Goal: Task Accomplishment & Management: Use online tool/utility

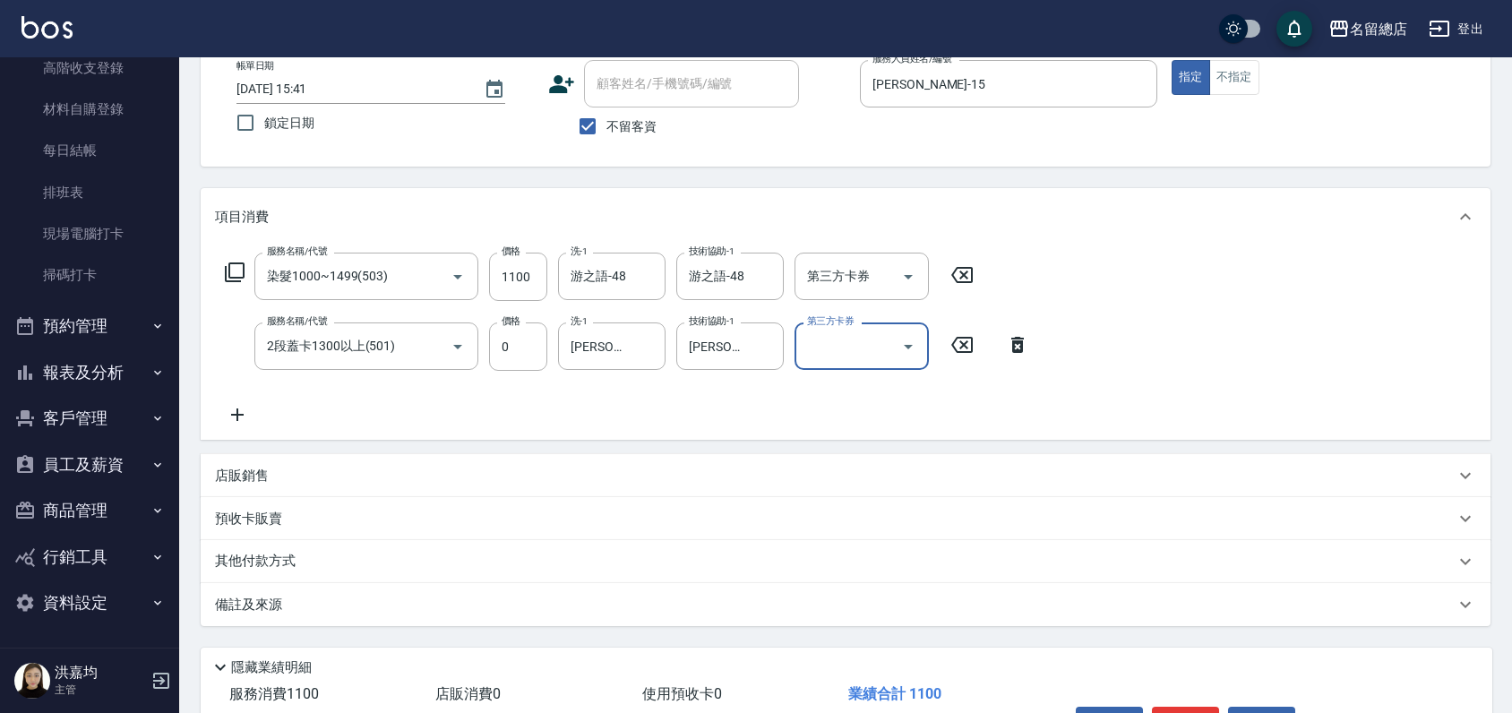
scroll to position [21, 0]
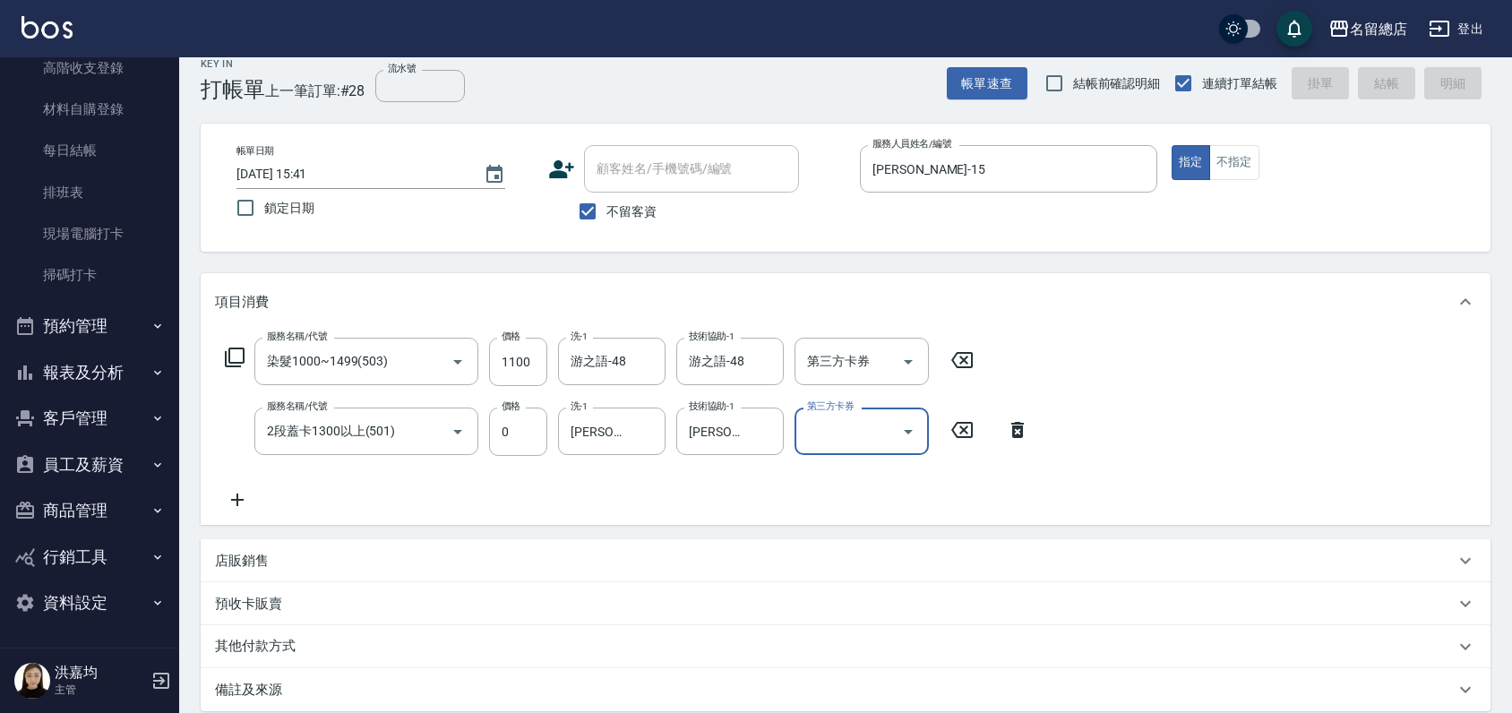
type input "[DATE] 16:13"
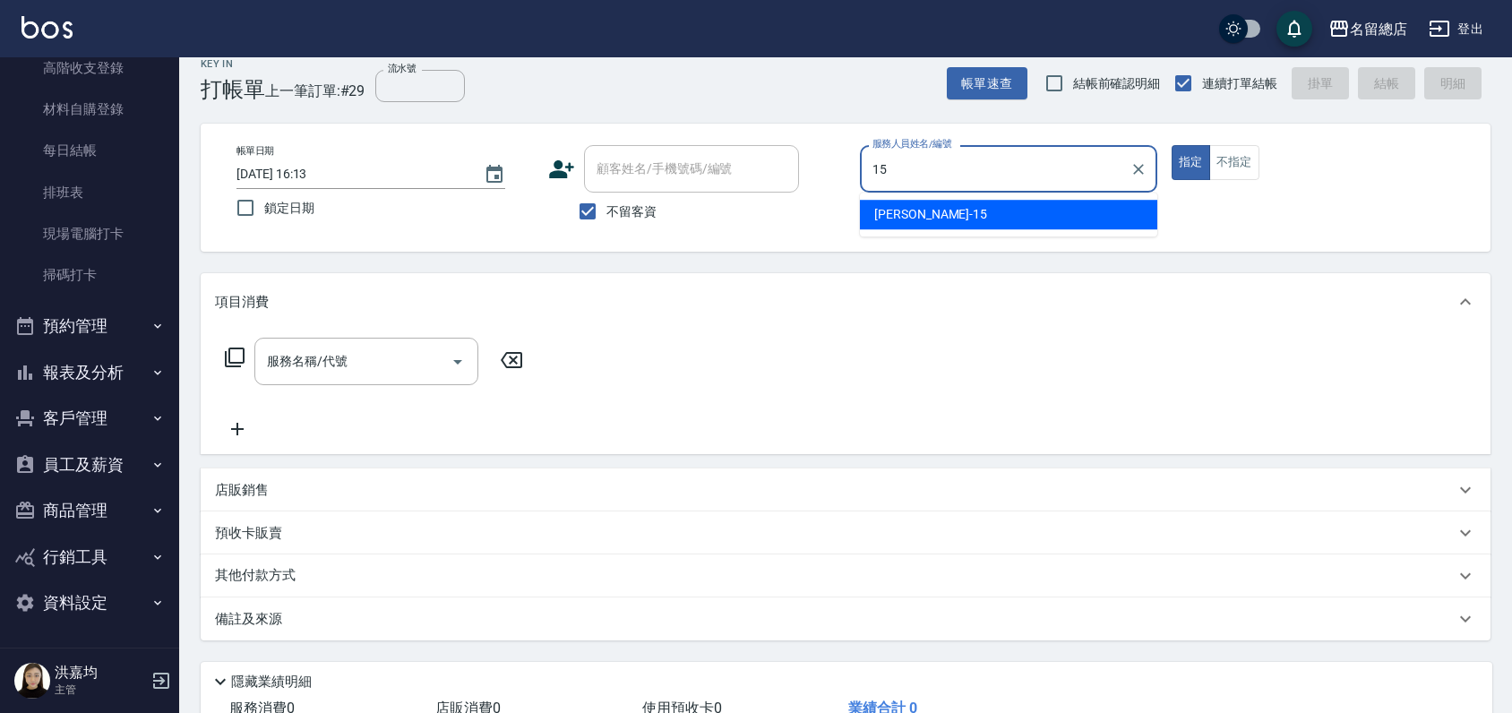
type input "[PERSON_NAME]-15"
type button "true"
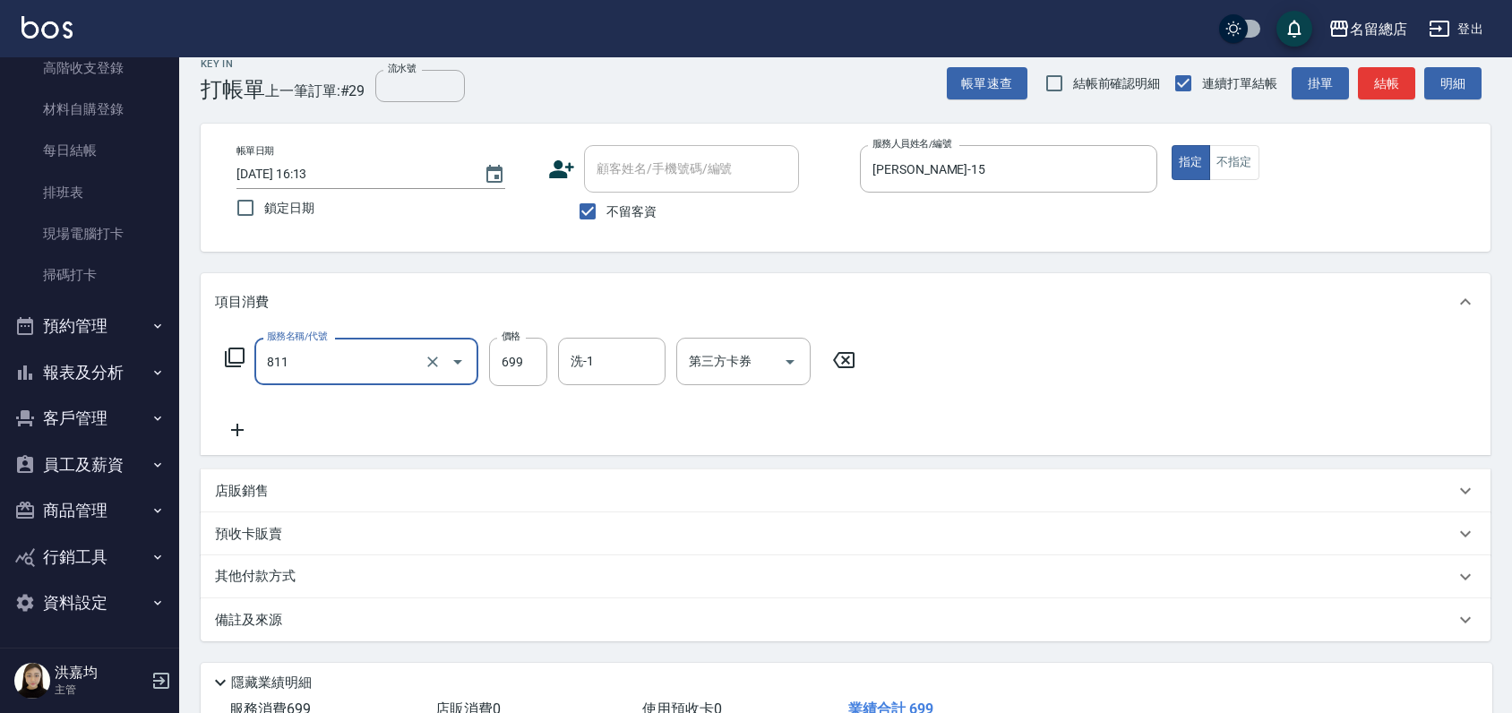
type input "洗+剪(811)"
type input "700"
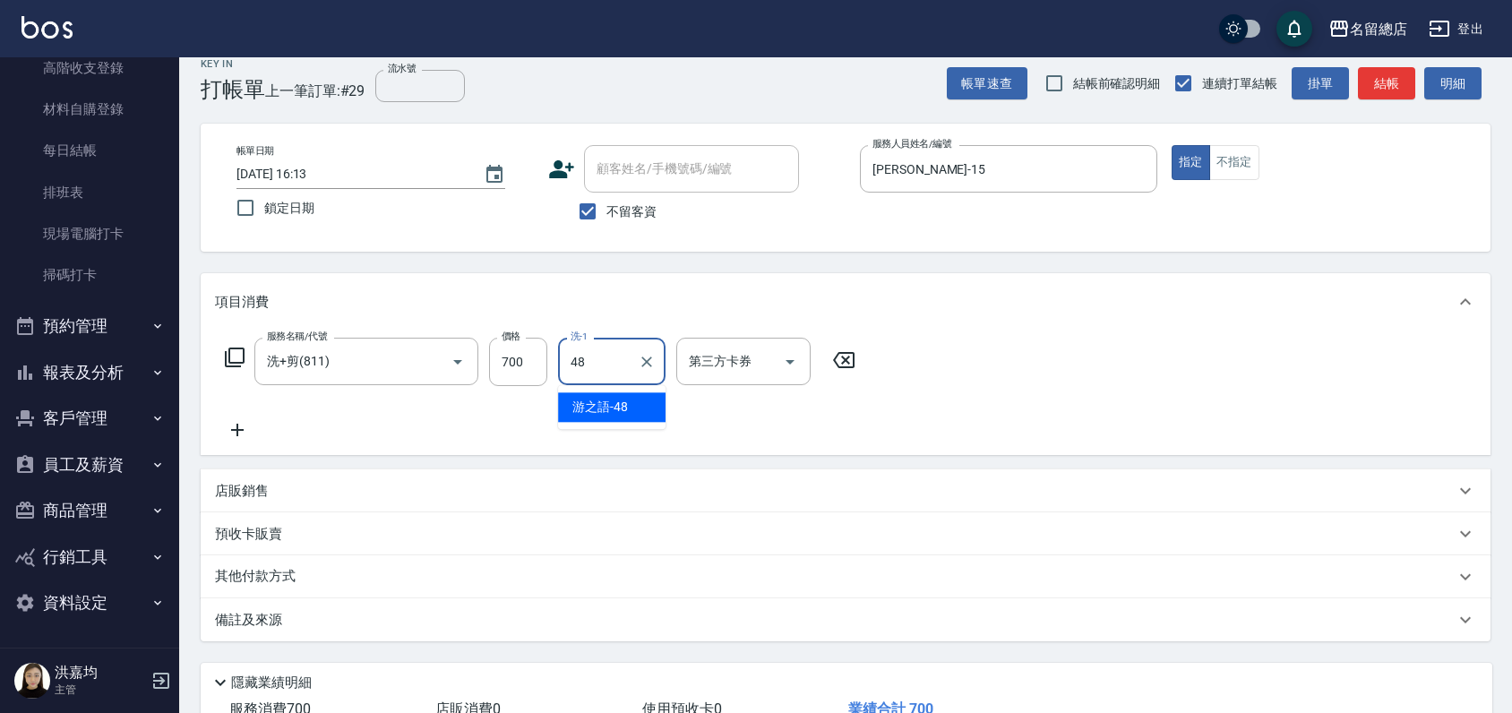
type input "游之語-48"
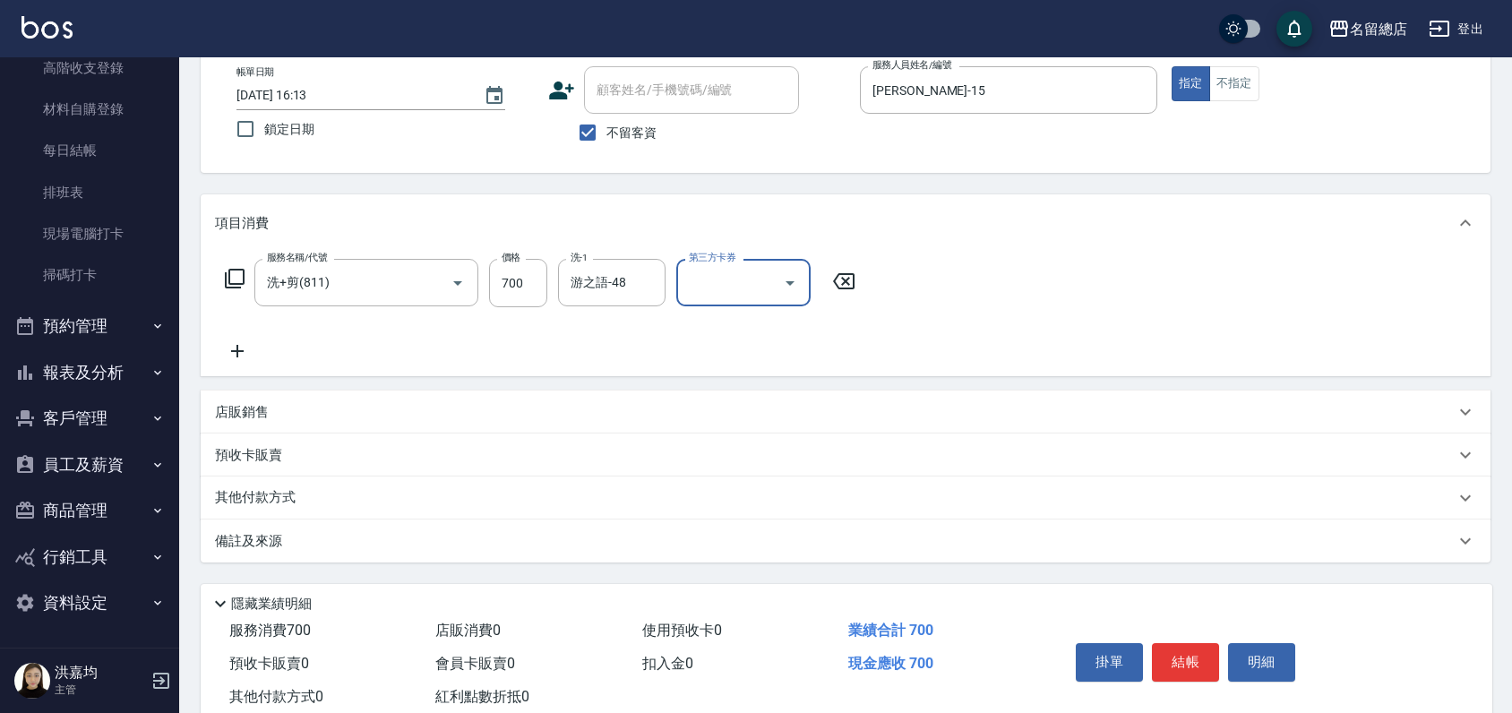
scroll to position [150, 0]
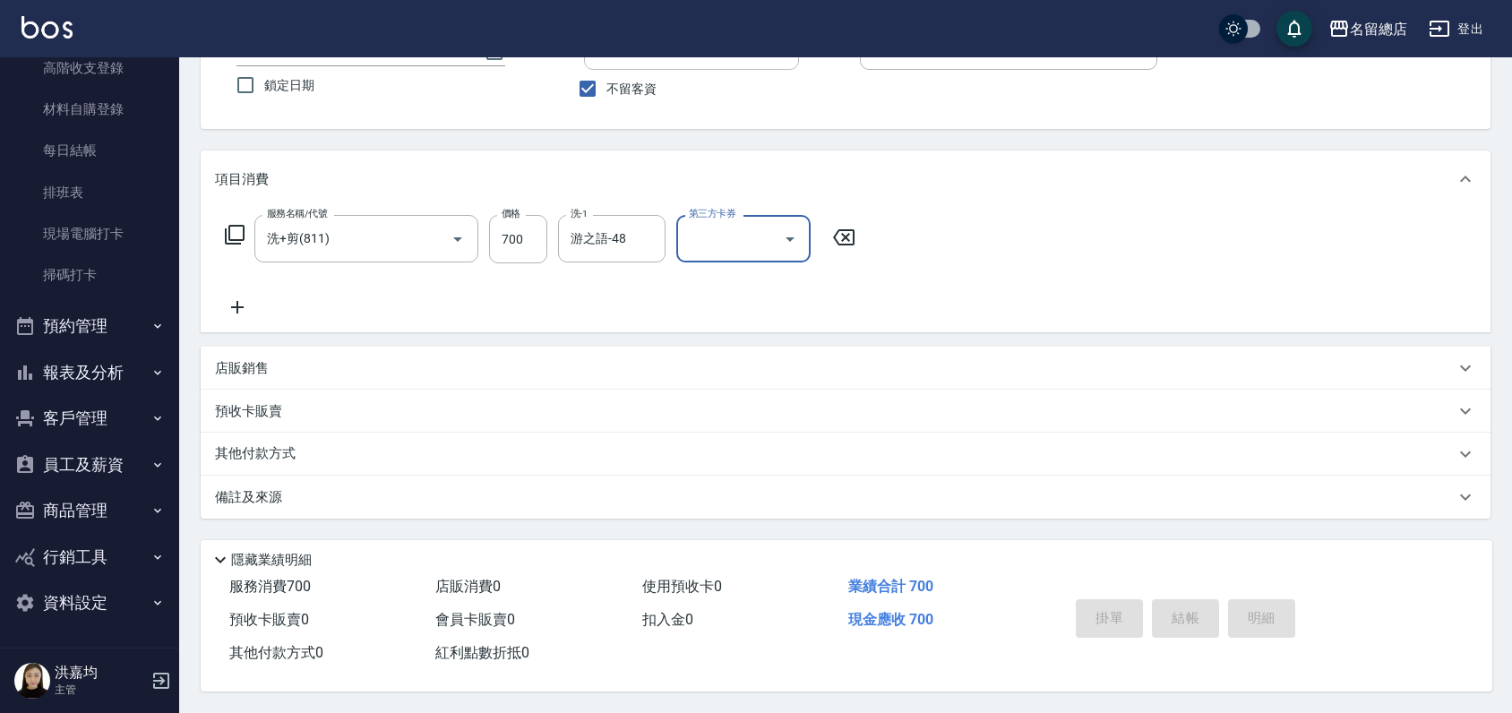
type input "[DATE] 16:14"
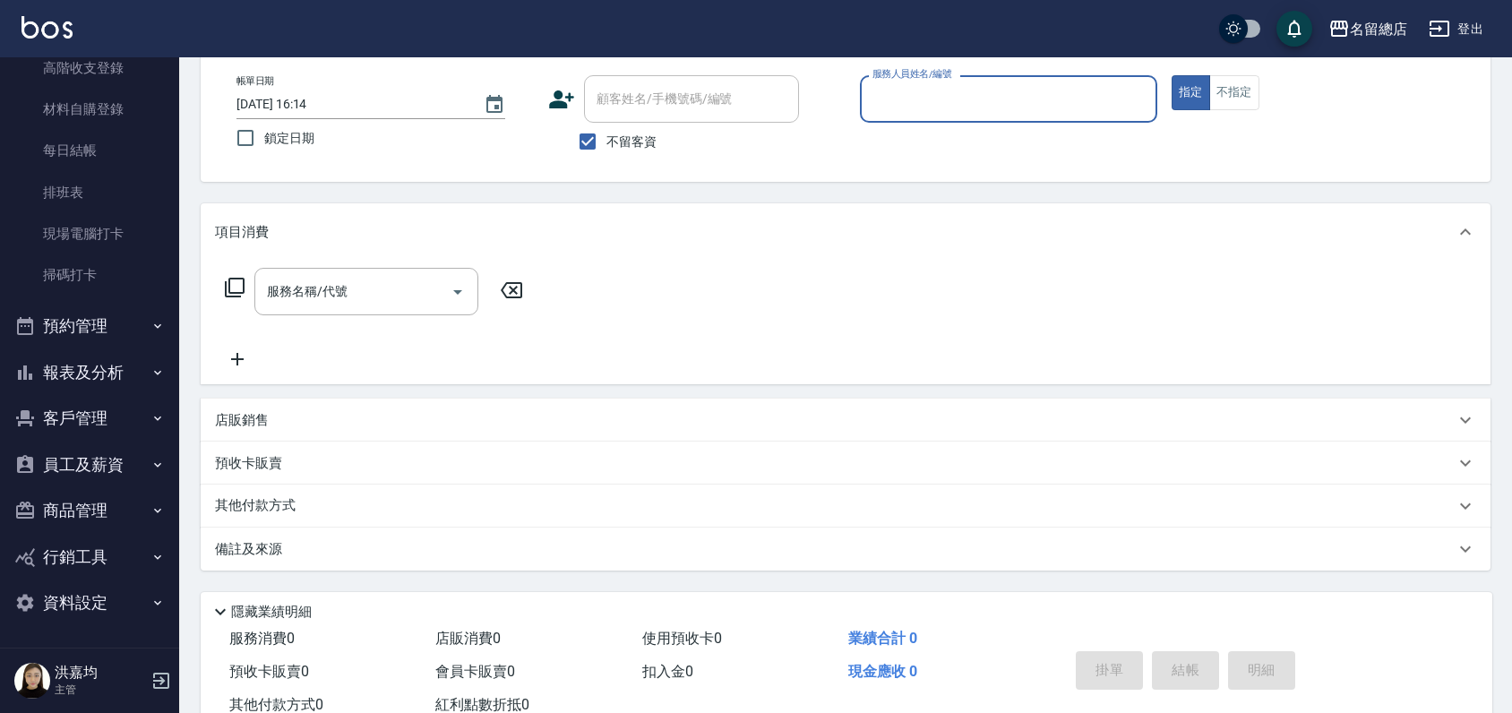
scroll to position [0, 0]
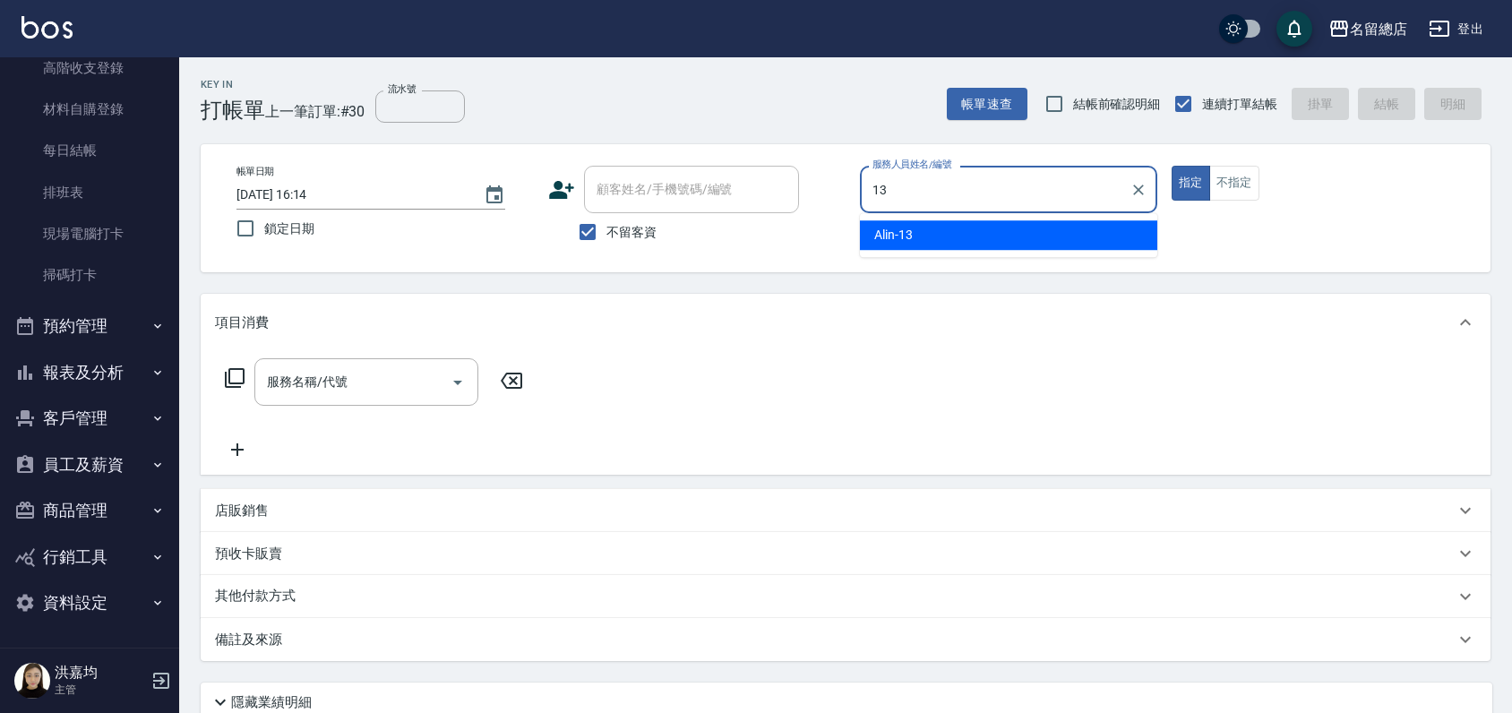
type input "Alin-13"
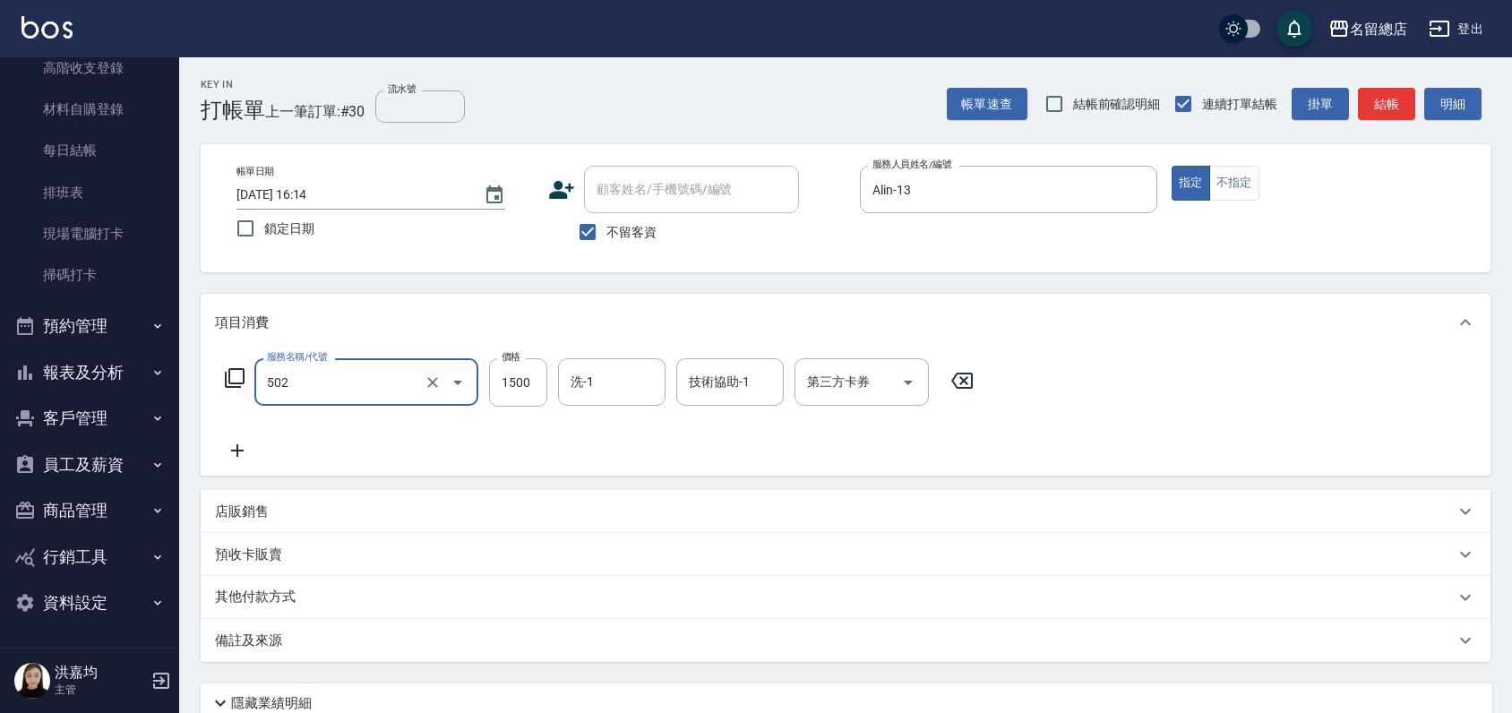
type input "染髮1500以上(502)"
type input "2900"
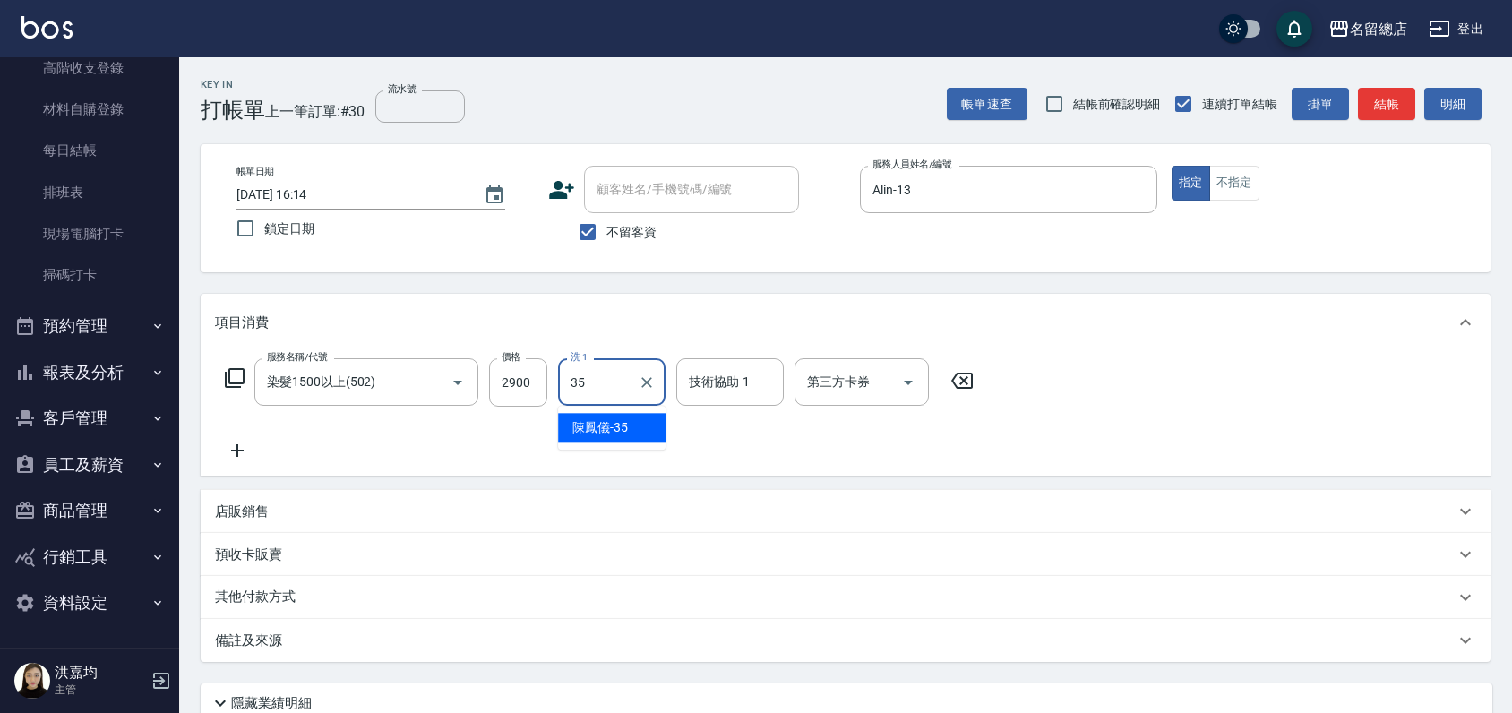
type input "[PERSON_NAME]-35"
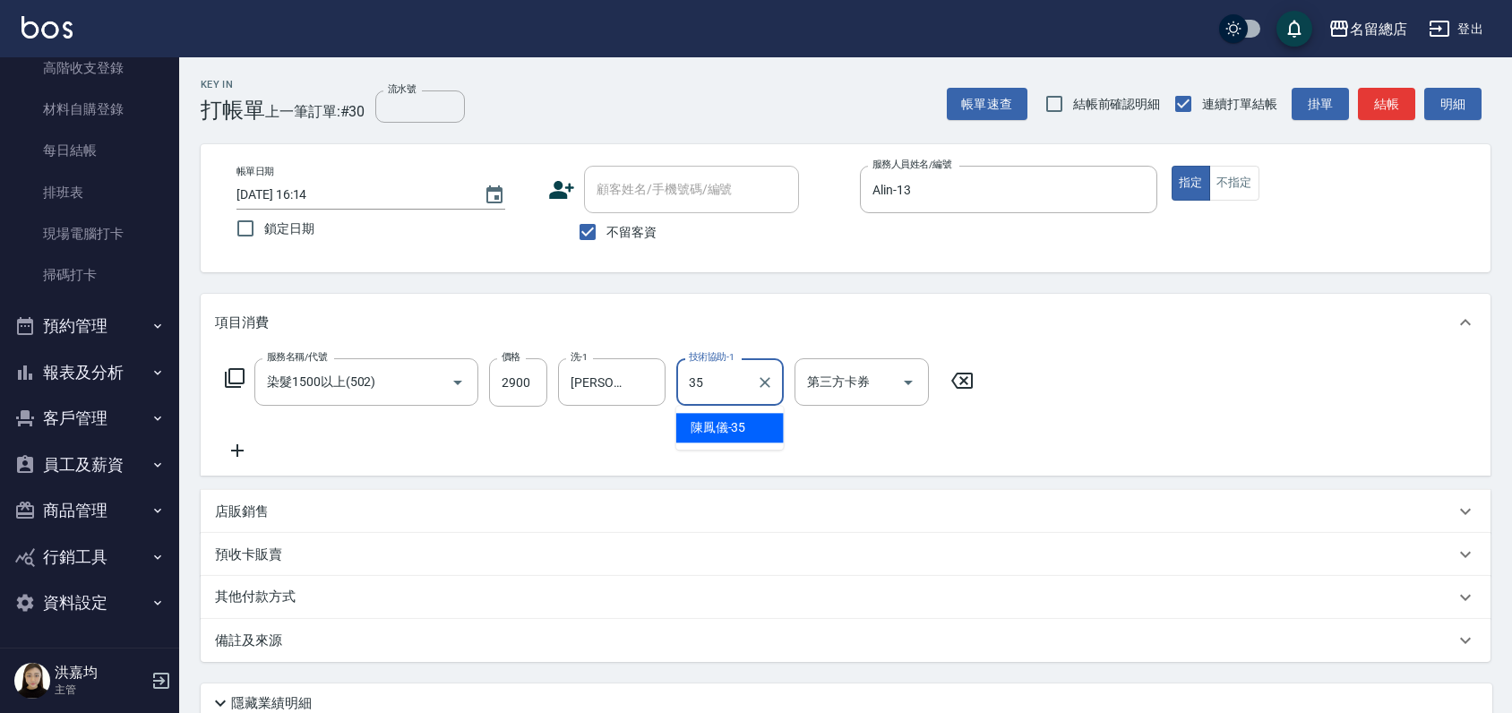
type input "[PERSON_NAME]-35"
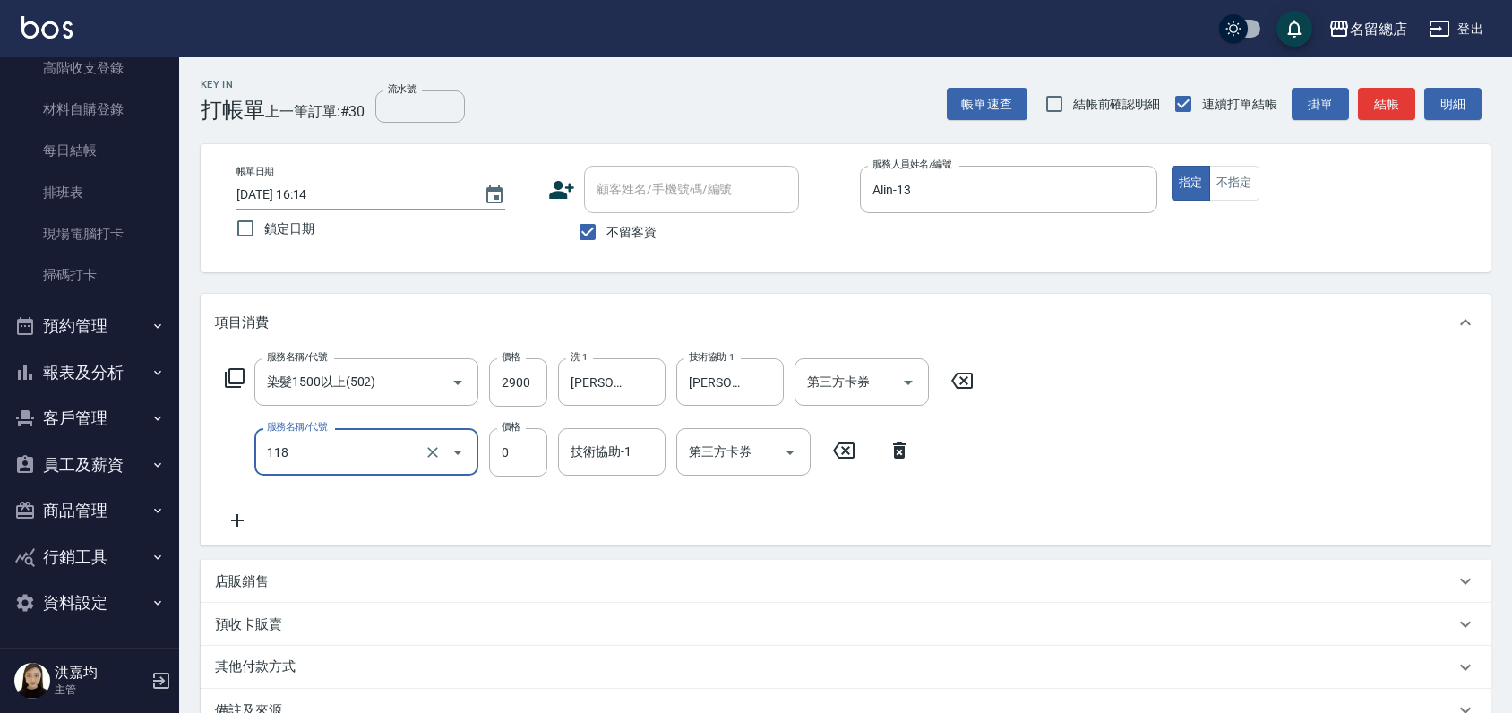
type input "頭皮蓋卡4點(118)"
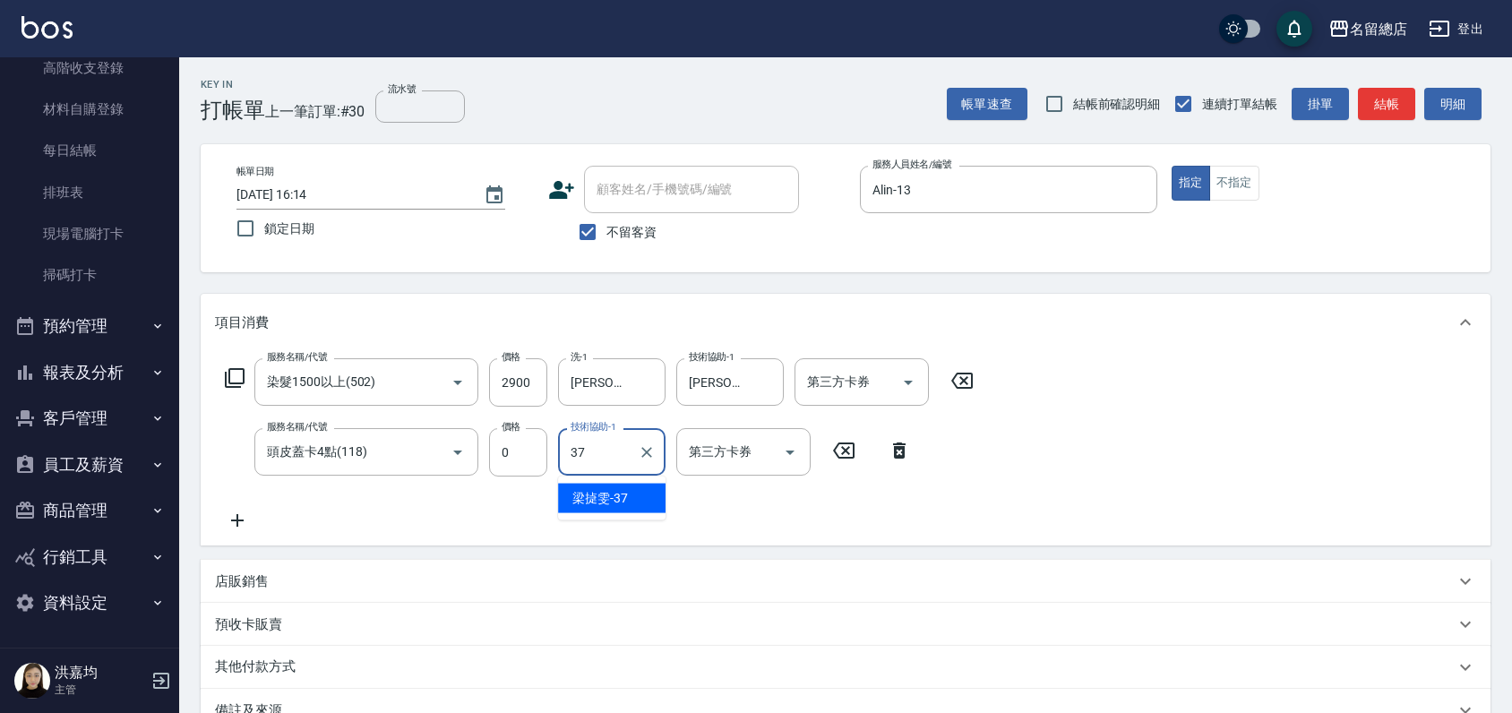
type input "[PERSON_NAME]-37"
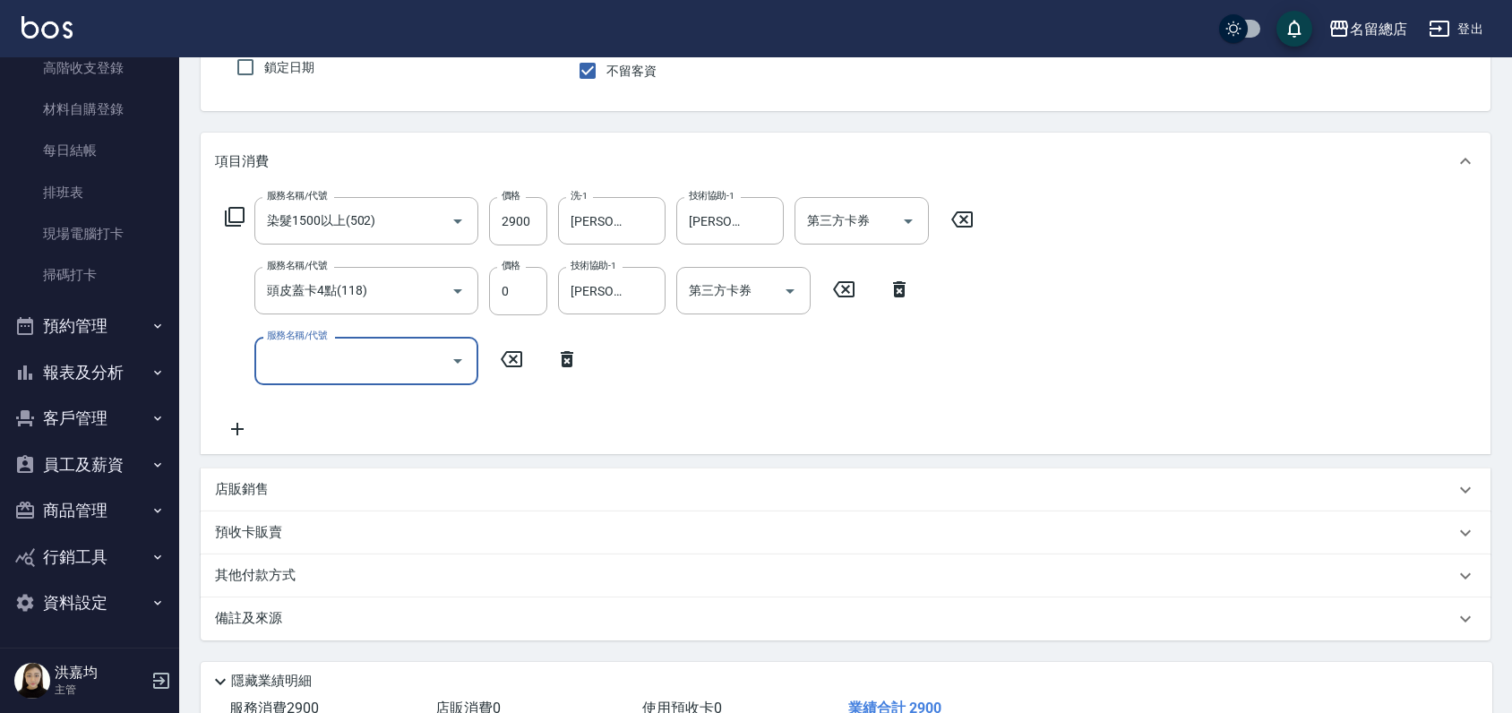
scroll to position [288, 0]
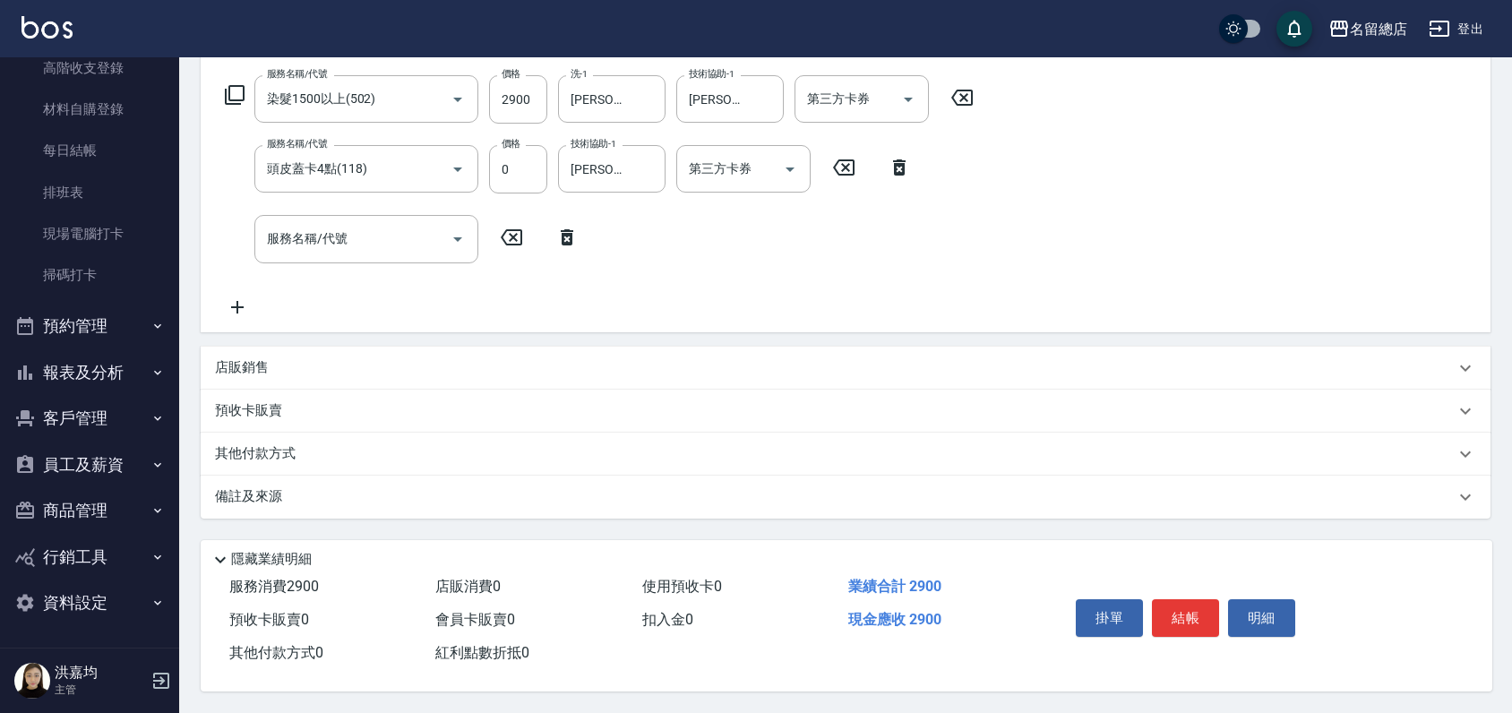
click at [272, 445] on p "其他付款方式" at bounding box center [260, 454] width 90 height 20
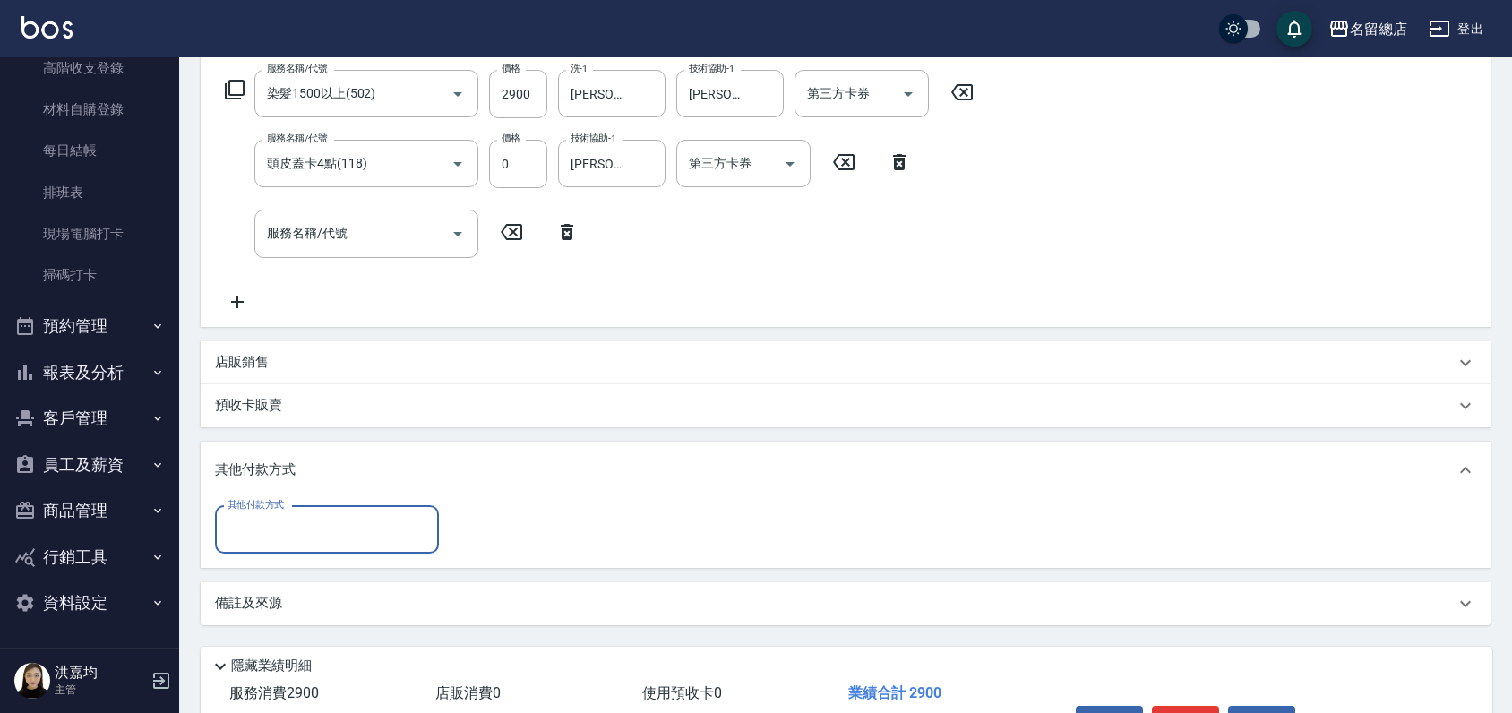
scroll to position [0, 0]
click at [273, 517] on input "其他付款方式" at bounding box center [327, 529] width 208 height 31
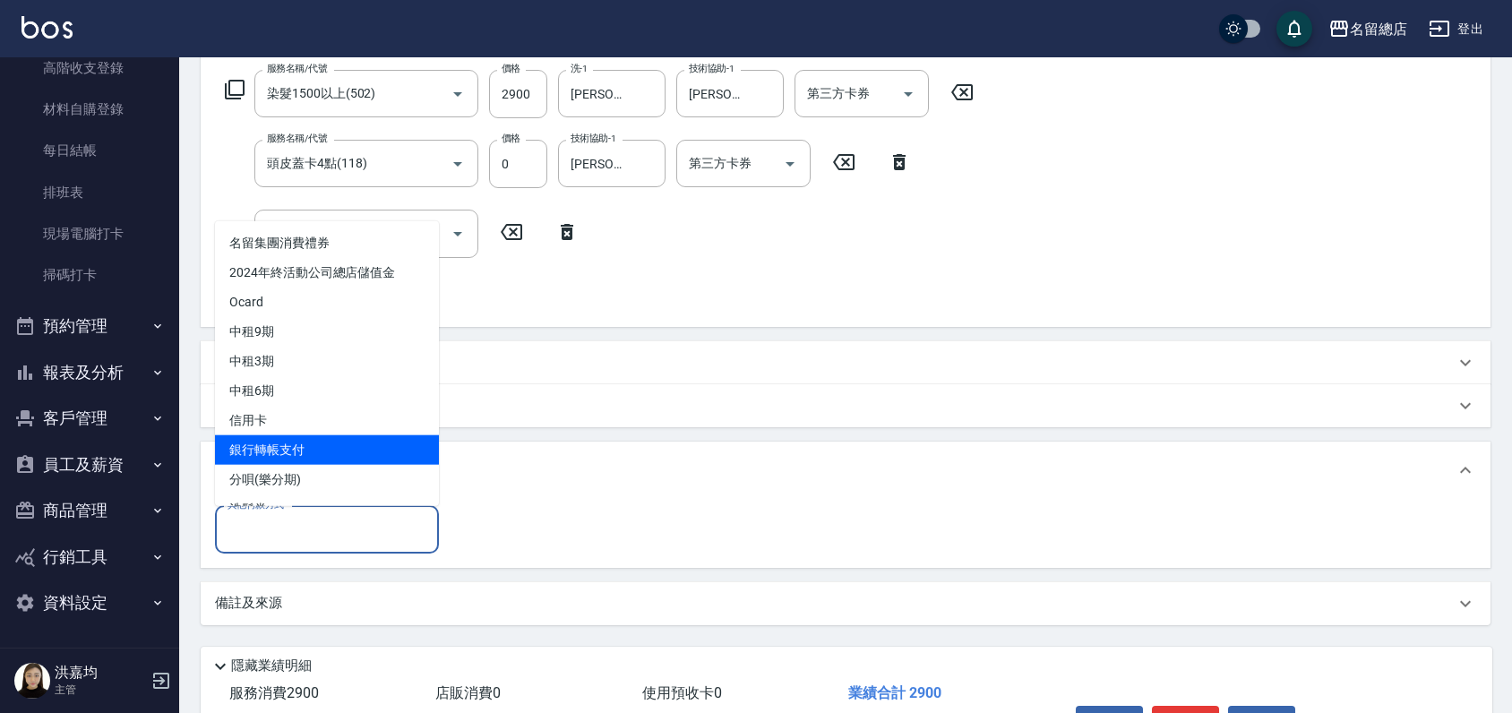
click at [276, 444] on span "銀行轉帳支付" at bounding box center [327, 449] width 224 height 30
type input "銀行轉帳支付"
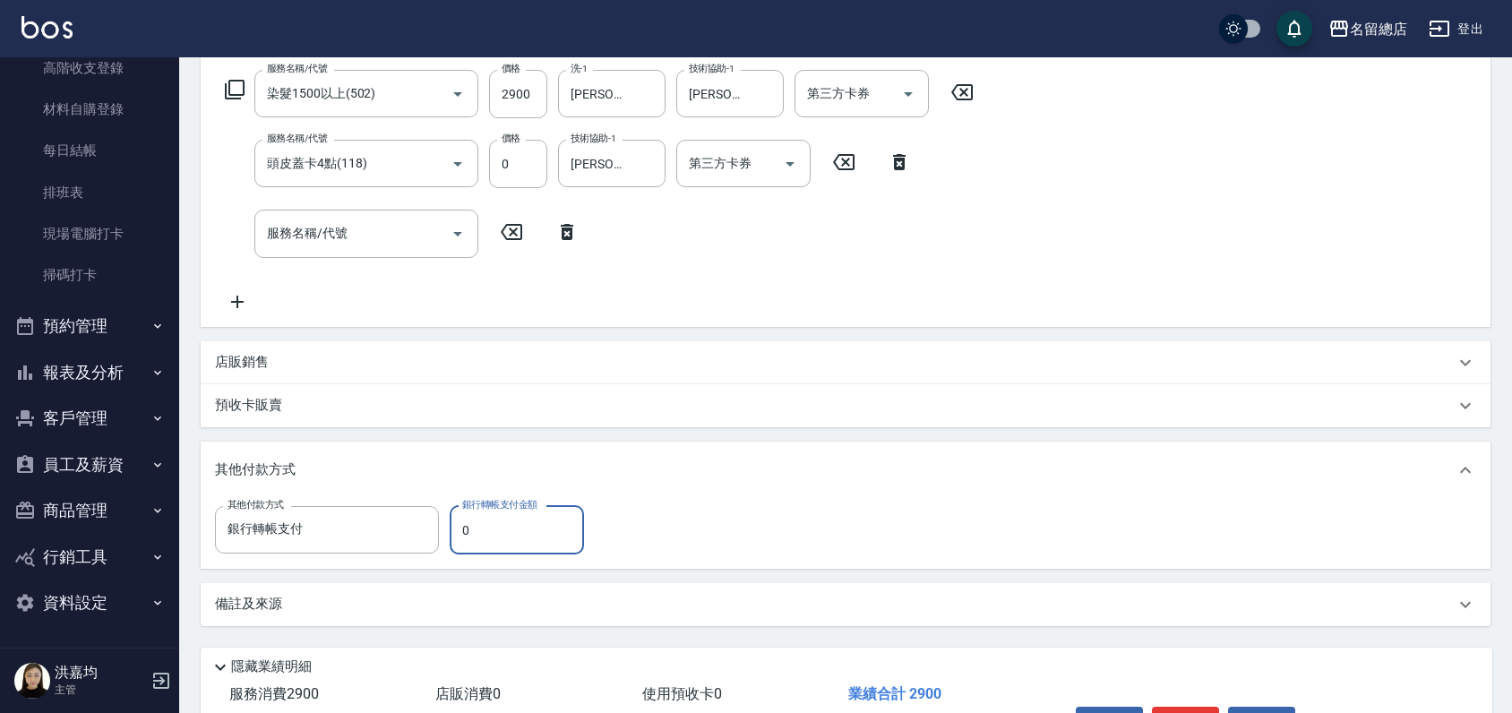
click at [496, 531] on input "0" at bounding box center [517, 530] width 134 height 48
type input "2900"
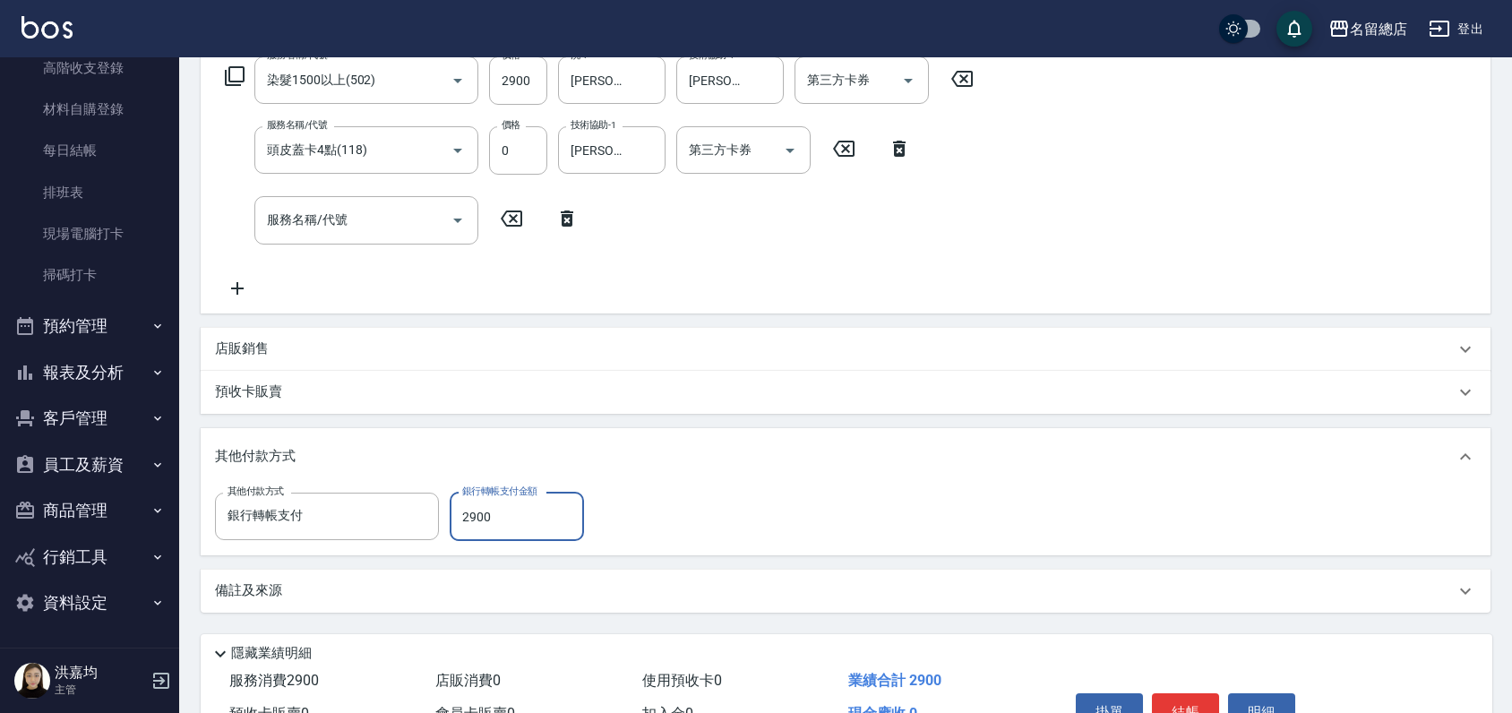
scroll to position [401, 0]
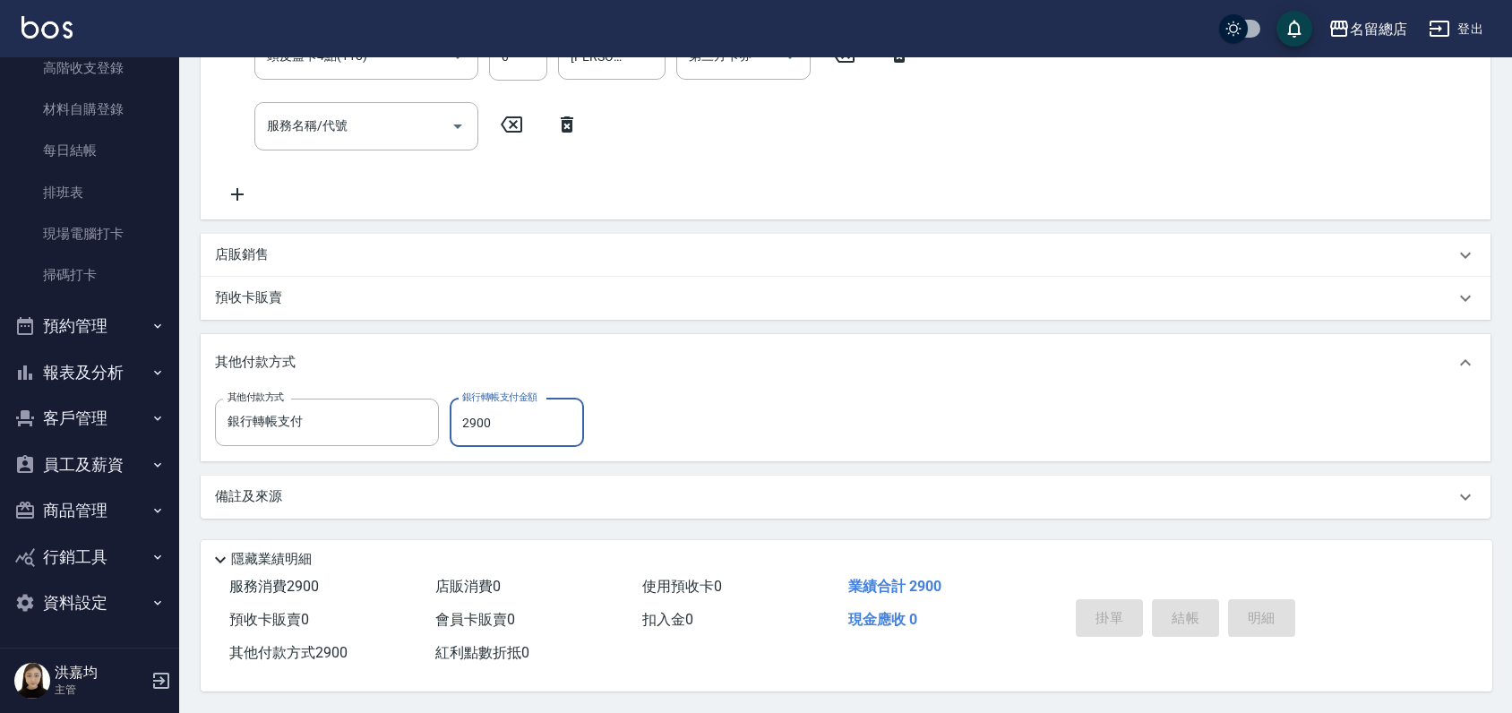
type input "[DATE] 16:15"
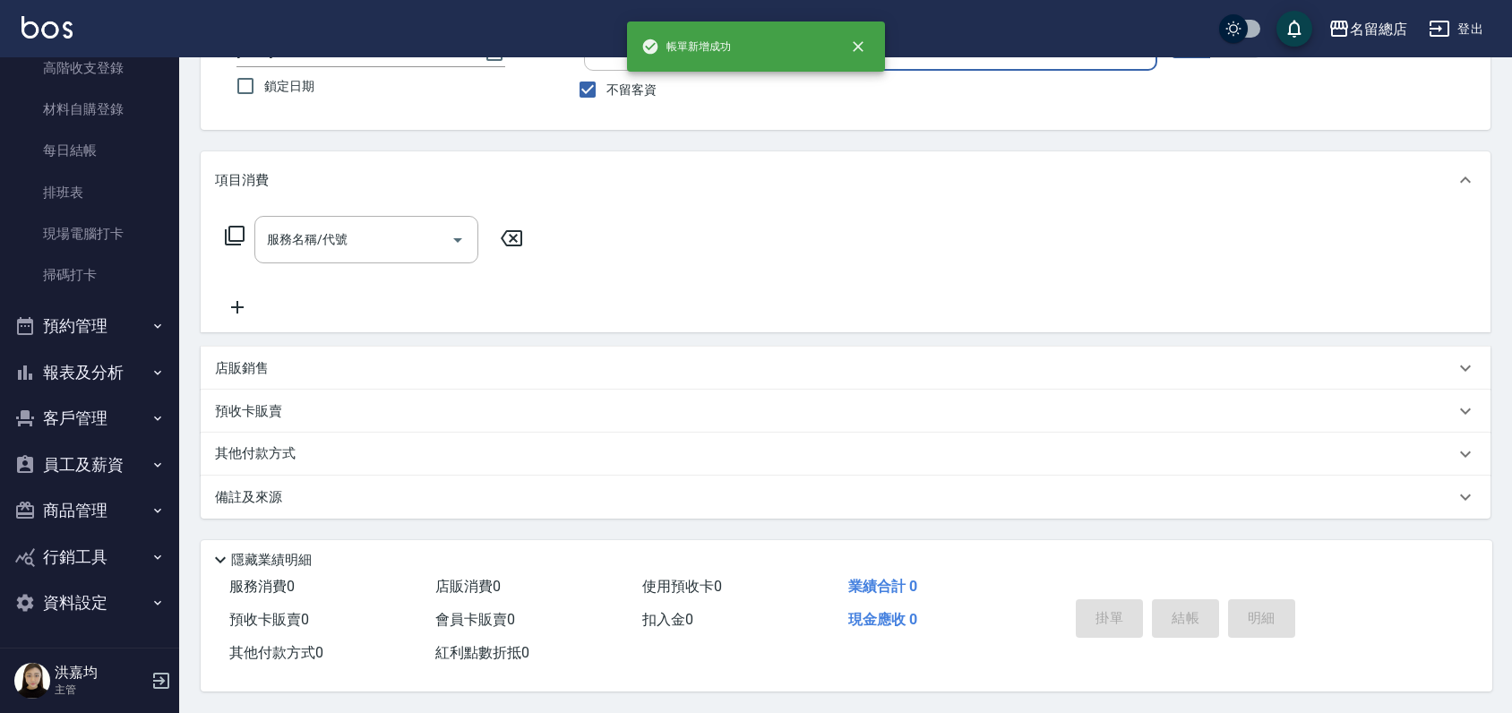
scroll to position [0, 0]
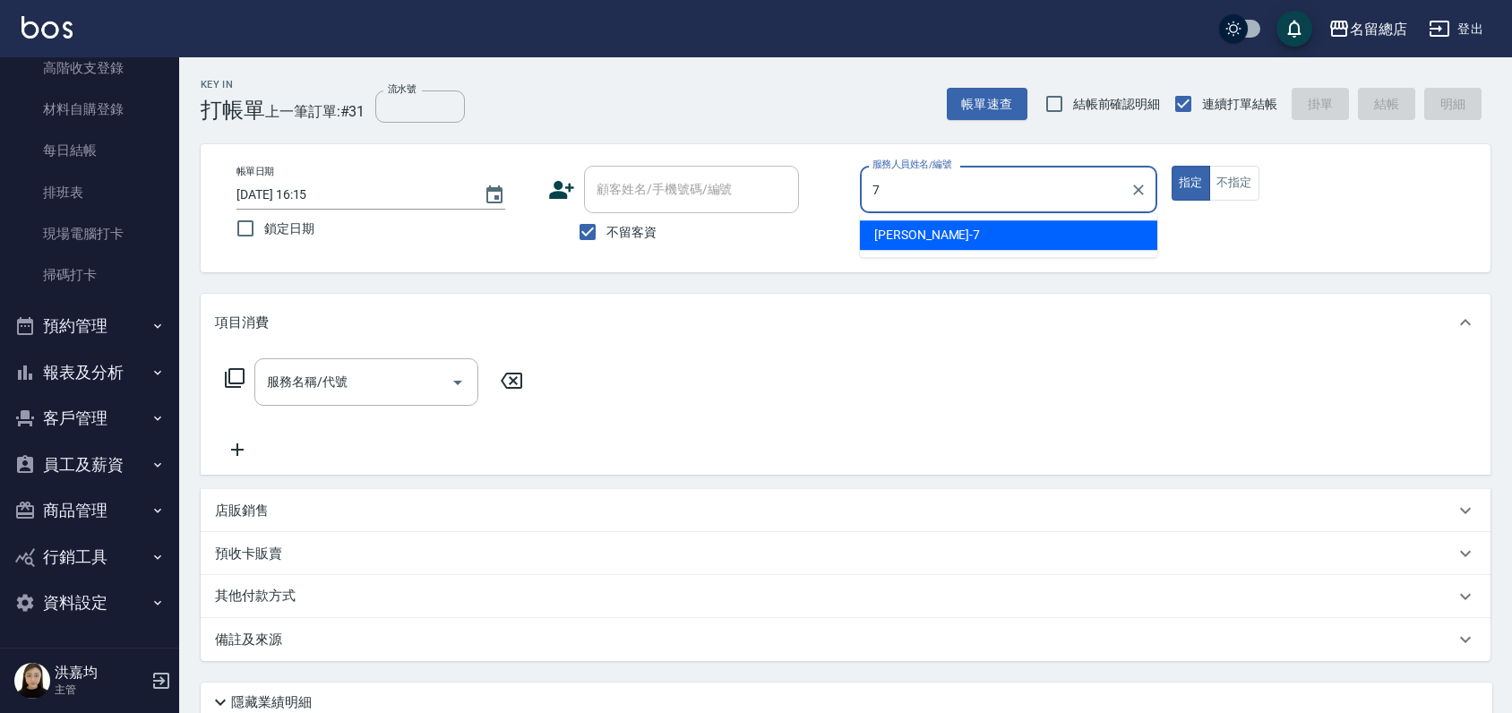
type input "Mick-7"
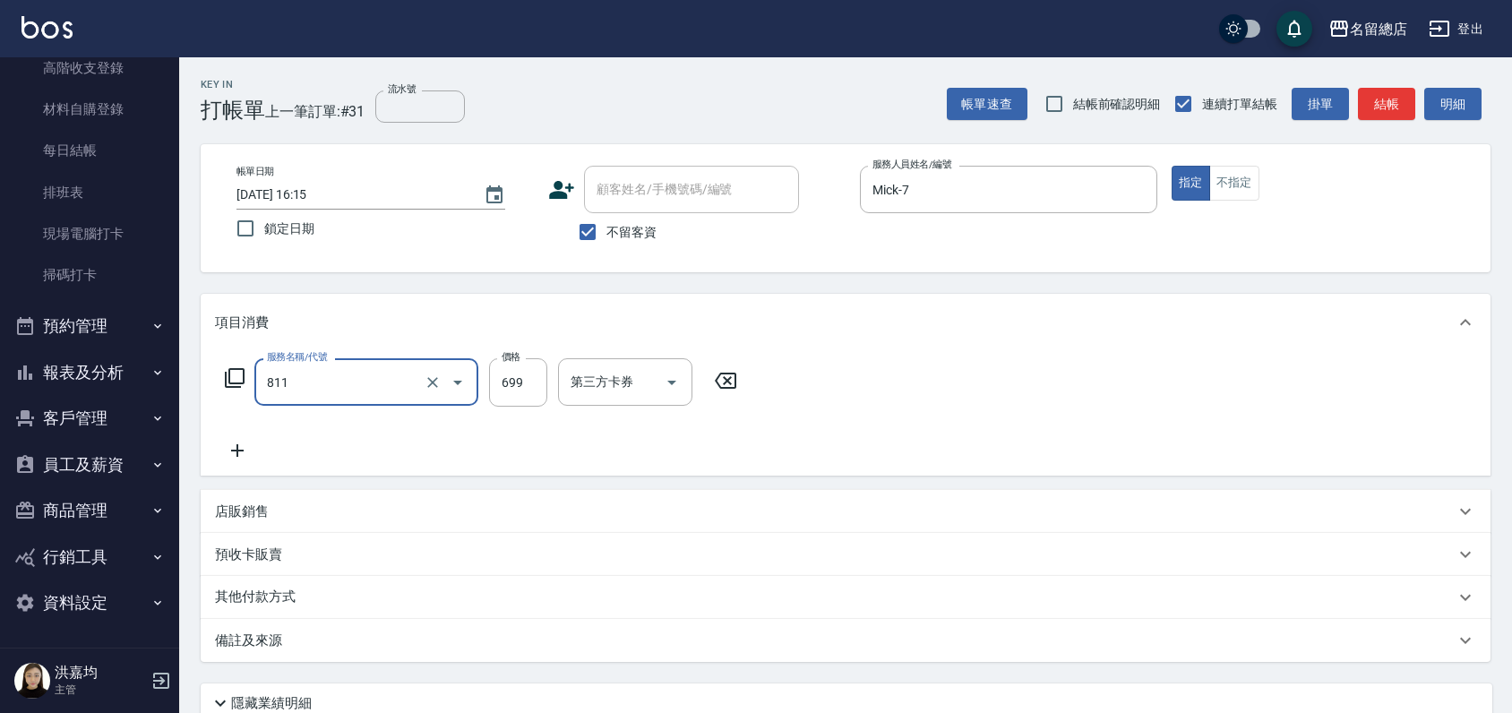
type input "洗+剪(811)"
type input "700"
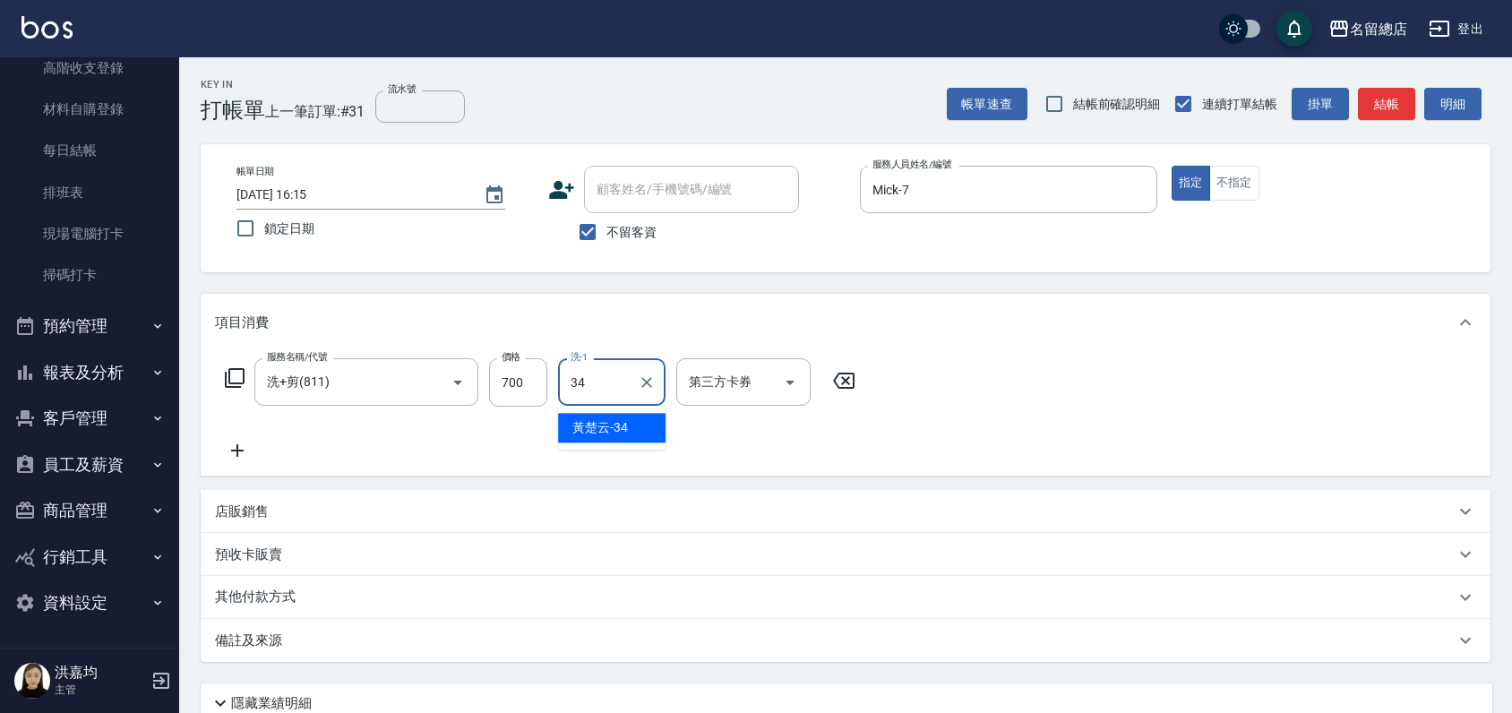
type input "[PERSON_NAME]-34"
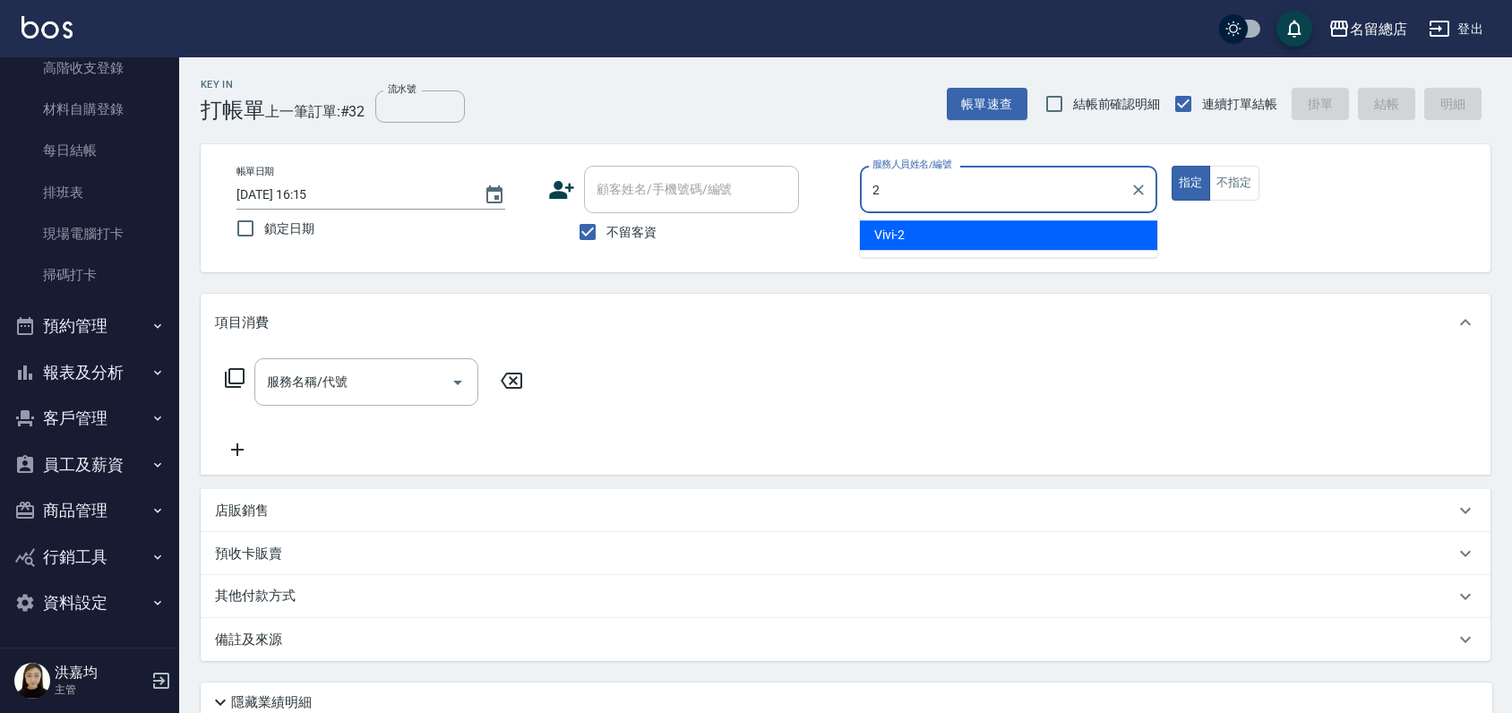
type input "Vivi-2"
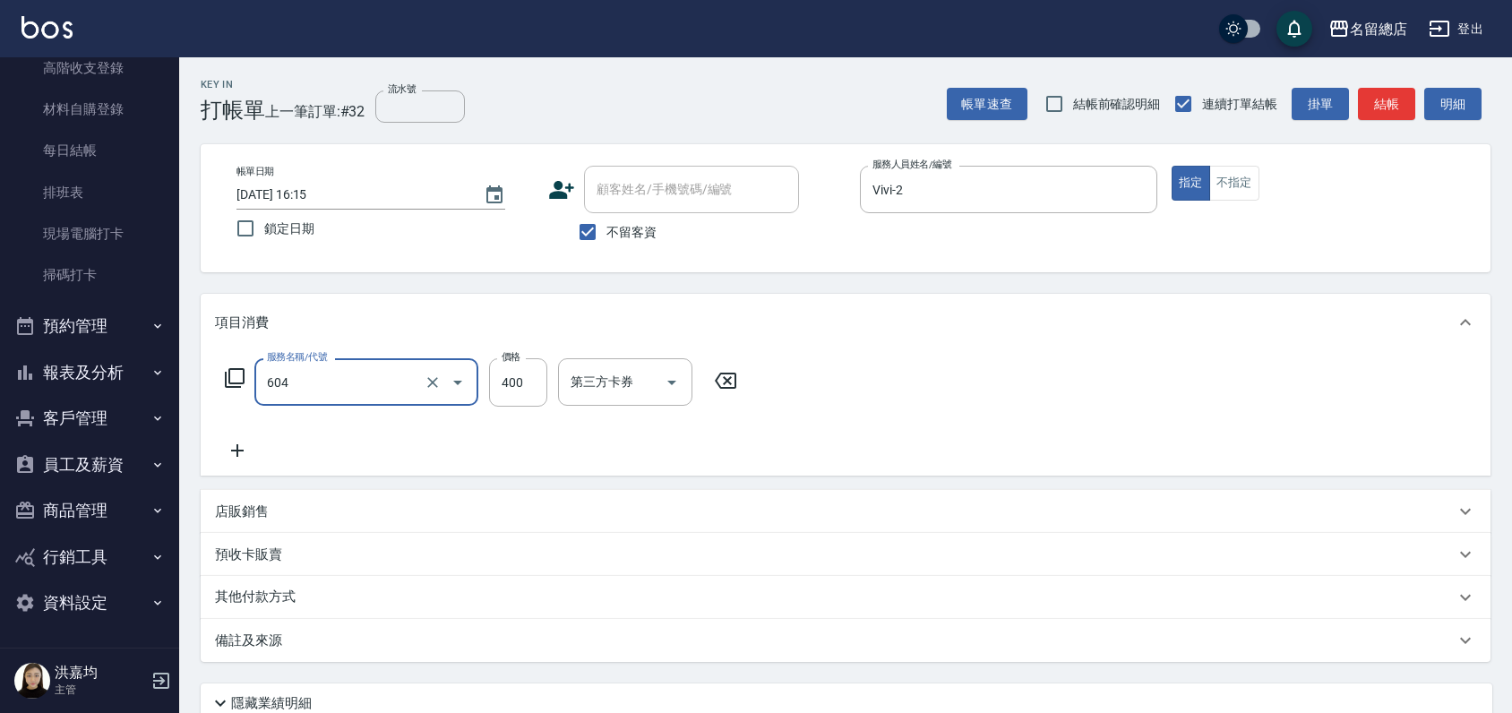
type input "健康洗髮(604)"
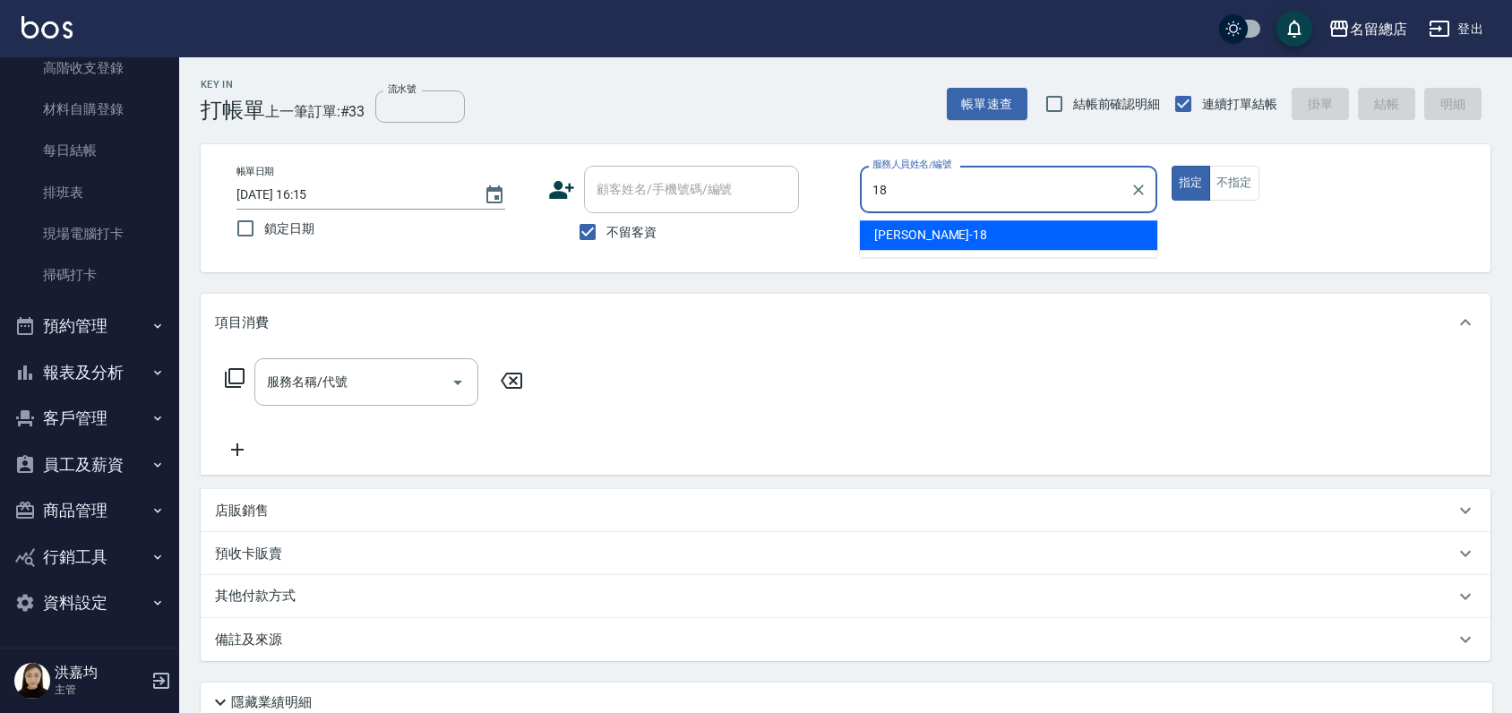
type input "[PERSON_NAME]-18"
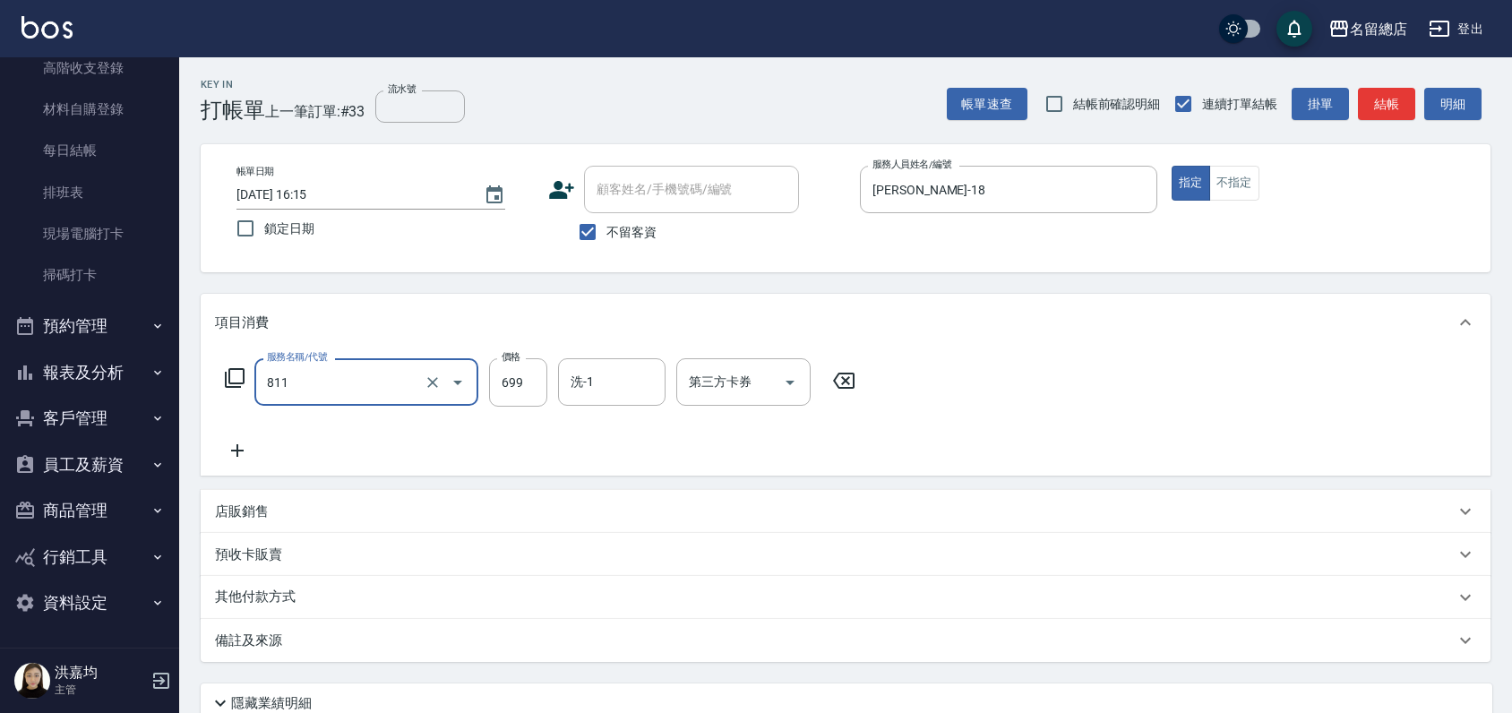
type input "洗+剪(811)"
type input "900"
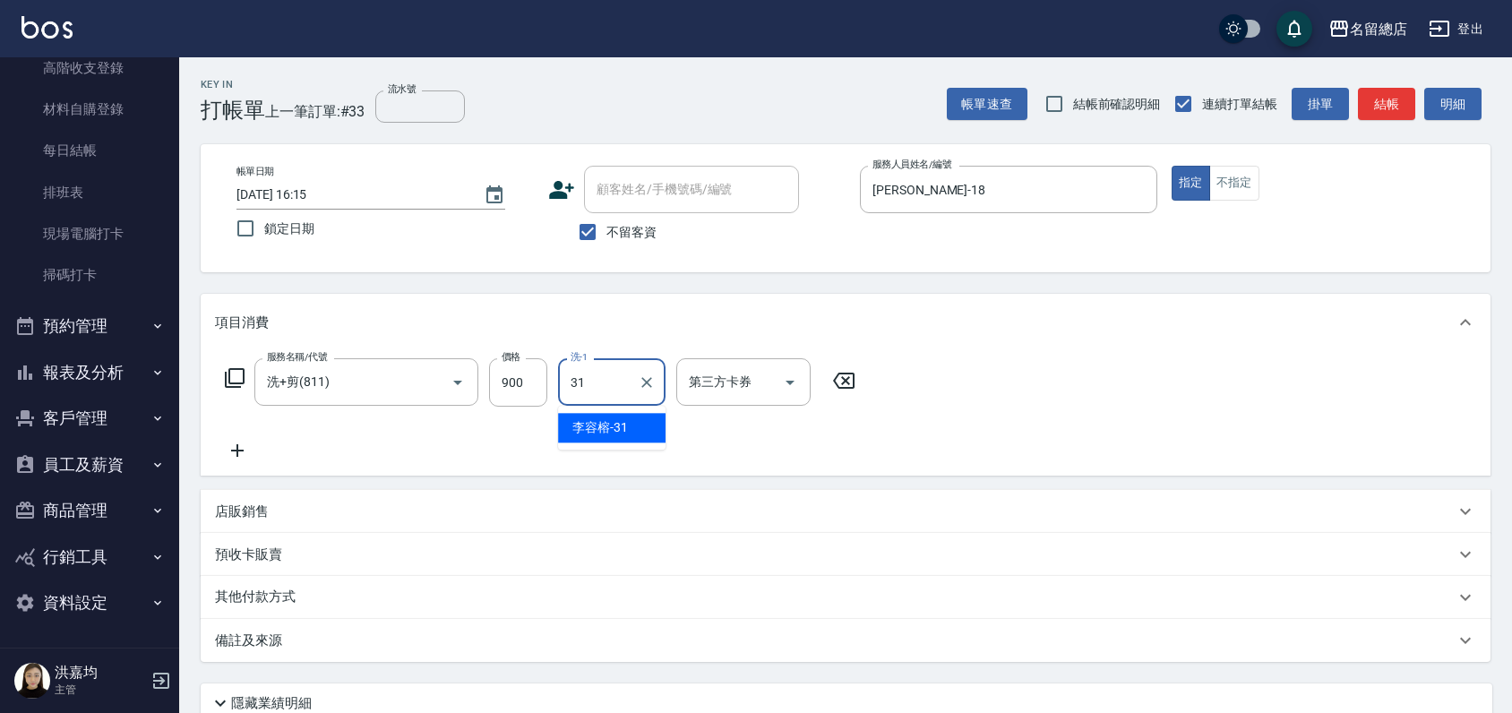
type input "[PERSON_NAME]-31"
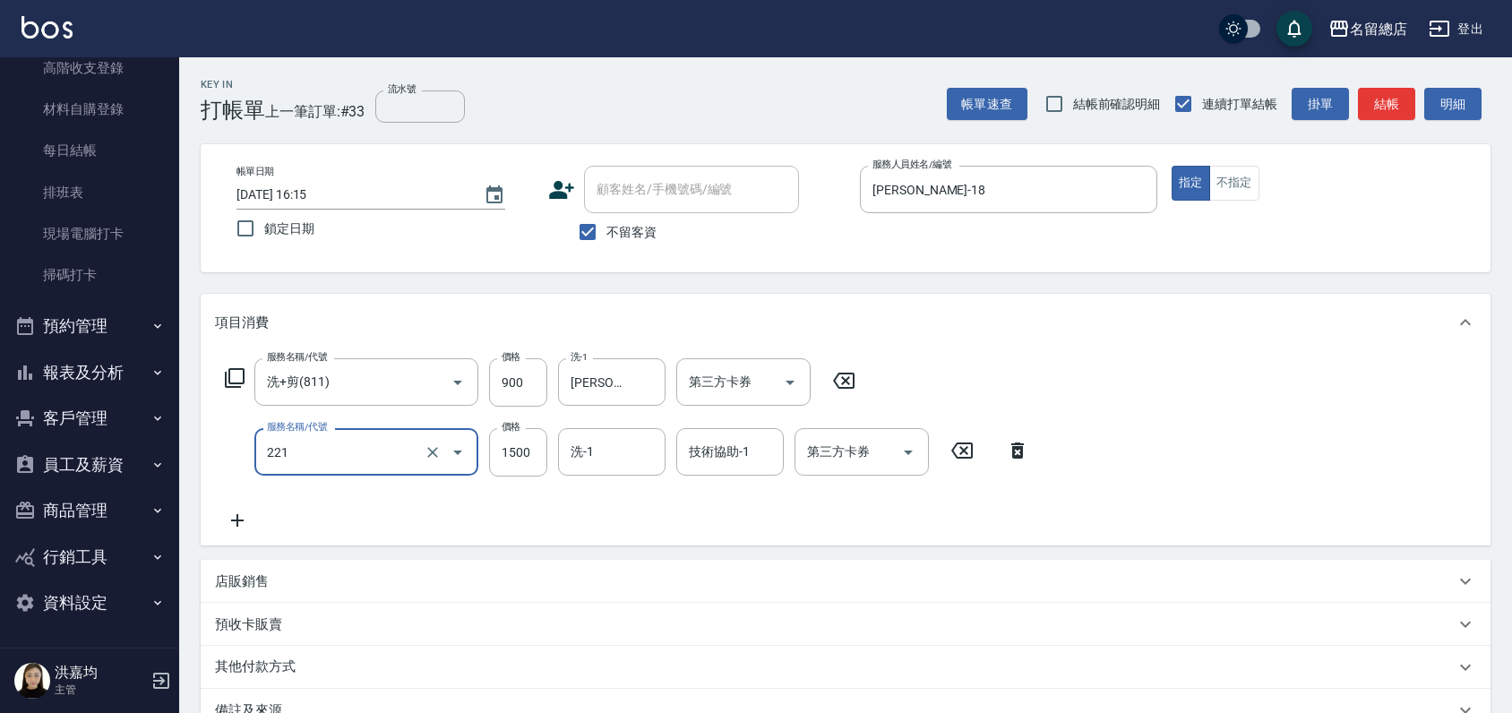
type input "燙髮1500以下(221)"
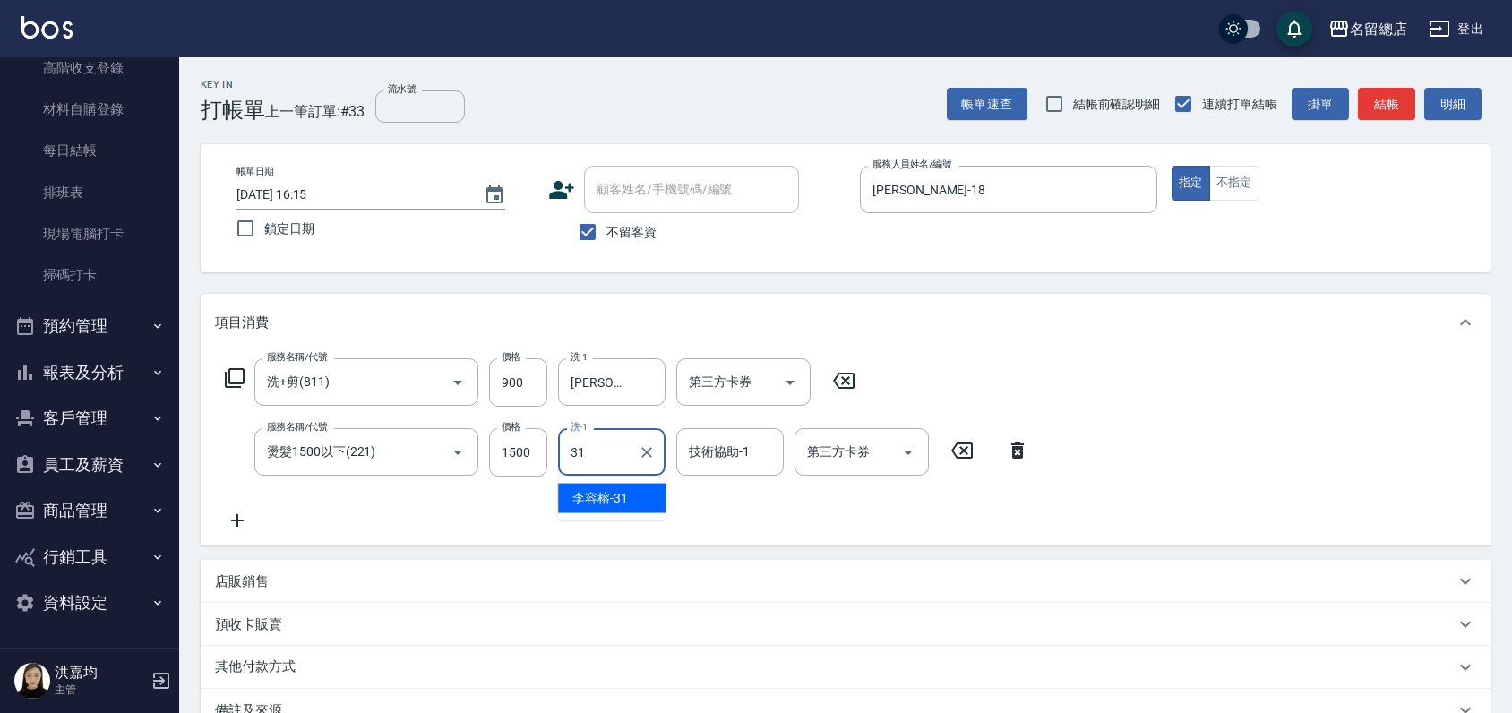
type input "[PERSON_NAME]-31"
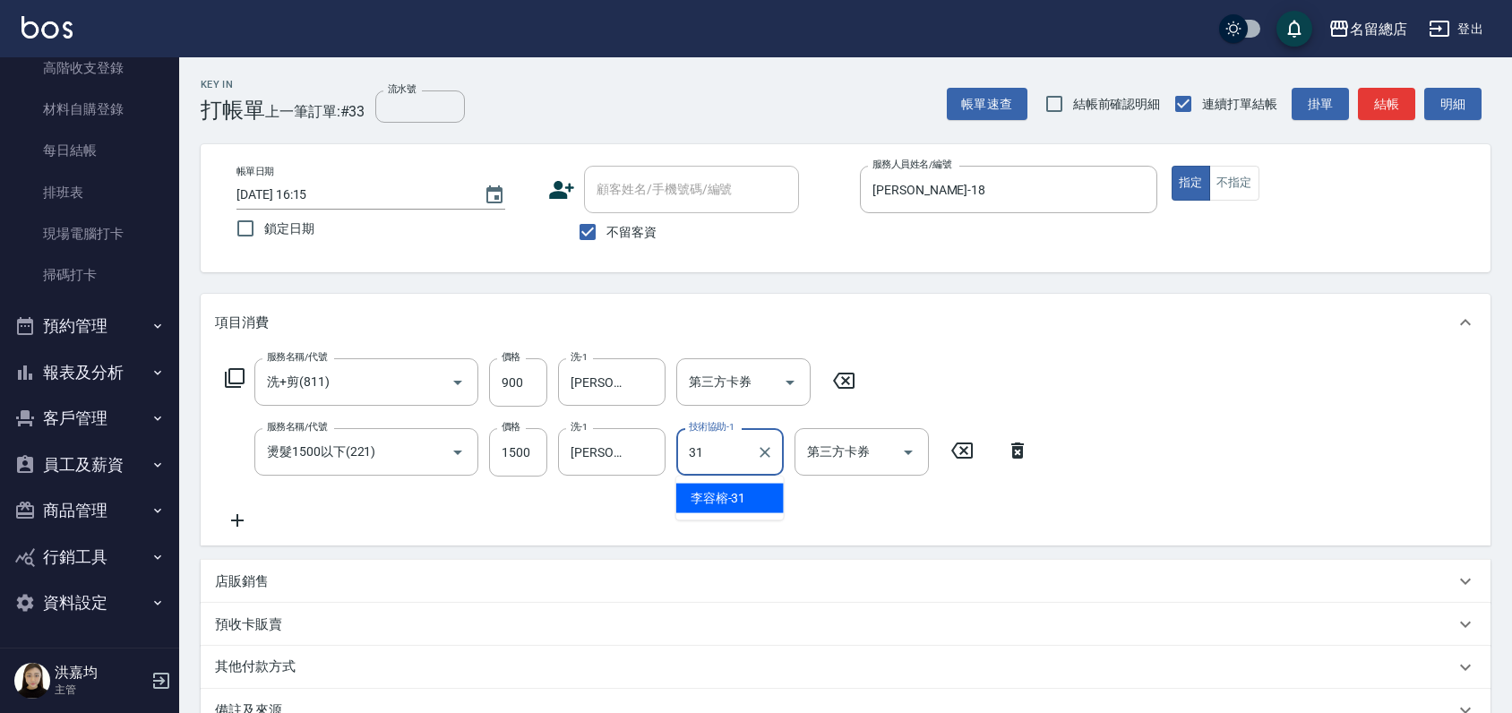
type input "[PERSON_NAME]-31"
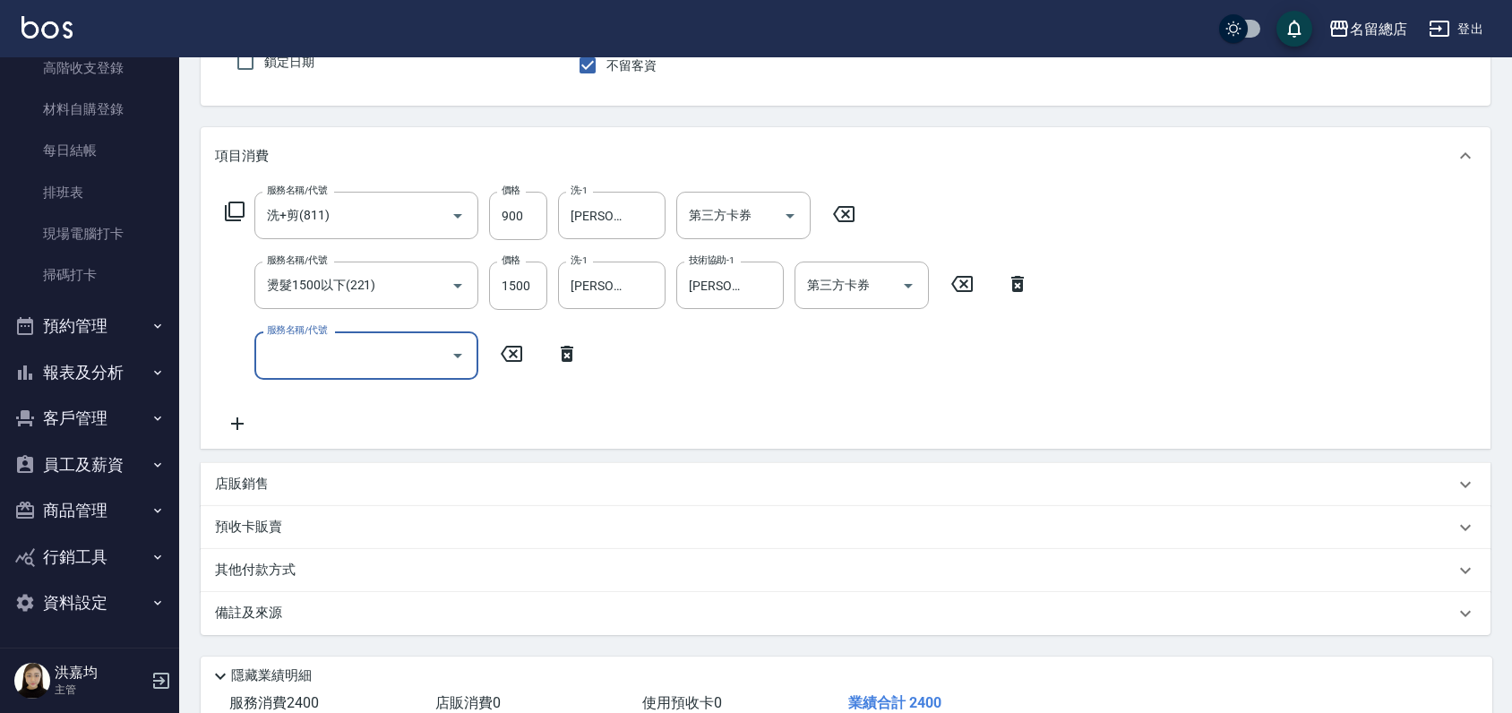
scroll to position [288, 0]
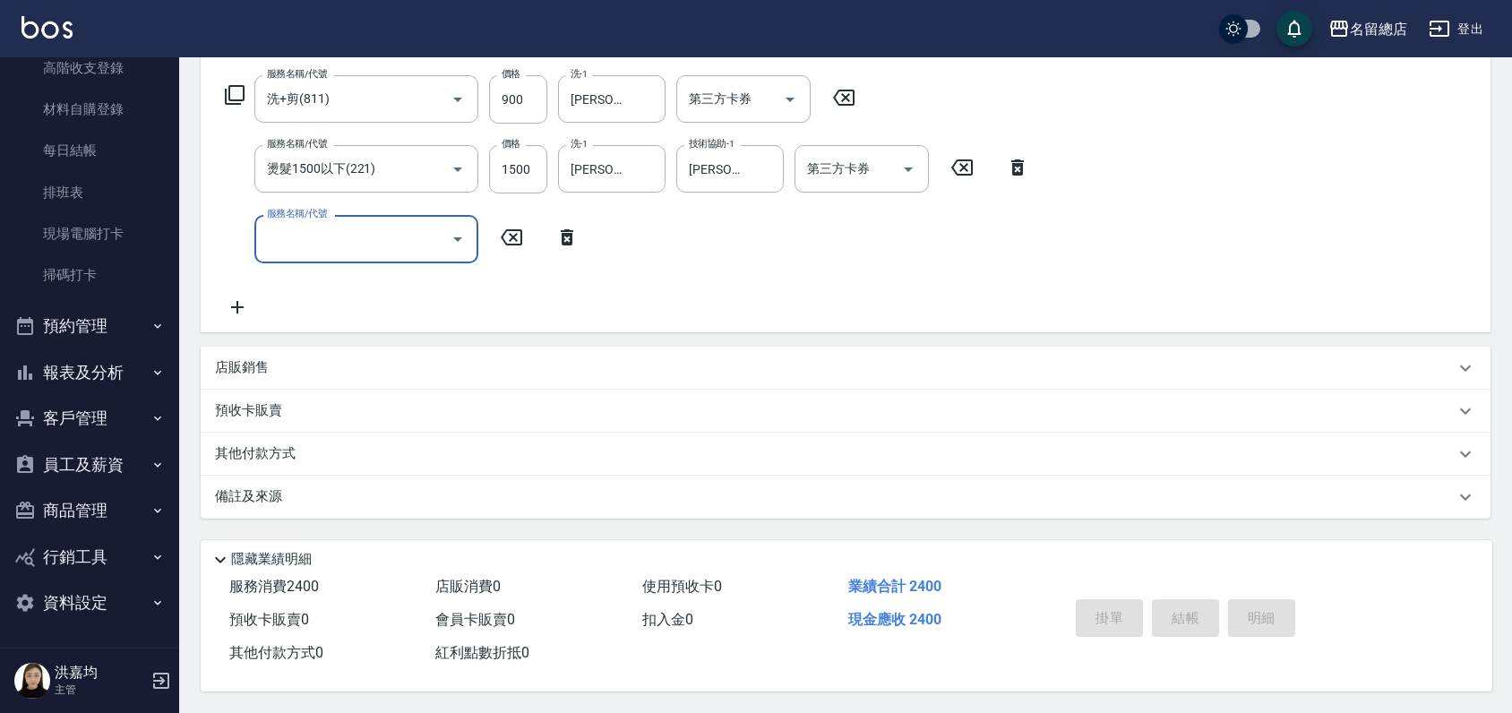
type input "[DATE] 16:16"
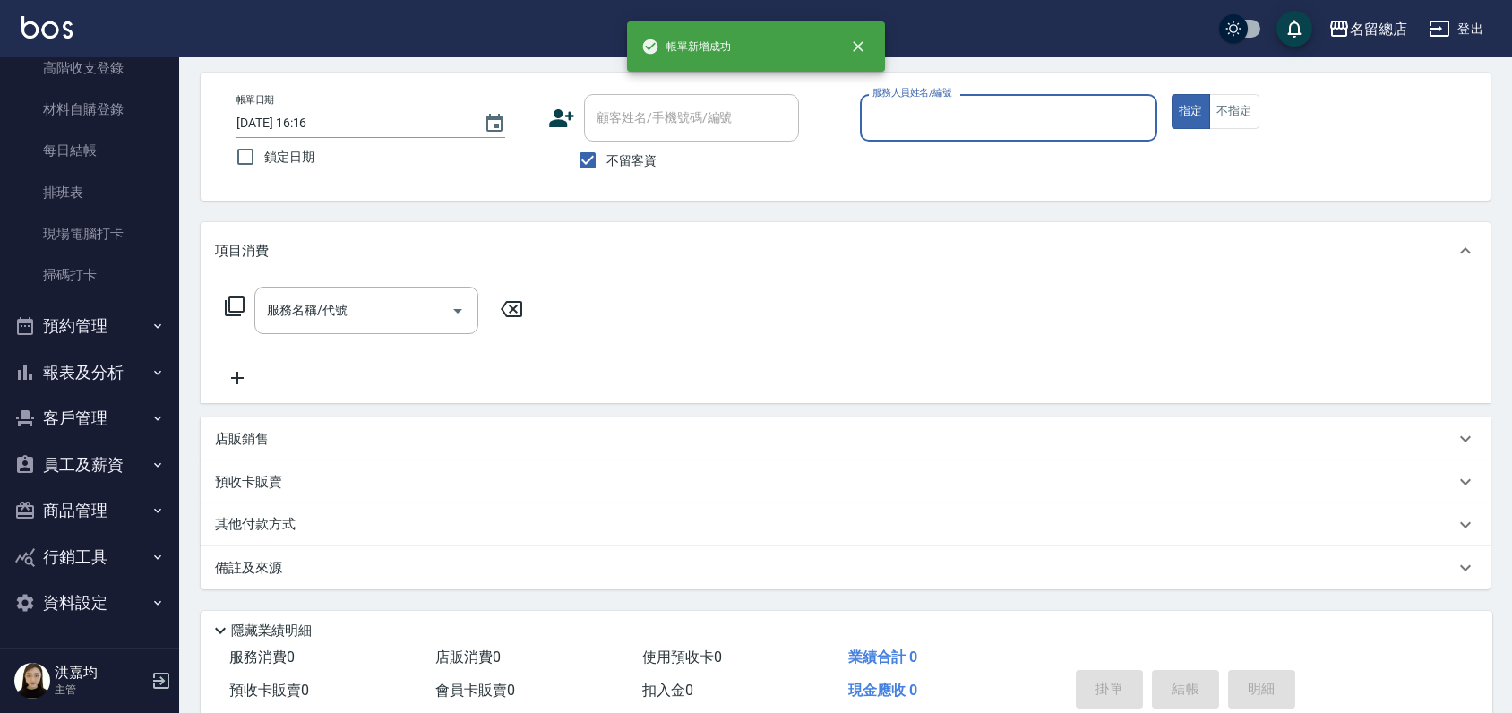
scroll to position [0, 0]
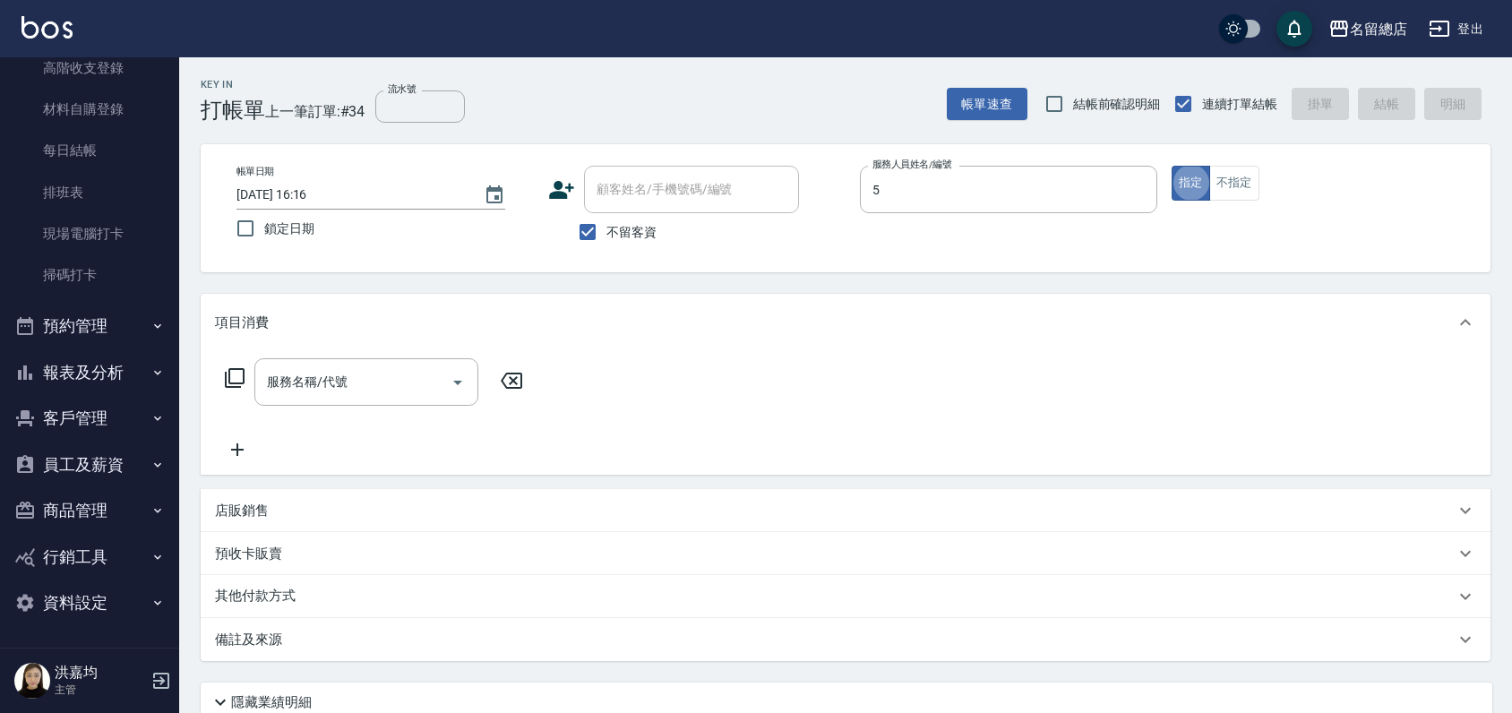
type input "[PERSON_NAME]-5"
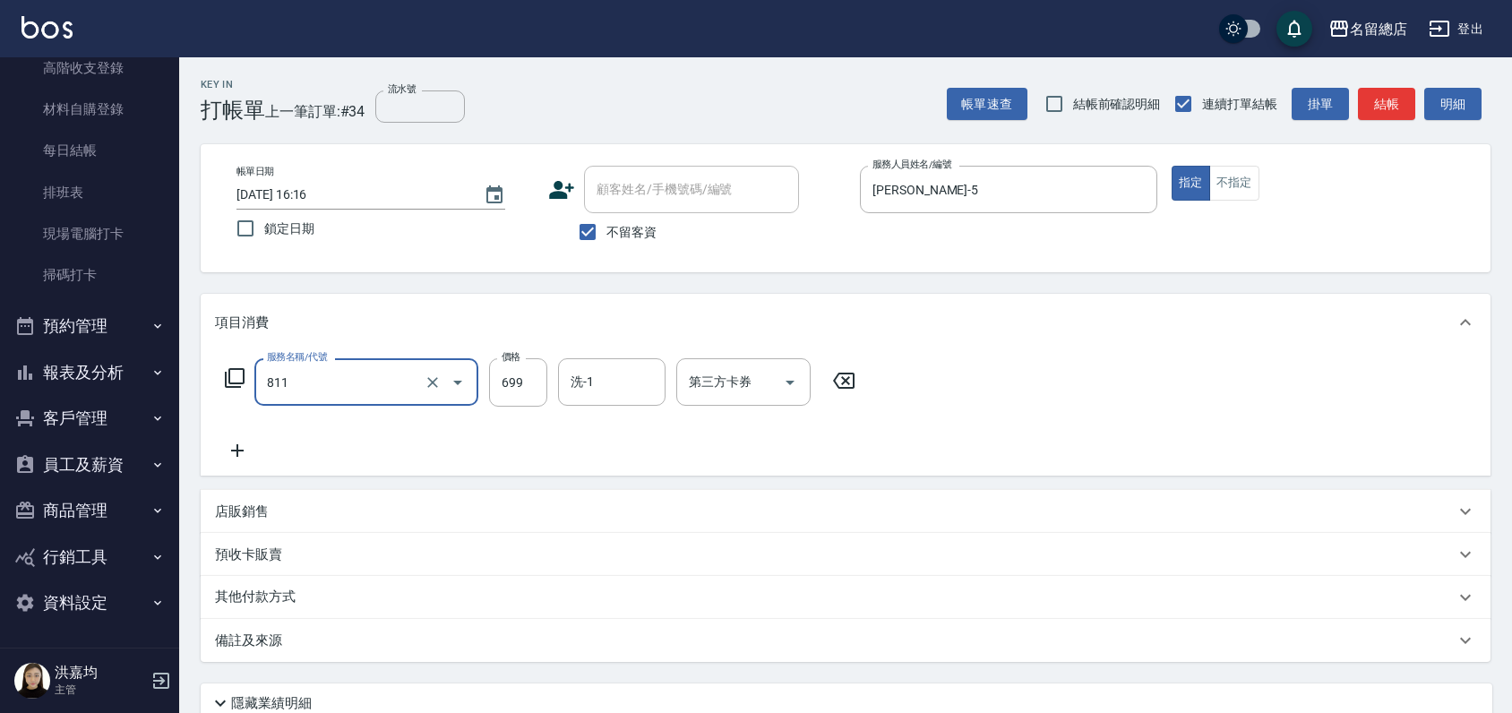
type input "洗+剪(811)"
type input "700"
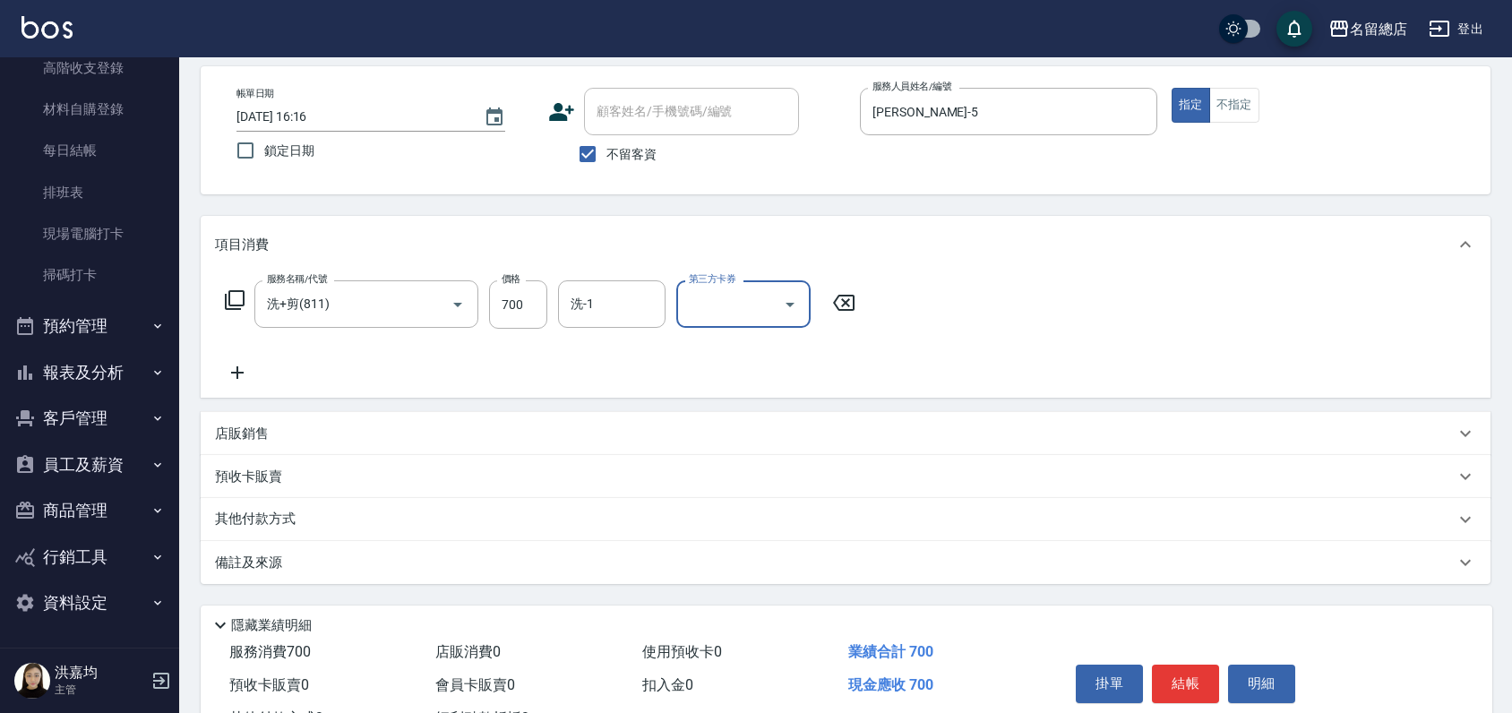
scroll to position [150, 0]
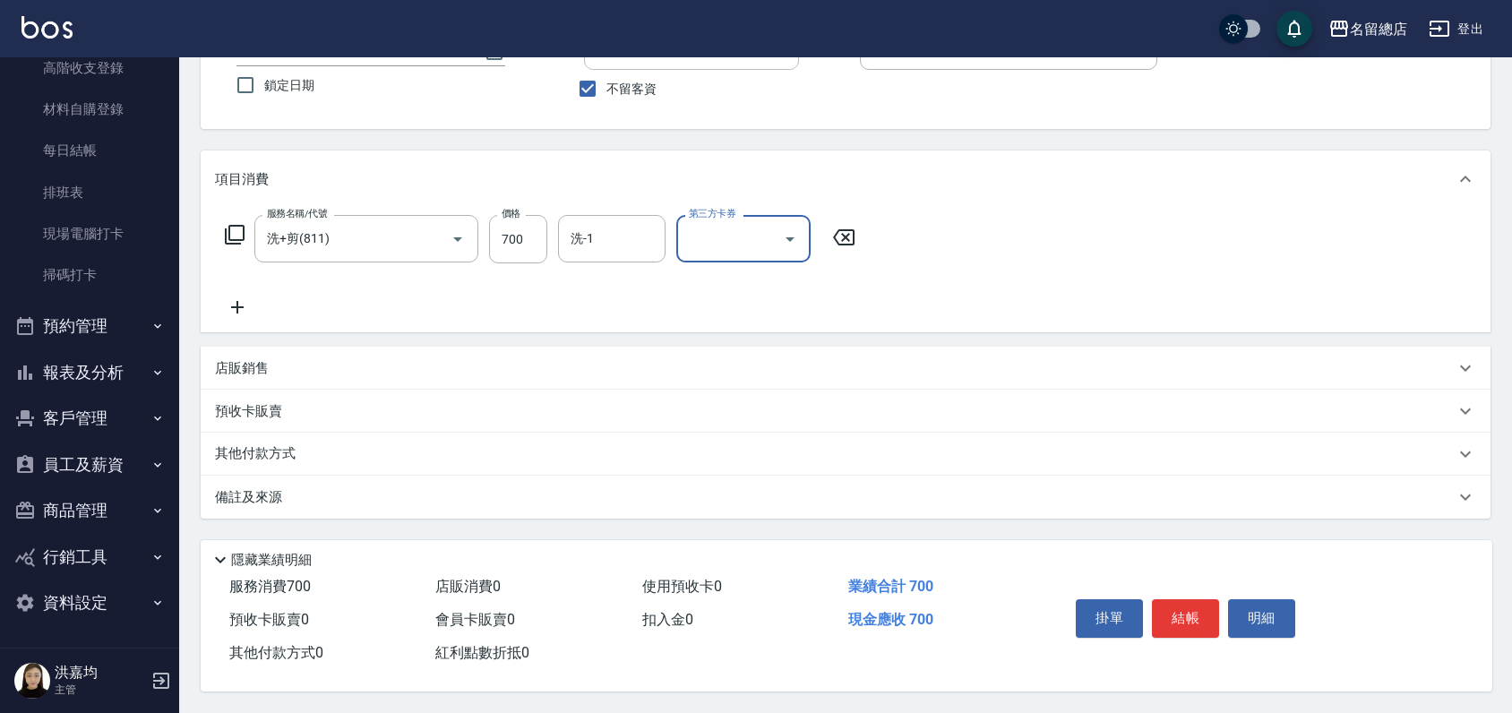
click at [261, 458] on div "其他付款方式" at bounding box center [846, 454] width 1290 height 43
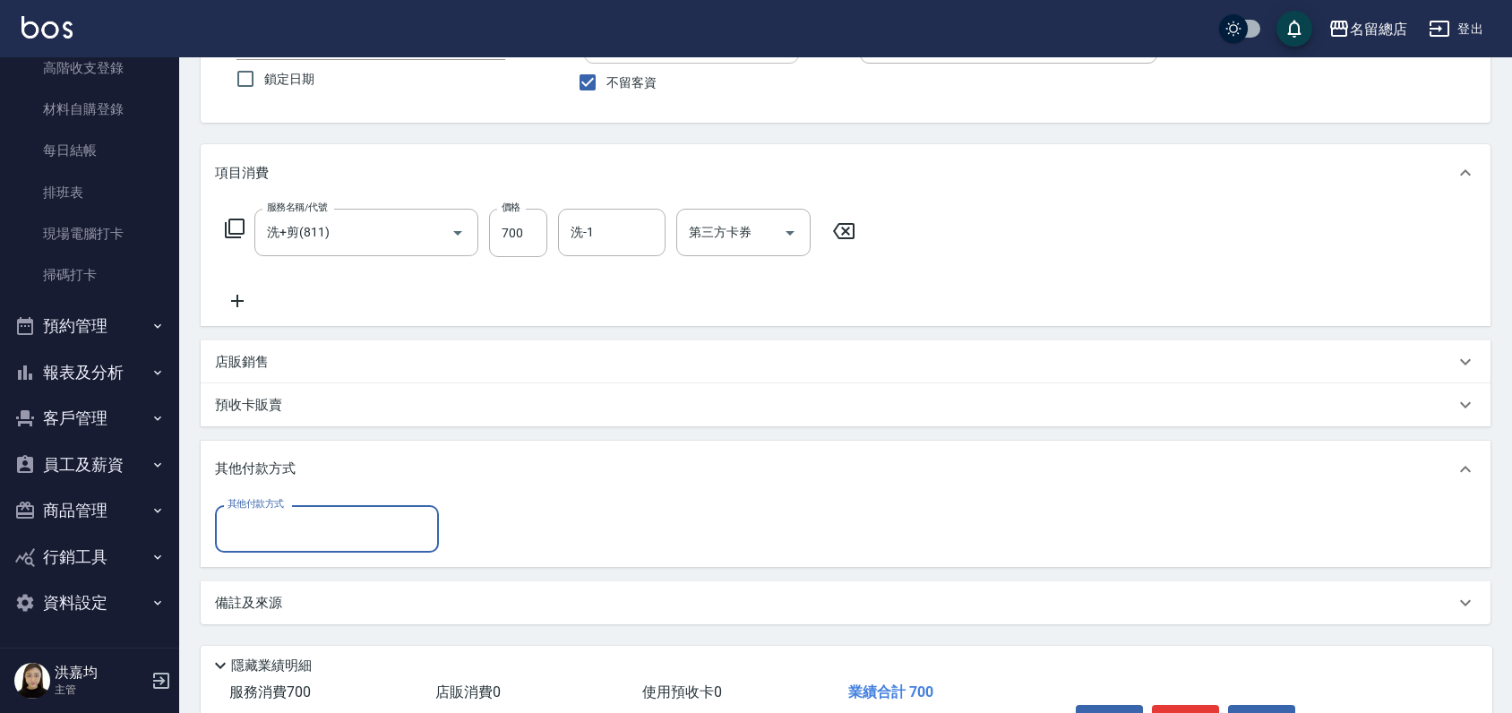
scroll to position [0, 0]
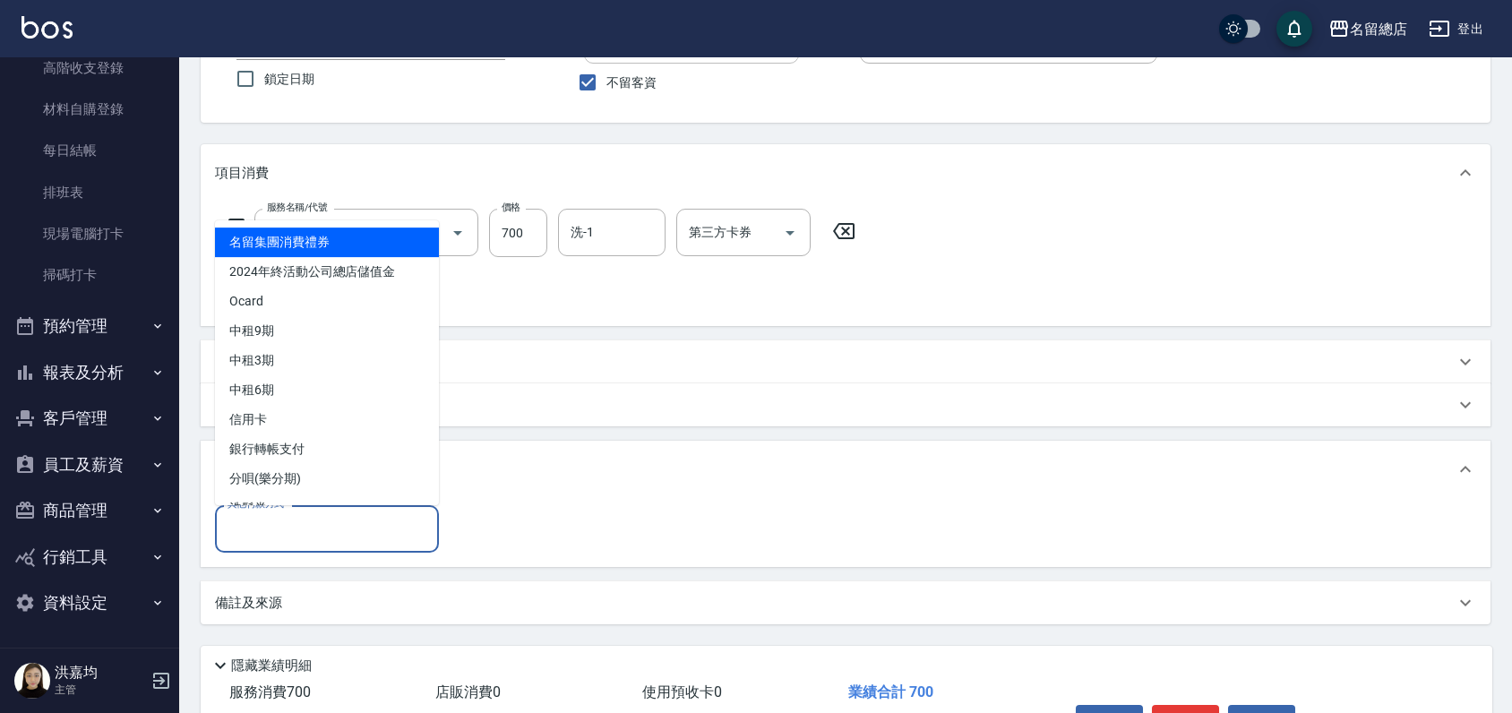
click at [313, 526] on input "其他付款方式" at bounding box center [327, 528] width 208 height 31
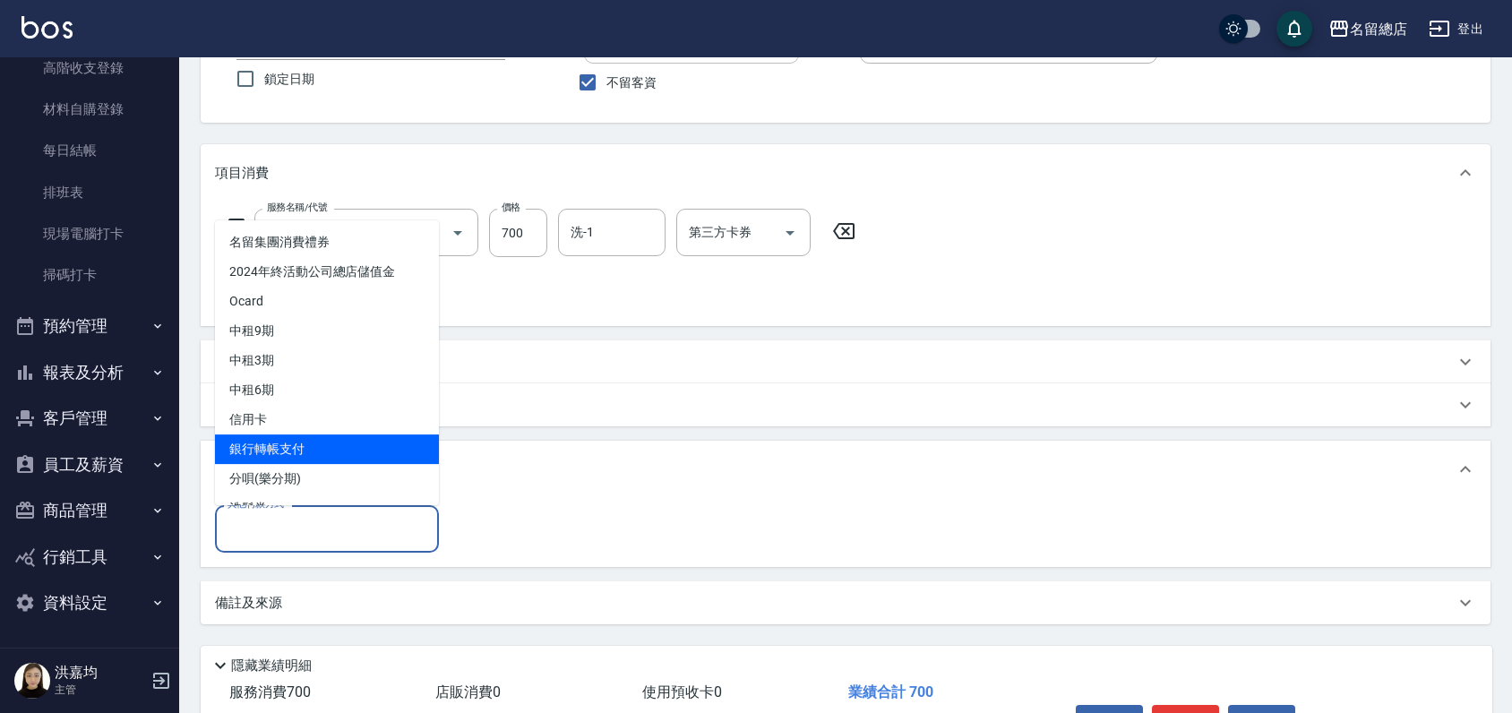
click at [267, 438] on span "銀行轉帳支付" at bounding box center [327, 449] width 224 height 30
type input "銀行轉帳支付"
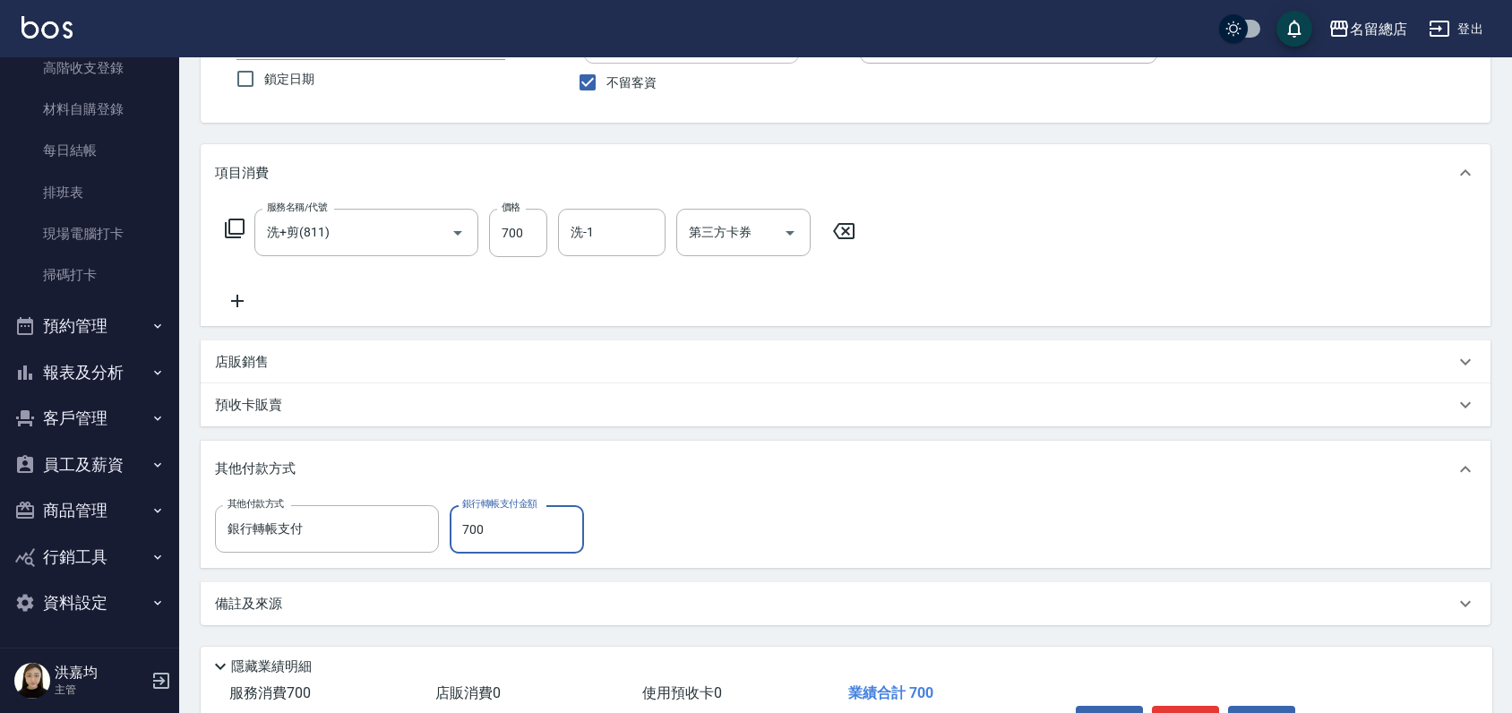
type input "700"
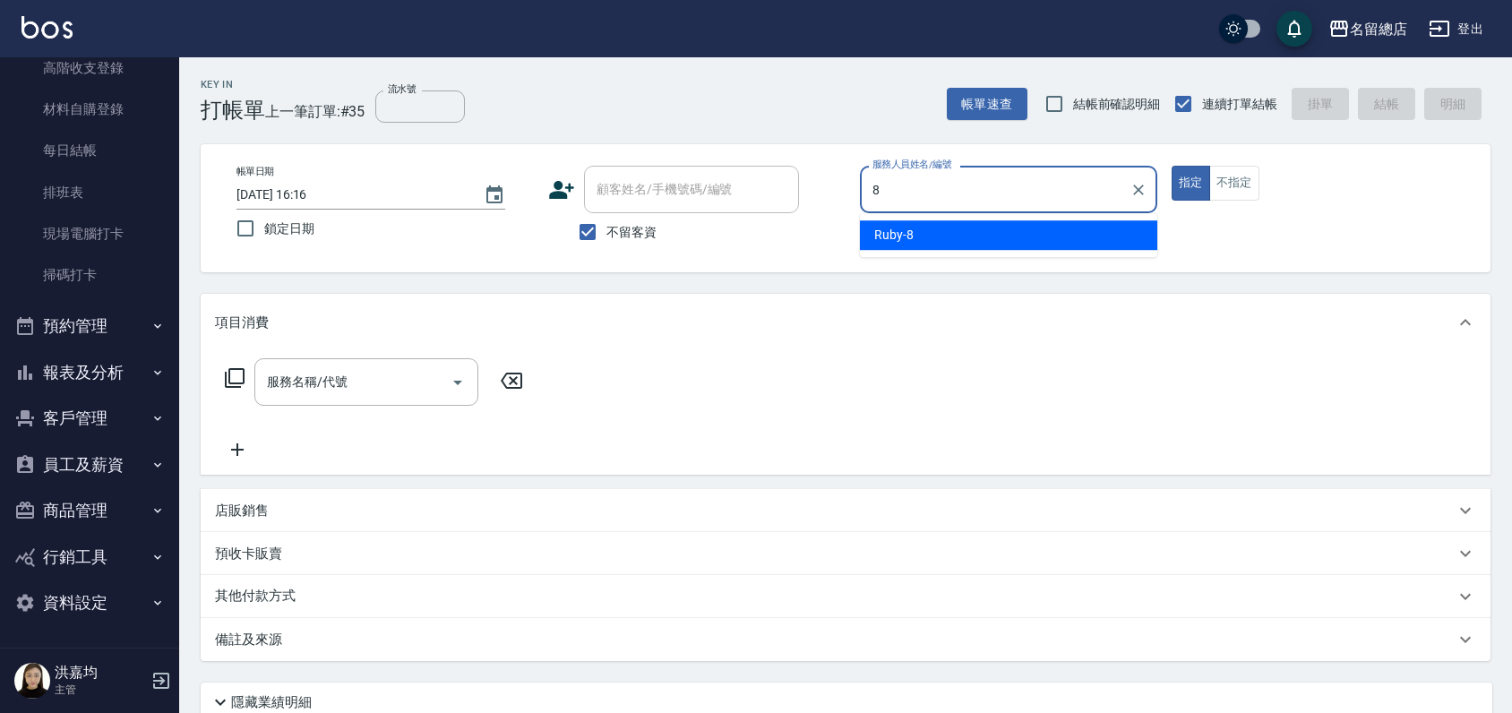
type input "Ruby-8"
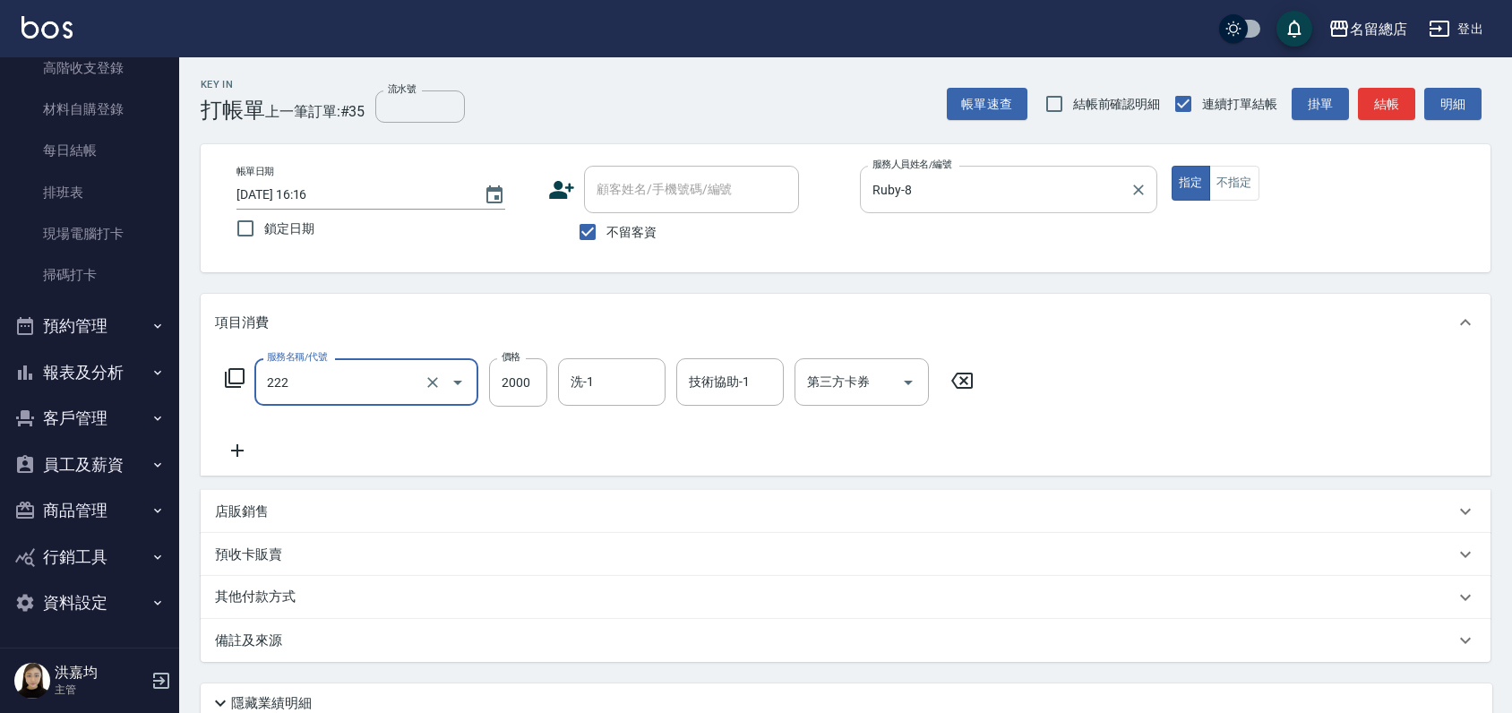
type input "燙髮2000以上(222)"
type input "3500"
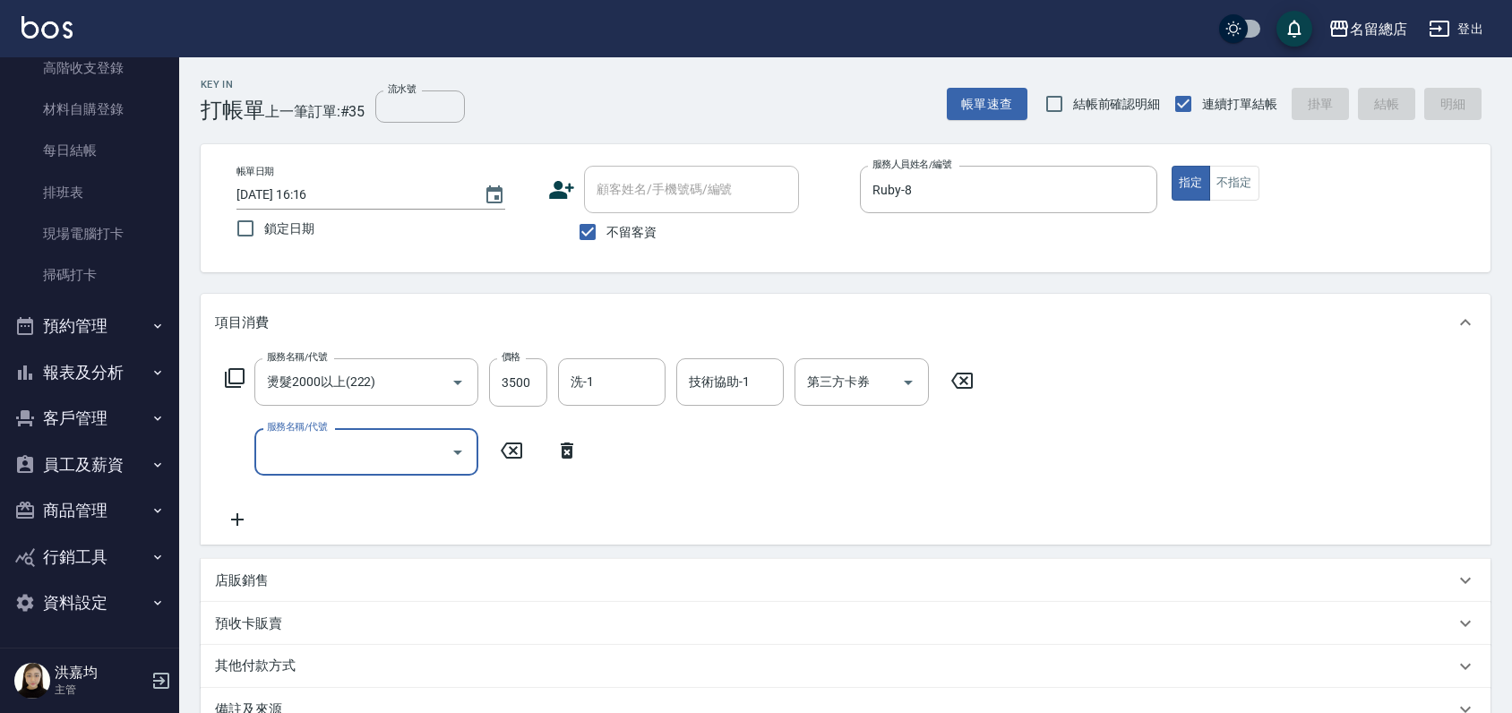
type input "4"
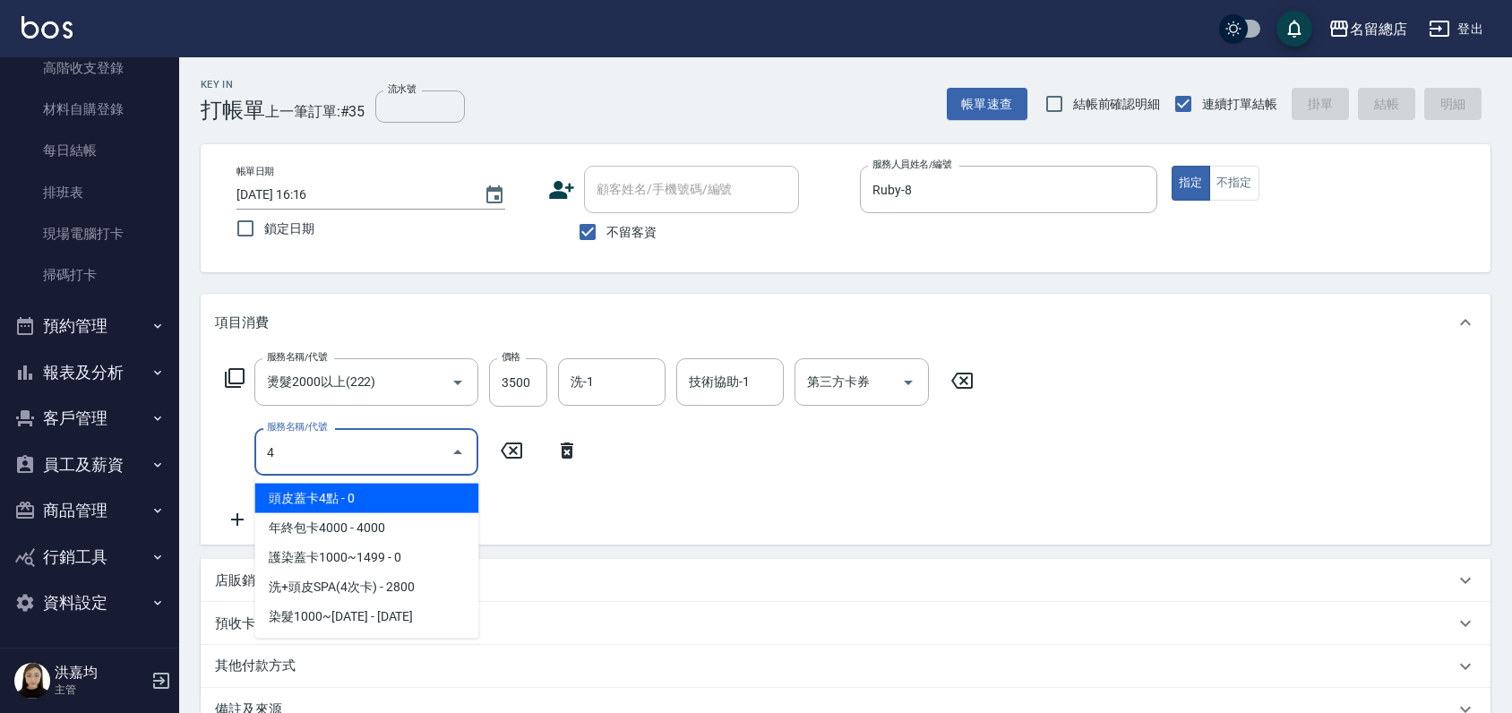
type input "[DATE] 16:23"
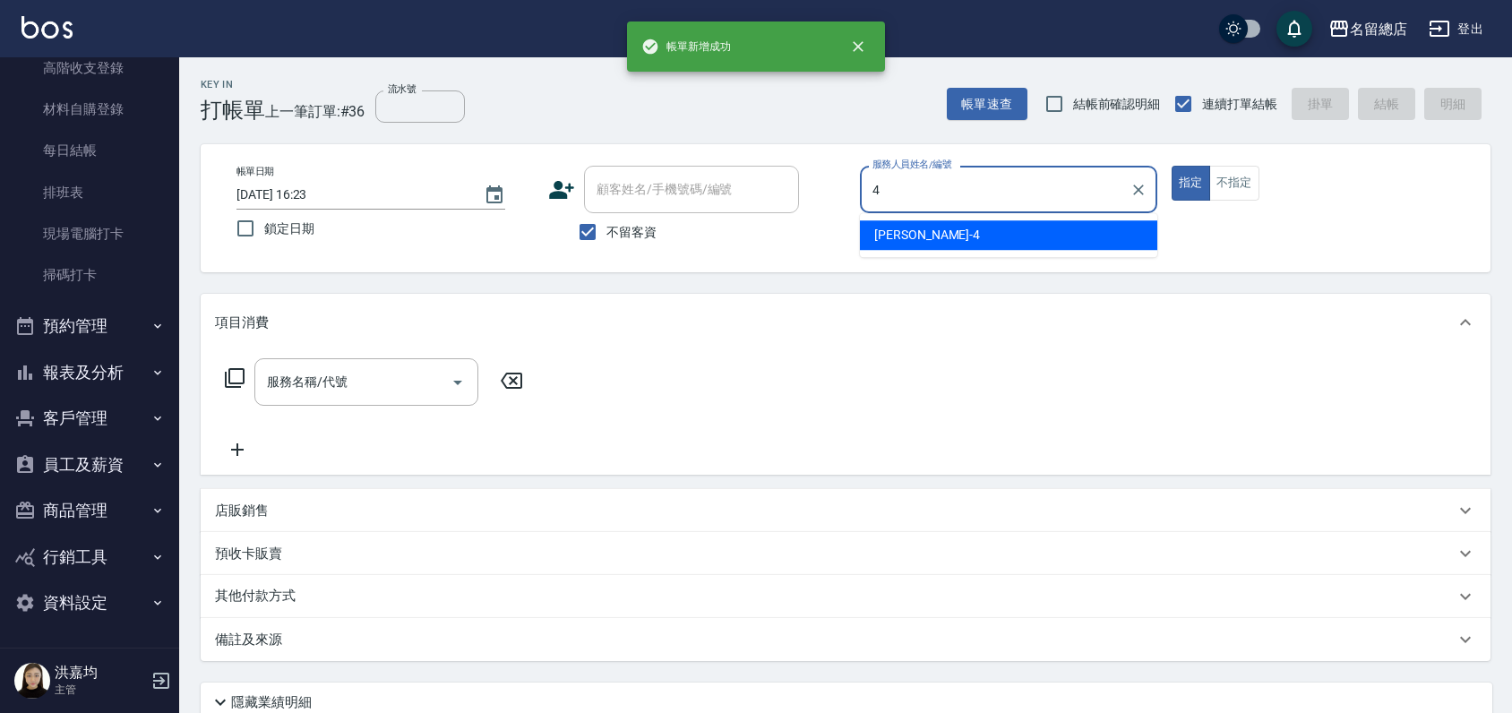
type input "[PERSON_NAME]-4"
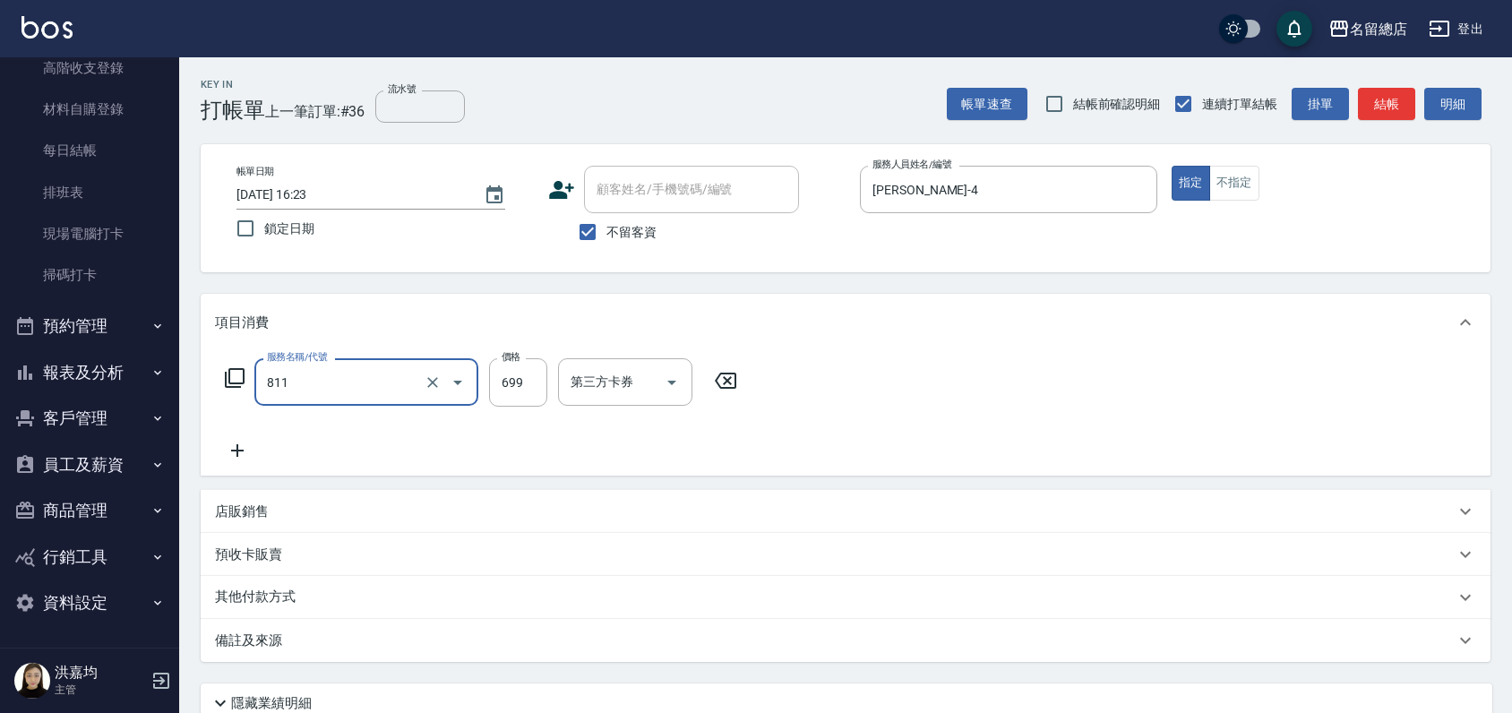
type input "洗+剪(811)"
type input "800"
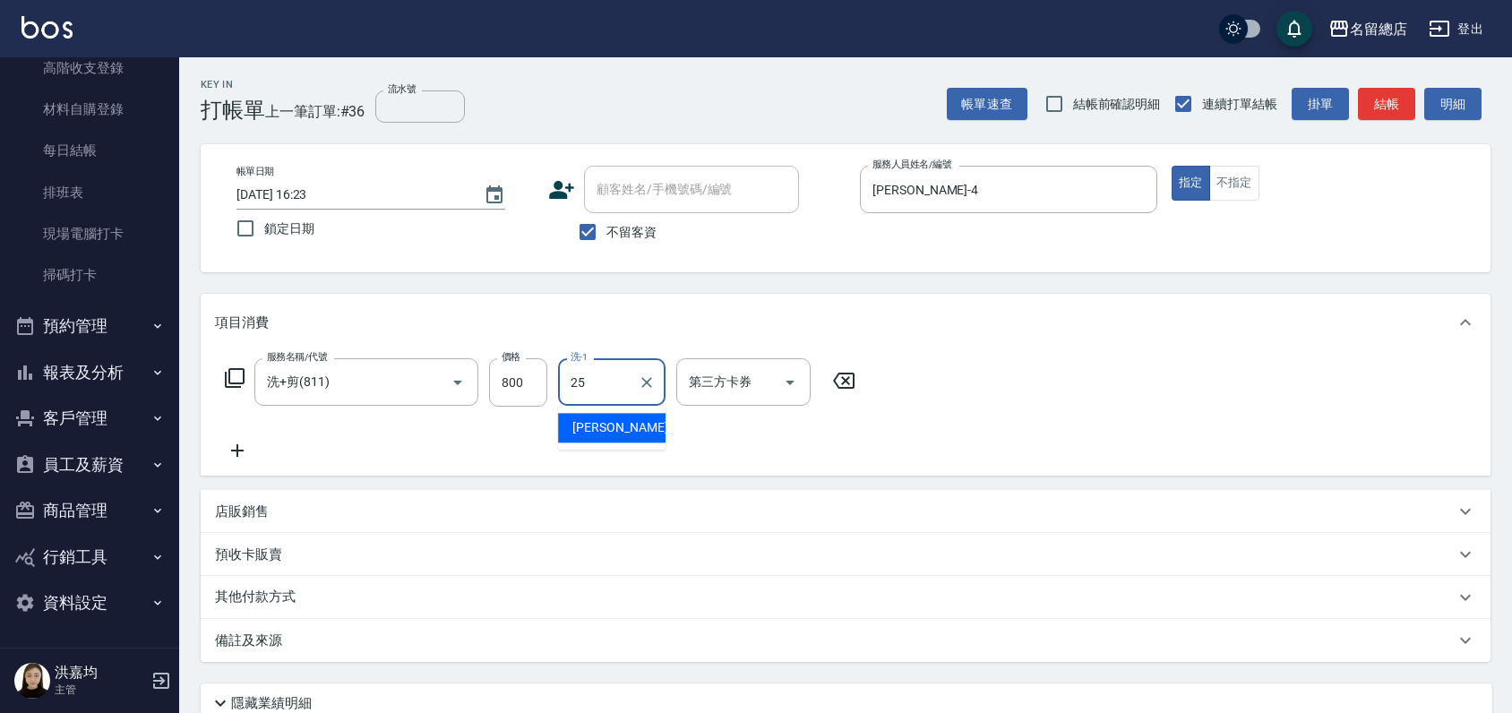
type input "[PERSON_NAME]-25"
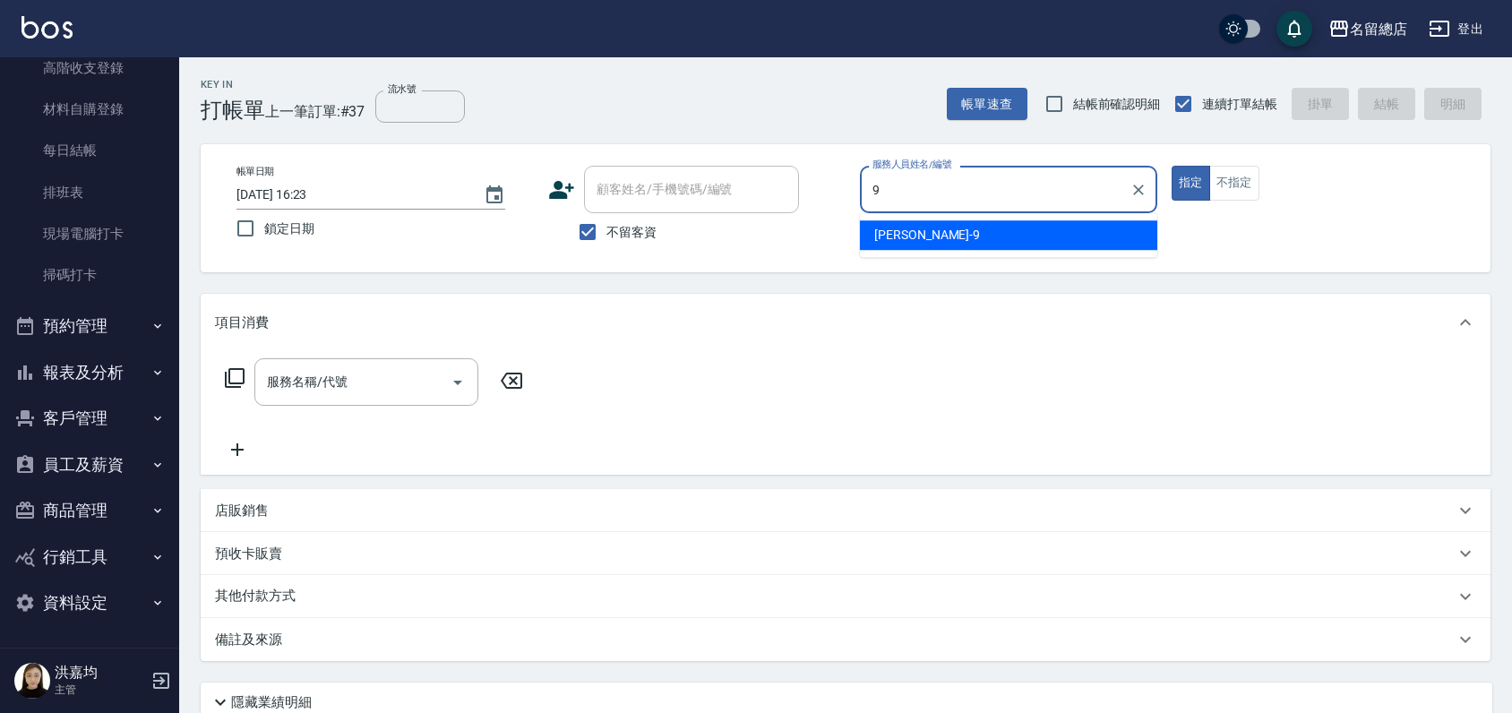
type input "[PERSON_NAME]-9"
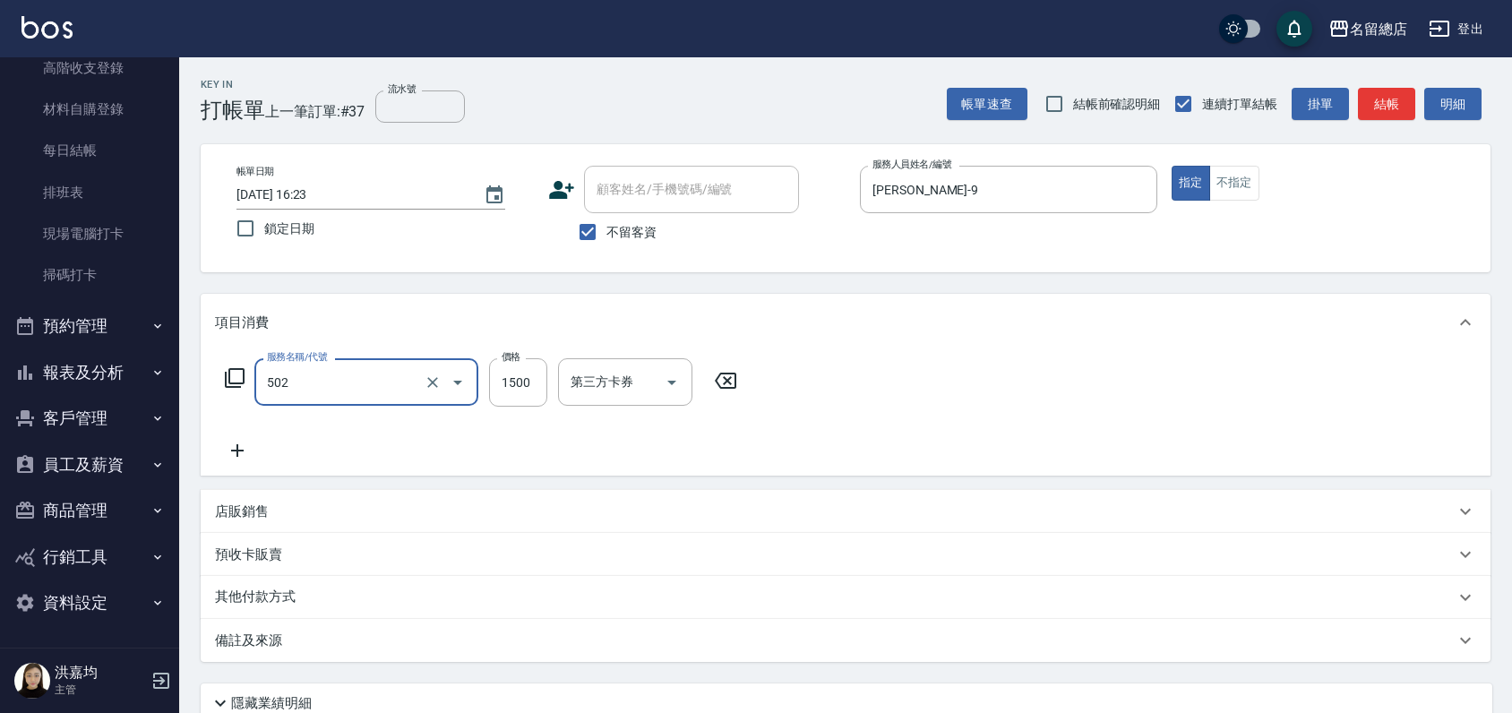
type input "染髮1500以上(502)"
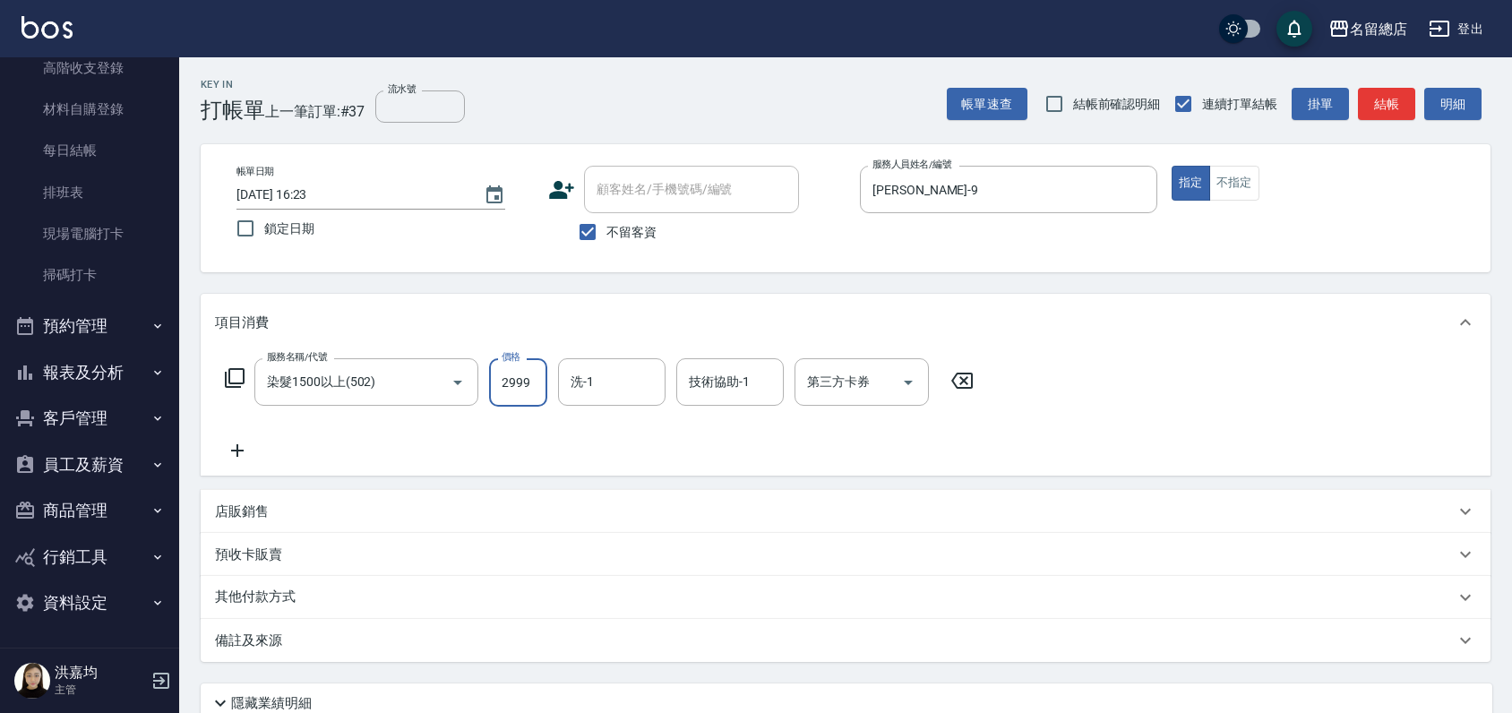
type input "2999"
type input "[PERSON_NAME]-26"
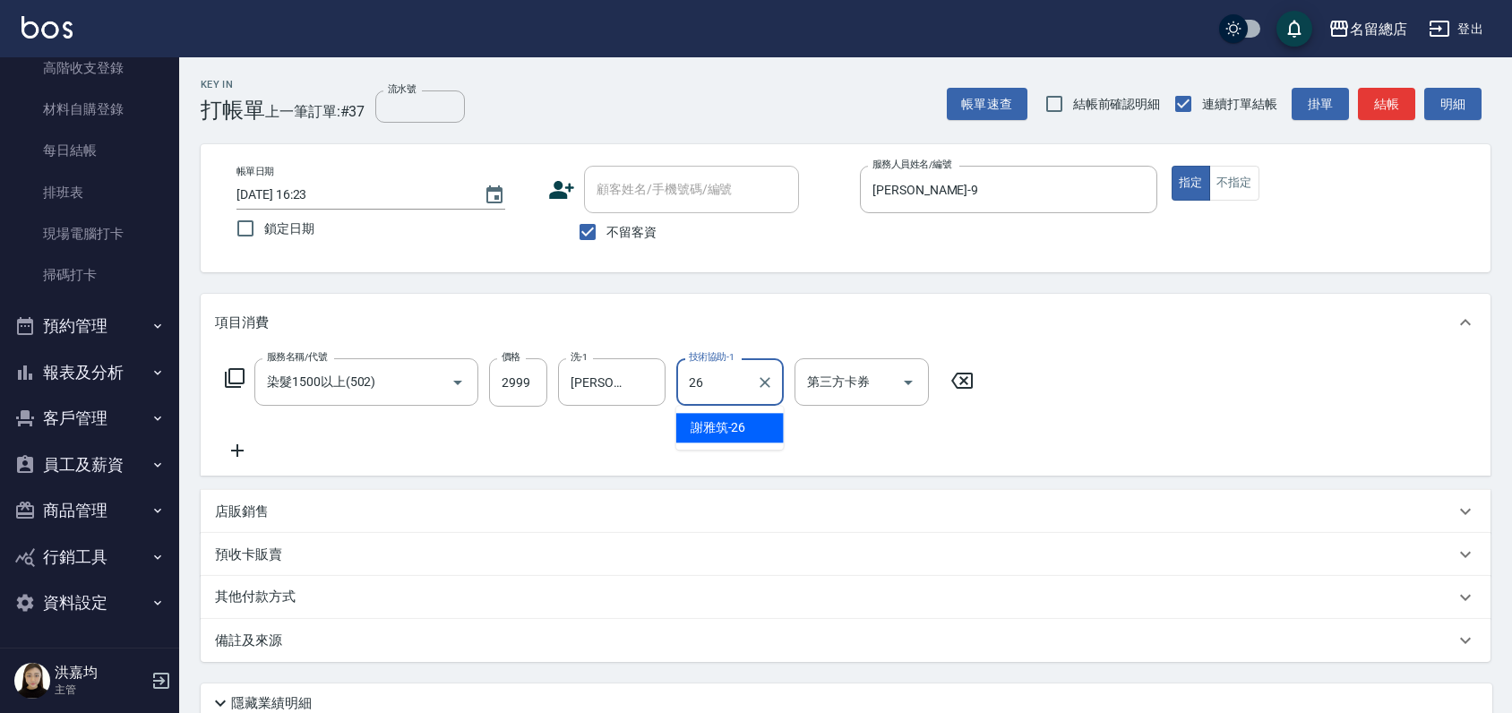
type input "[PERSON_NAME]-26"
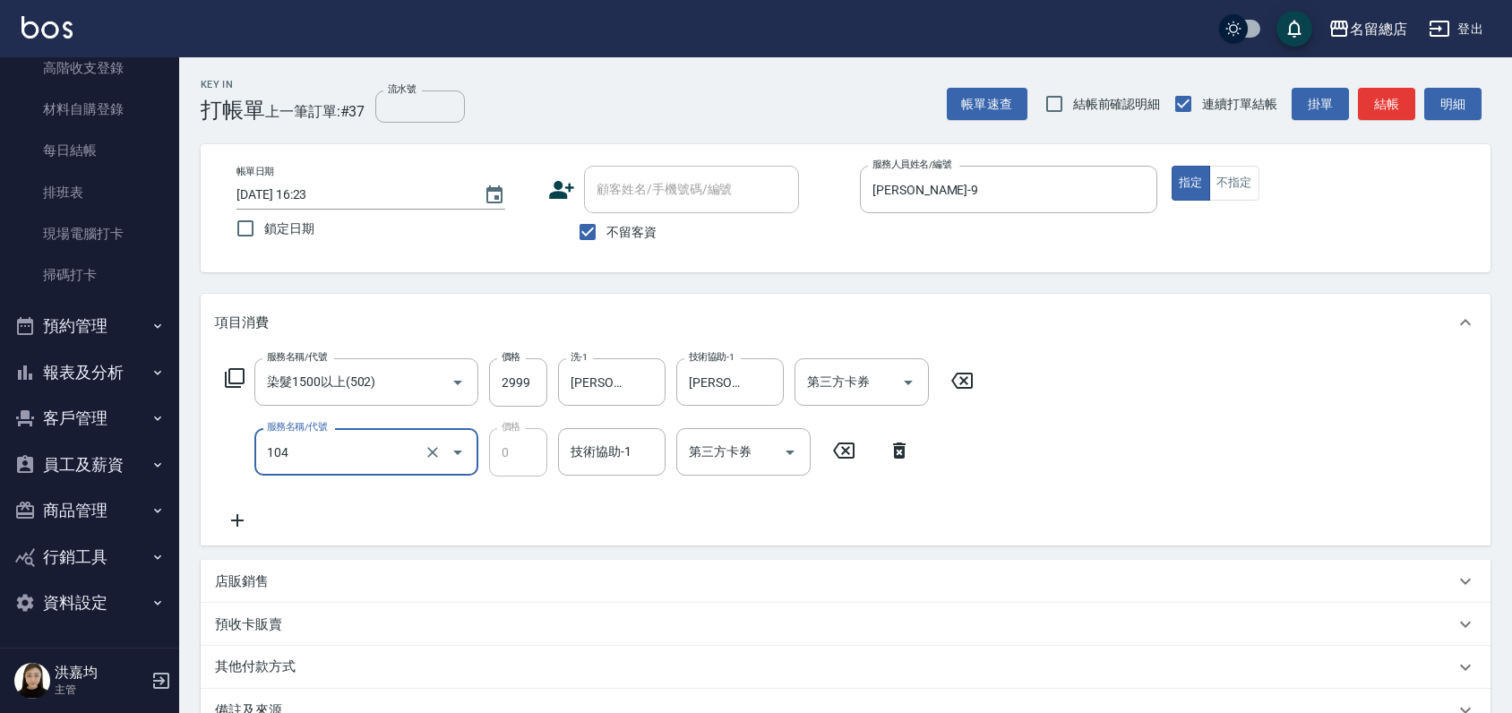
type input "頭皮蓋卡2點(104)"
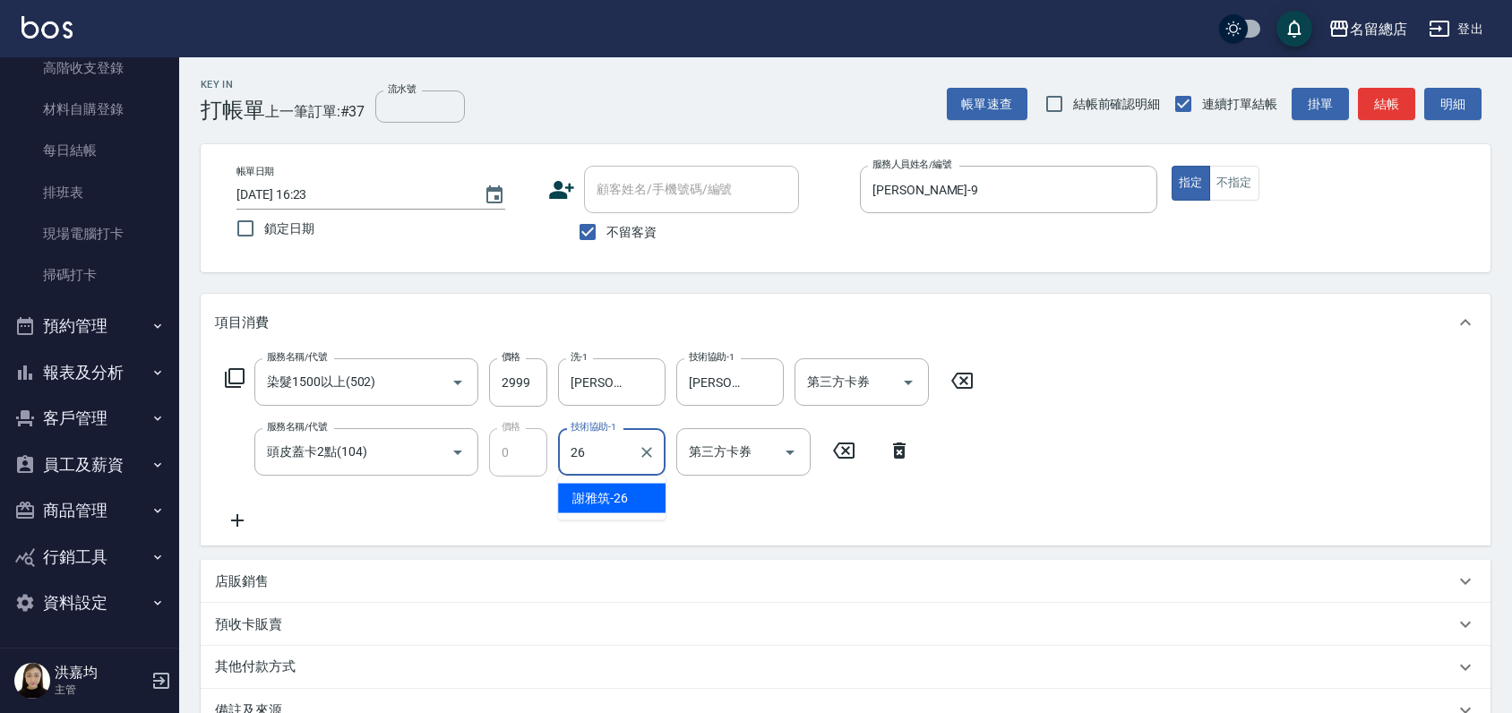
type input "[PERSON_NAME]-26"
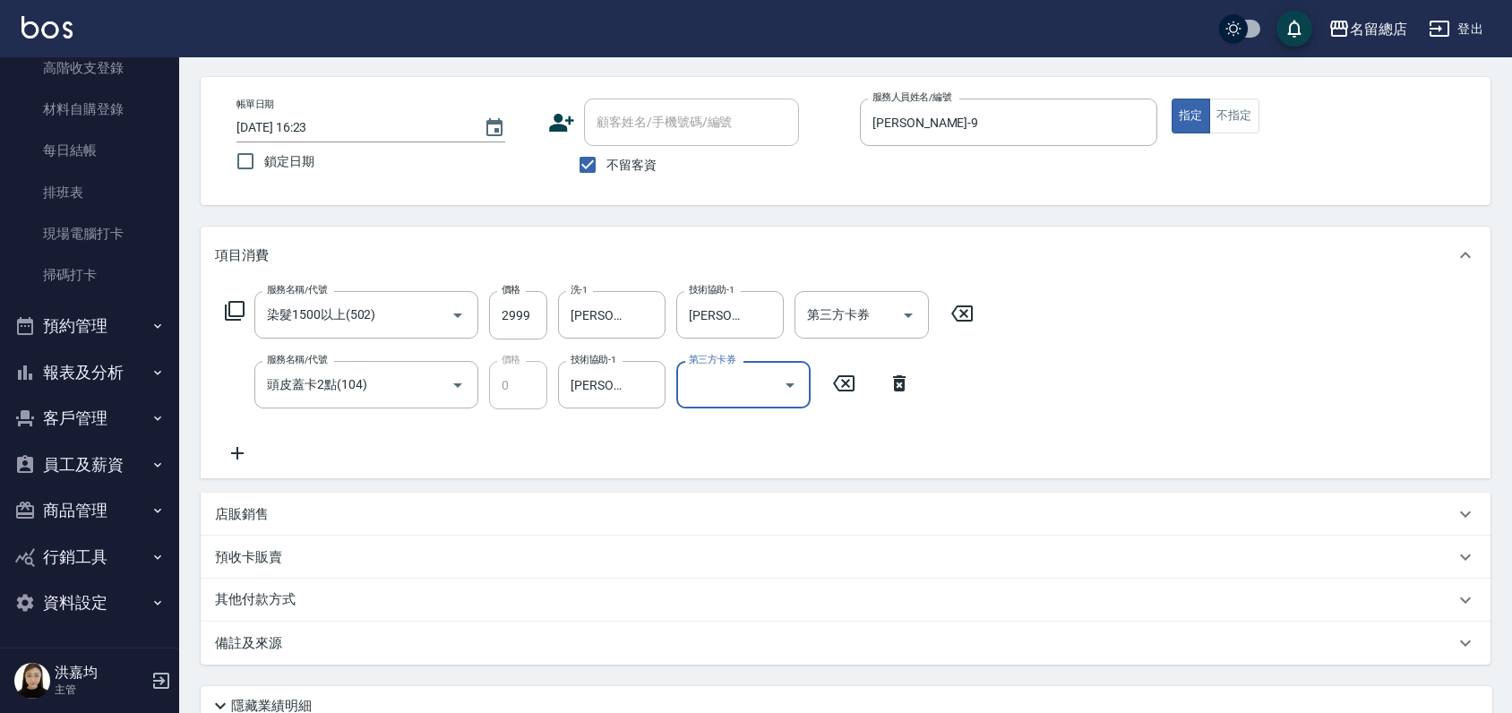
scroll to position [99, 0]
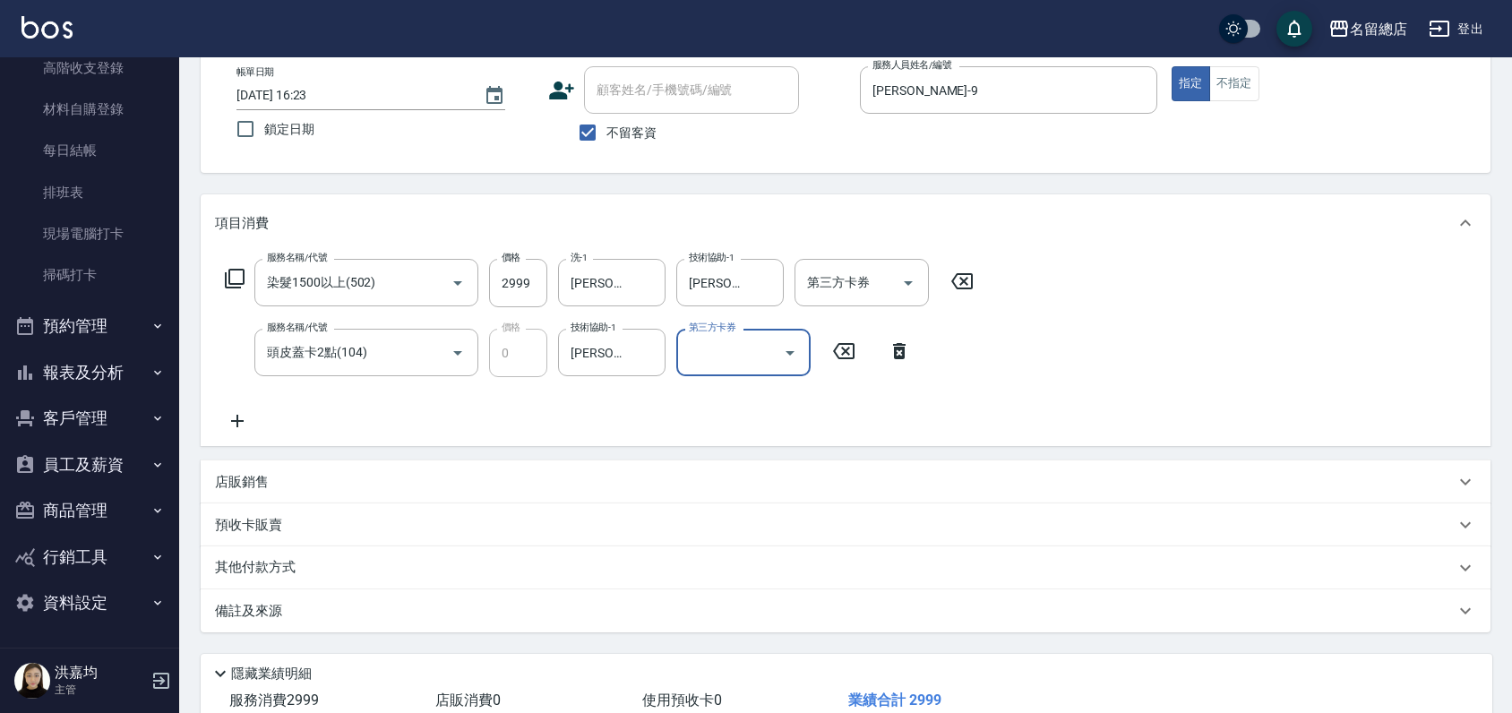
click at [265, 481] on p "店販銷售" at bounding box center [242, 482] width 54 height 19
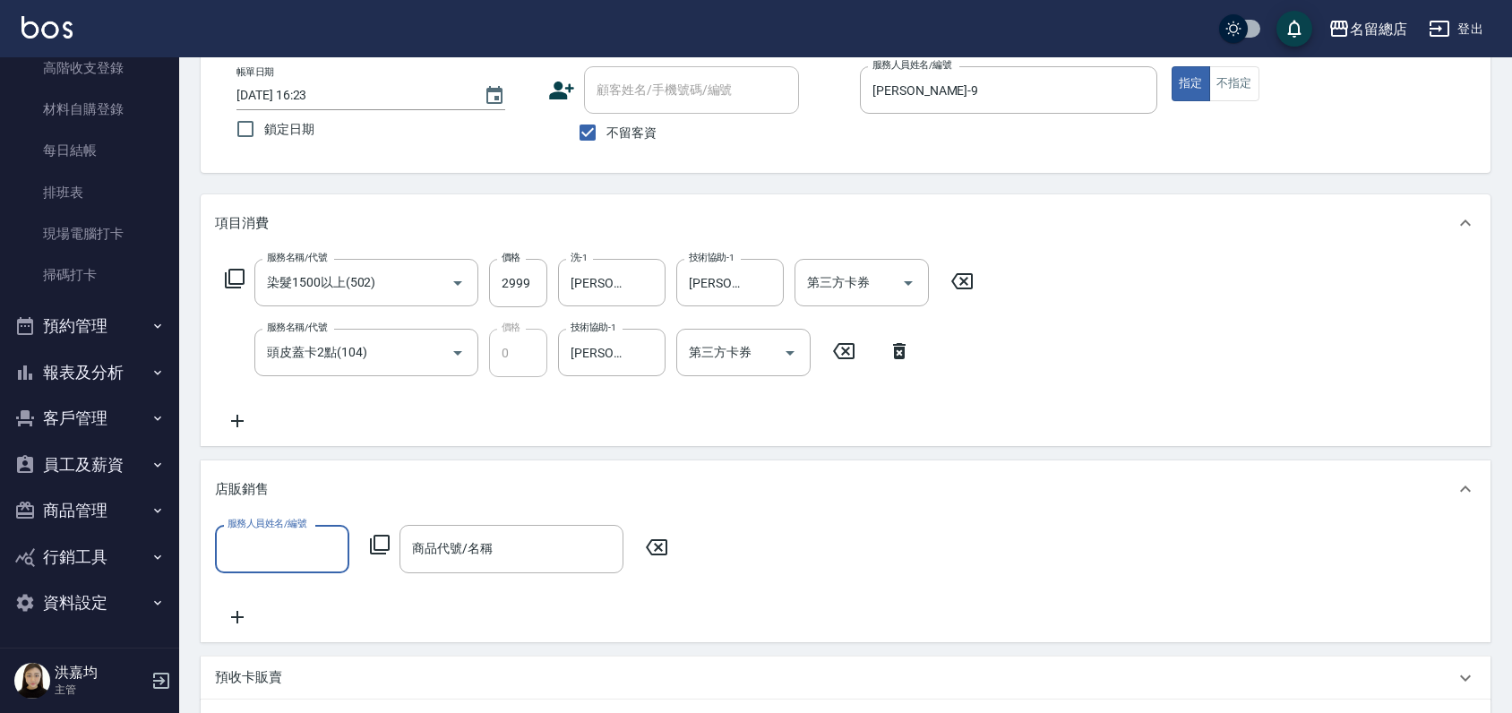
scroll to position [0, 0]
click at [285, 545] on input "服務人員姓名/編號" at bounding box center [282, 548] width 118 height 31
type input "[PERSON_NAME]-9"
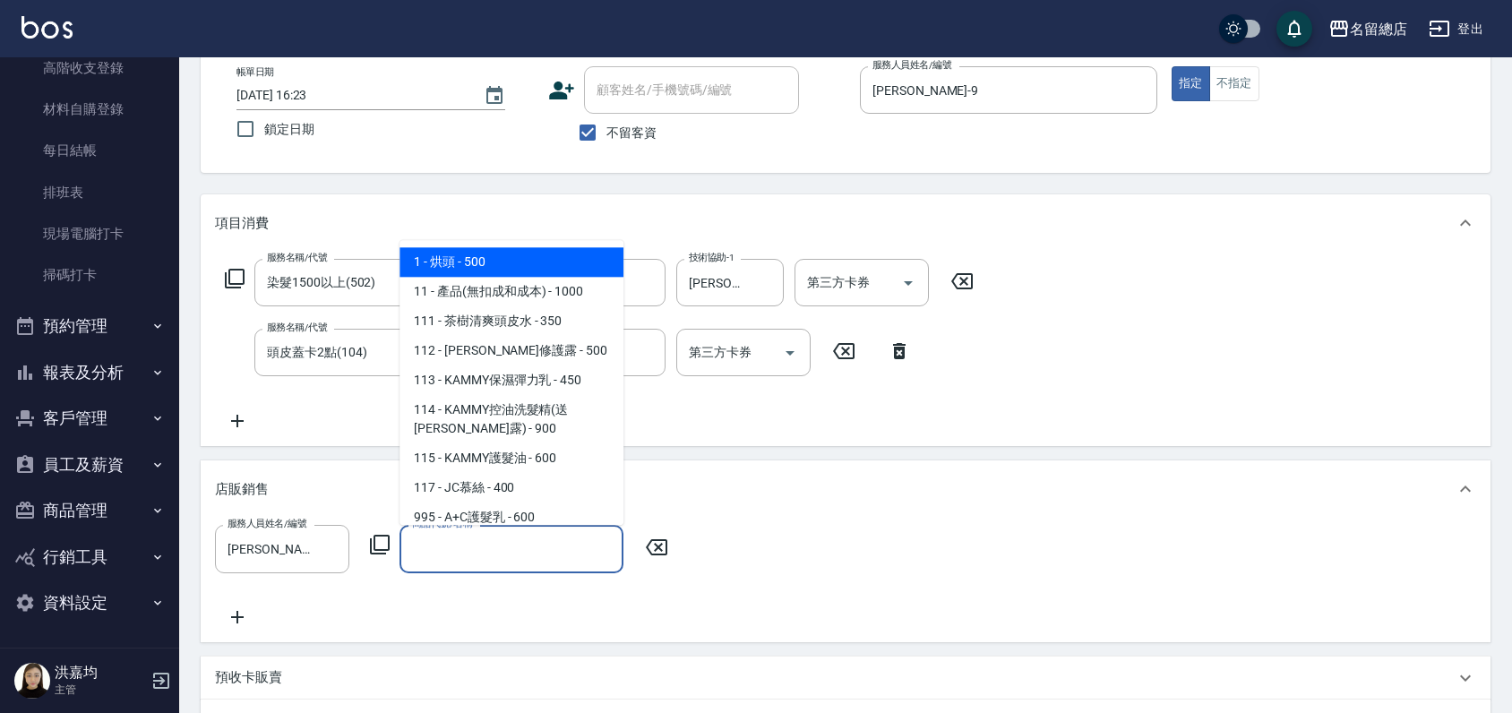
click at [454, 548] on input "商品代號/名稱" at bounding box center [512, 548] width 208 height 31
type input "x"
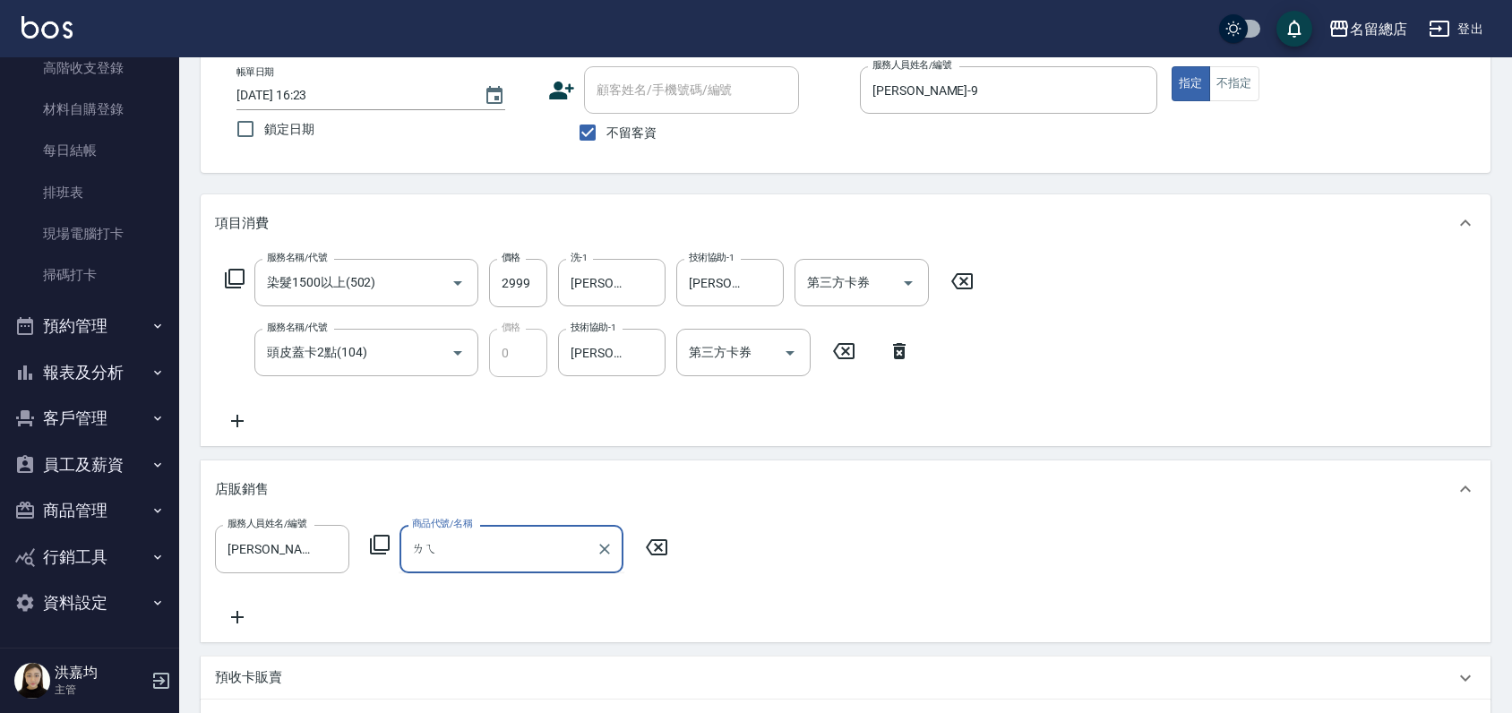
type input "雷"
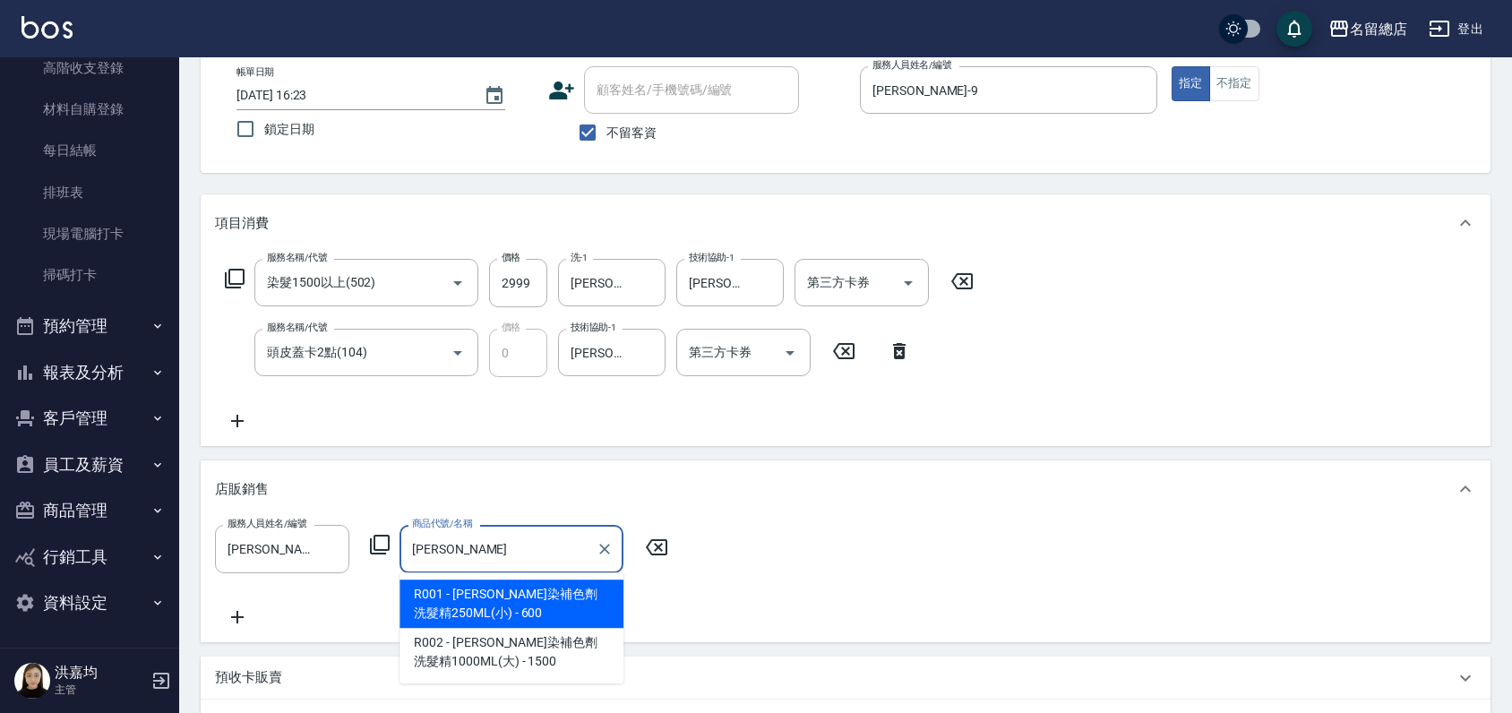
click at [560, 606] on span "R001 - [PERSON_NAME]染補色劑洗髮精250ML(小) - 600" at bounding box center [512, 604] width 224 height 48
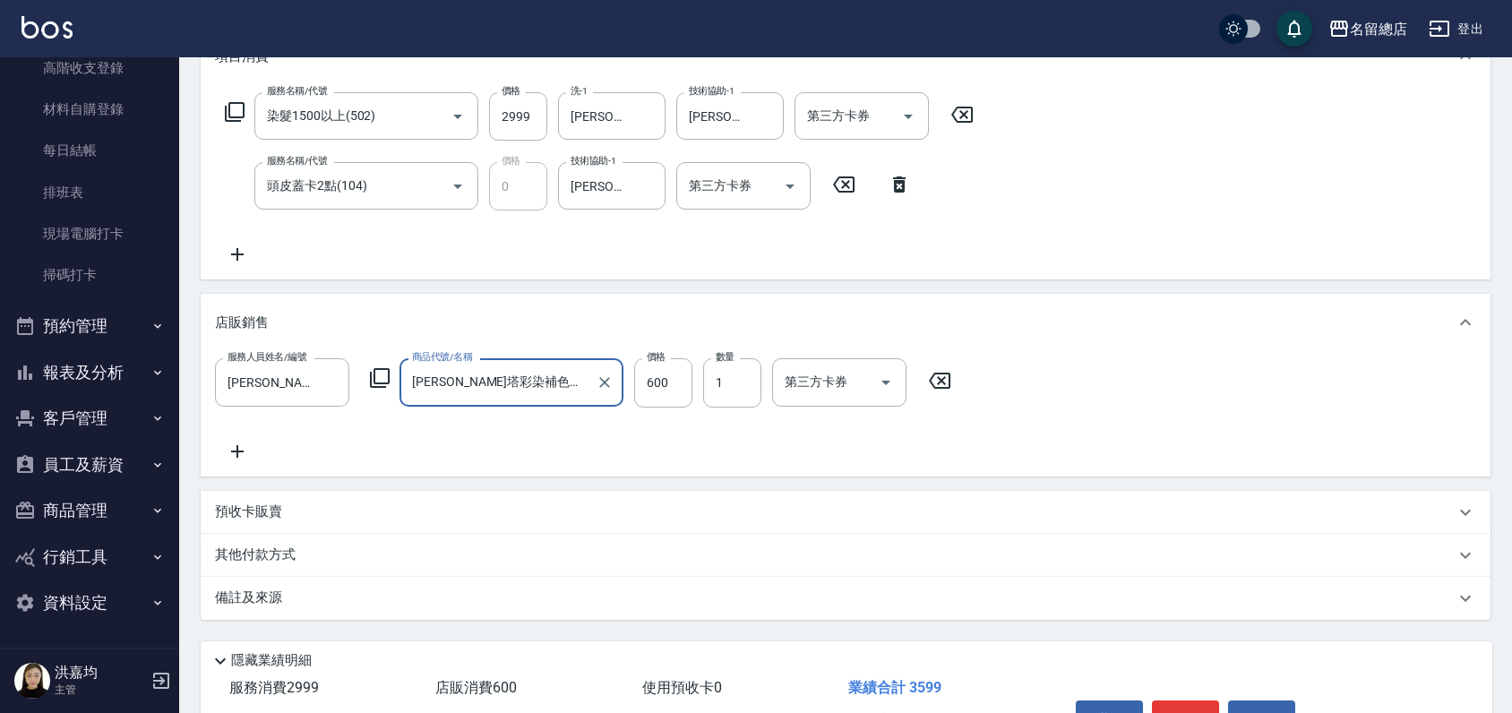
scroll to position [373, 0]
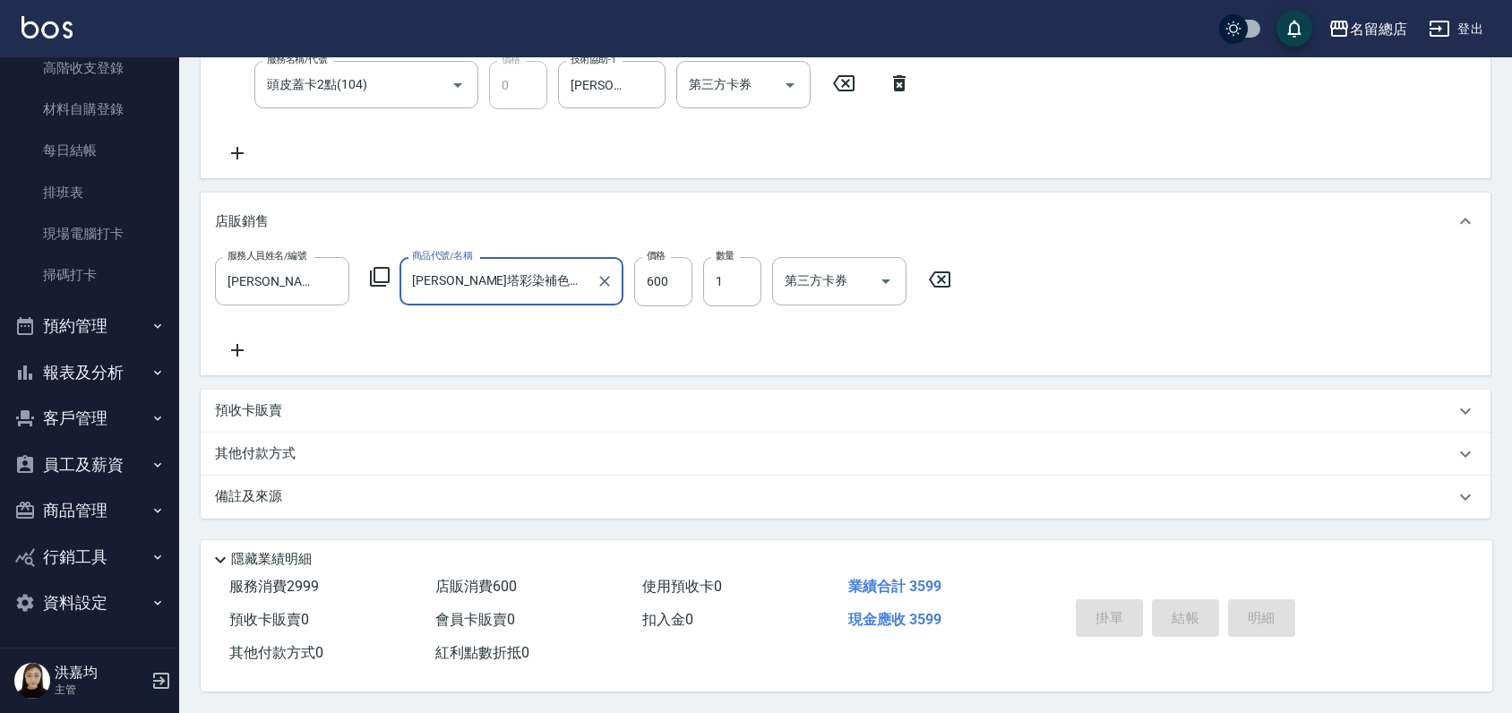
type input "[PERSON_NAME]塔彩染補色劑洗髮精250ML(小)"
type input "[DATE] 16:24"
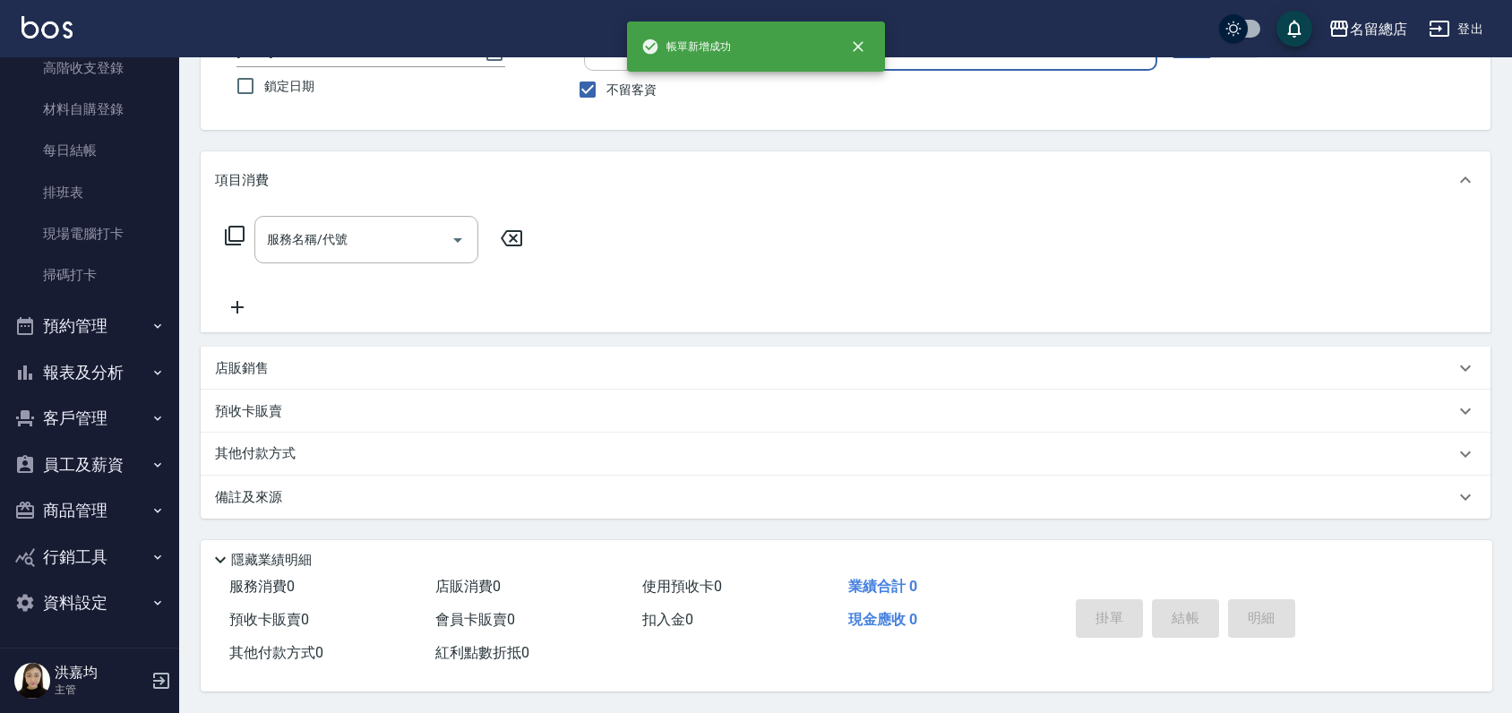
scroll to position [0, 0]
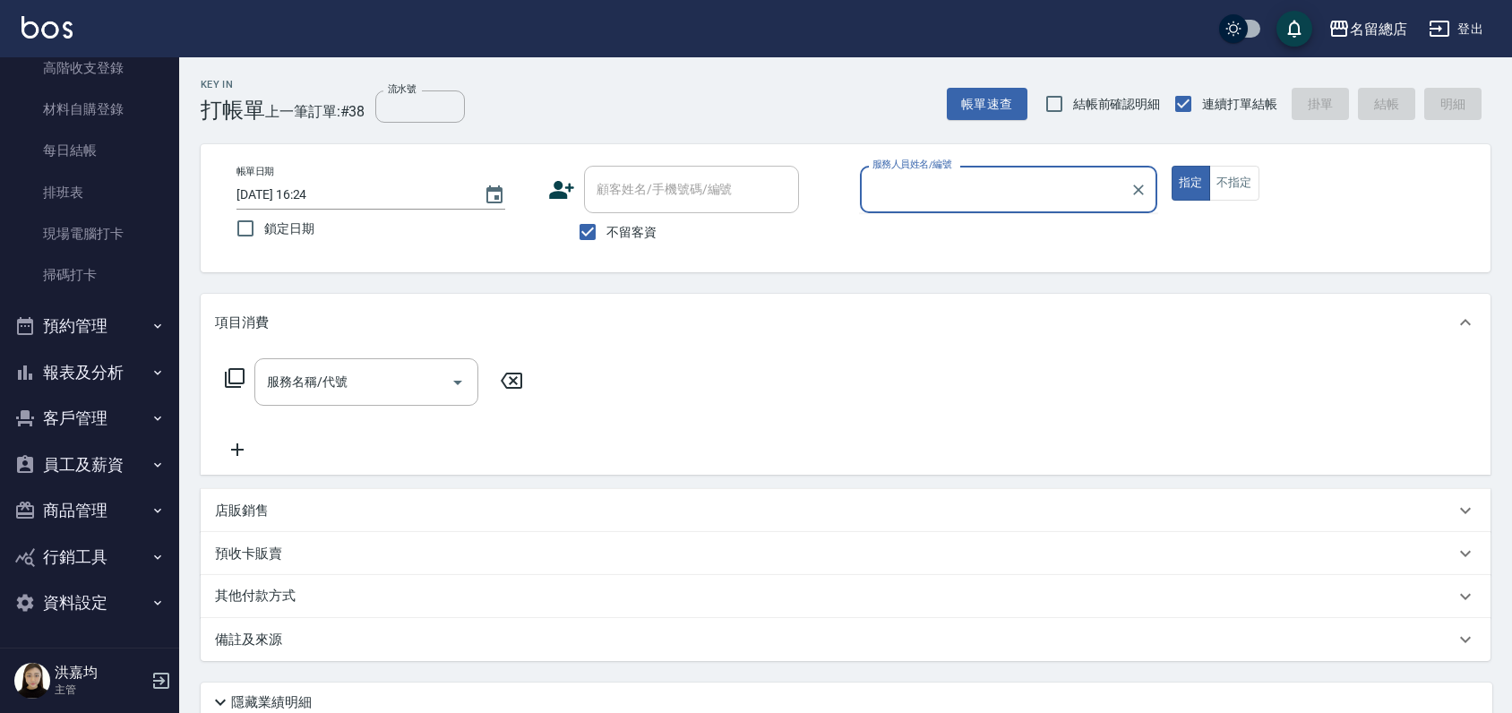
type input "ㄋ"
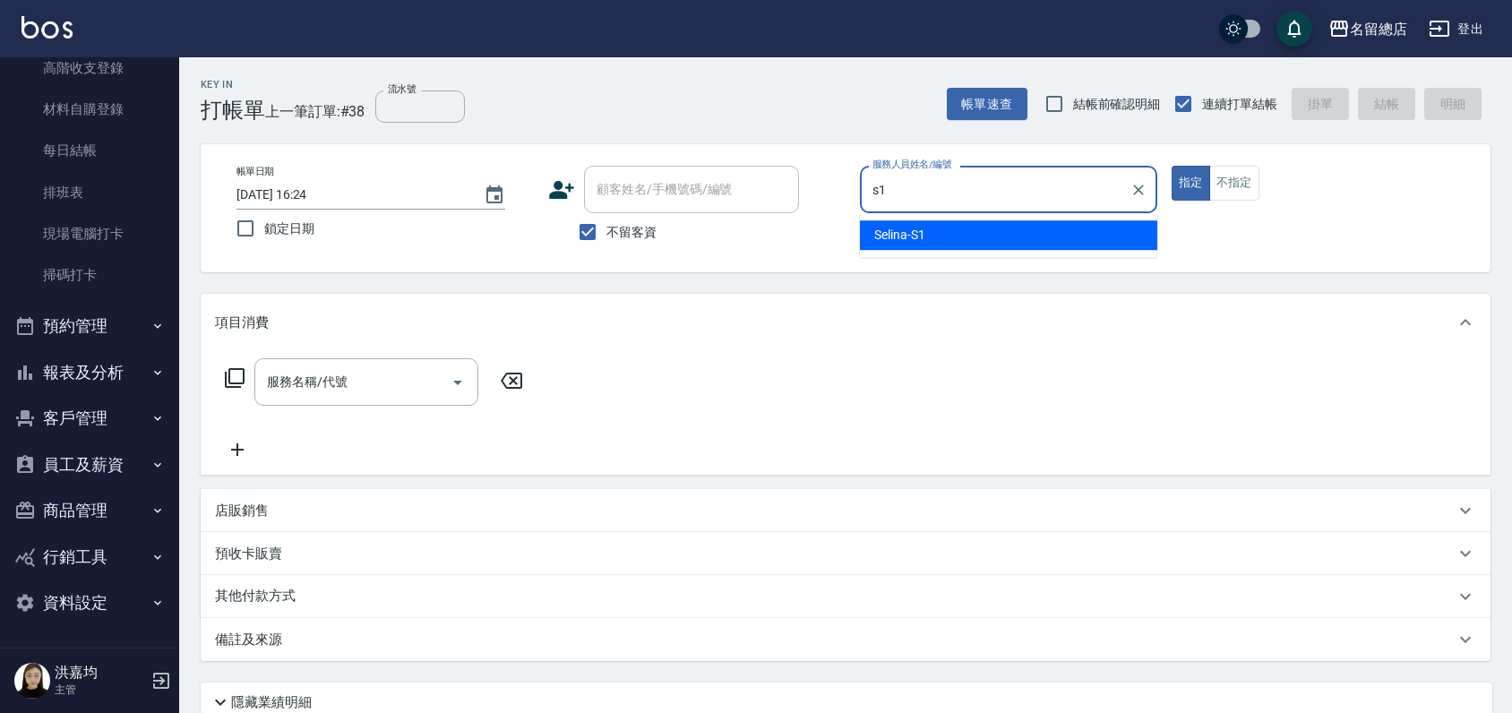
type input "Selina-S1"
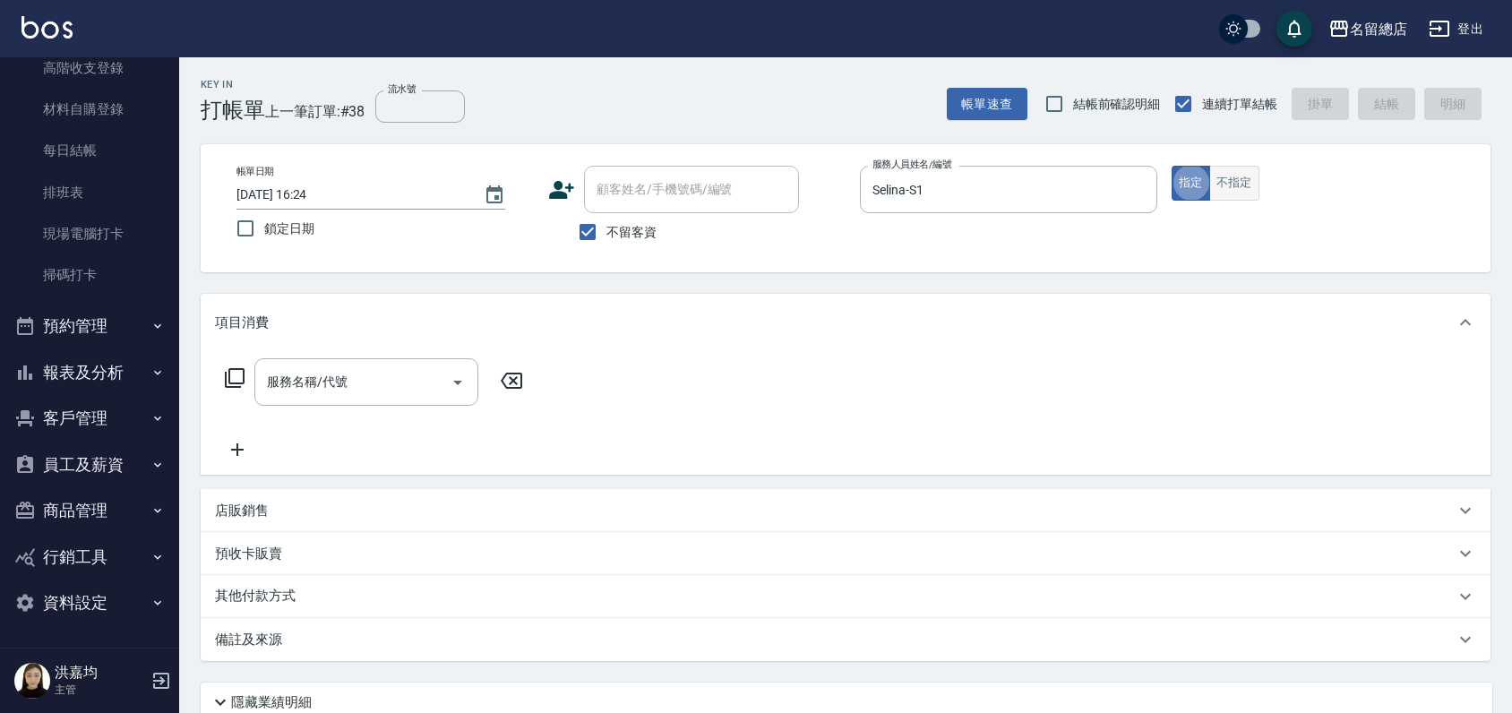
click at [1245, 179] on button "不指定" at bounding box center [1234, 183] width 50 height 35
type button "false"
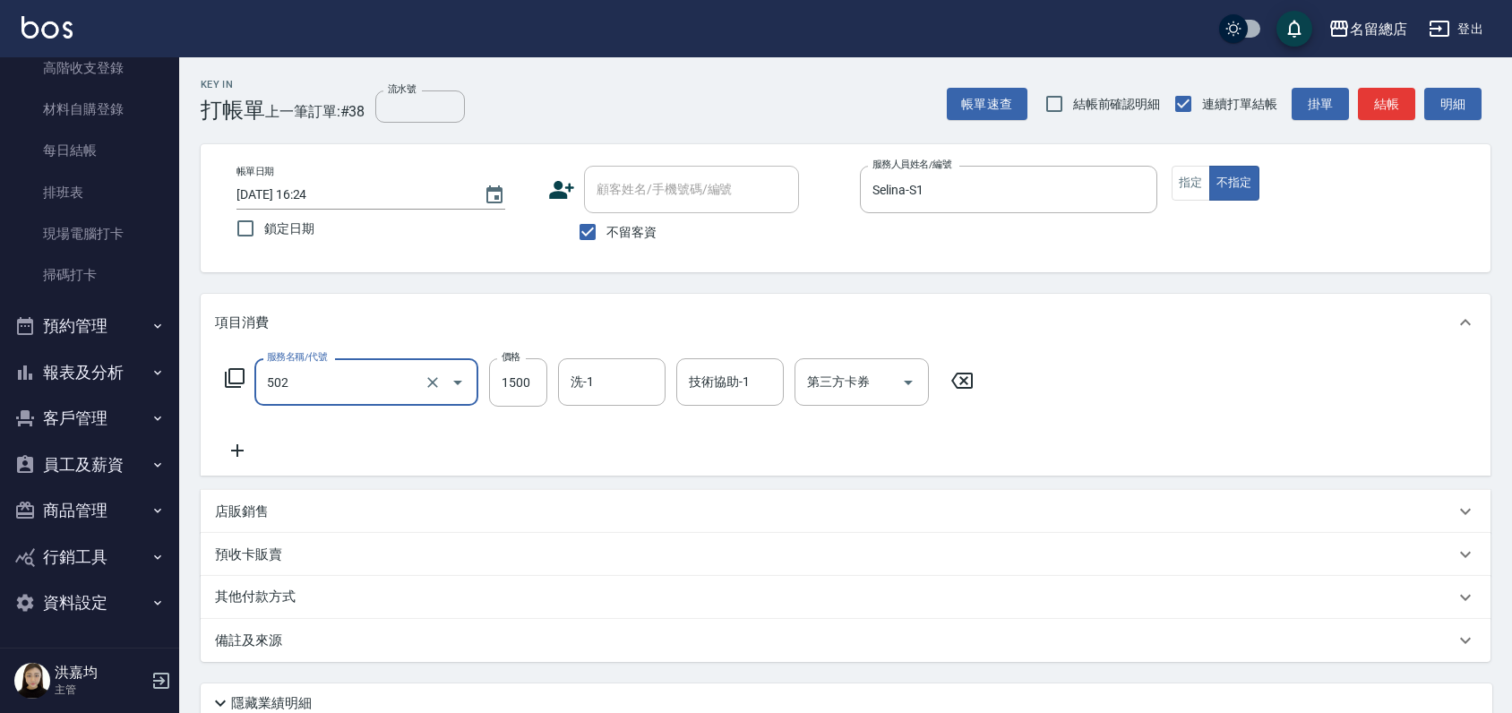
type input "染髮1500以上(502)"
type input "4000"
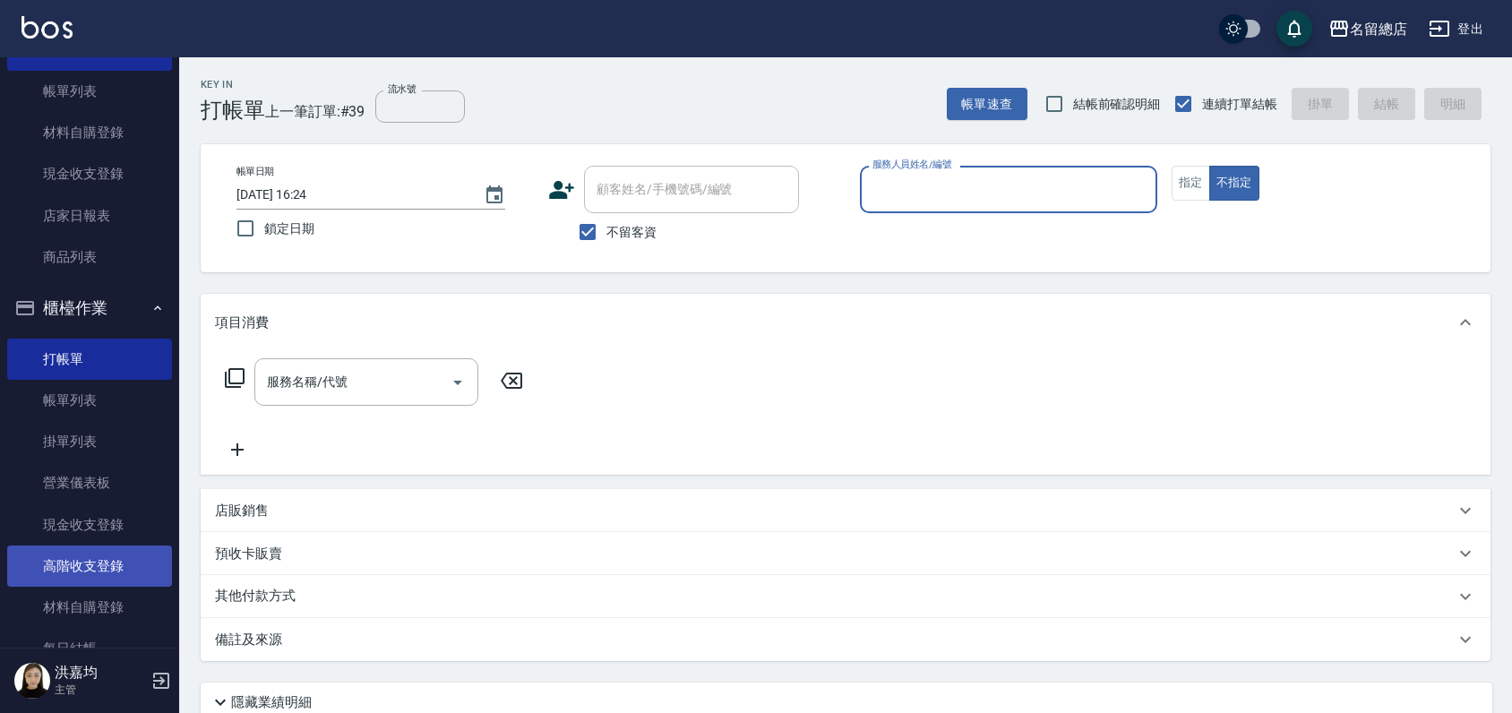
scroll to position [188, 0]
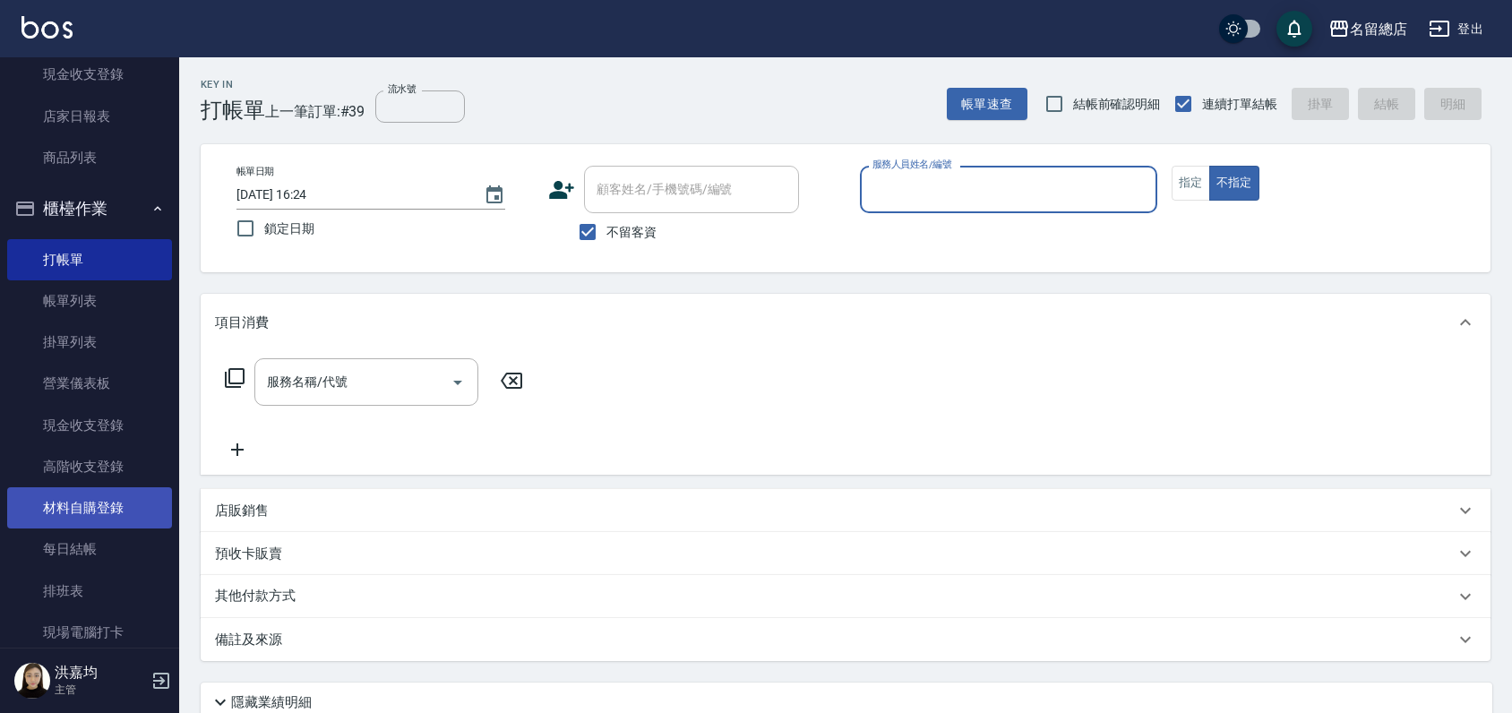
click at [74, 520] on link "材料自購登錄" at bounding box center [89, 507] width 165 height 41
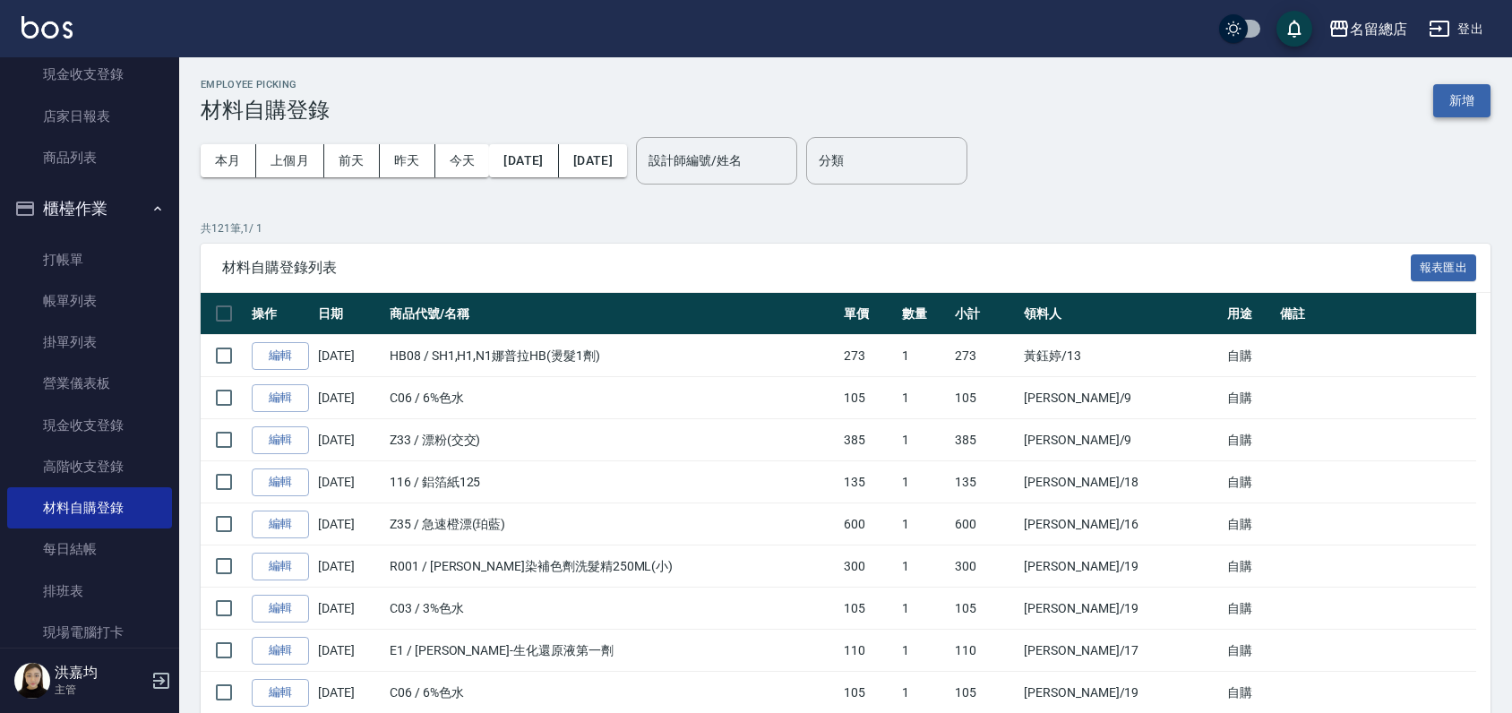
click at [1458, 105] on button "新增" at bounding box center [1461, 100] width 57 height 33
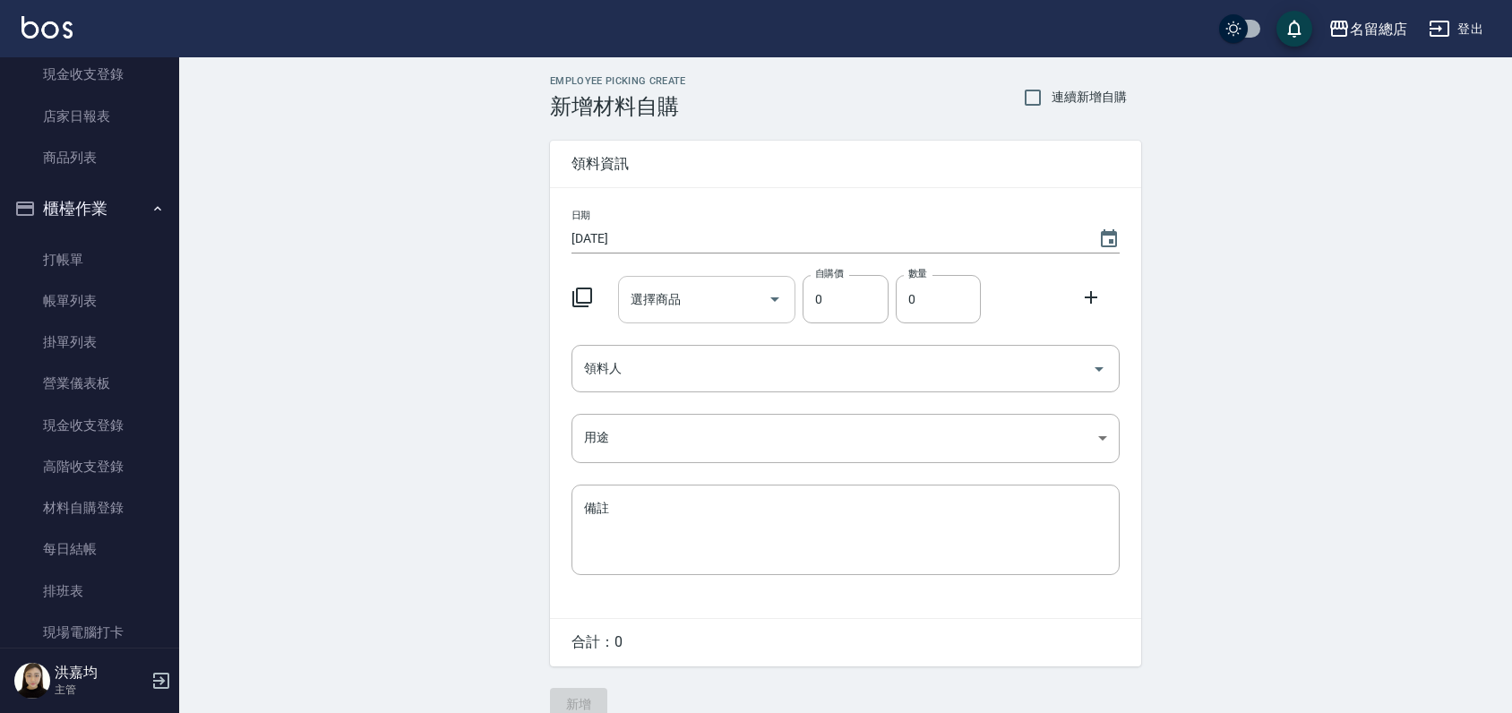
click at [688, 305] on input "選擇商品" at bounding box center [693, 299] width 135 height 31
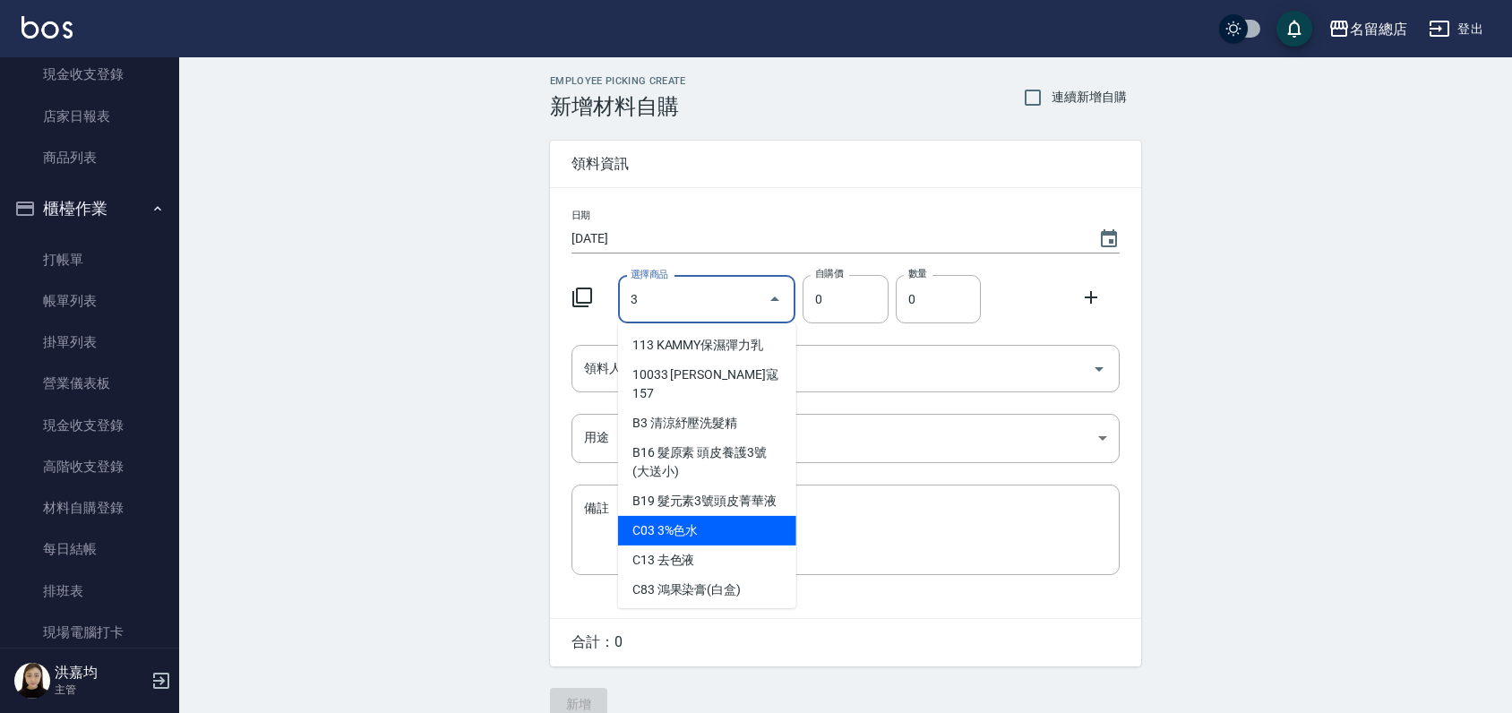
click at [680, 536] on li "C03 3%色水" at bounding box center [707, 531] width 178 height 30
type input "3%色水"
type input "105"
type input "1"
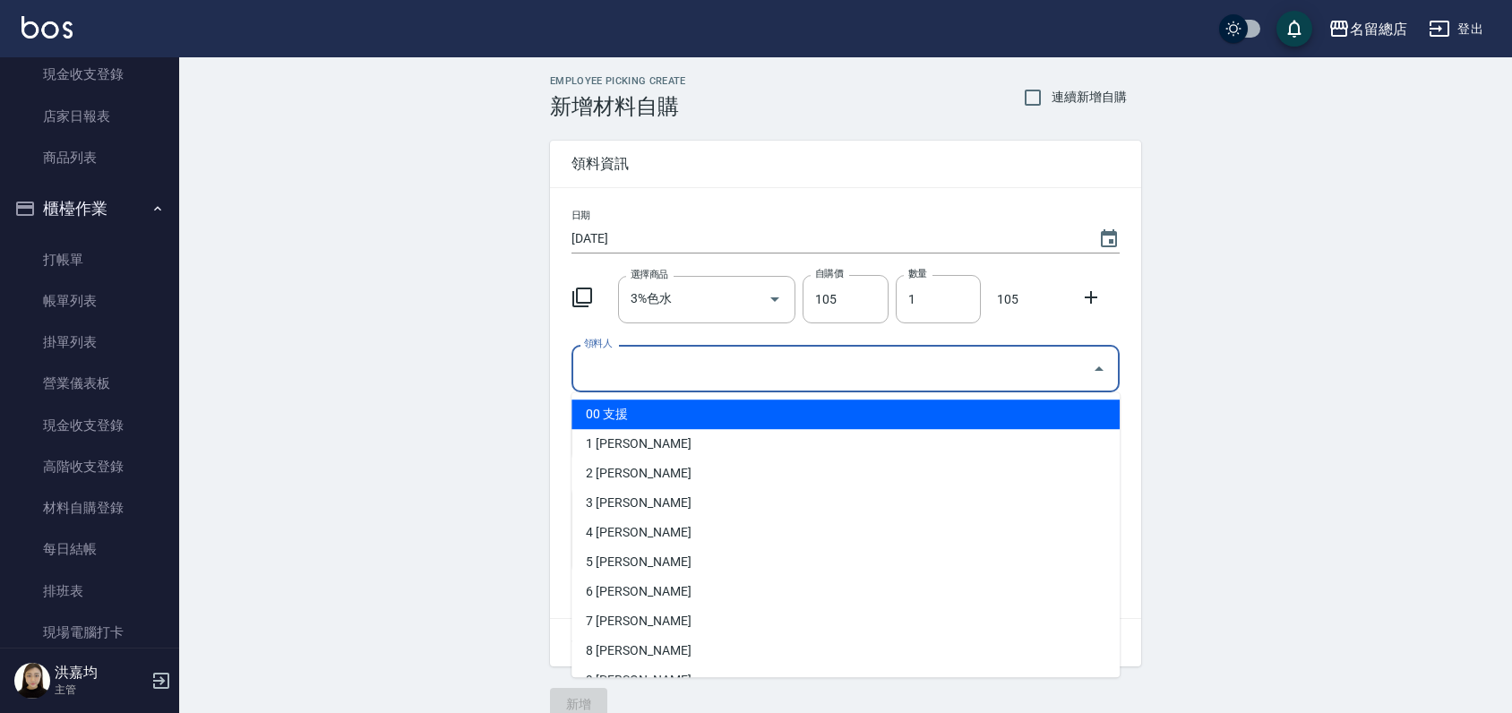
click at [758, 383] on input "領料人" at bounding box center [832, 368] width 505 height 31
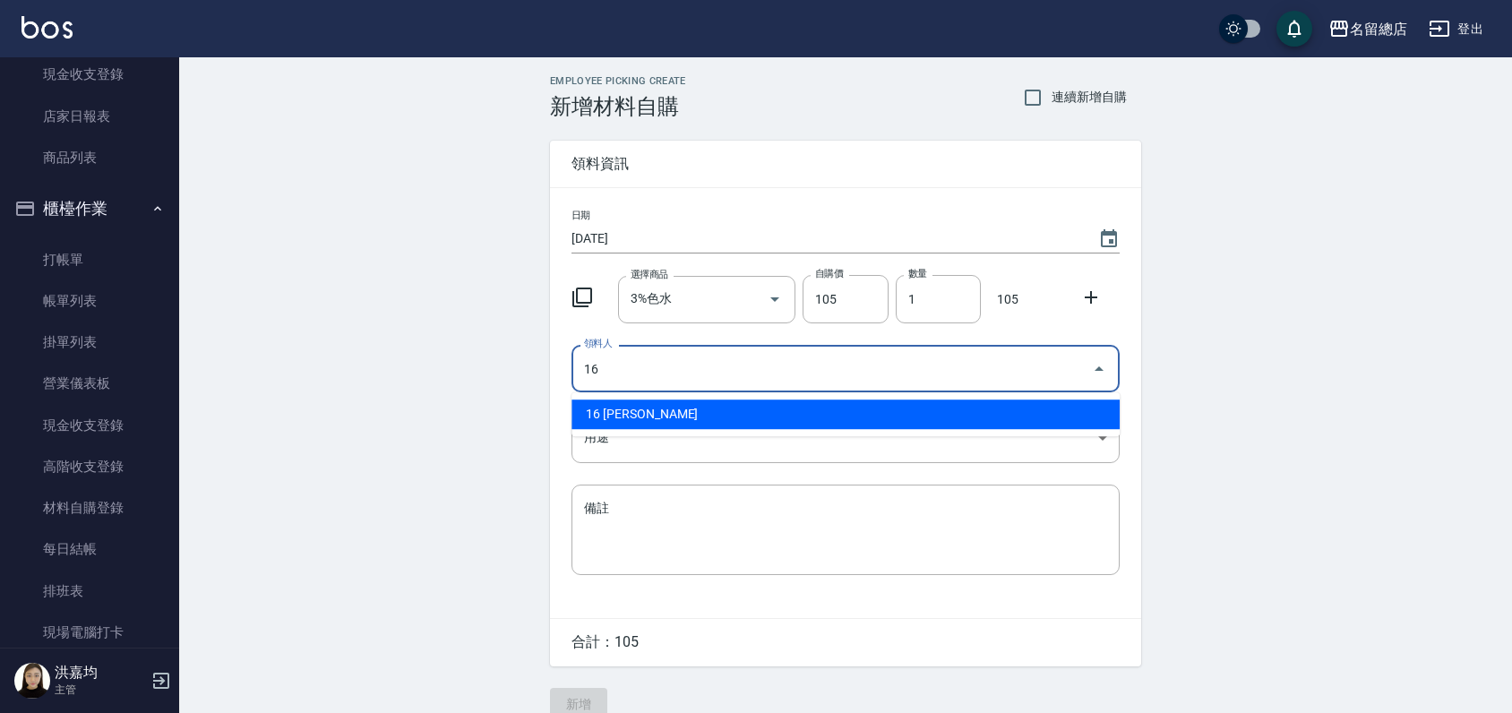
click at [780, 413] on li "16 [PERSON_NAME]" at bounding box center [845, 415] width 548 height 30
type input "16 [PERSON_NAME]"
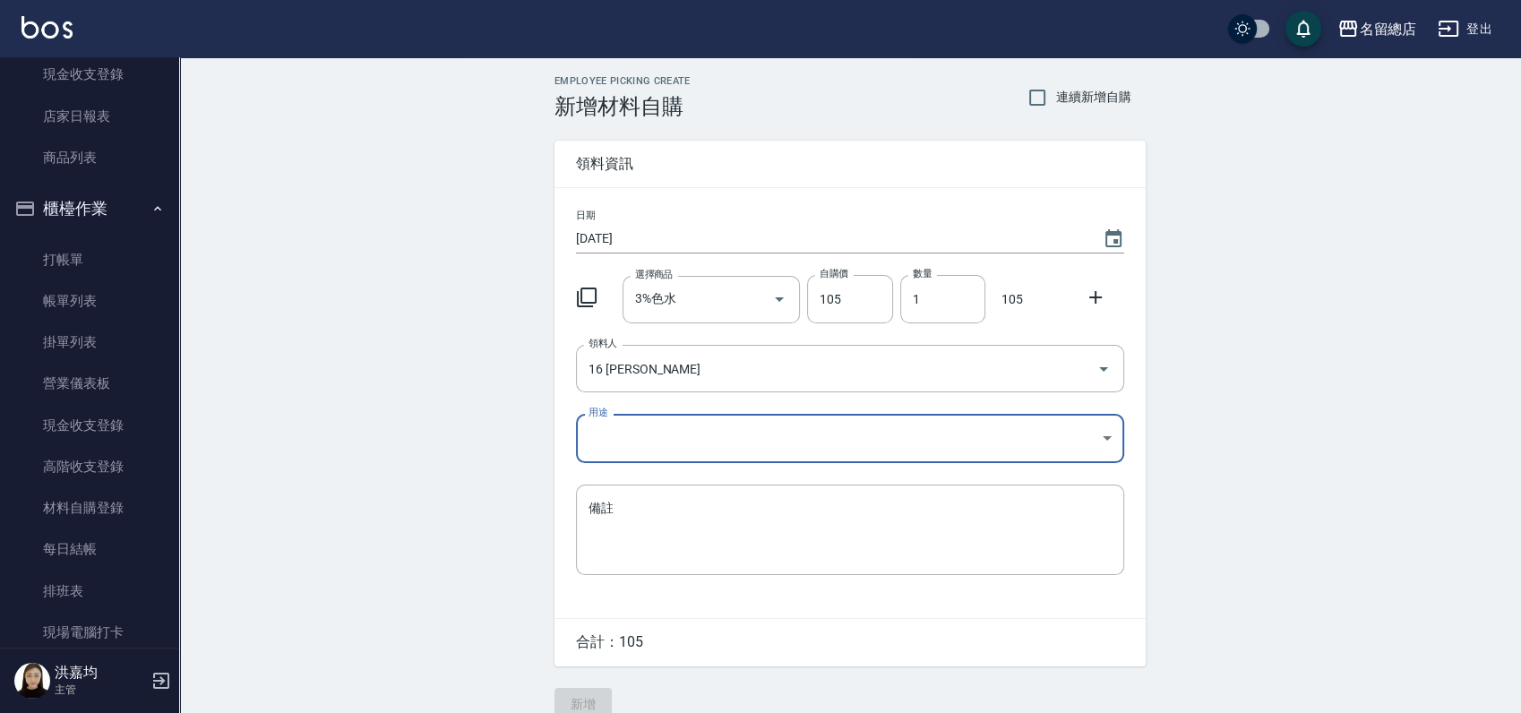
click at [722, 434] on body "名留總店 登出 釘選頁面 打帳單 帳單列表 材料自購登錄 現金收支登錄 店家日報表 商品列表 櫃檯作業 打帳單 帳單列表 掛單列表 營業儀表板 現金收支登錄 …" at bounding box center [760, 369] width 1521 height 738
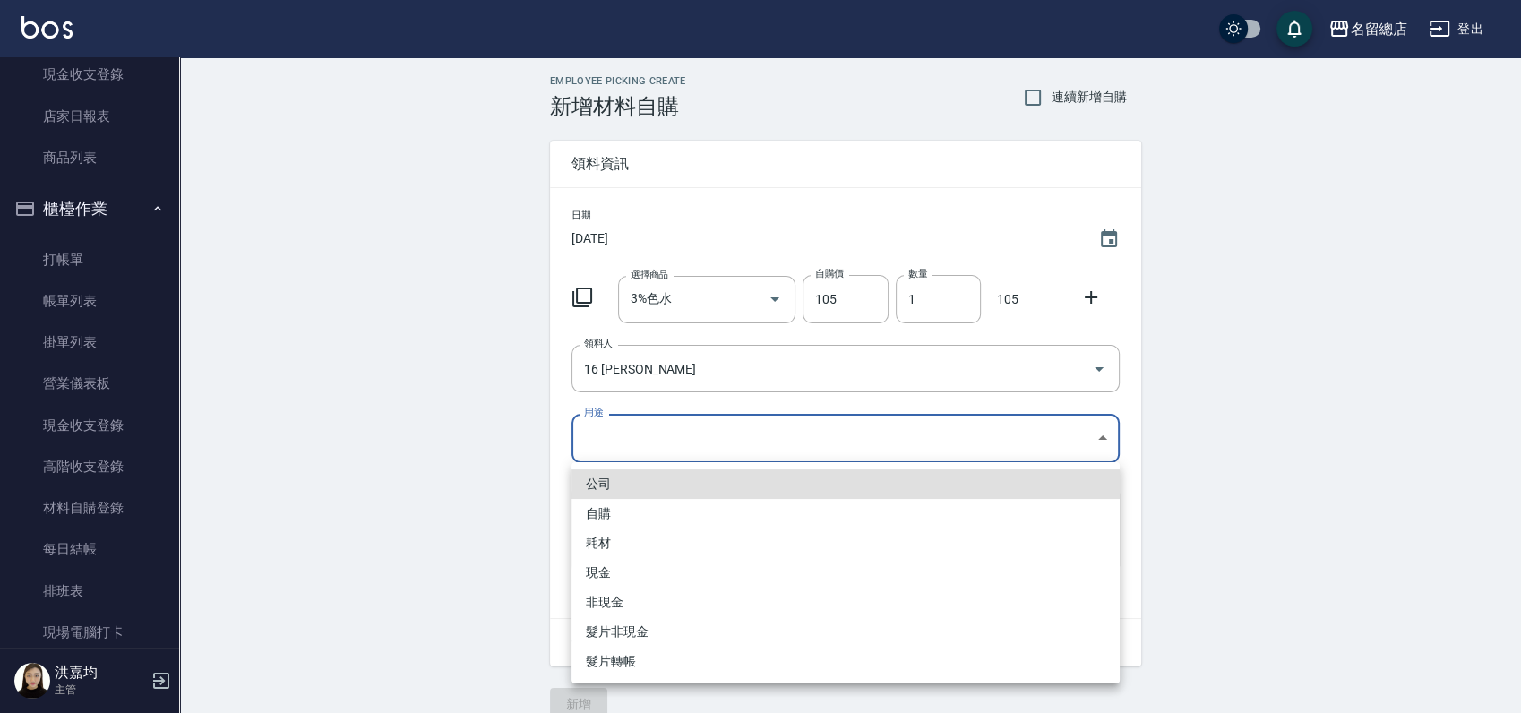
click at [609, 515] on li "自購" at bounding box center [845, 514] width 548 height 30
type input "自購"
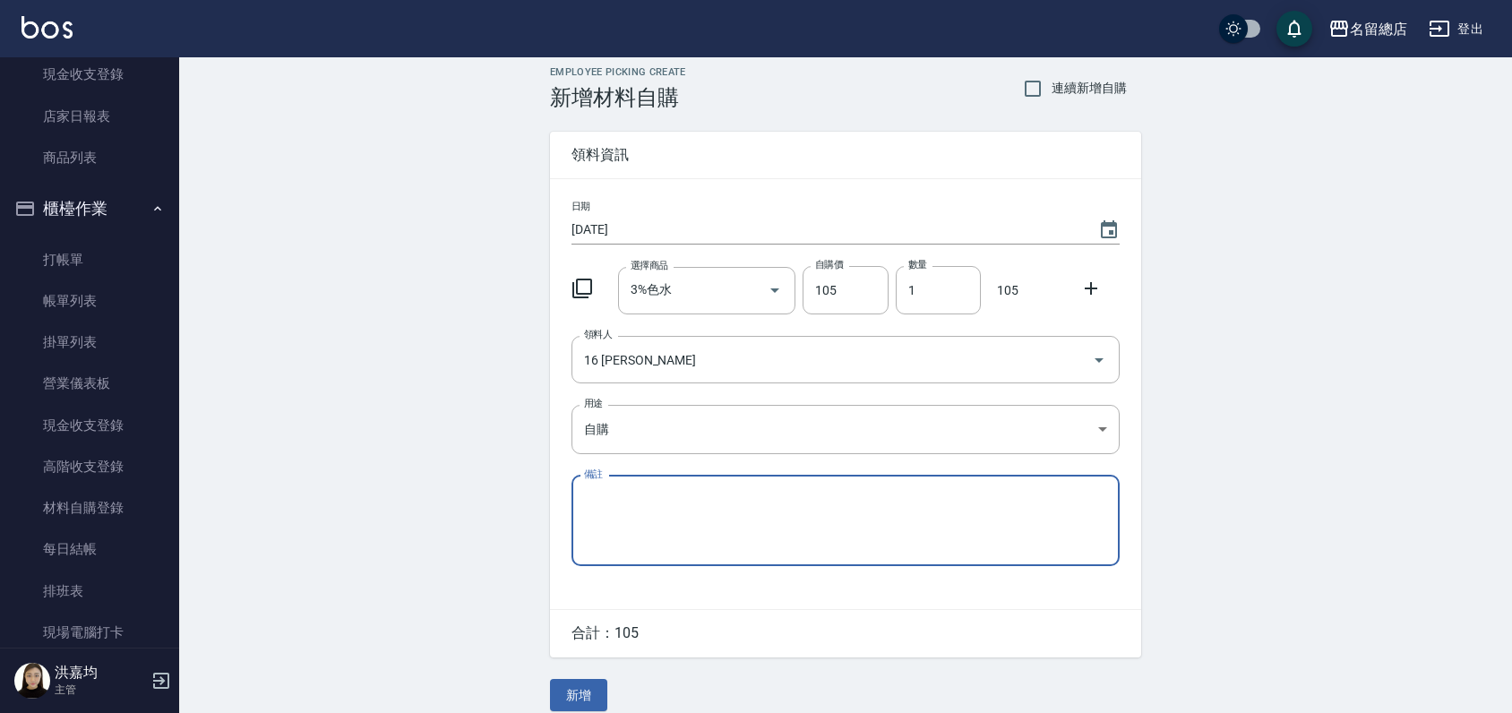
scroll to position [27, 0]
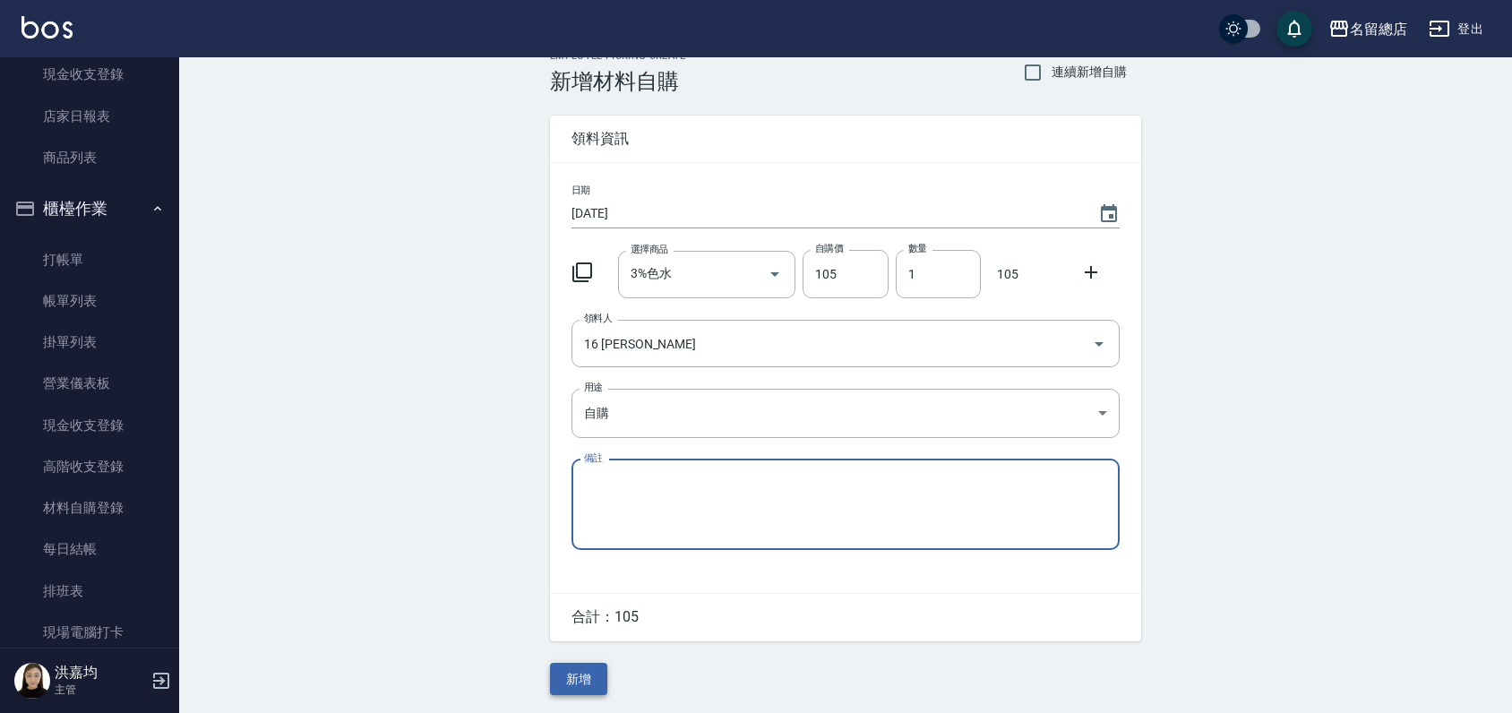
click at [579, 681] on button "新增" at bounding box center [578, 679] width 57 height 33
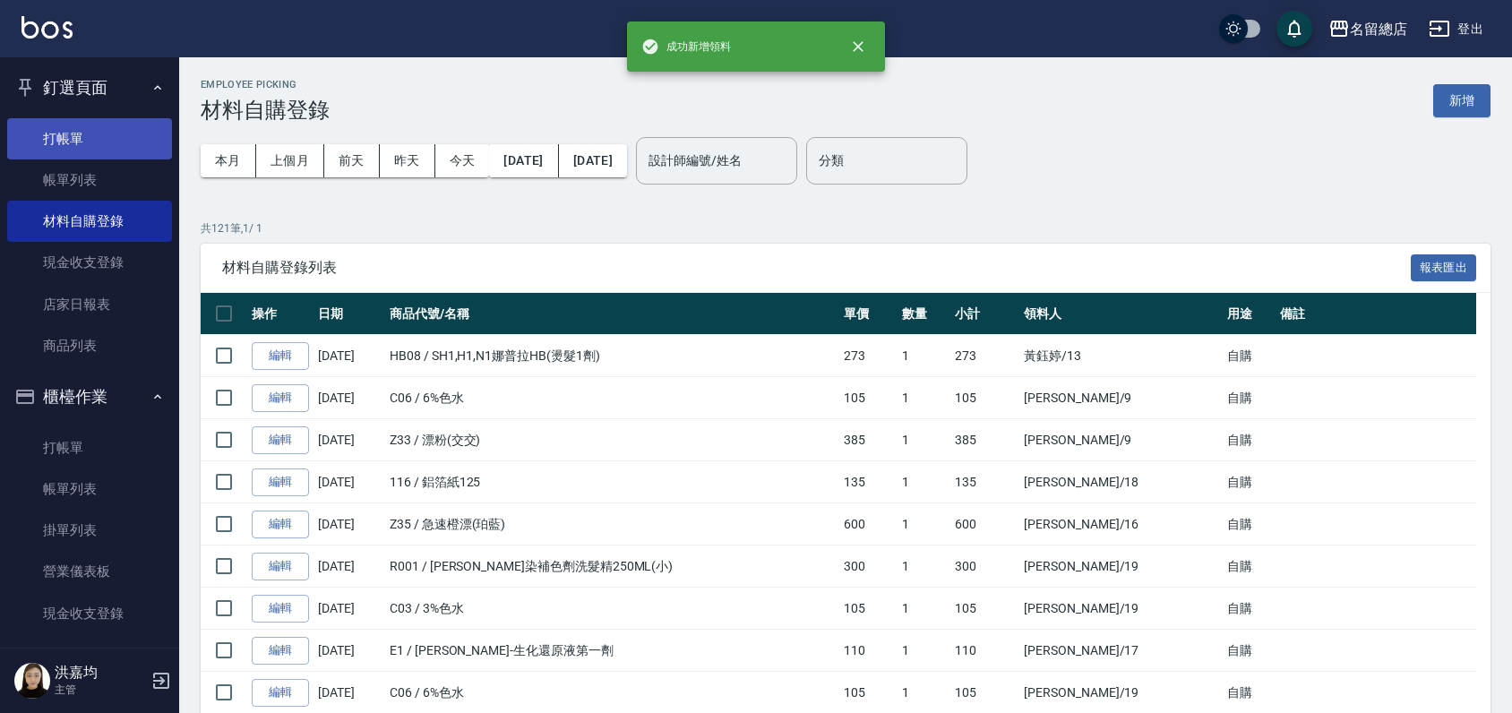
click at [82, 130] on link "打帳單" at bounding box center [89, 138] width 165 height 41
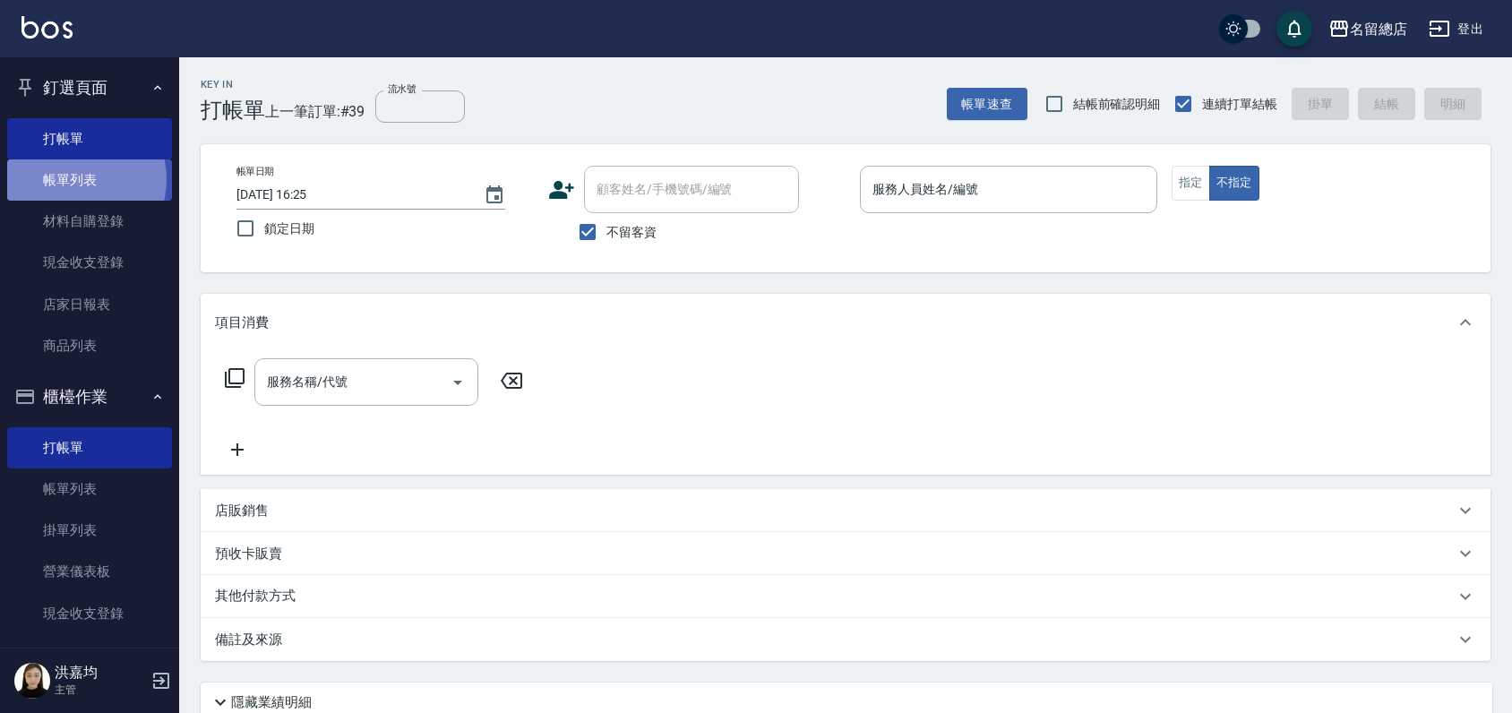
click at [75, 179] on link "帳單列表" at bounding box center [89, 179] width 165 height 41
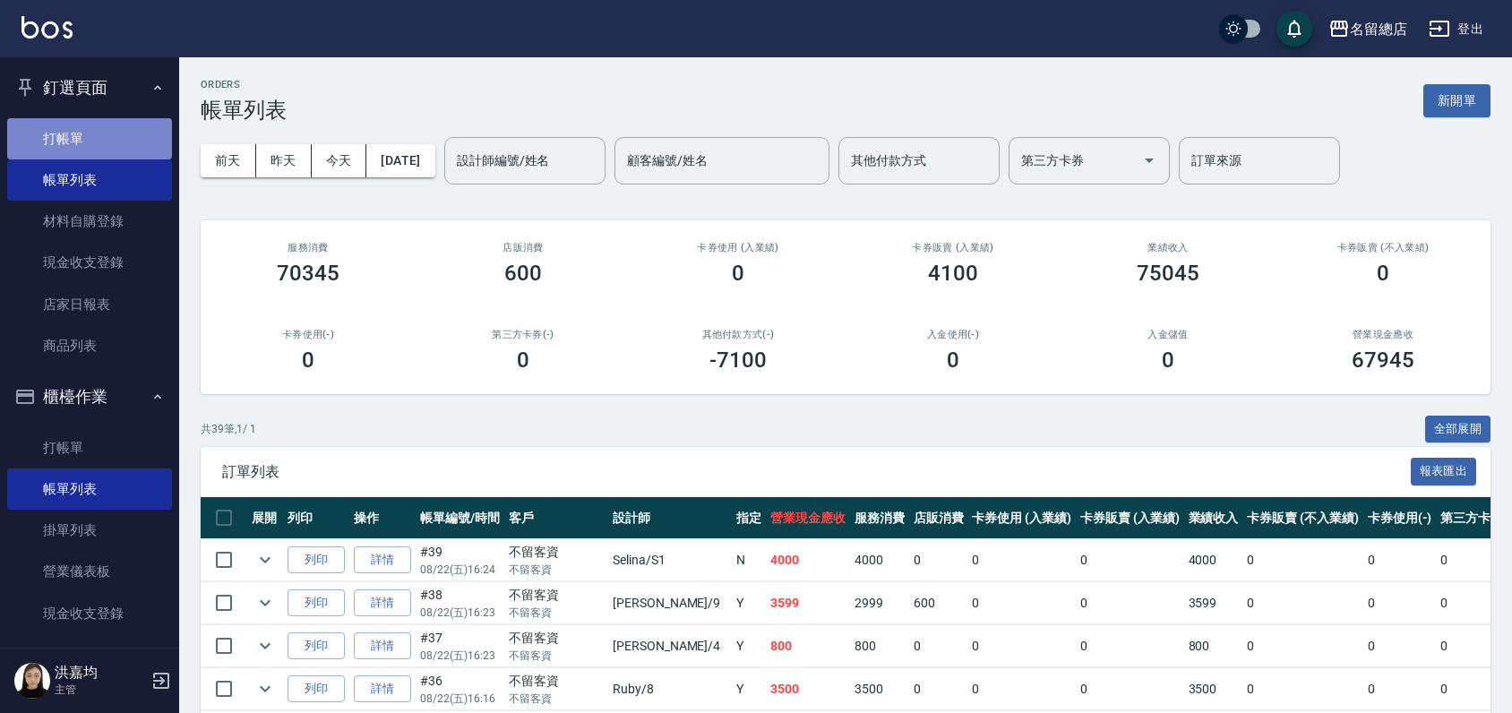
click at [116, 141] on link "打帳單" at bounding box center [89, 138] width 165 height 41
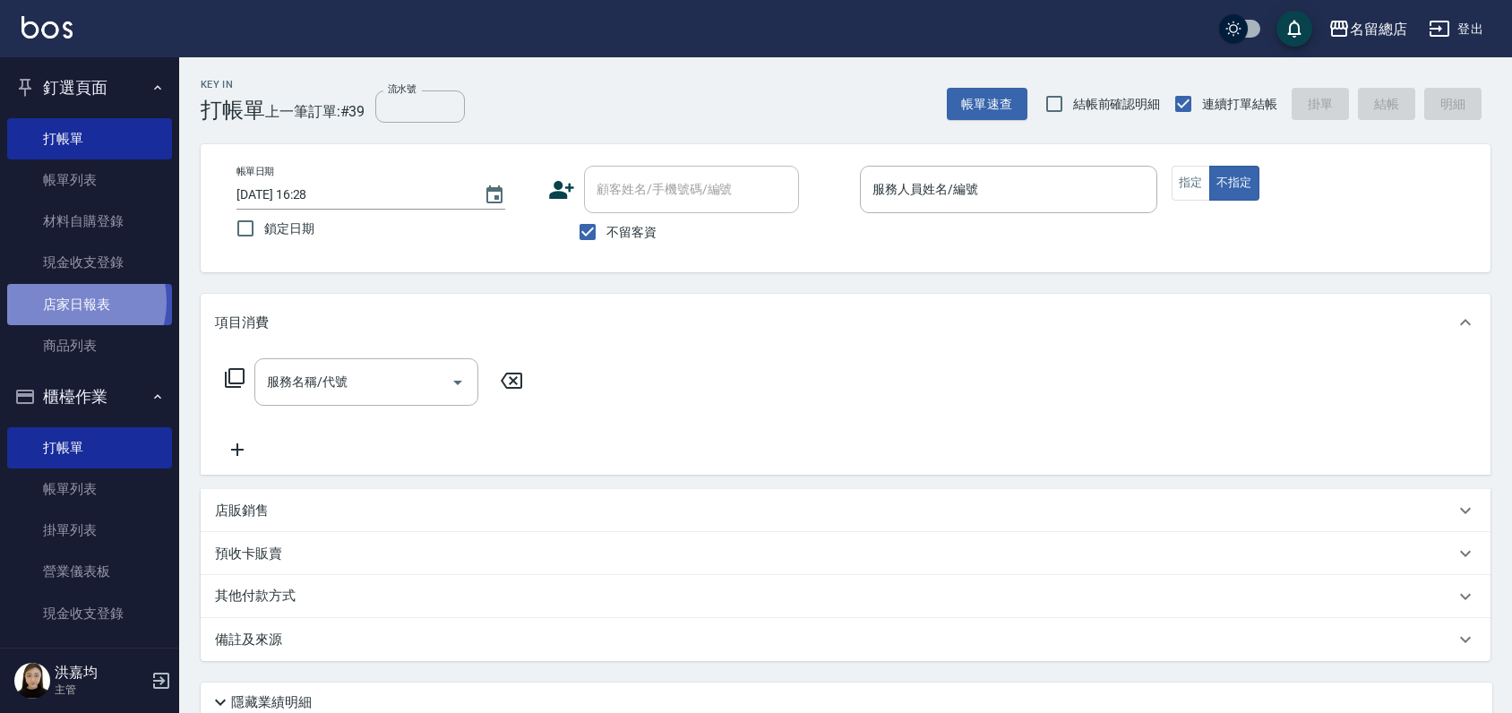
click at [72, 302] on link "店家日報表" at bounding box center [89, 304] width 165 height 41
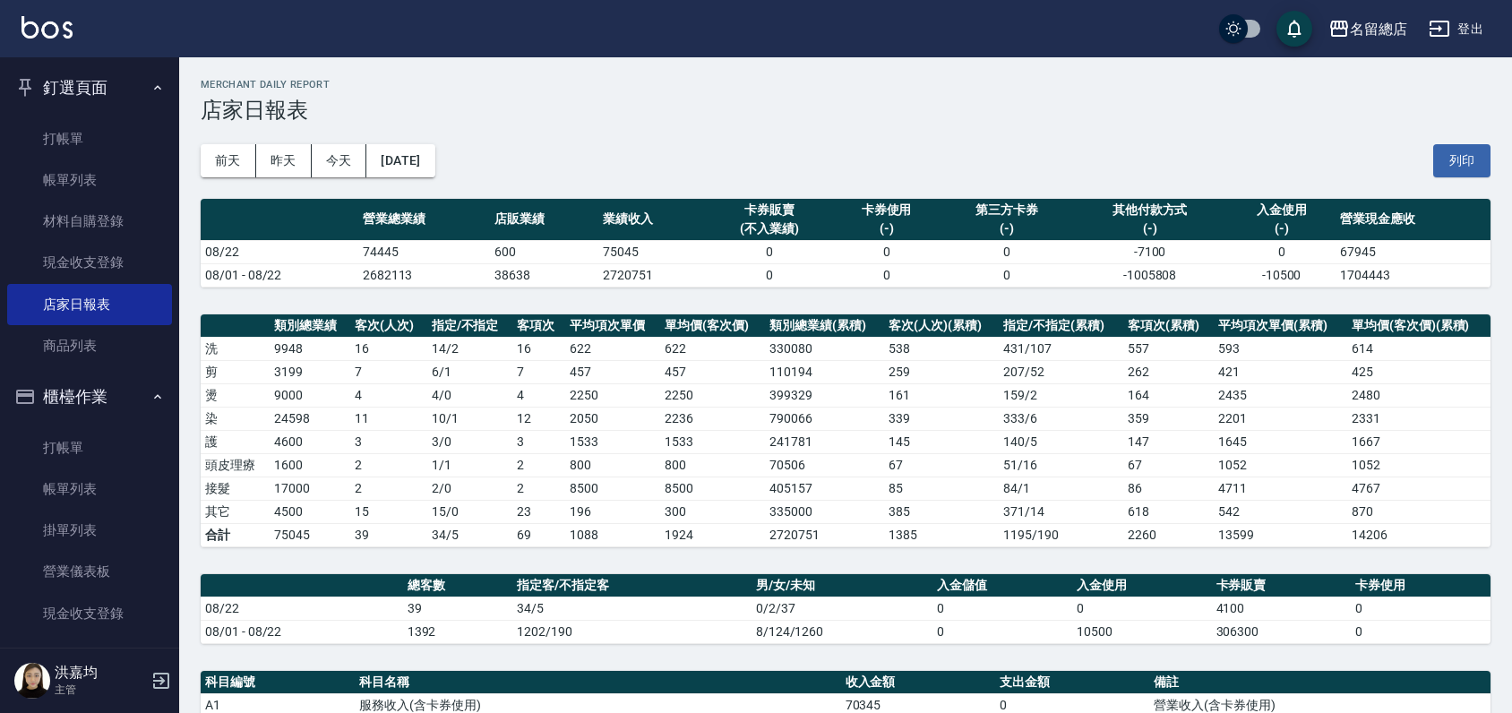
scroll to position [298, 0]
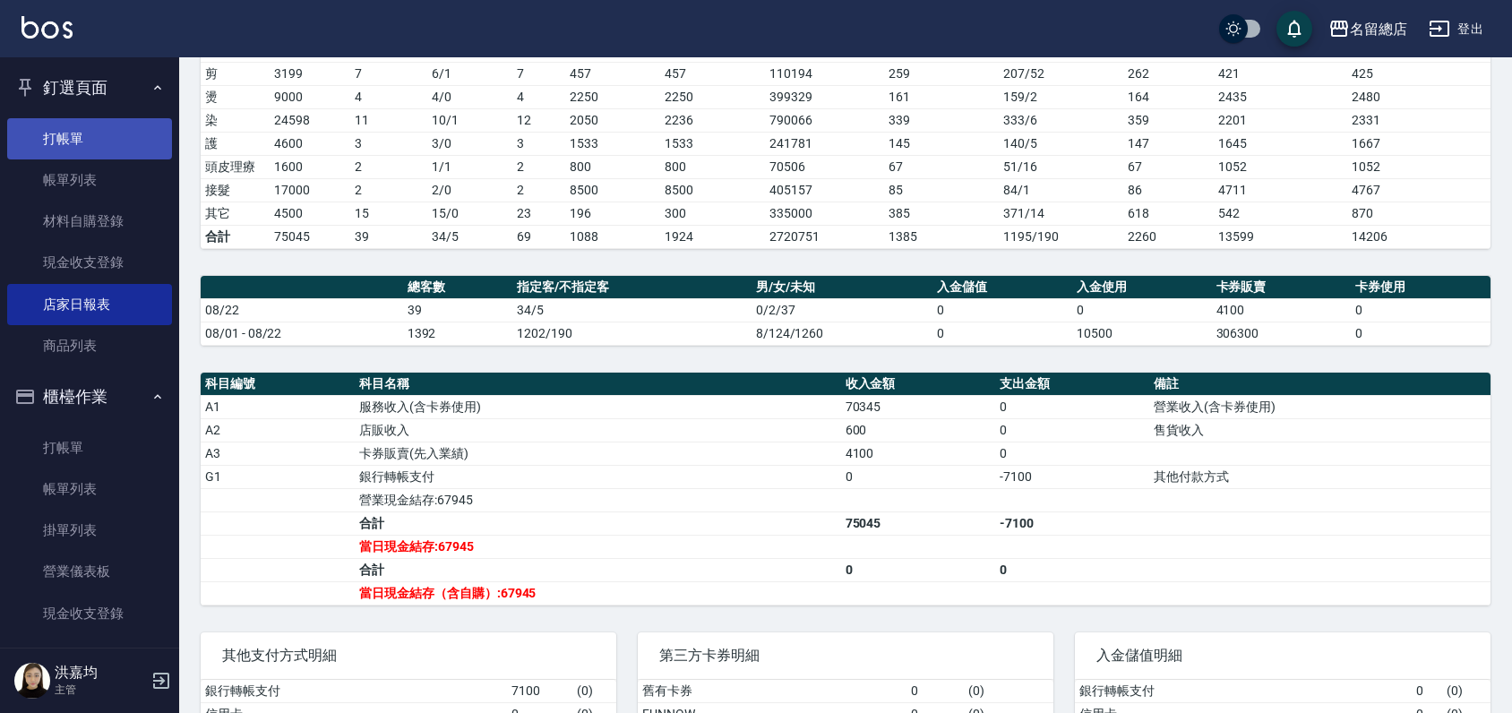
click at [78, 143] on link "打帳單" at bounding box center [89, 138] width 165 height 41
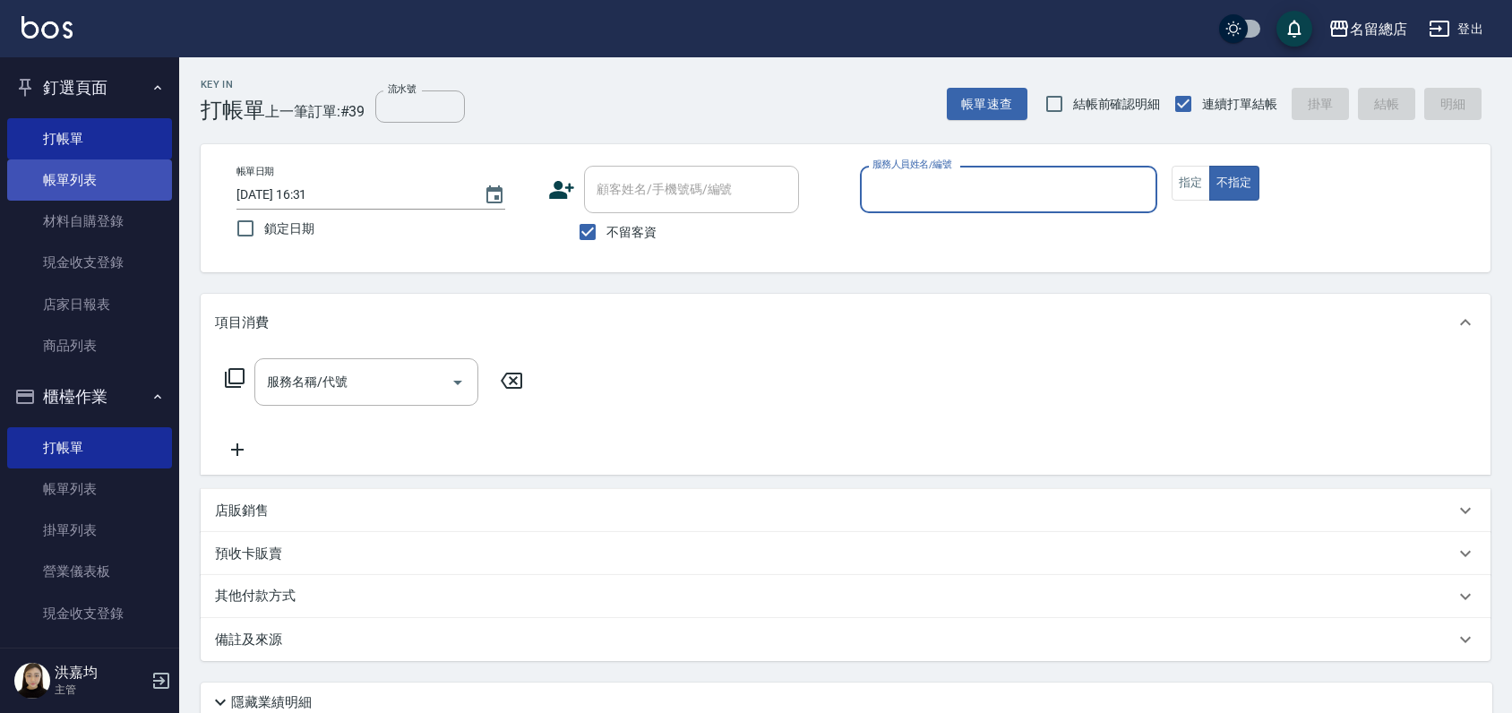
click at [108, 185] on link "帳單列表" at bounding box center [89, 179] width 165 height 41
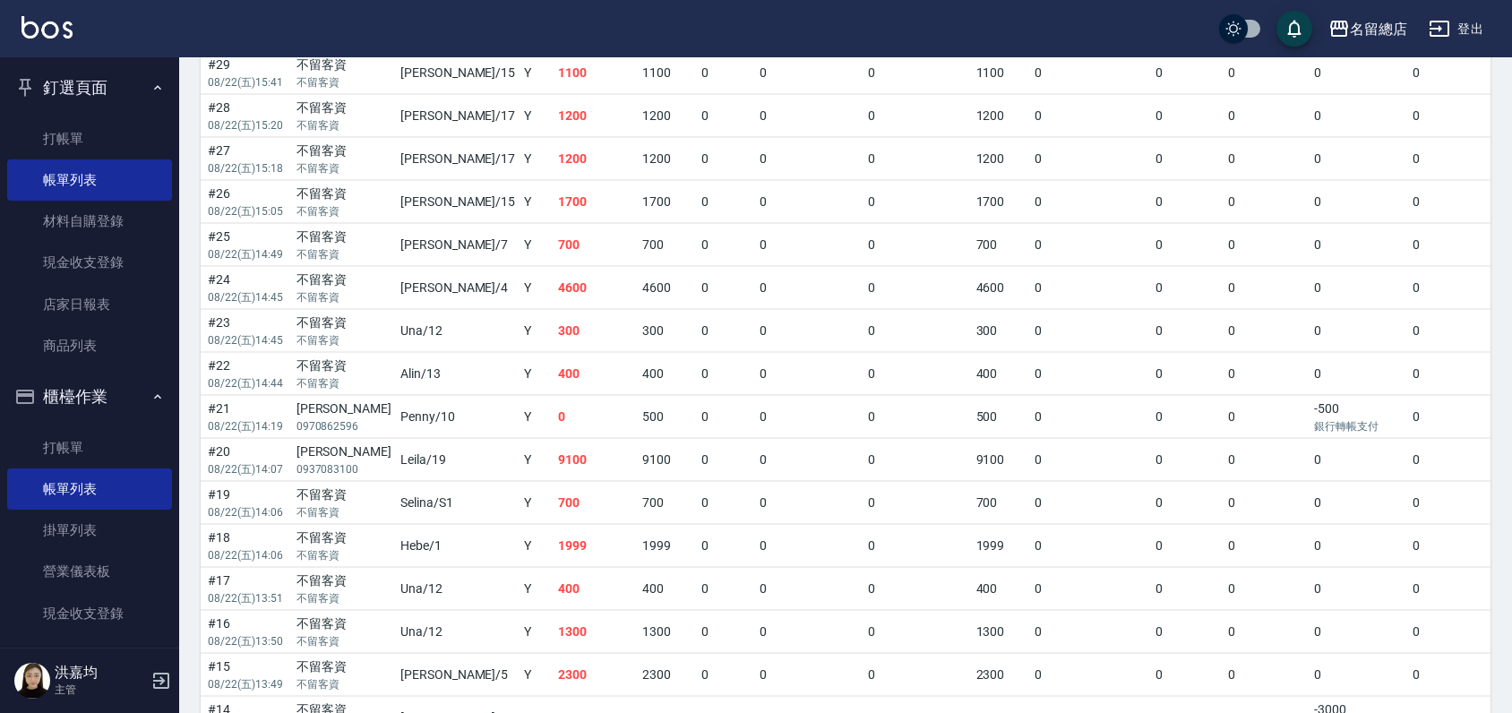
scroll to position [1082, 0]
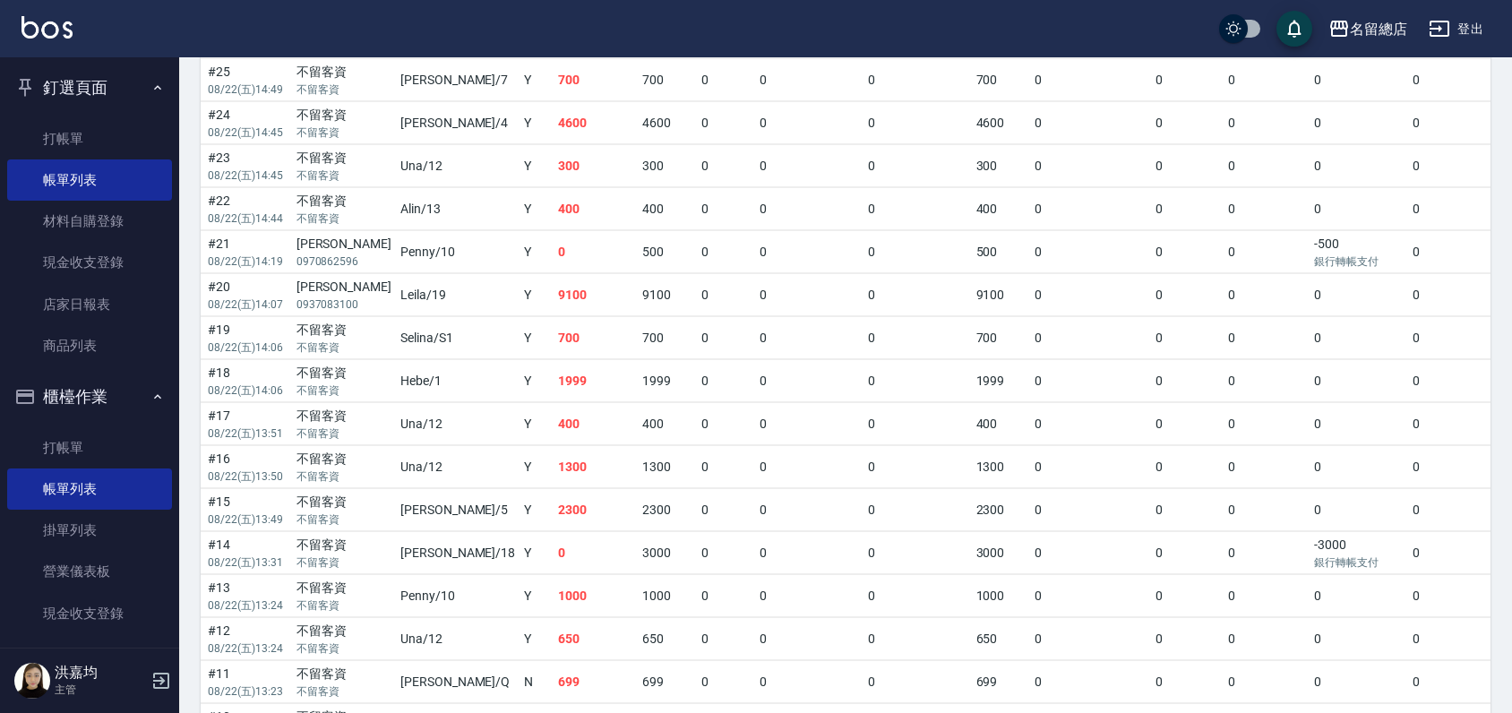
click at [685, 560] on tr "列印 詳情 #14 08/22 (五) 13:31 不留客資 不留客資 [PERSON_NAME] /18 Y 0 3000 0 0 0 3000 0 0 0…" at bounding box center [780, 553] width 1585 height 42
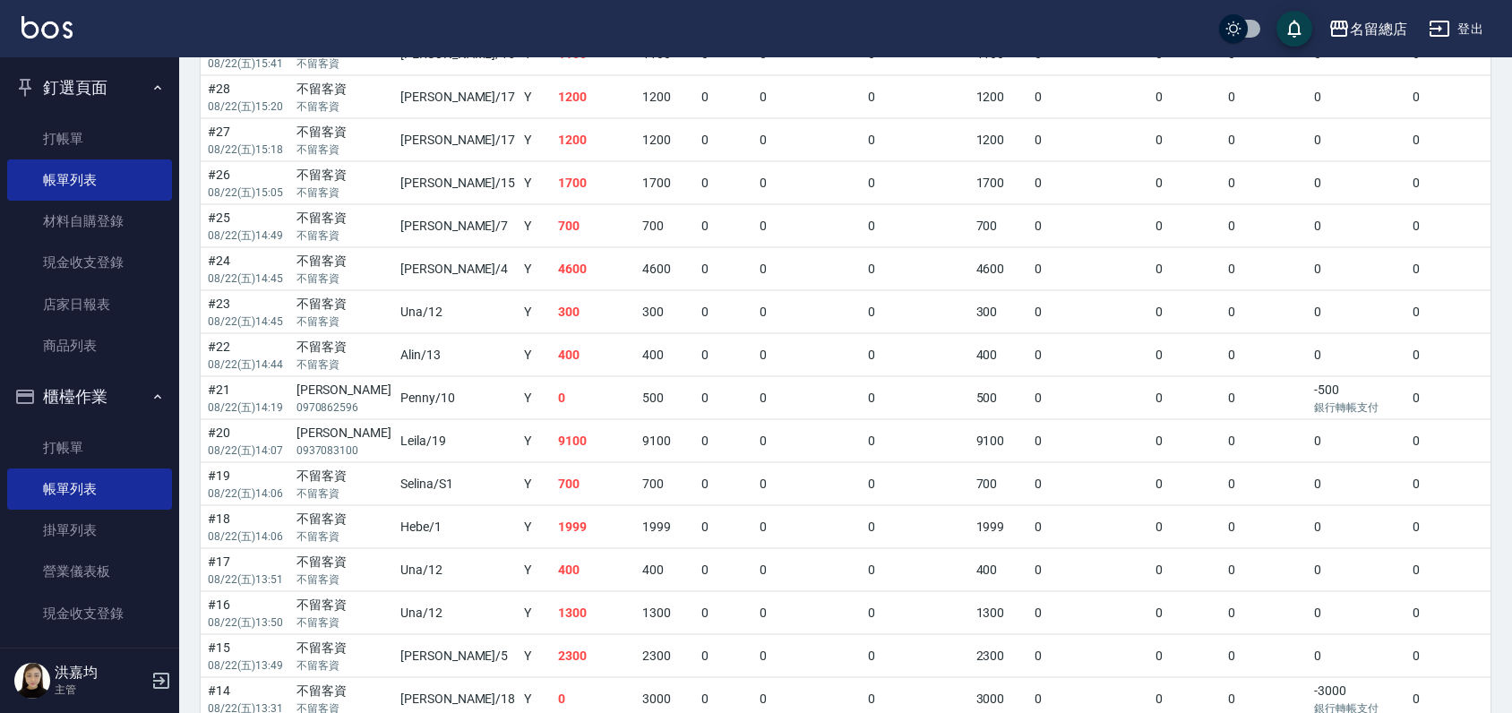
scroll to position [784, 0]
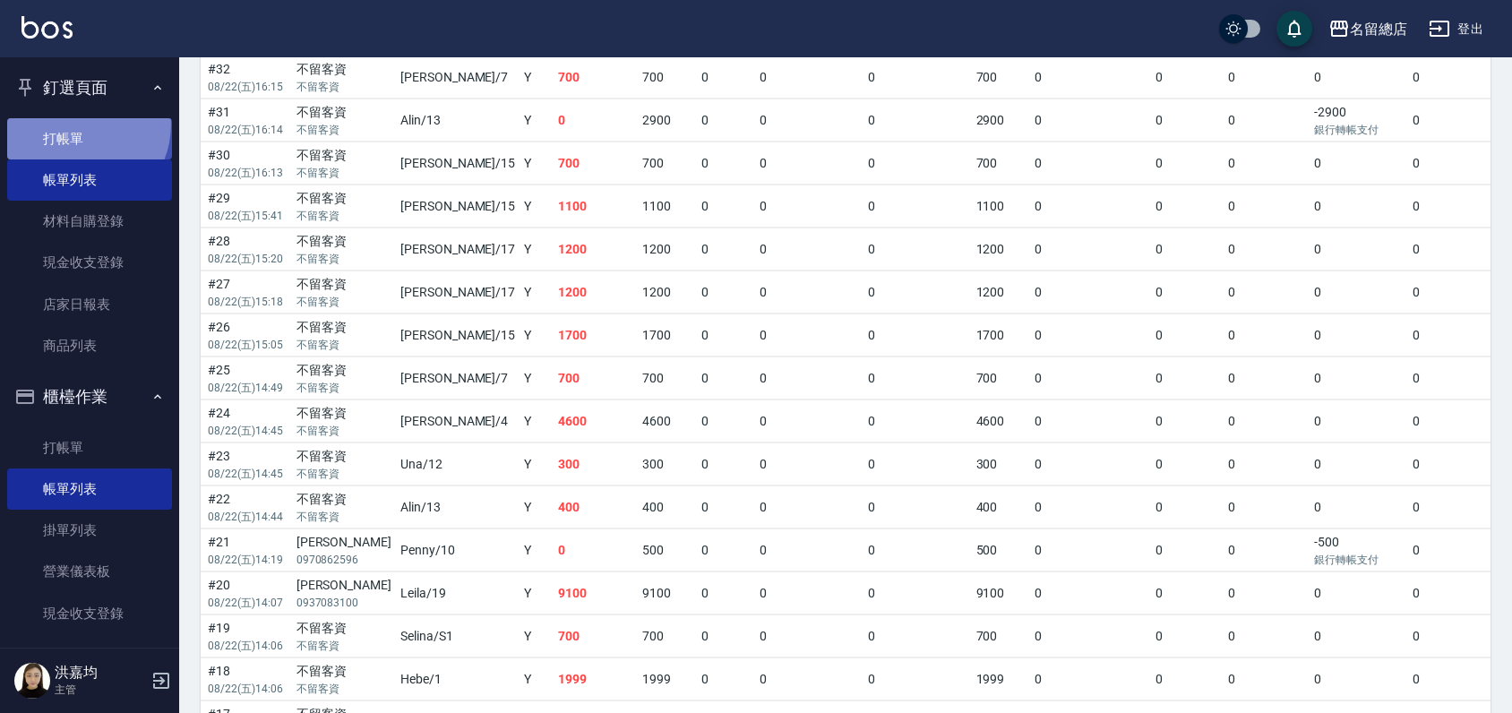
click at [74, 124] on link "打帳單" at bounding box center [89, 138] width 165 height 41
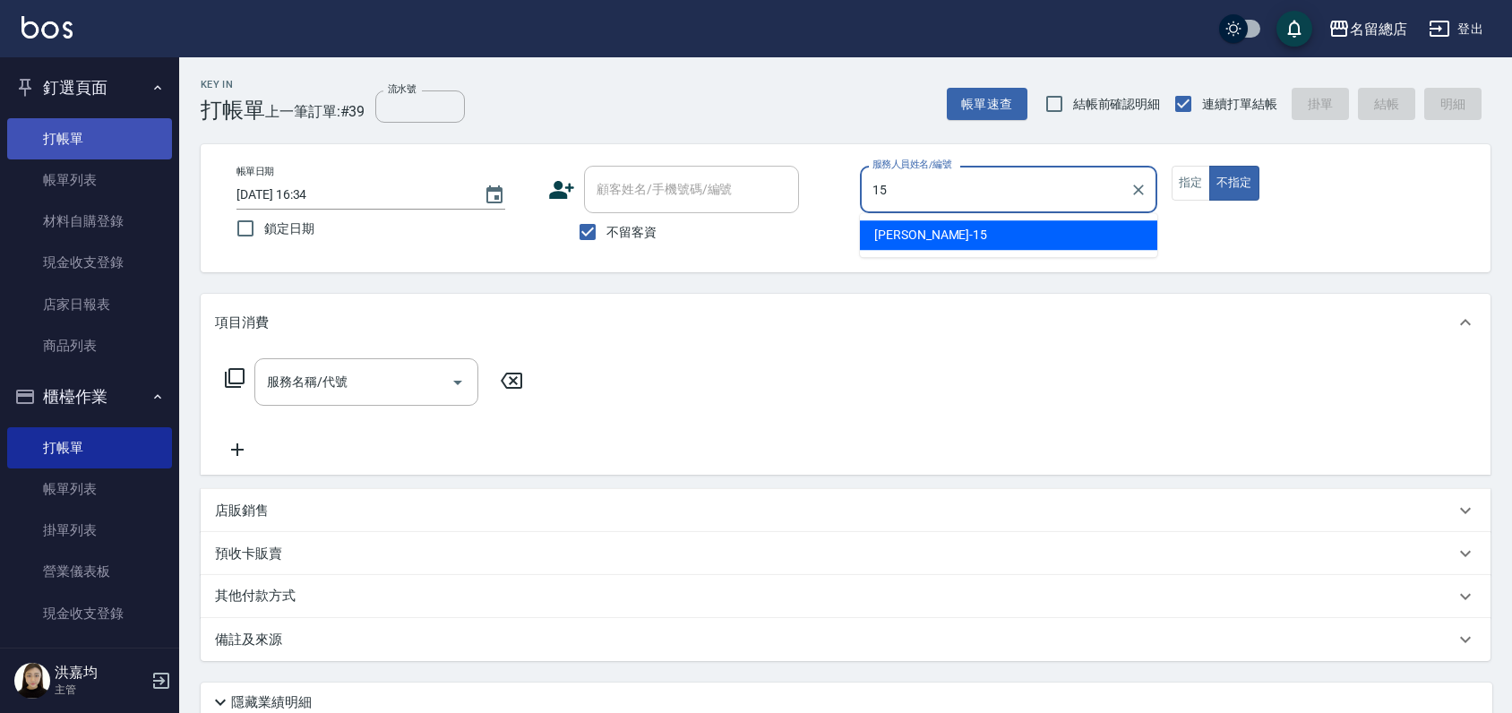
type input "[PERSON_NAME]-15"
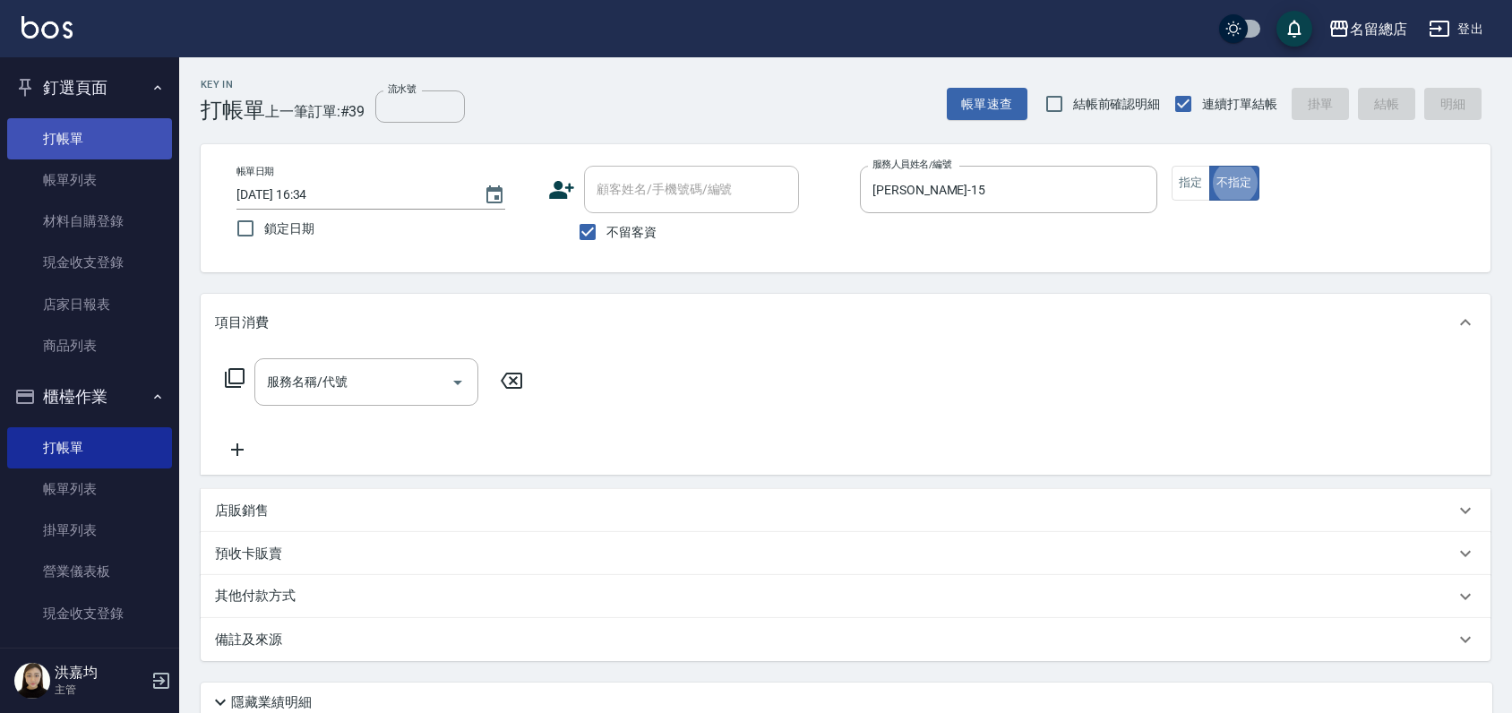
type button "false"
click at [1186, 177] on button "指定" at bounding box center [1191, 183] width 39 height 35
type button "true"
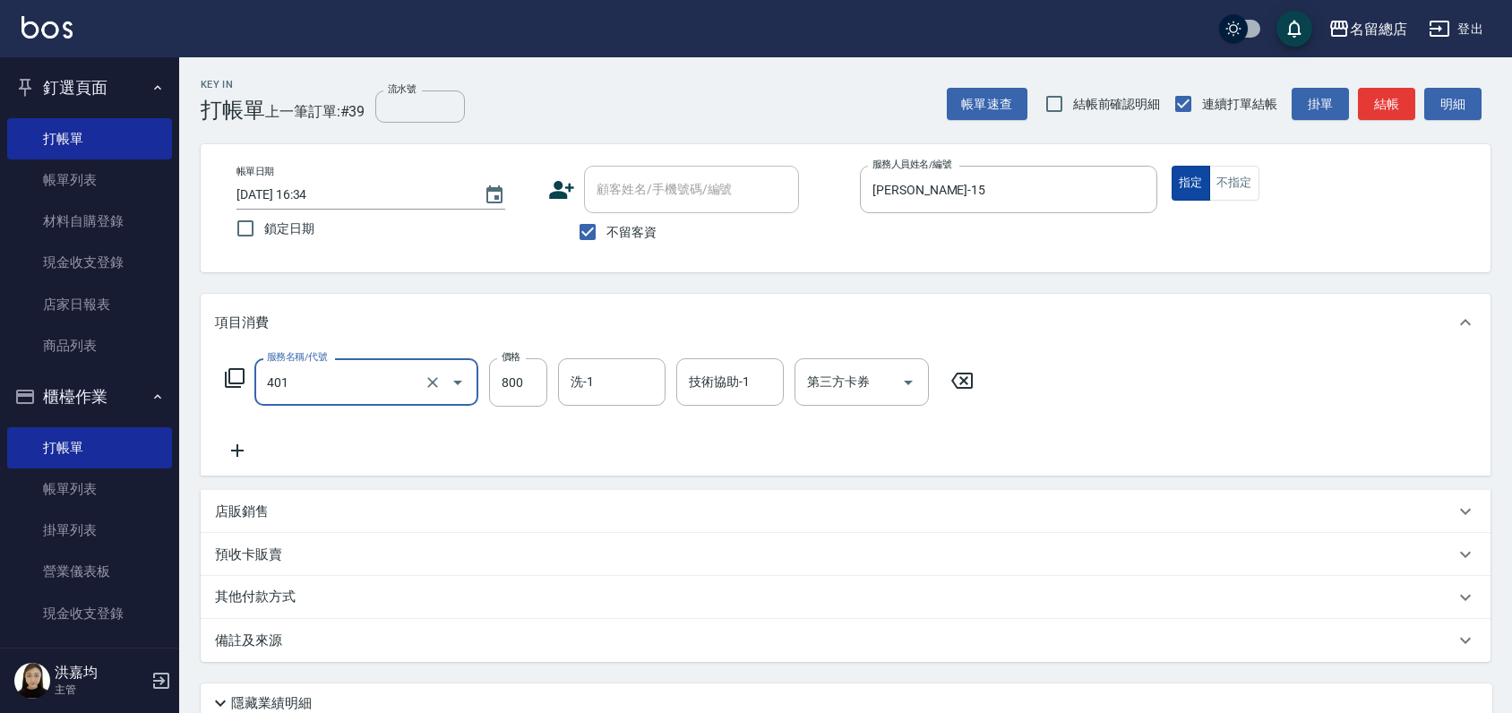
type input "自備護髮(401)"
type input "1850"
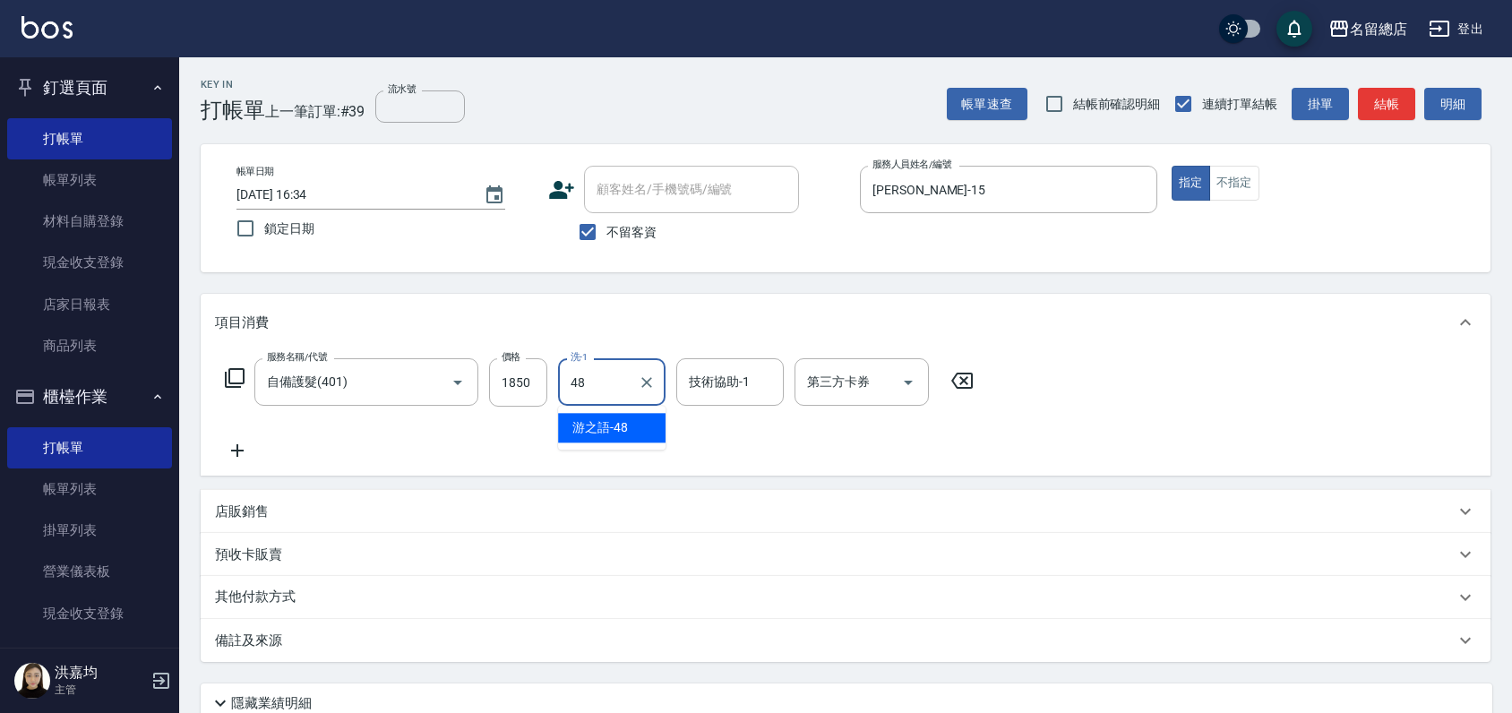
type input "游之語-48"
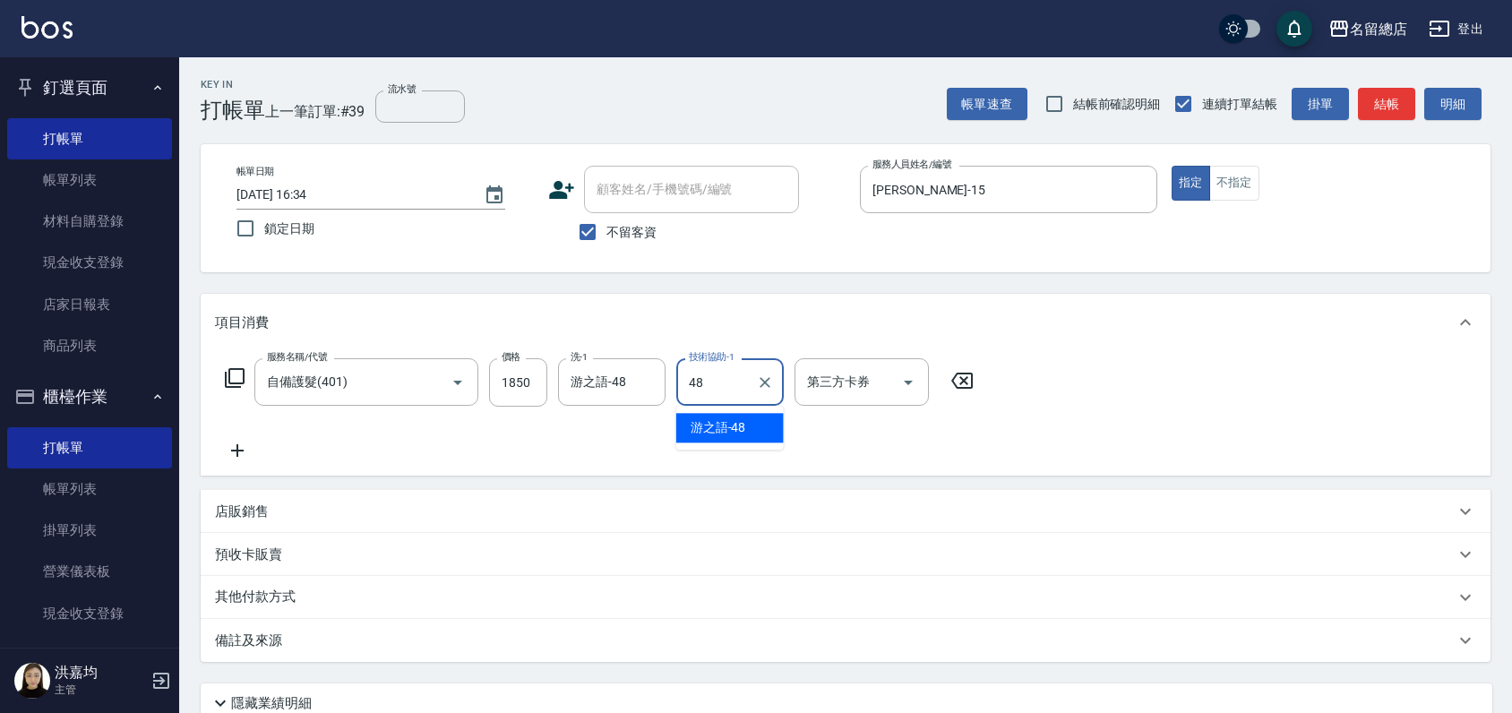
type input "游之語-48"
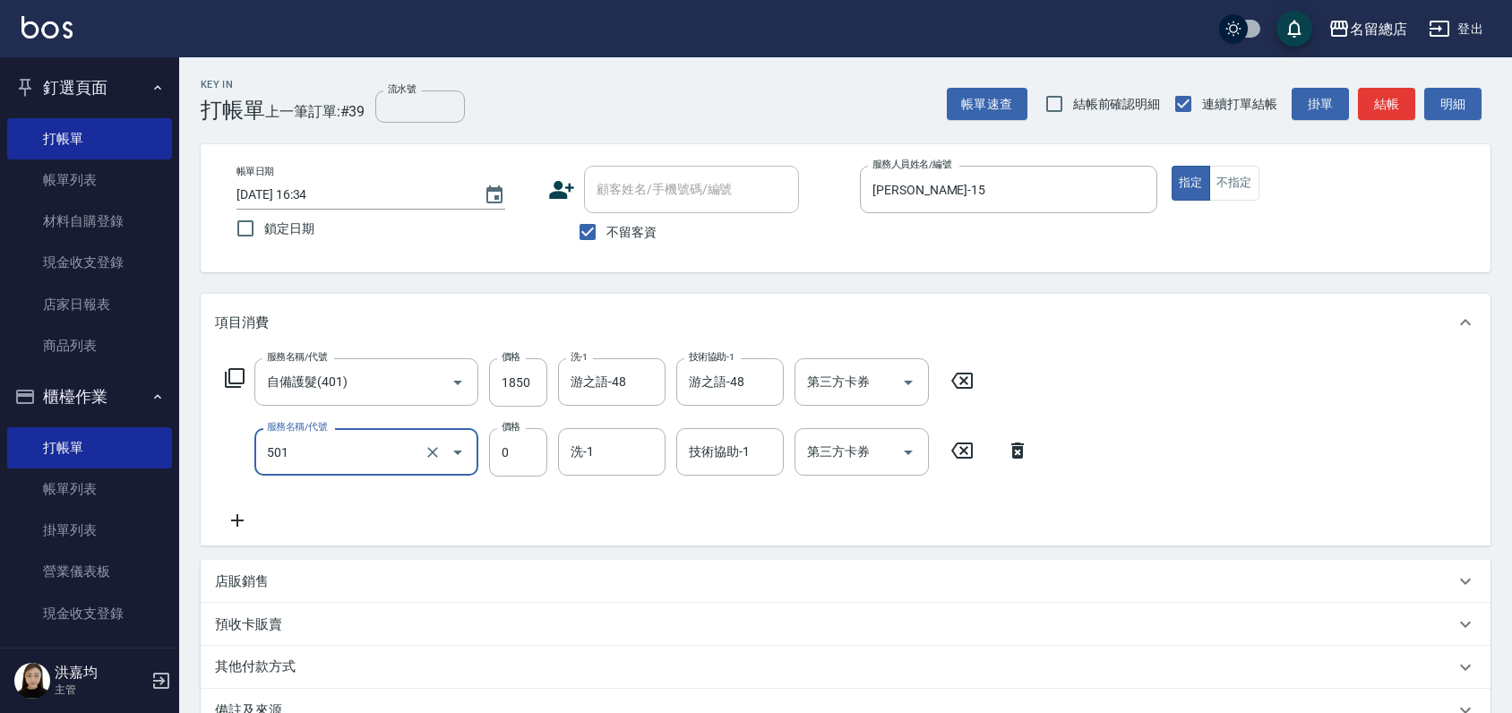
type input "2段蓋卡1300以上(501)"
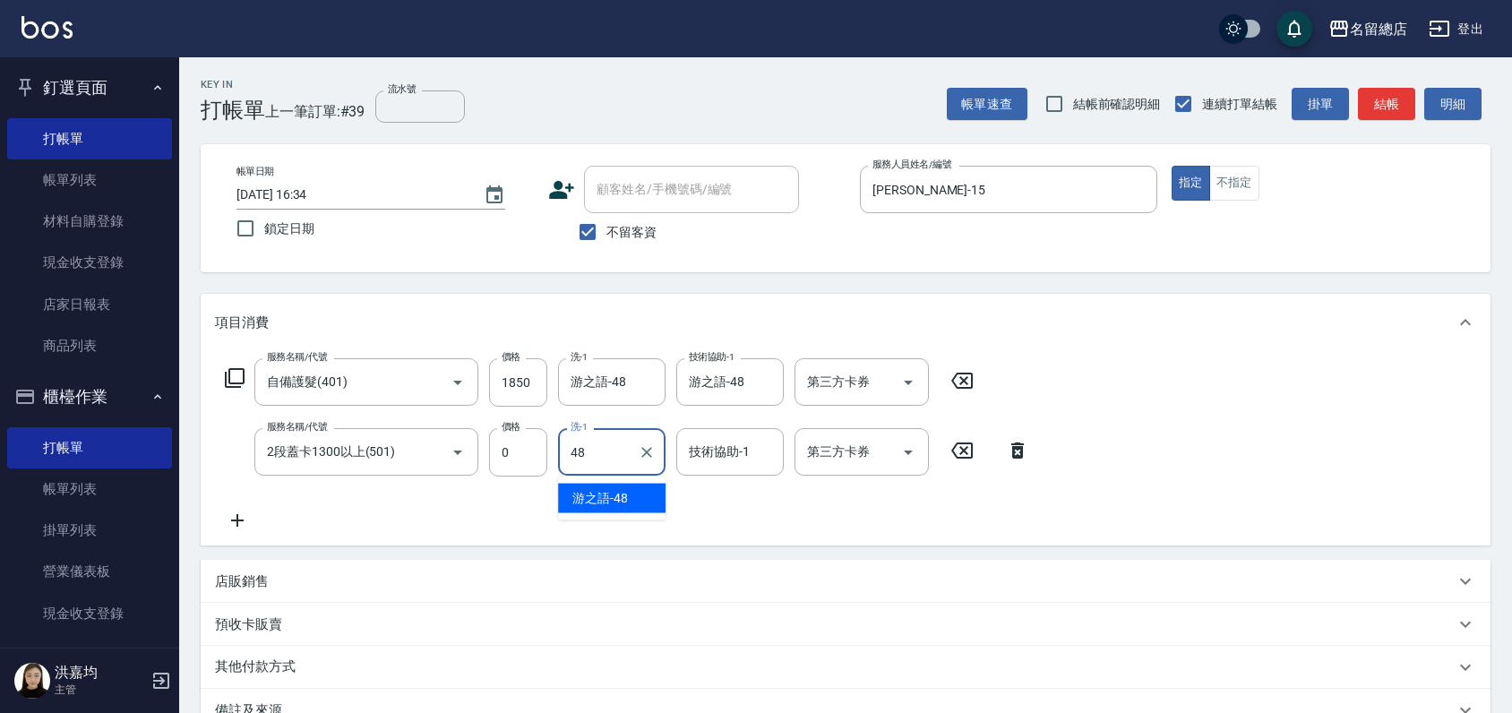
type input "游之語-48"
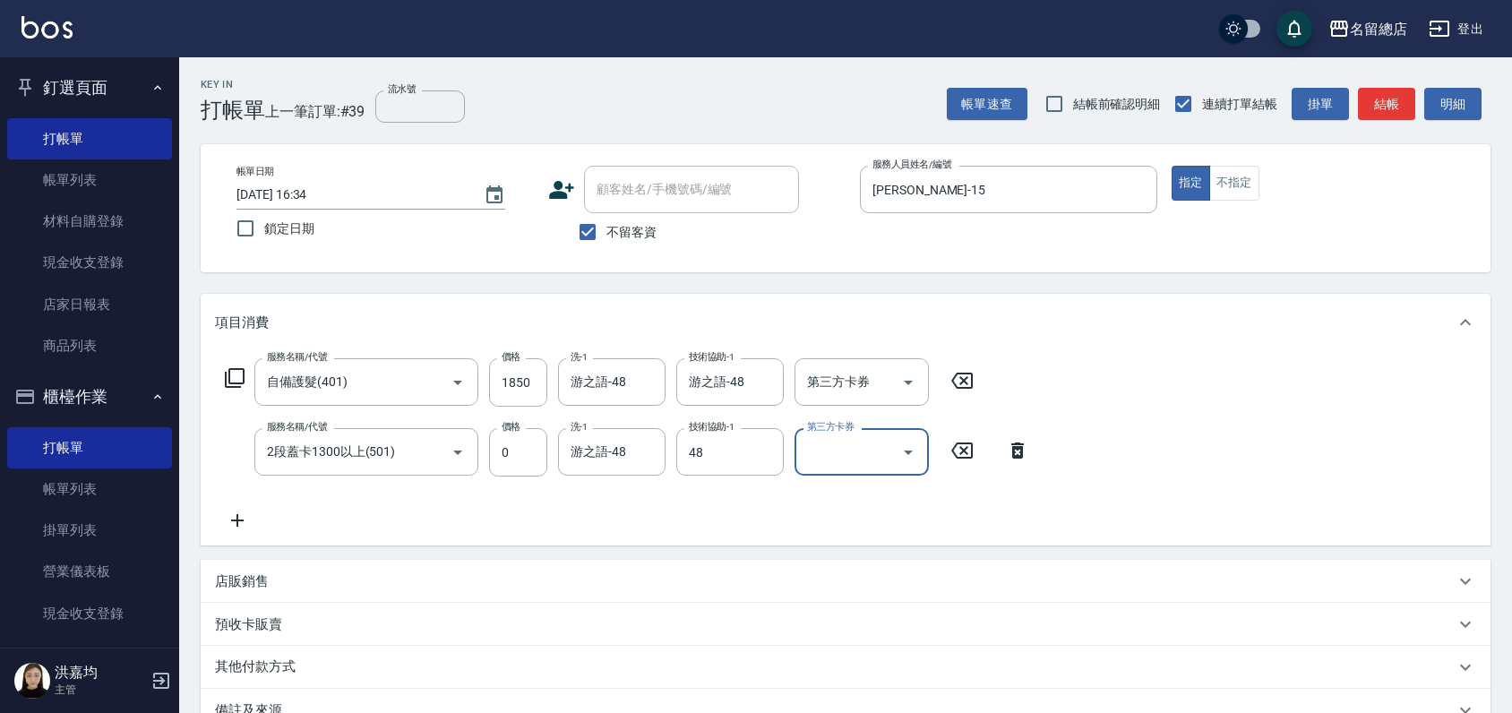
type input "游之語-48"
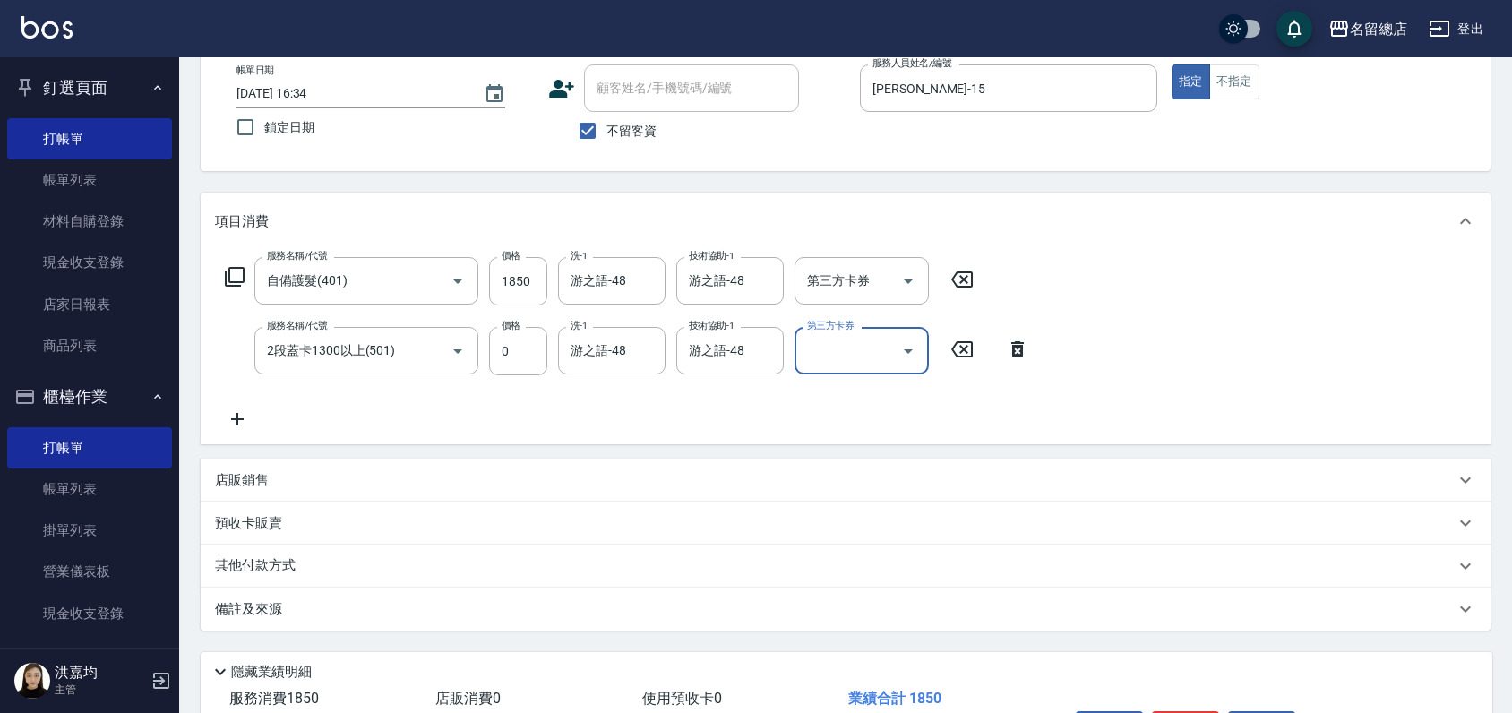
scroll to position [219, 0]
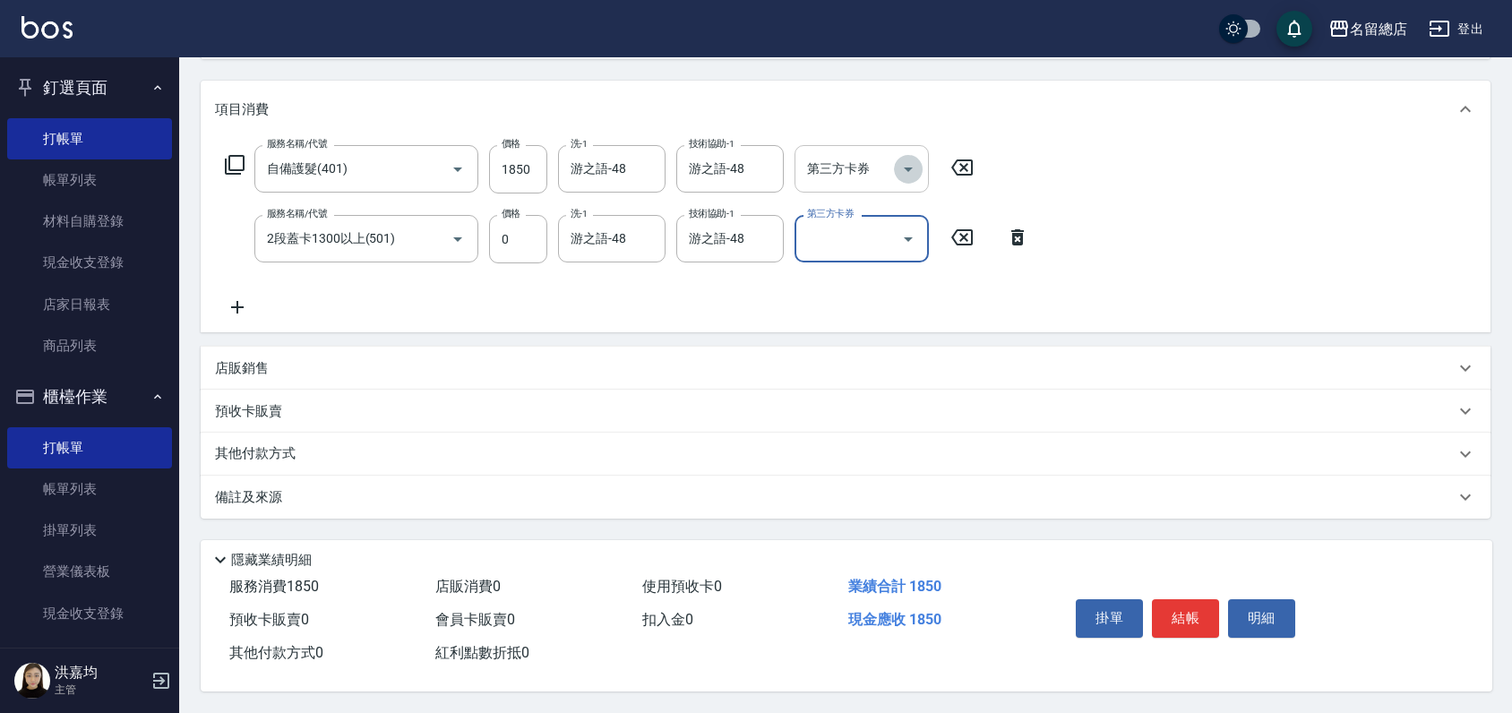
click at [907, 165] on icon "Open" at bounding box center [908, 169] width 21 height 21
click at [1125, 168] on div "服務名稱/代號 自備護髮(401) 服務名稱/代號 價格 1850 價格 洗-1 游之語-48 洗-1 技術協助-1 游之語-48 技術協助-1 第三方卡券 …" at bounding box center [846, 235] width 1290 height 194
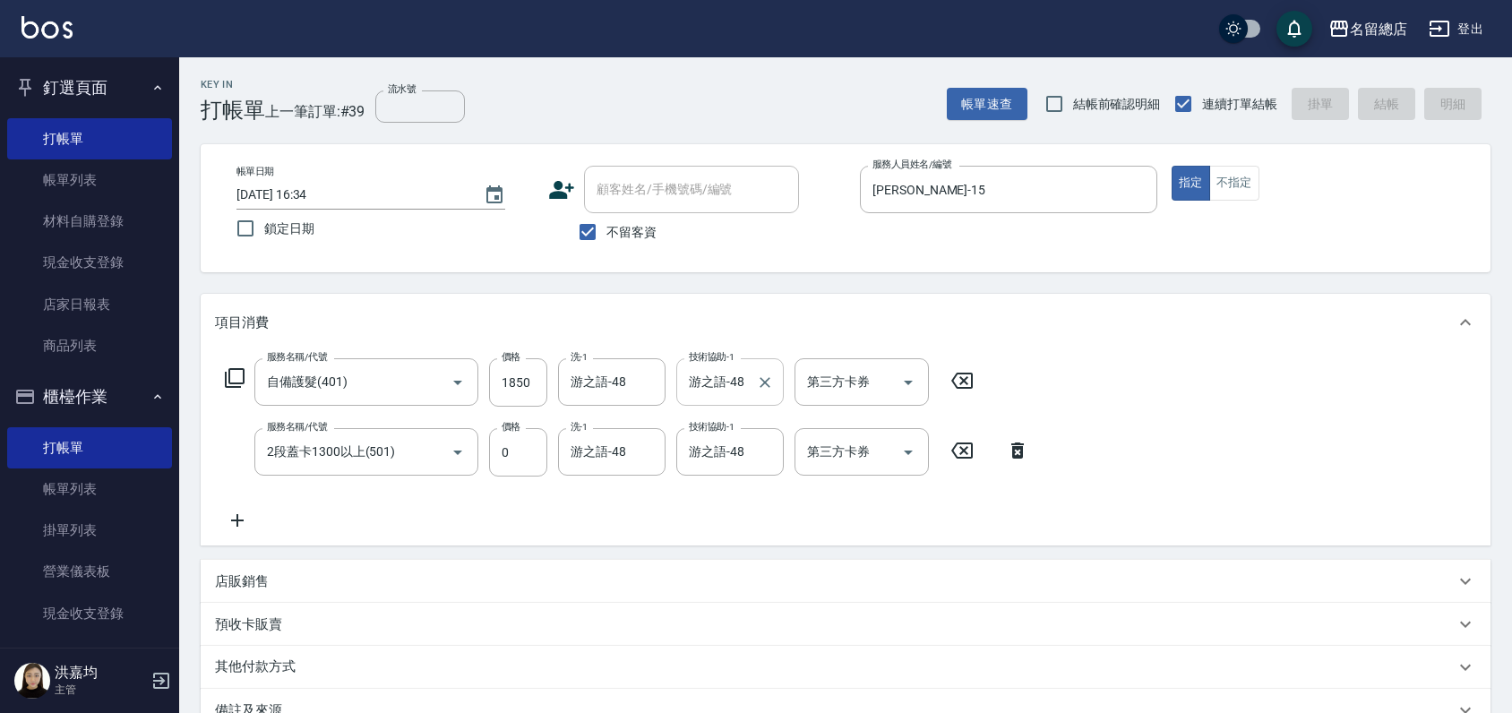
type input "[DATE] 16:43"
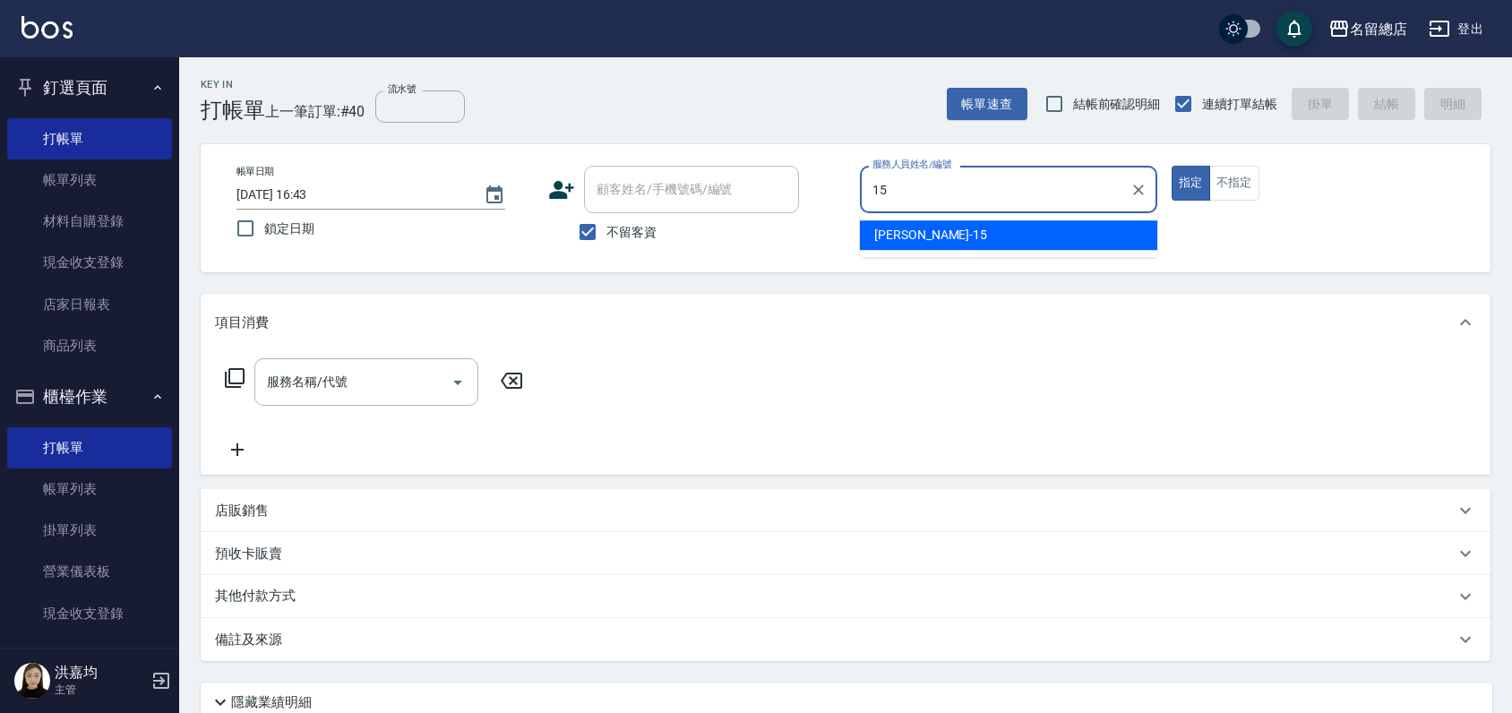
type input "[PERSON_NAME]-15"
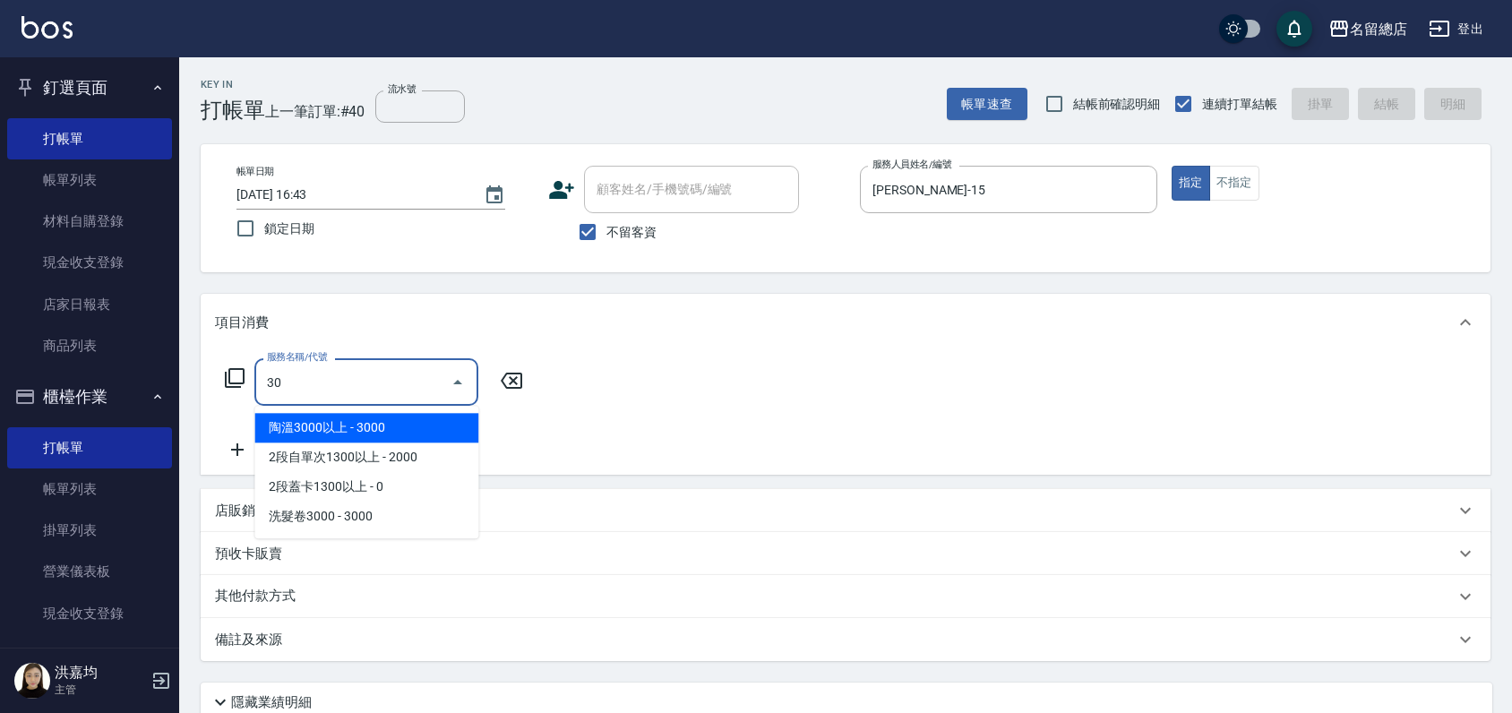
type input "3"
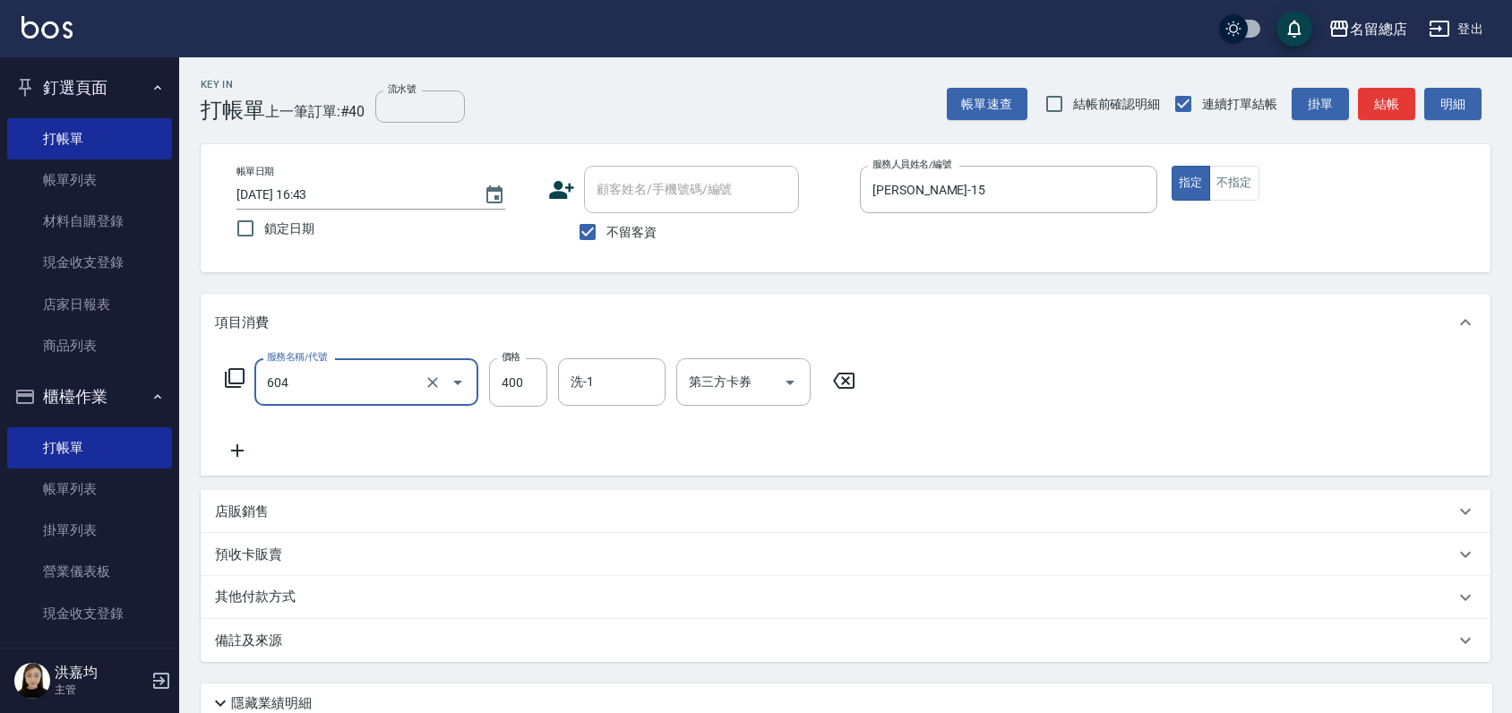
type input "健康洗髮(604)"
type input "350"
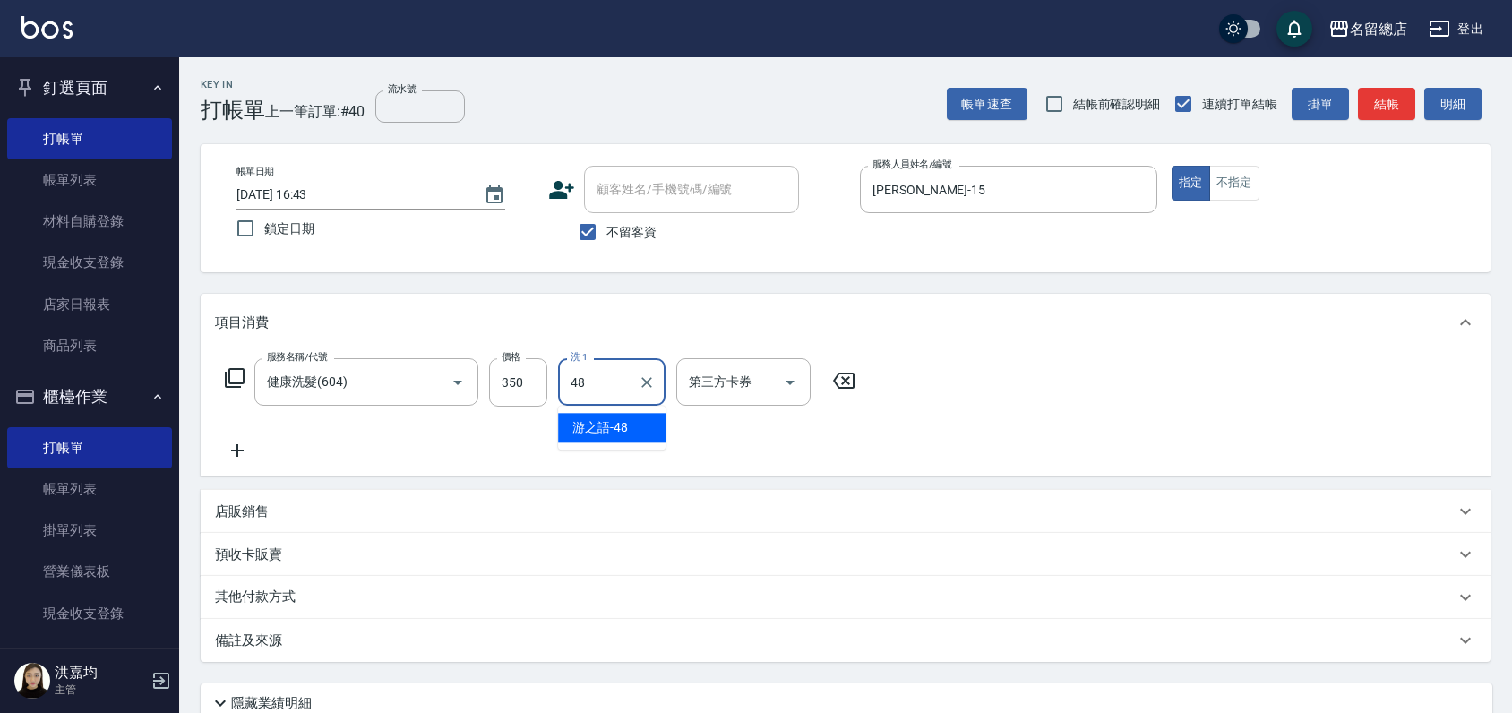
type input "游之語-48"
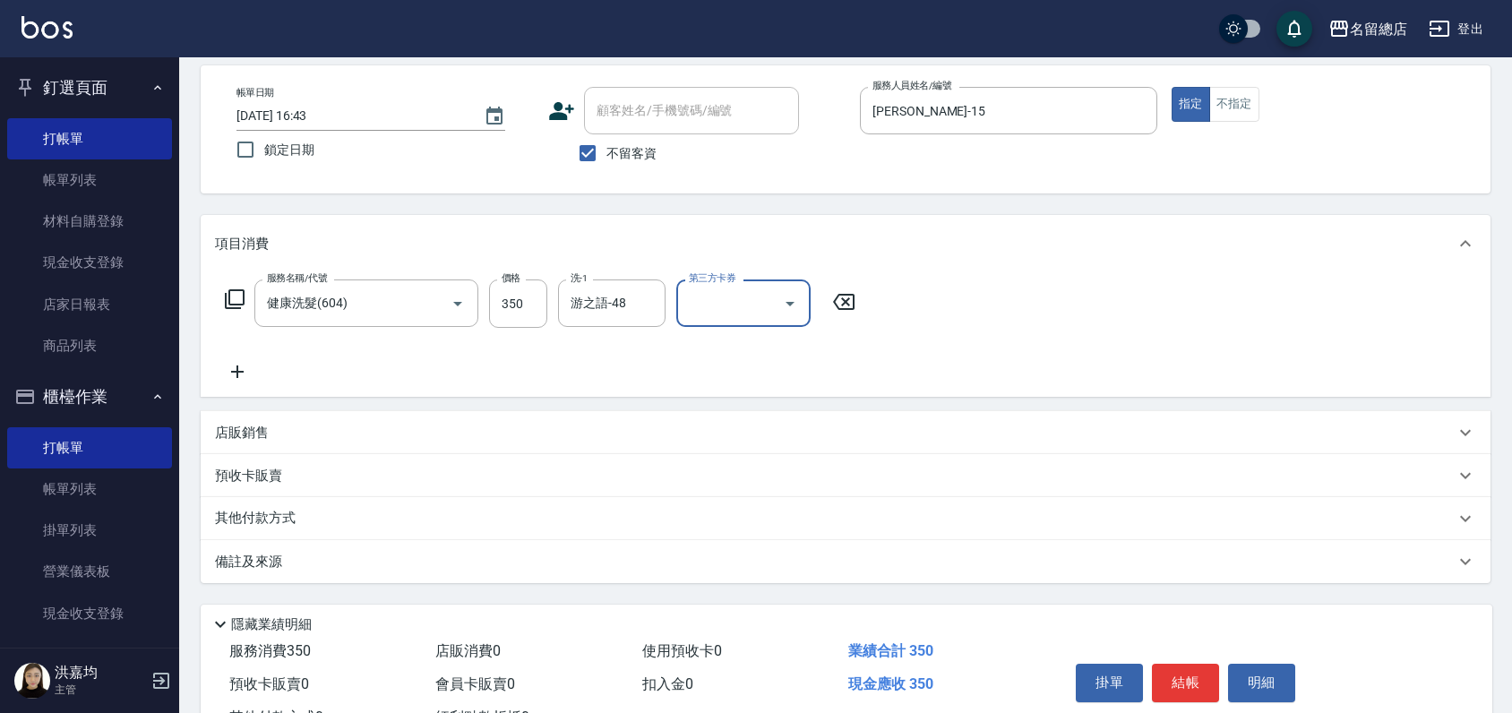
scroll to position [150, 0]
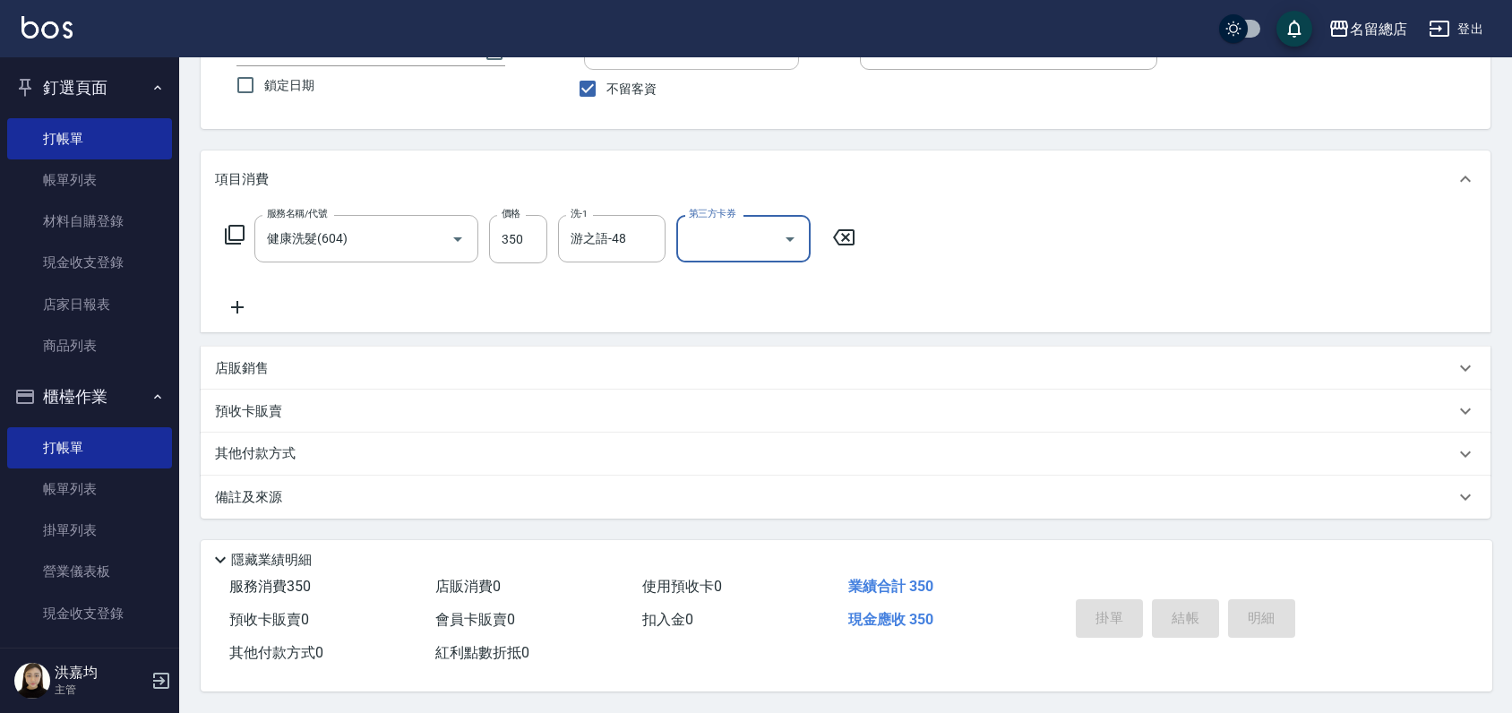
type input "[DATE] 16:51"
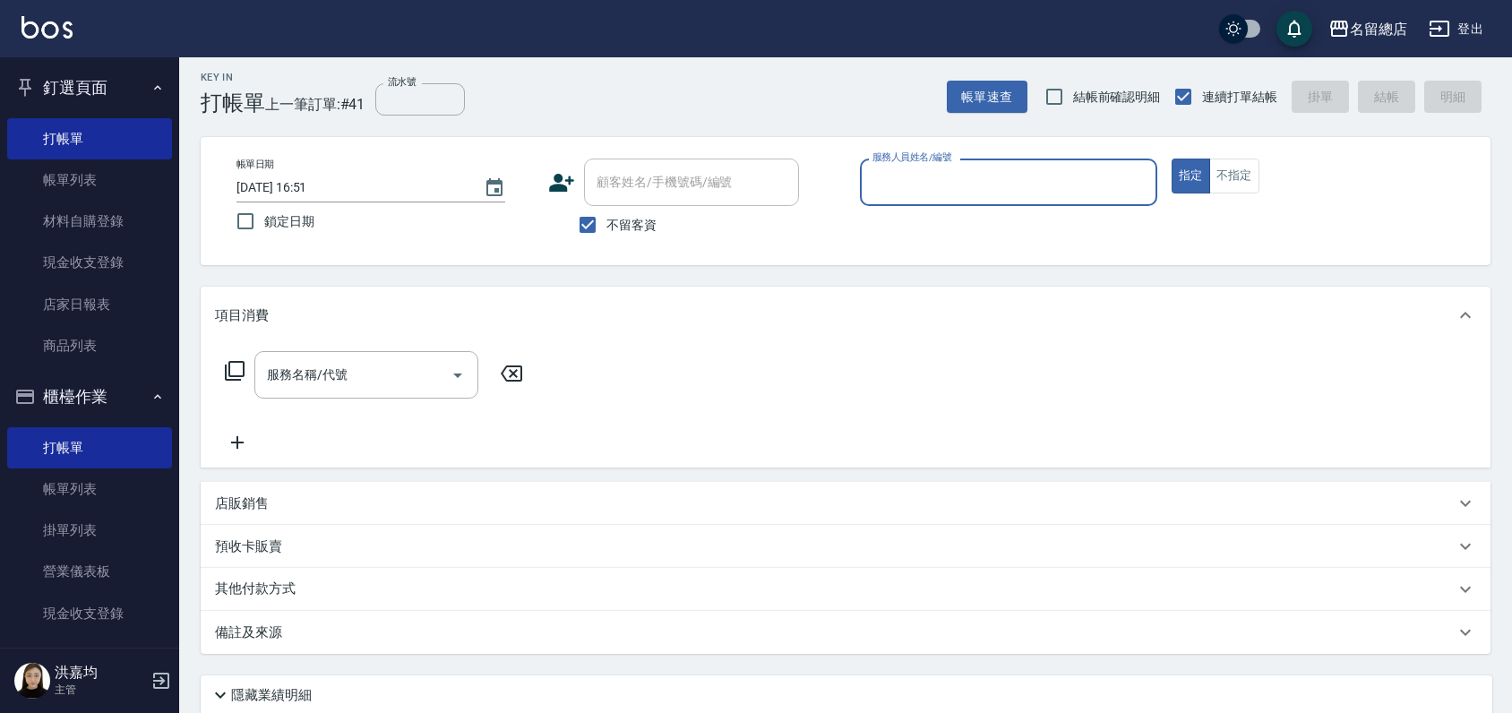
scroll to position [0, 0]
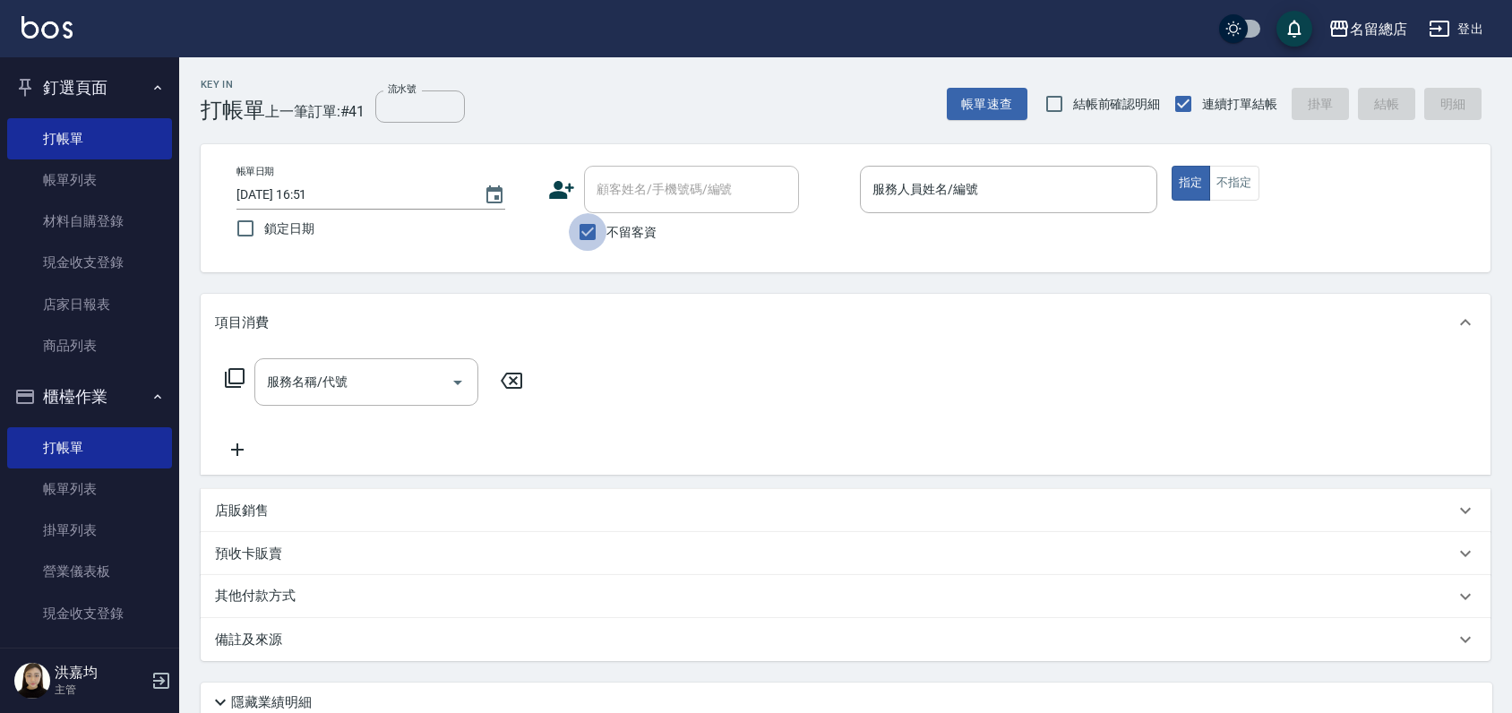
click at [589, 233] on input "不留客資" at bounding box center [588, 232] width 38 height 38
checkbox input "false"
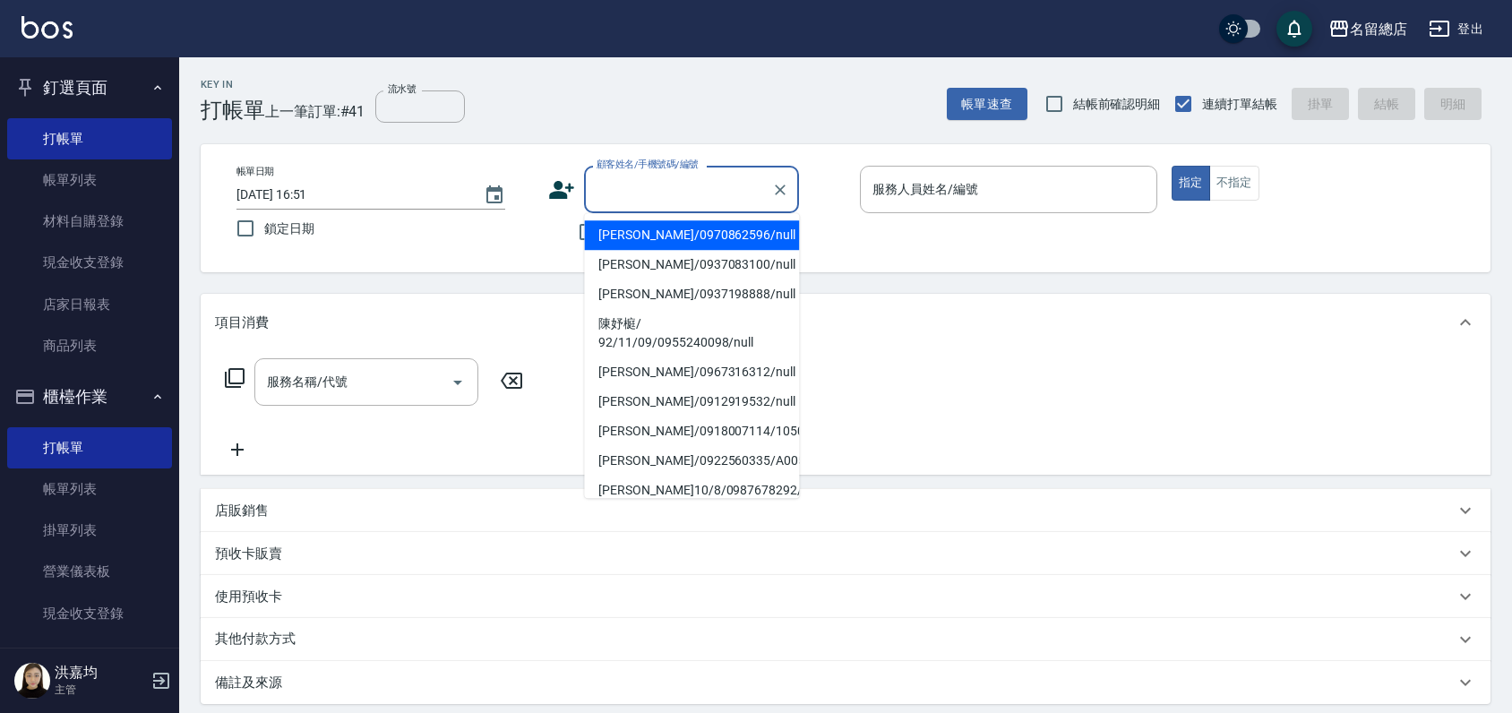
click at [606, 185] on input "顧客姓名/手機號碼/編號" at bounding box center [678, 189] width 172 height 31
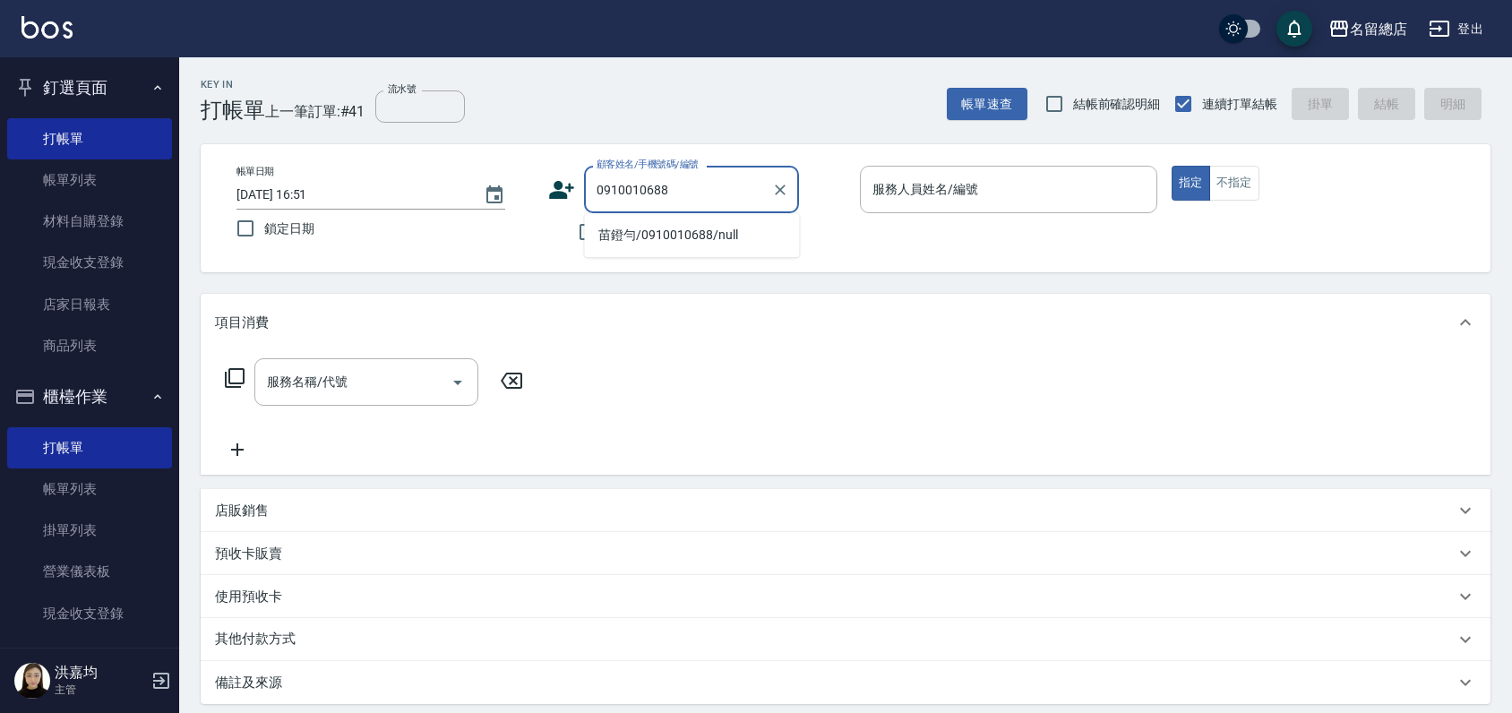
click at [684, 229] on li "苗鐙勻/0910010688/null" at bounding box center [691, 235] width 215 height 30
type input "苗鐙勻/0910010688/null"
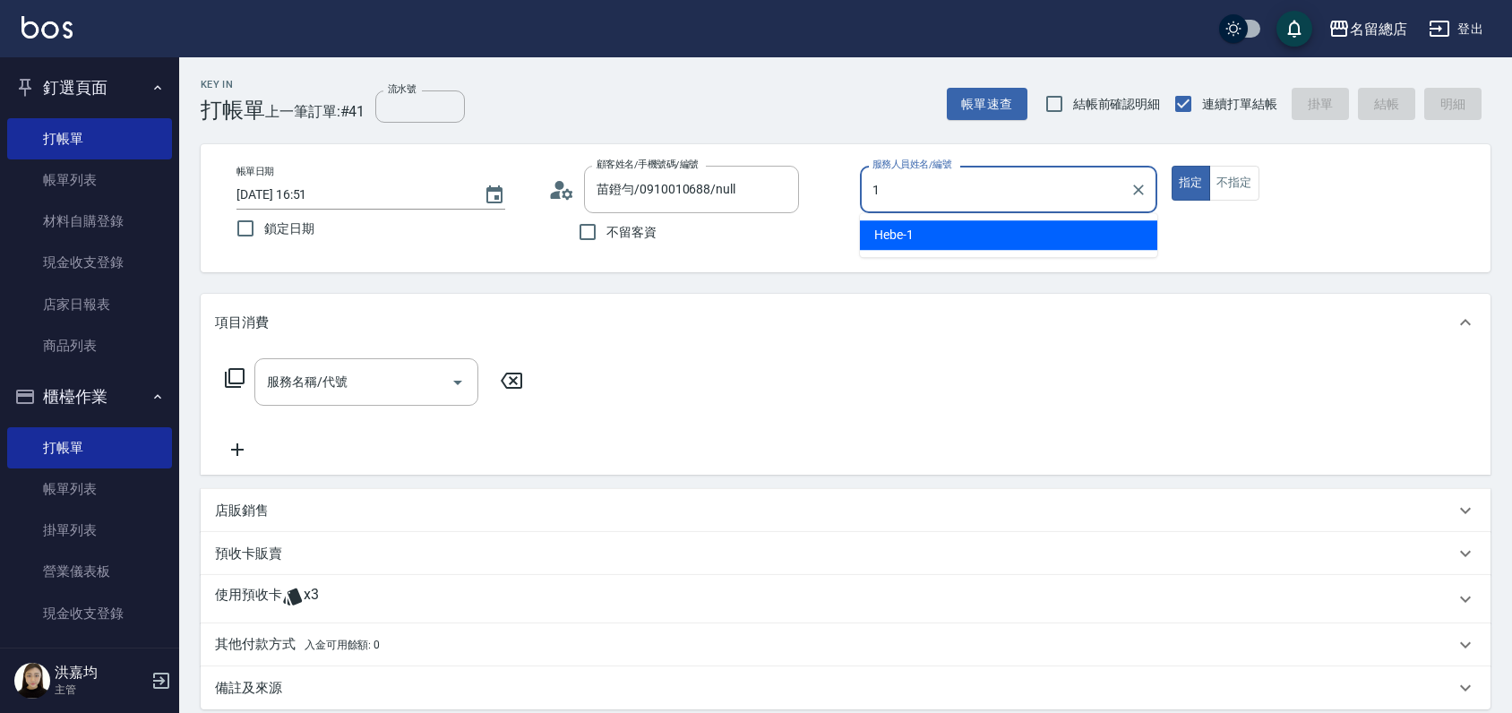
type input "Hebe-1"
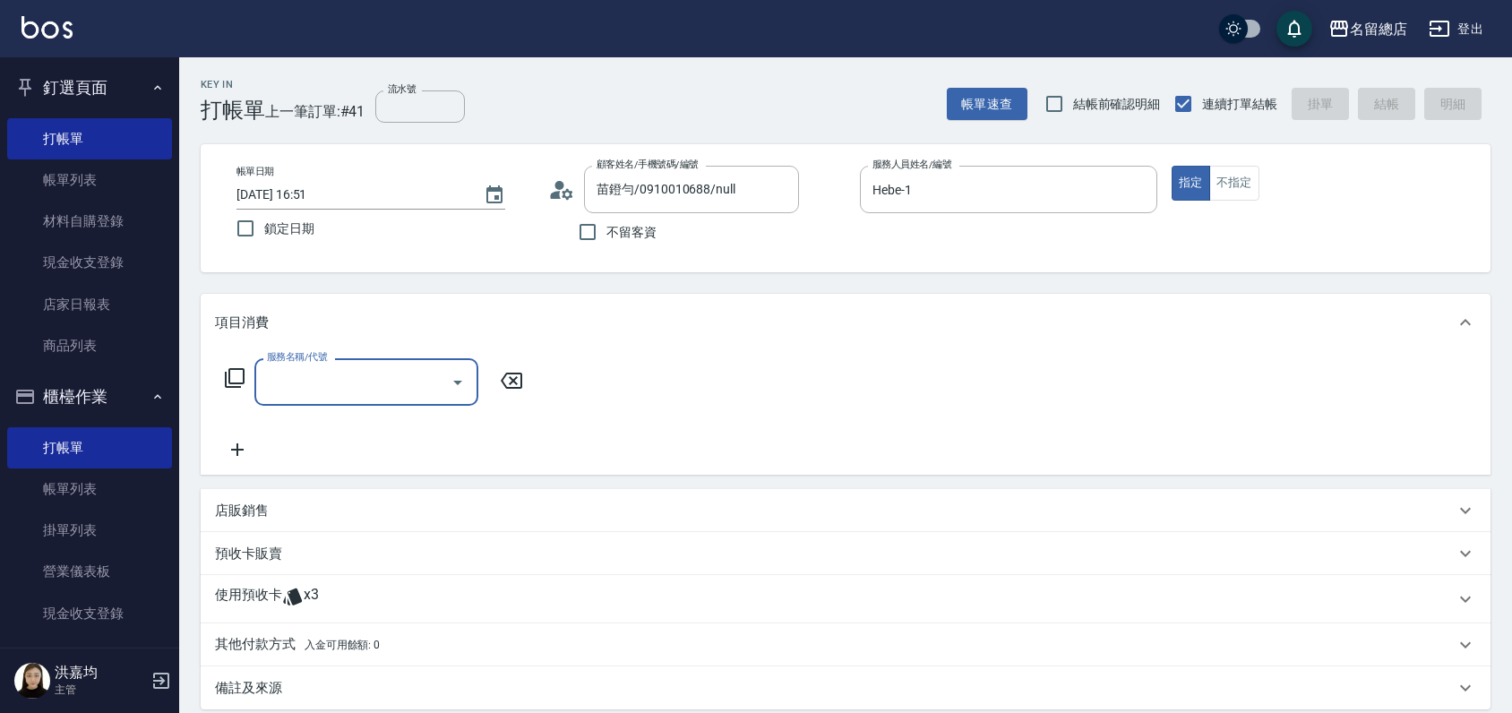
click at [240, 596] on p "使用預收卡" at bounding box center [248, 599] width 67 height 27
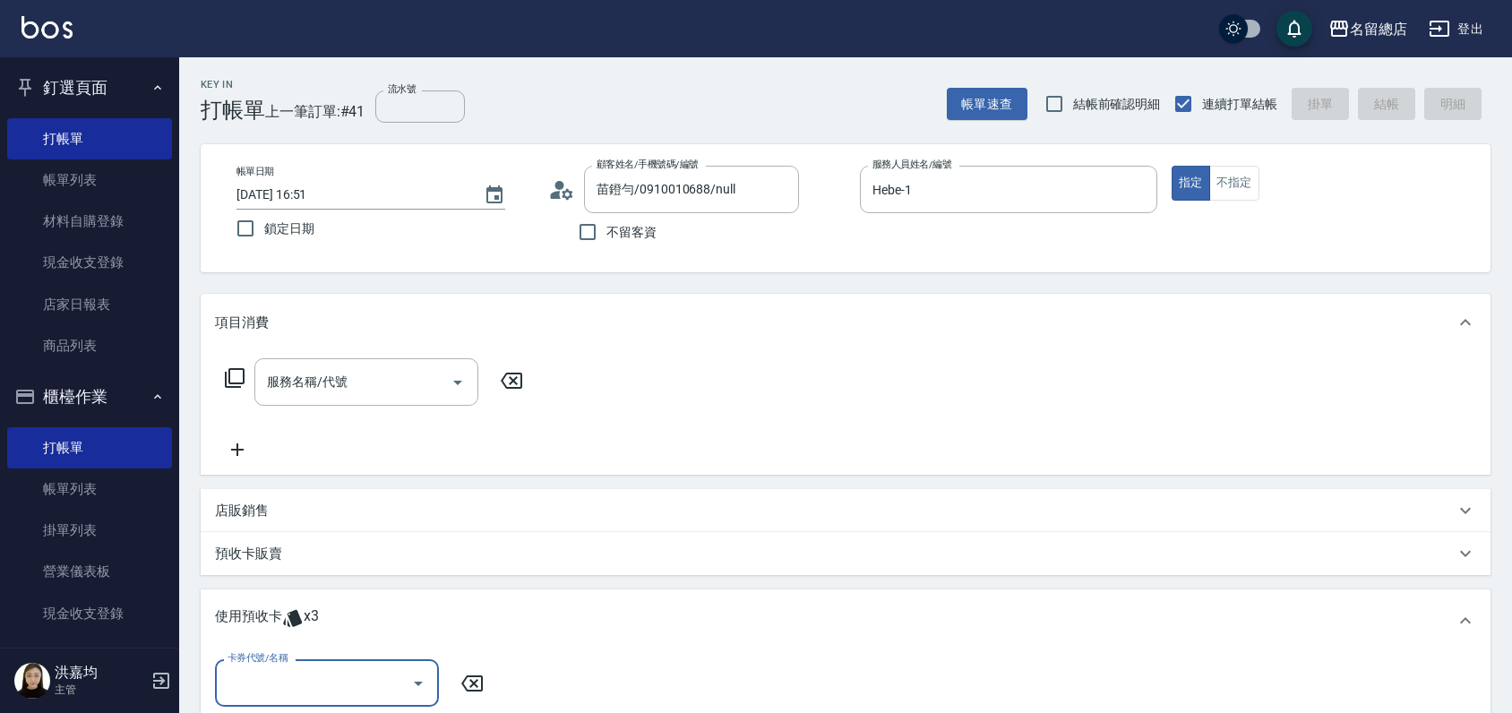
click at [321, 687] on input "卡券代號/名稱" at bounding box center [313, 682] width 181 height 31
click at [330, 638] on div "二段自備卡 剩餘3張 9135" at bounding box center [327, 638] width 224 height 30
type input "二段自備卡 9135"
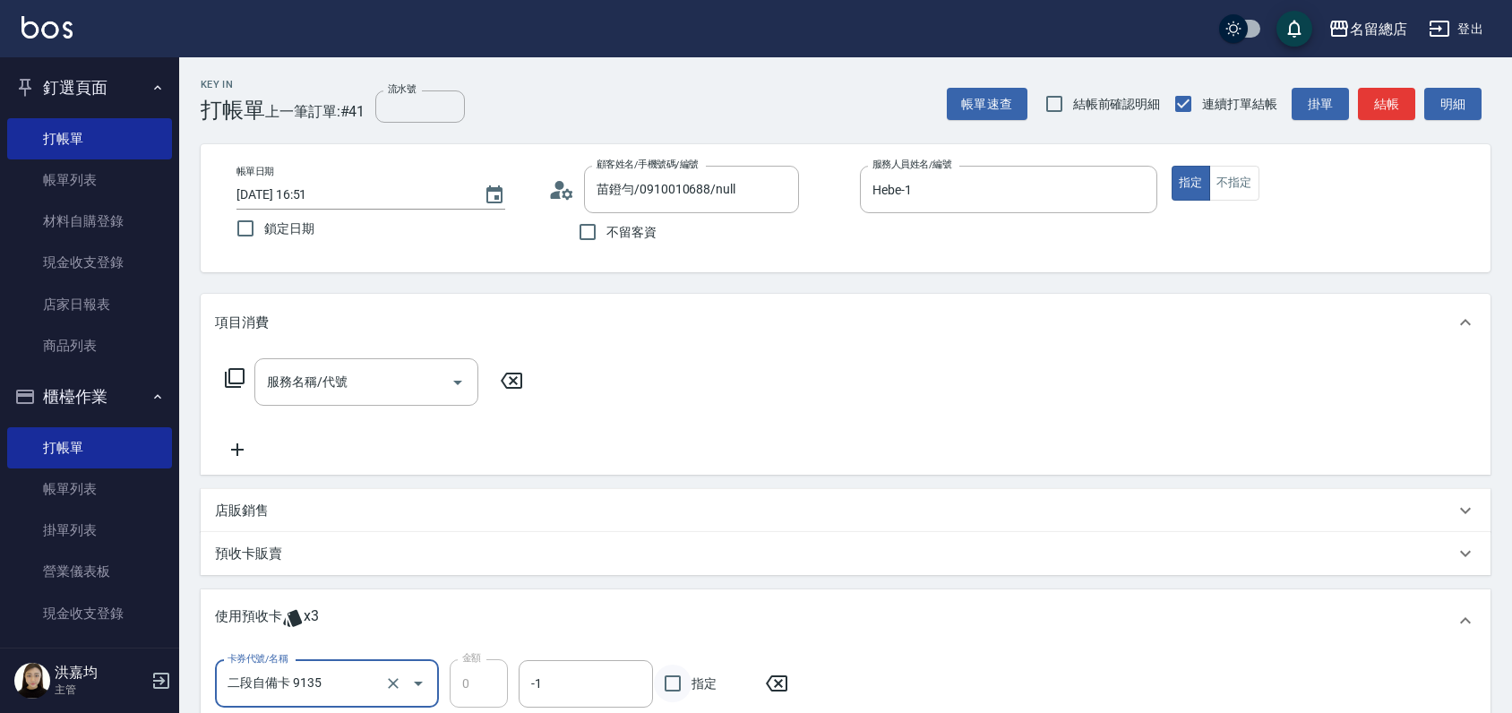
click at [677, 683] on input "指定" at bounding box center [673, 684] width 38 height 38
checkbox input "true"
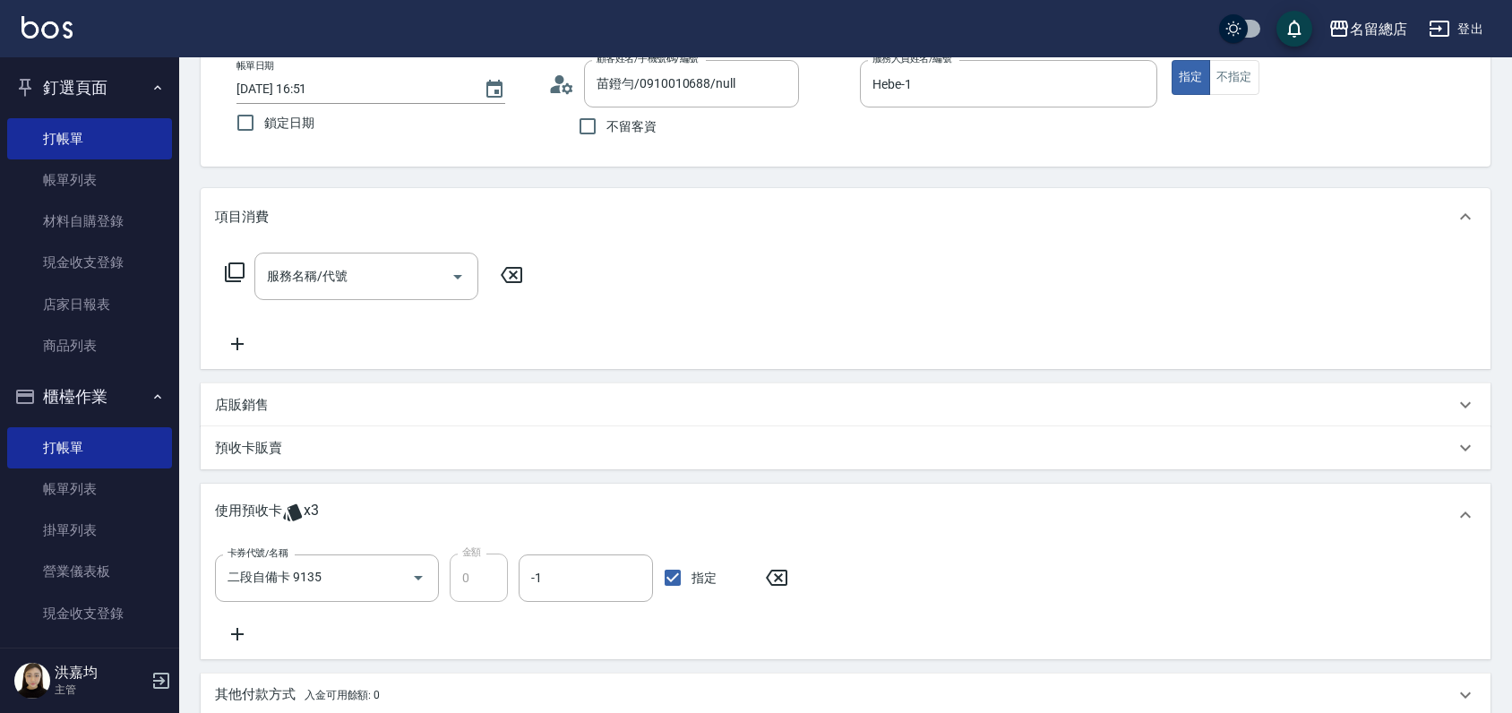
scroll to position [99, 0]
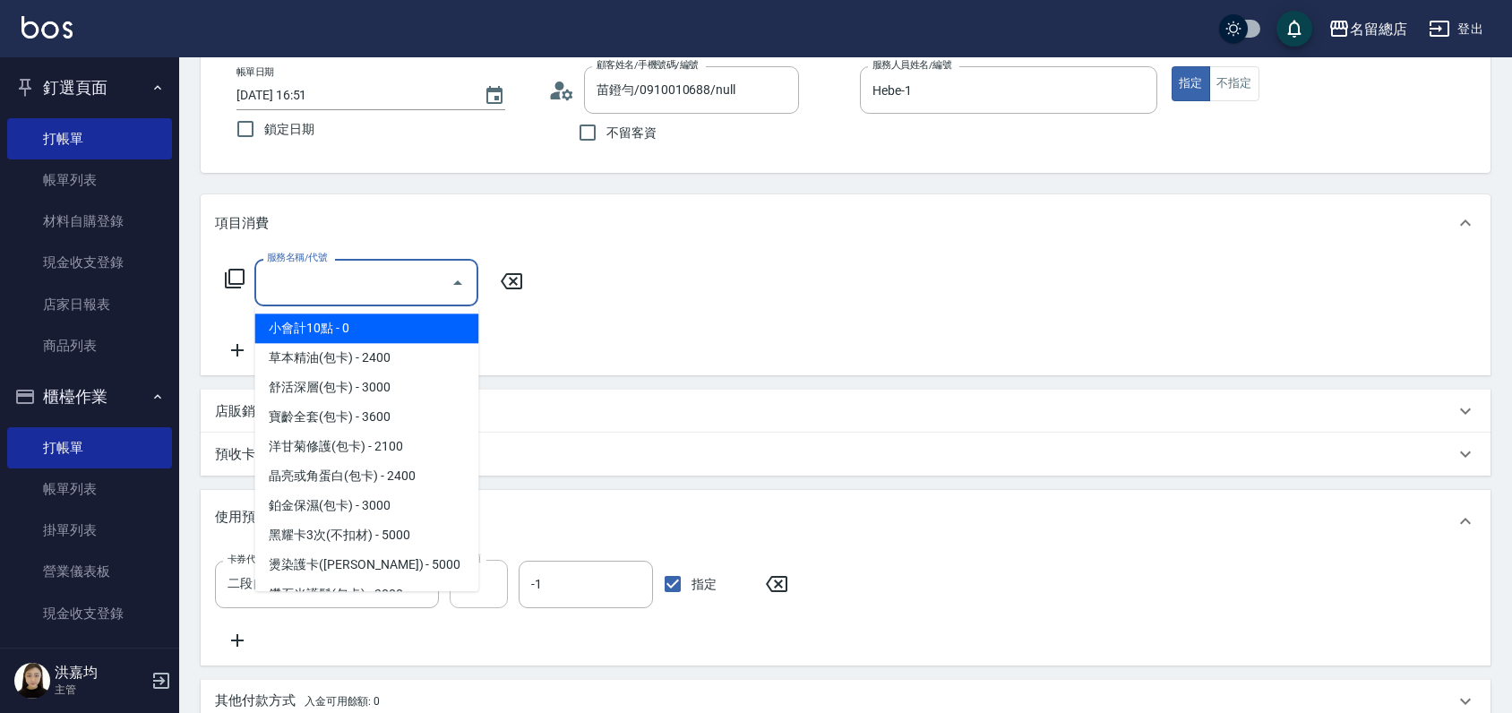
click at [339, 274] on input "服務名稱/代號" at bounding box center [352, 282] width 181 height 31
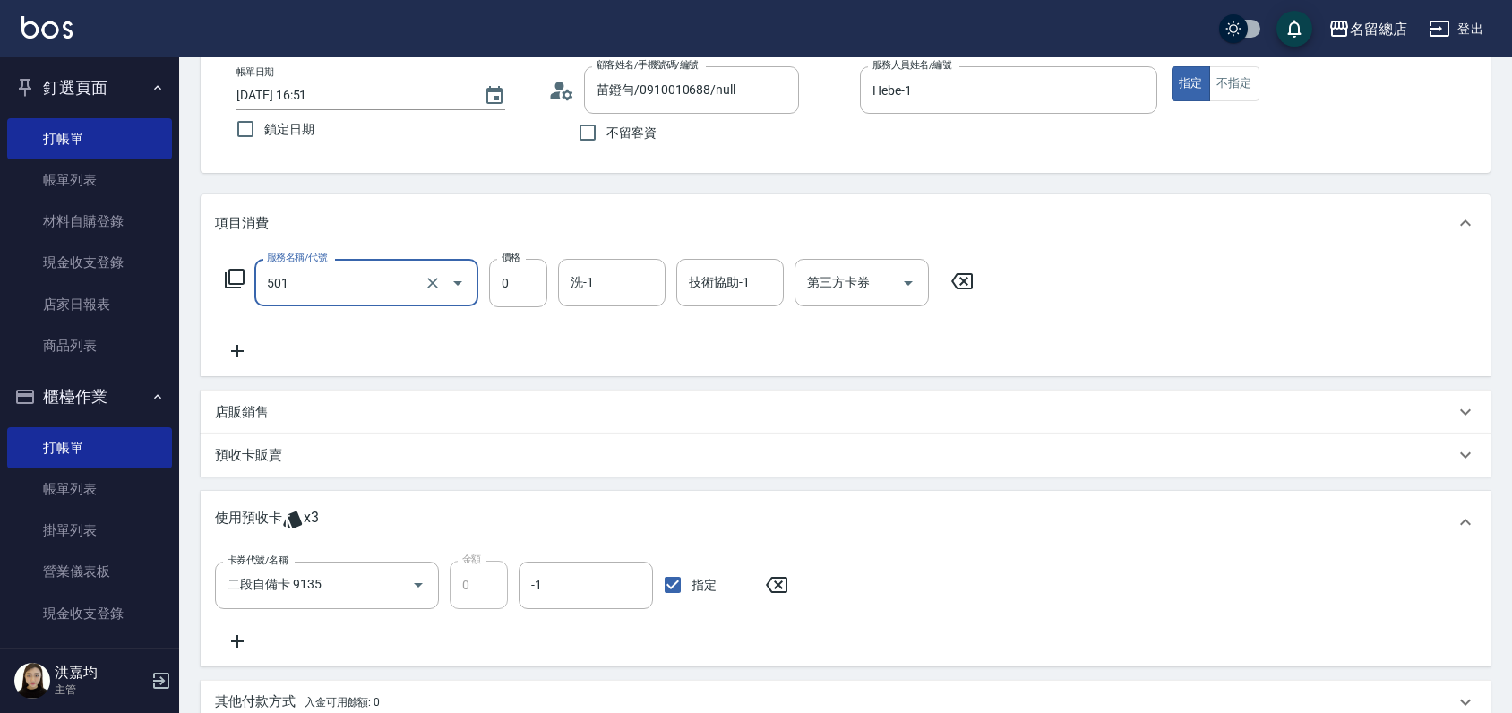
type input "2段蓋卡1300以上(501)"
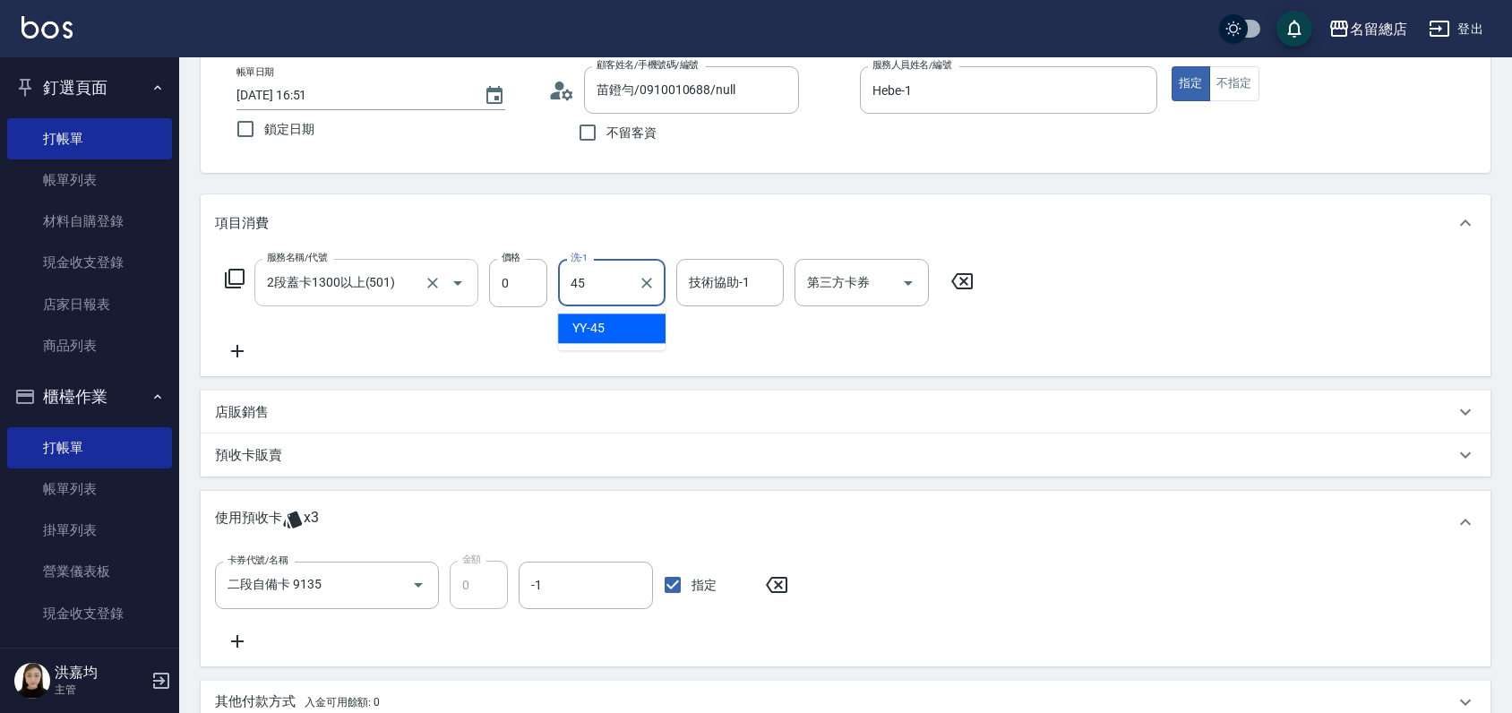
type input "YY-45"
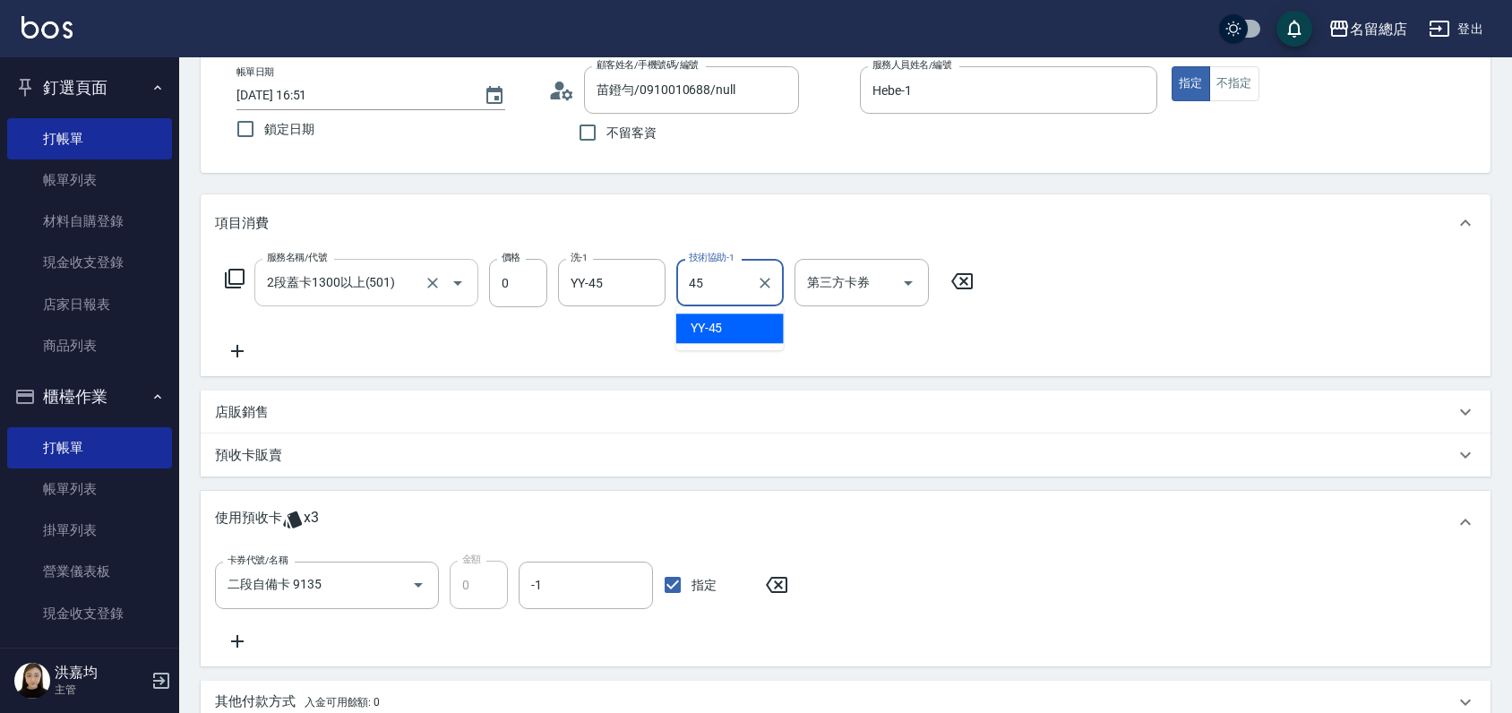
type input "YY-45"
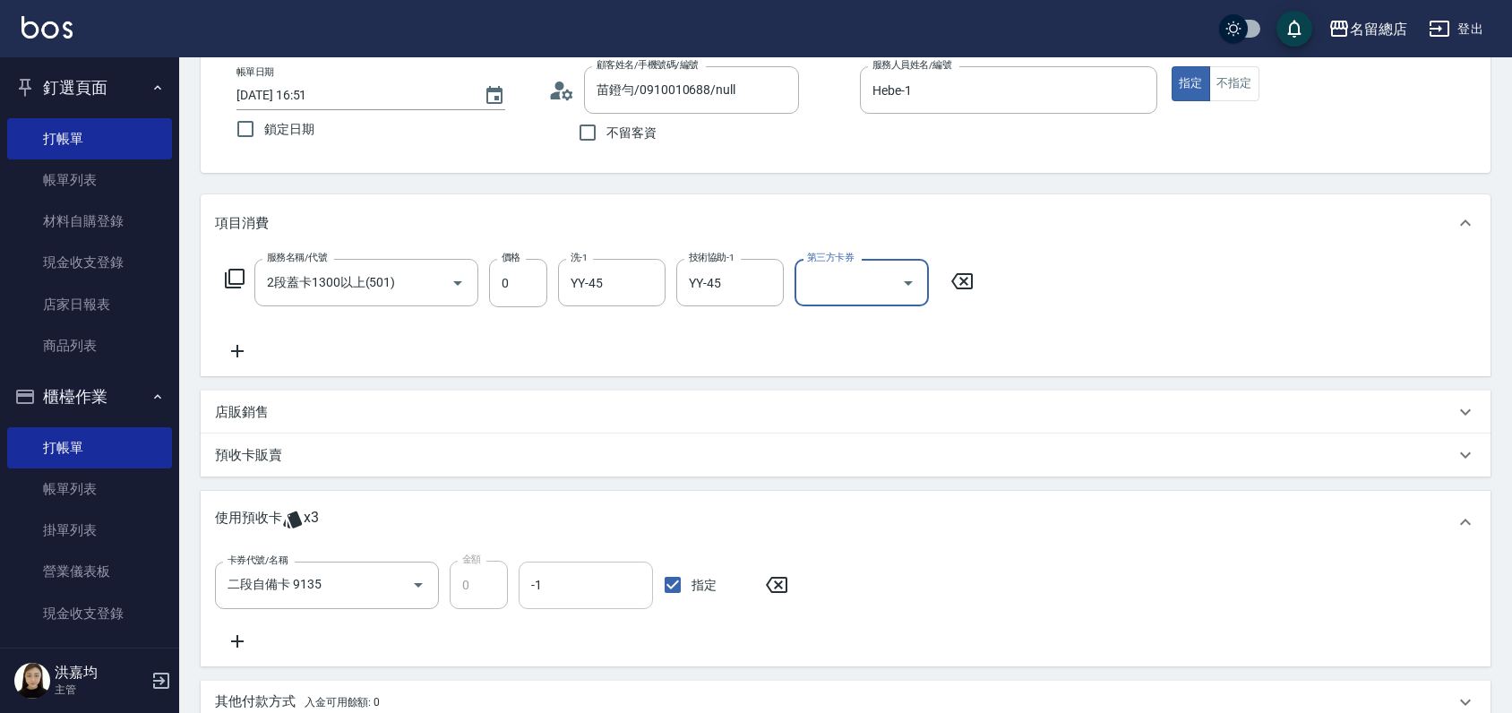
scroll to position [353, 0]
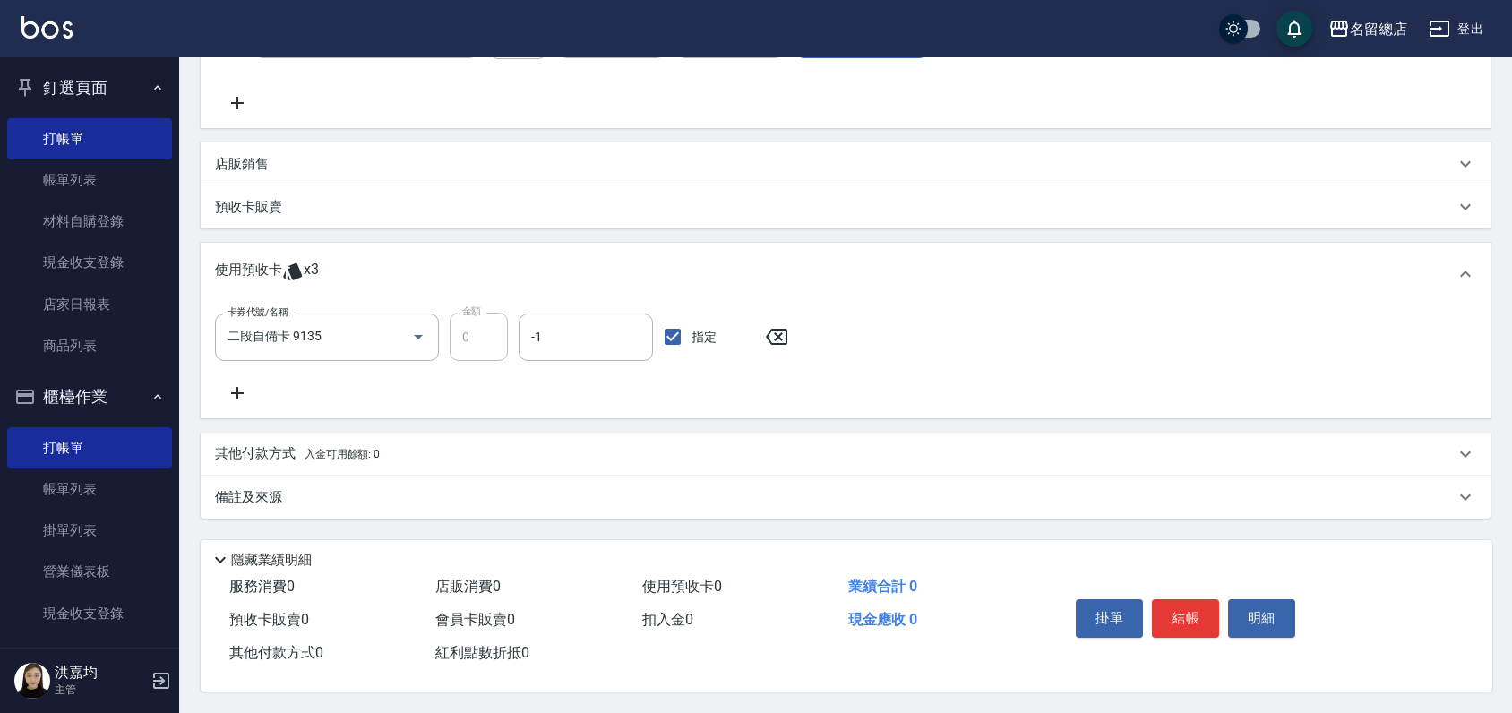
click at [242, 157] on p "店販銷售" at bounding box center [242, 164] width 54 height 19
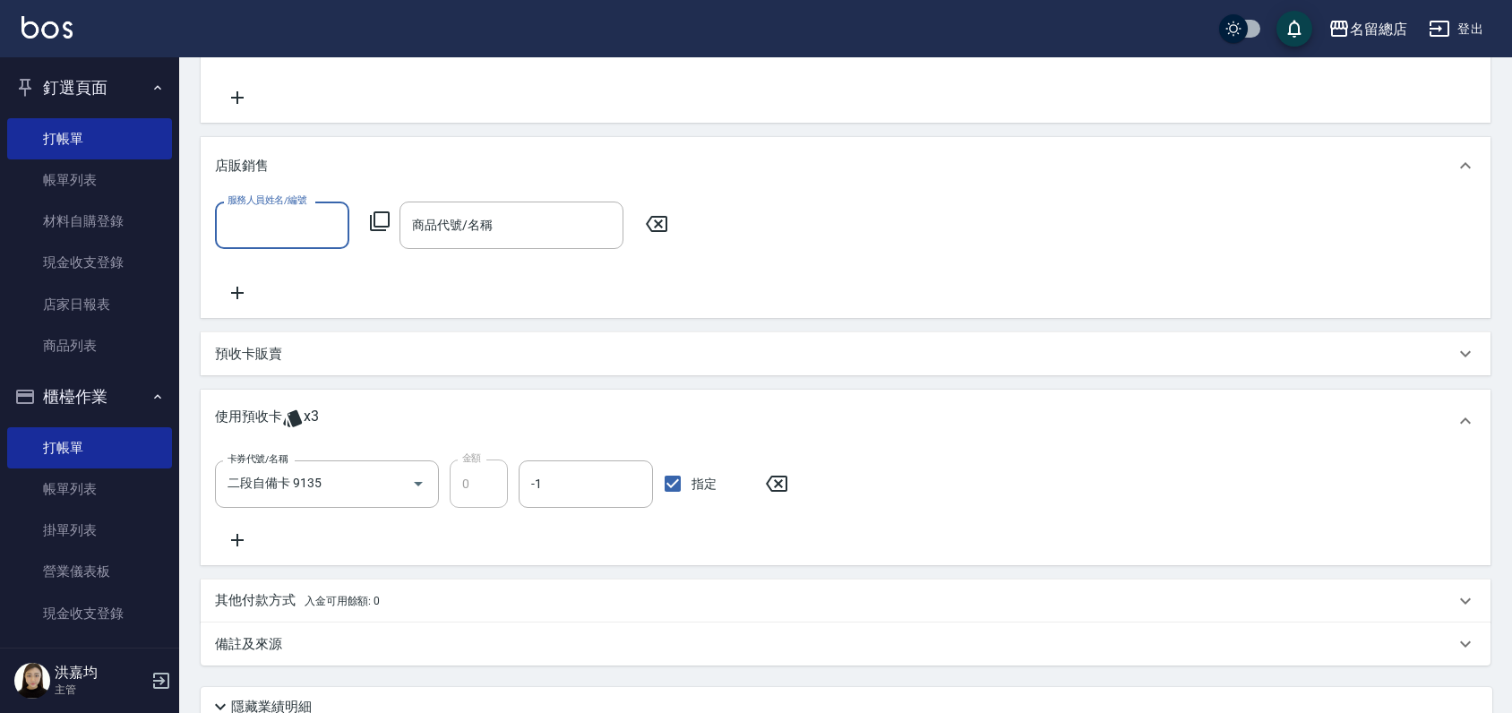
scroll to position [0, 0]
click at [256, 228] on input "服務人員姓名/編號" at bounding box center [282, 225] width 118 height 31
type input "Hebe-1"
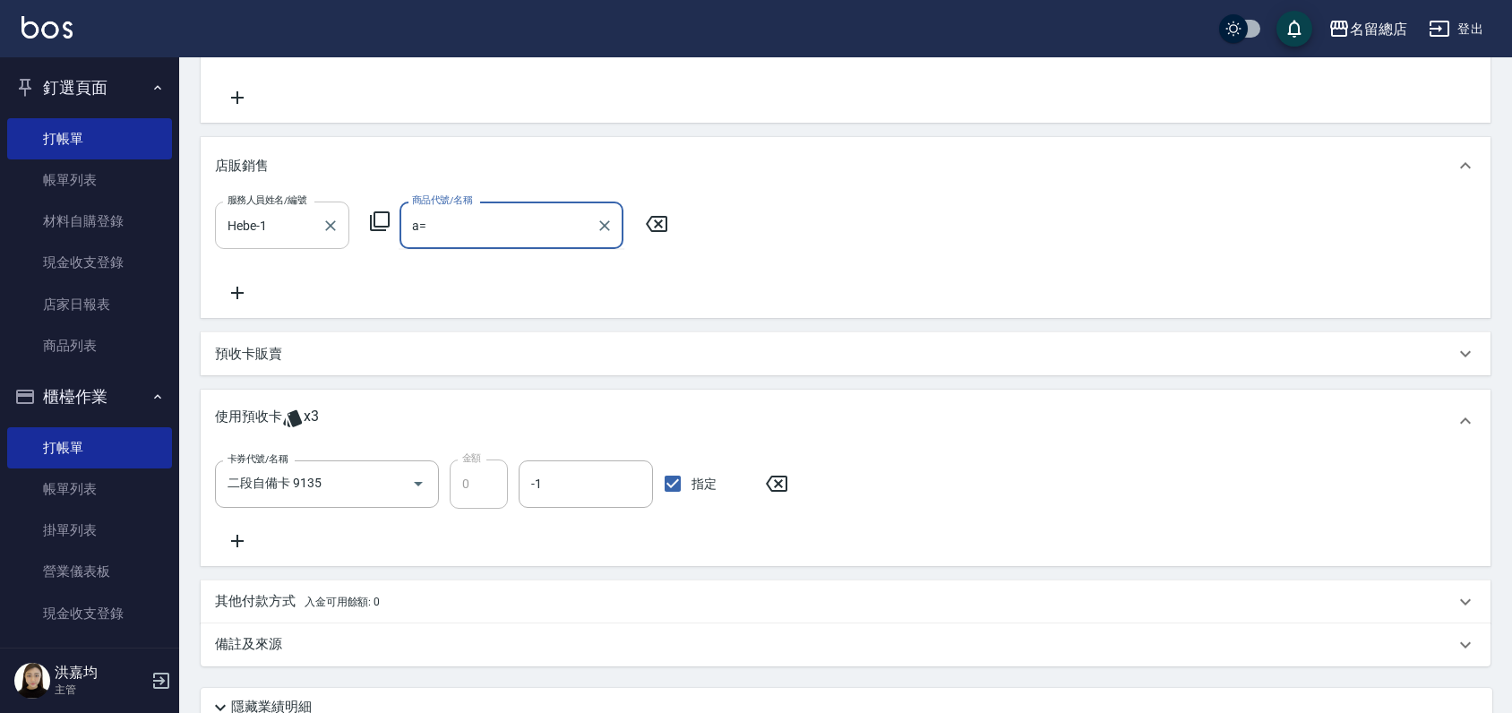
type input "a"
type input "棉"
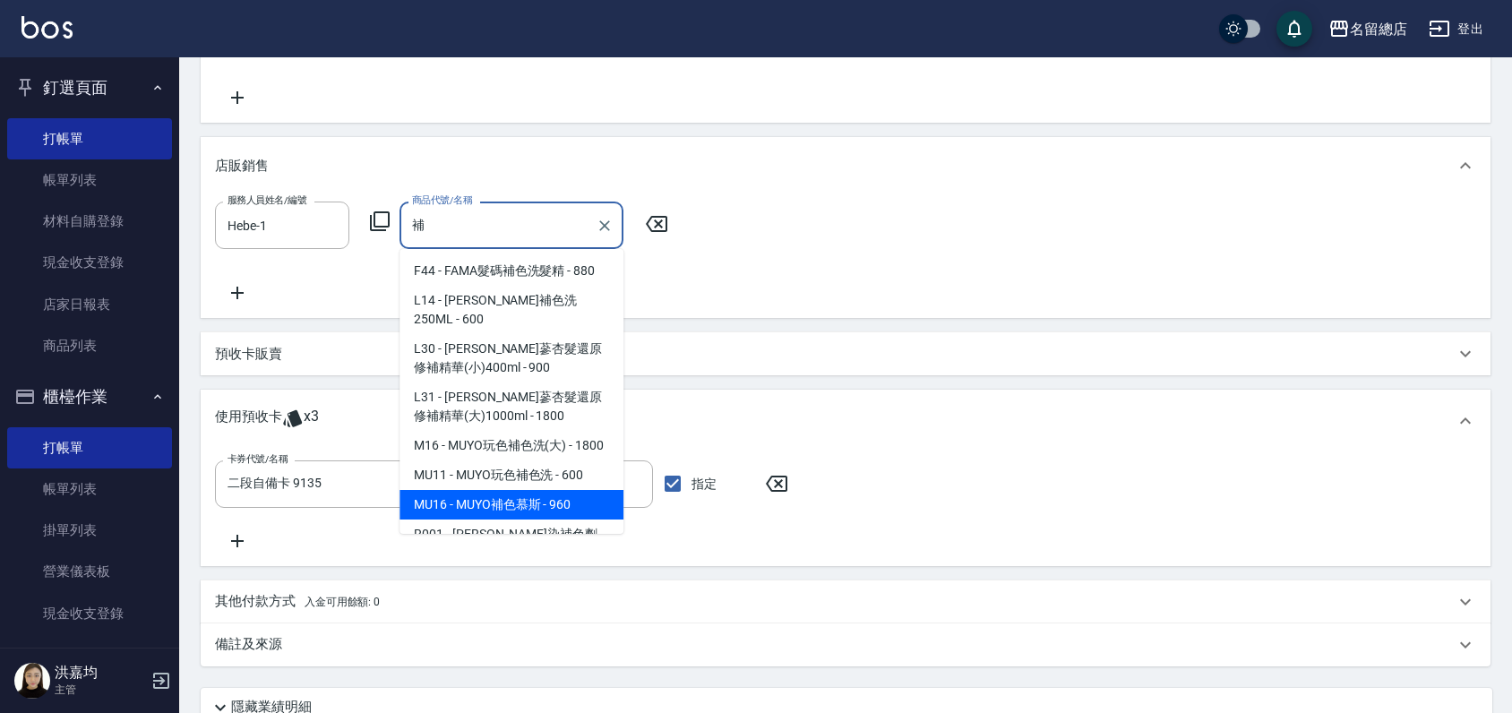
click at [494, 499] on span "MU16 - MUYO補色慕斯 - 960" at bounding box center [512, 505] width 224 height 30
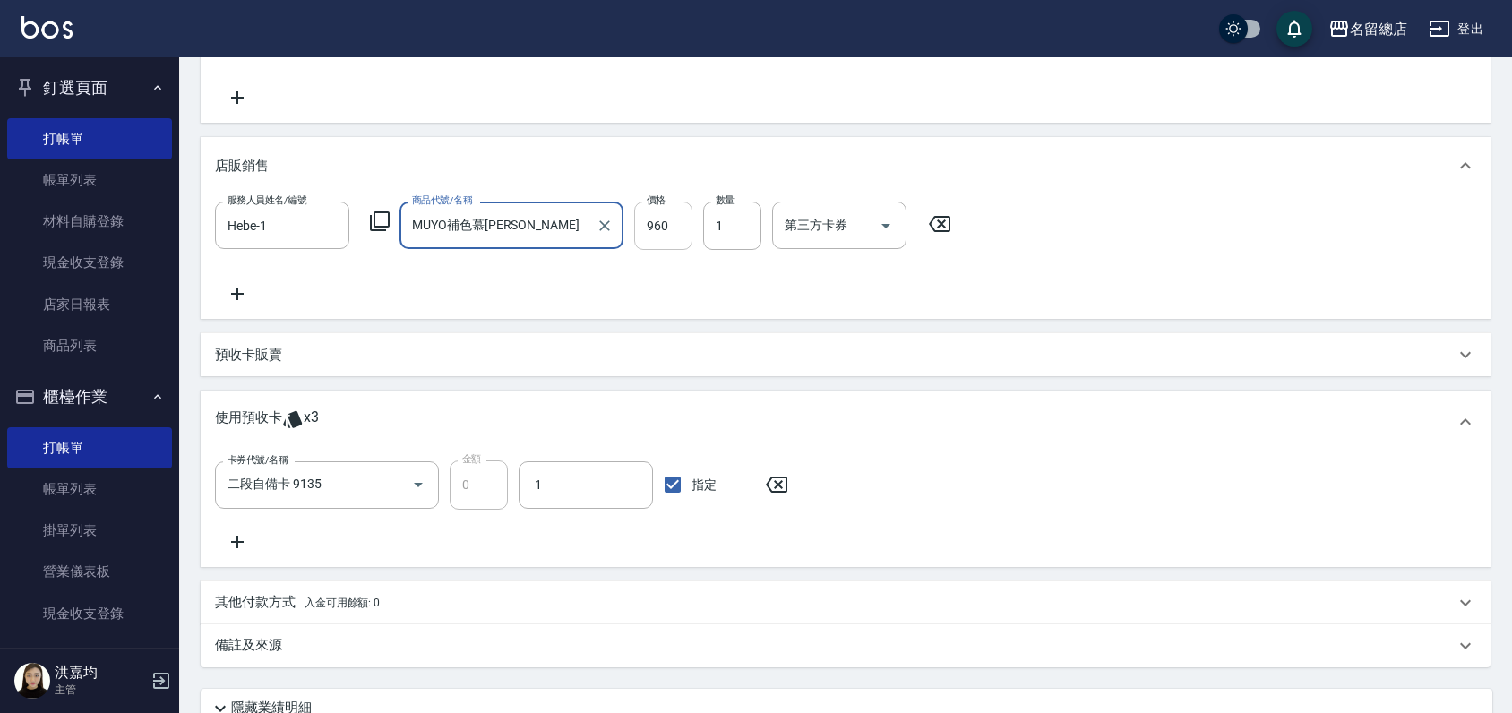
type input "MUYO補色慕[PERSON_NAME]"
click at [678, 219] on input "960" at bounding box center [663, 226] width 58 height 48
type input "900"
click at [786, 279] on div "服務人員姓名/編號 Hebe-1 服務人員姓名/編號 商品代號/名稱 MUYO補色慕斯 商品代號/名稱 價格 900 價格 數量 1 數量 第三方卡券 第三方…" at bounding box center [845, 253] width 1261 height 103
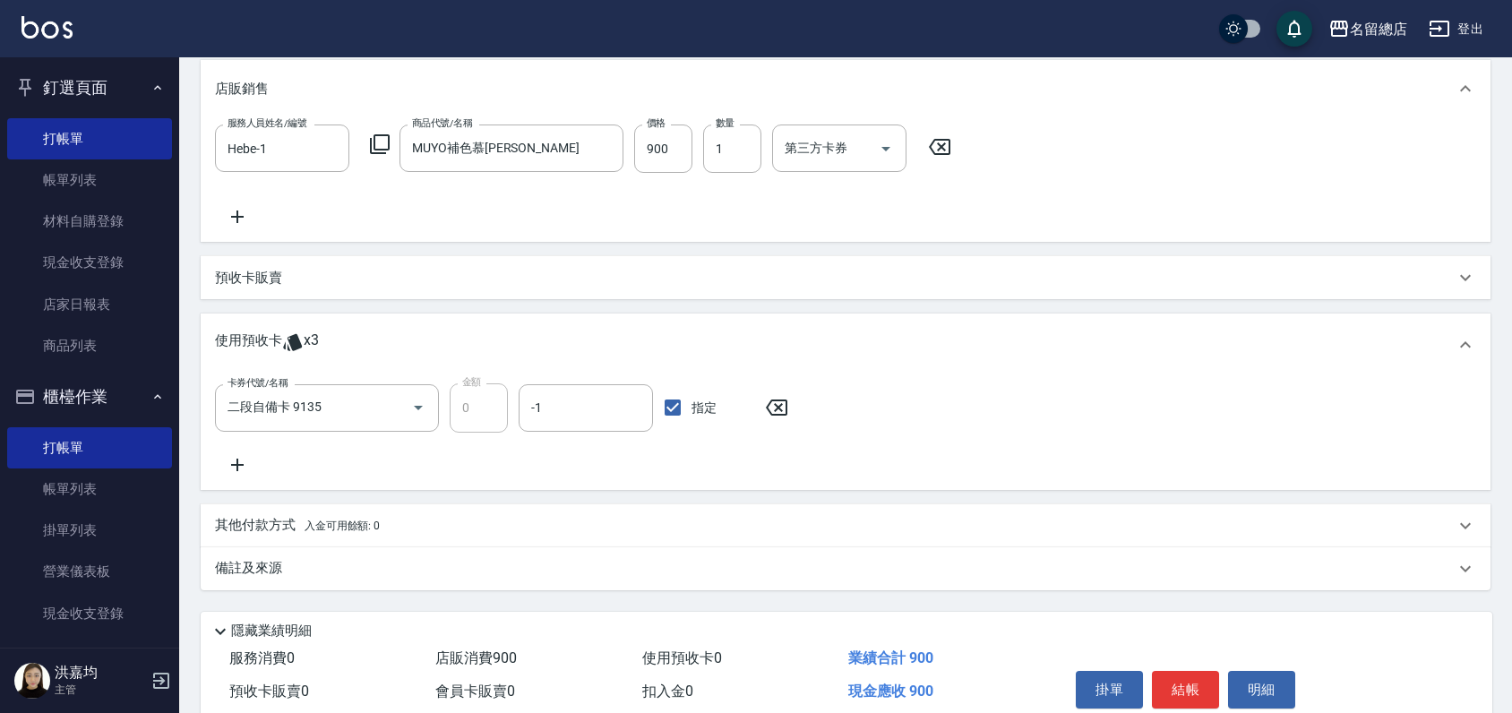
scroll to position [507, 0]
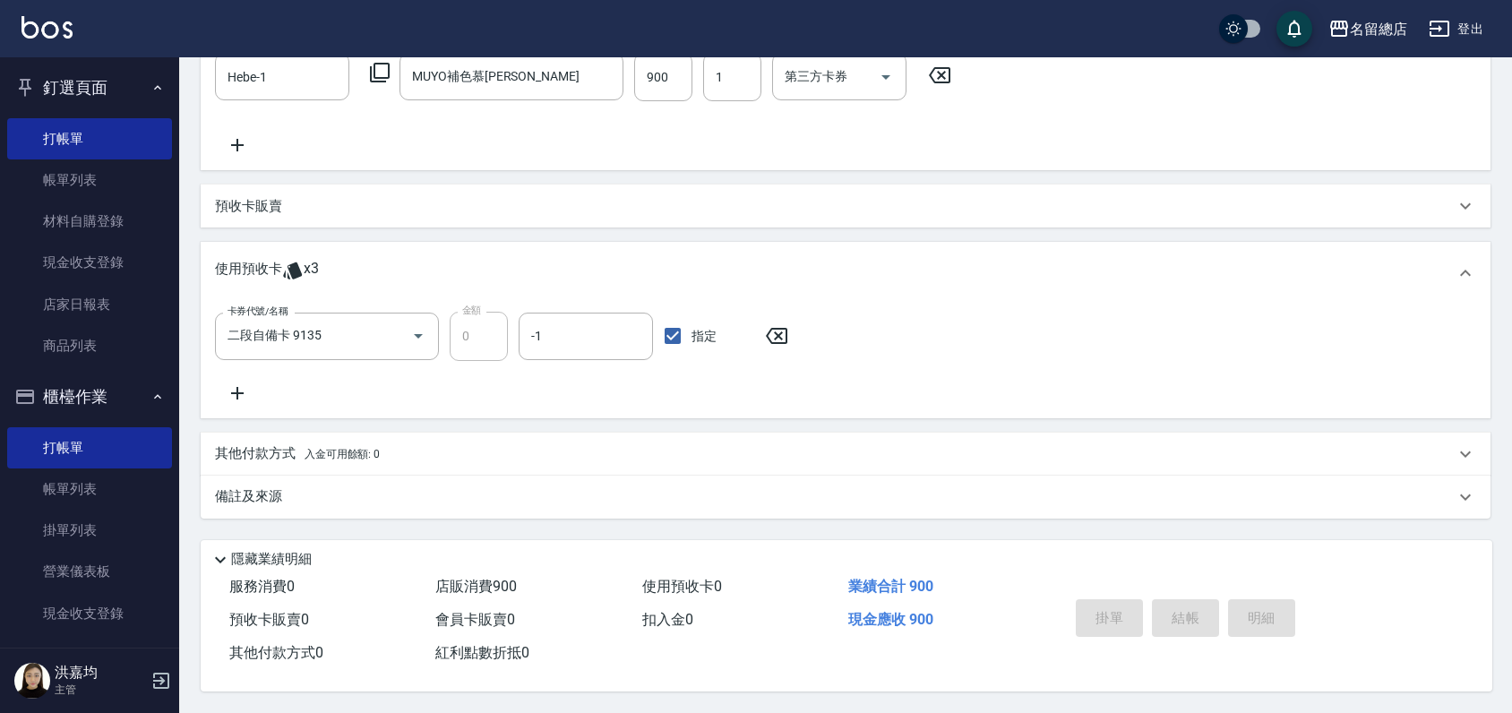
type input "[DATE] 16:52"
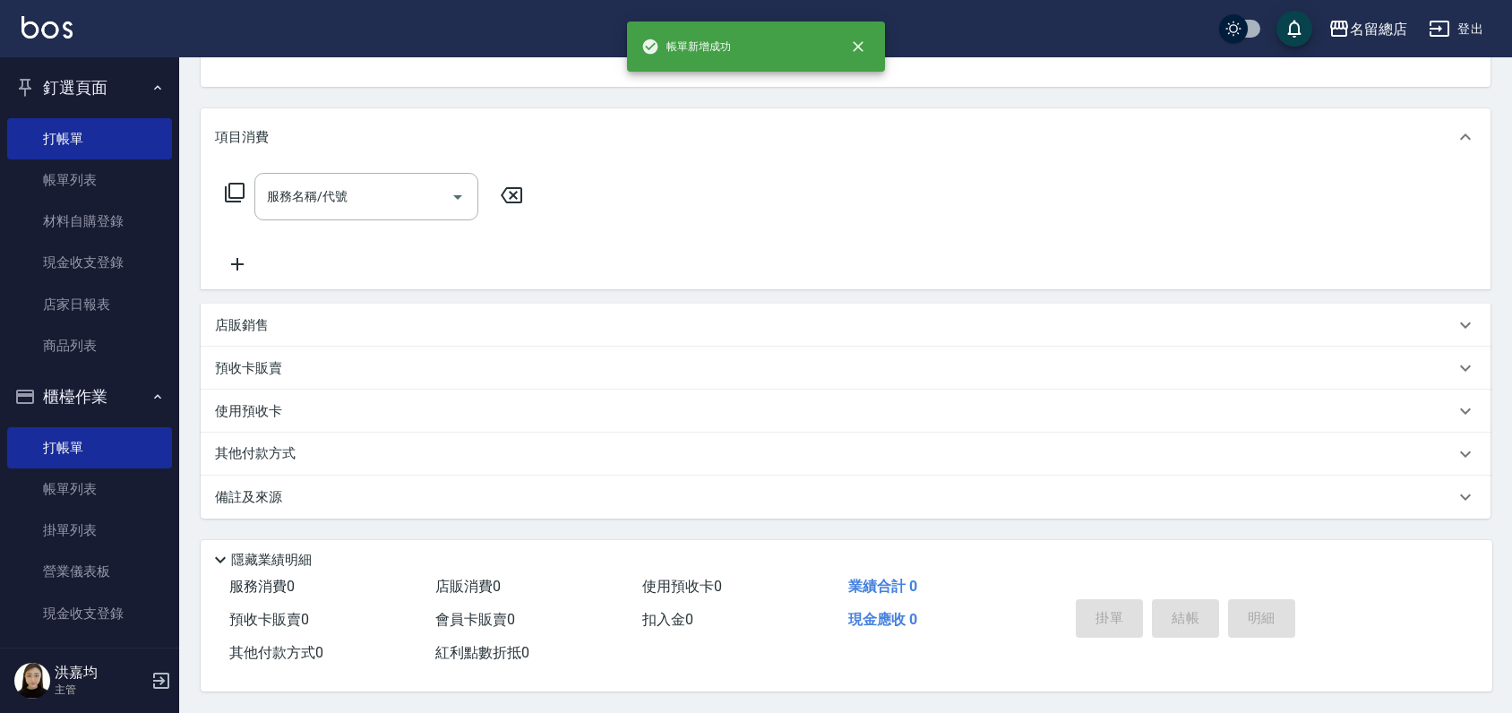
scroll to position [0, 0]
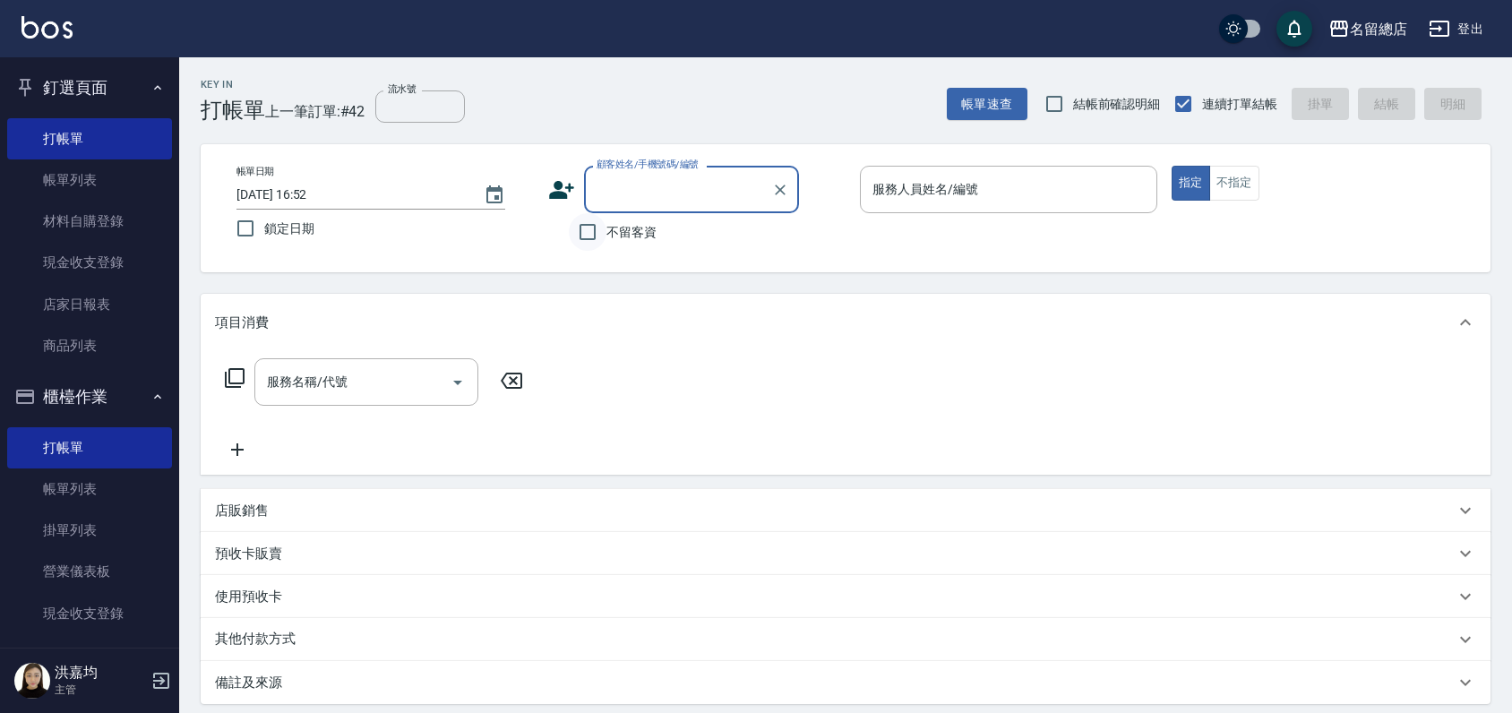
click at [582, 236] on input "不留客資" at bounding box center [588, 232] width 38 height 38
checkbox input "true"
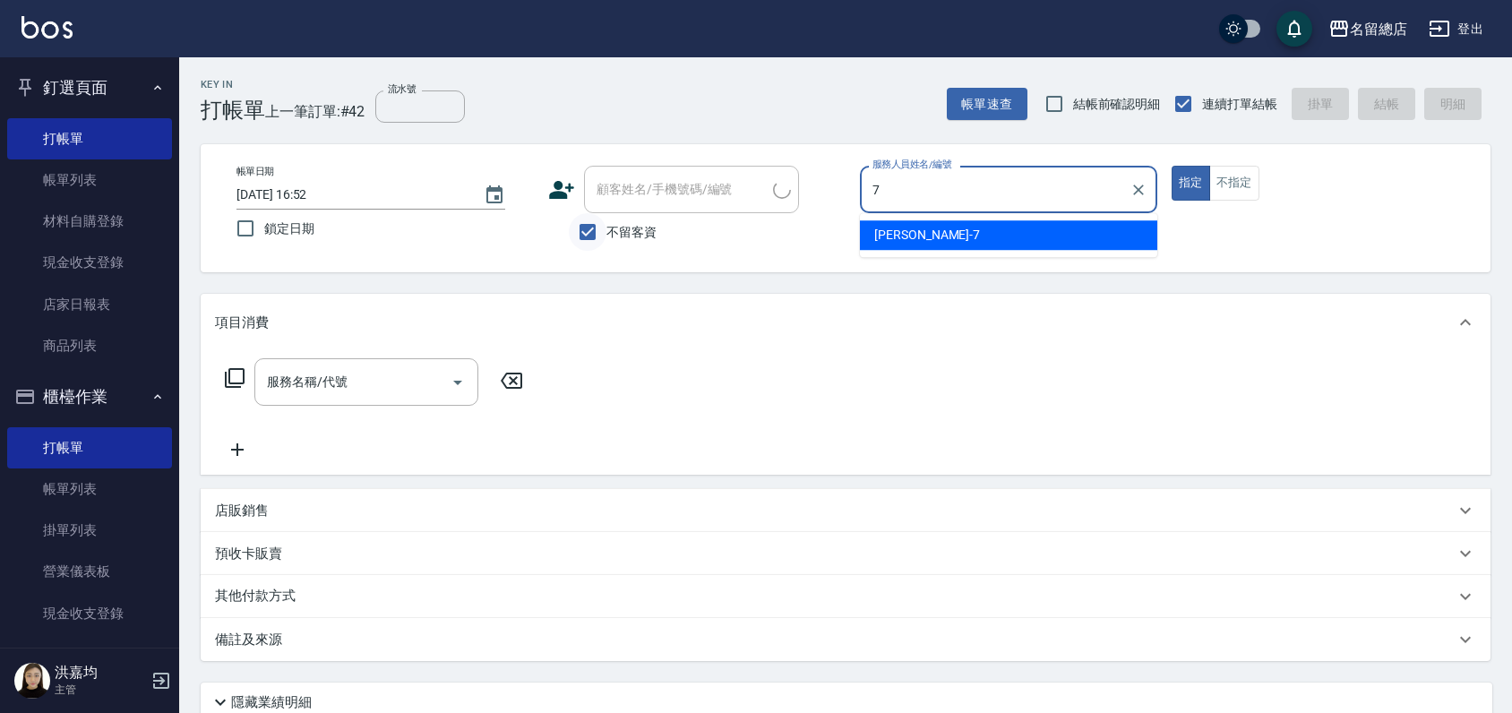
type input "Mick-7"
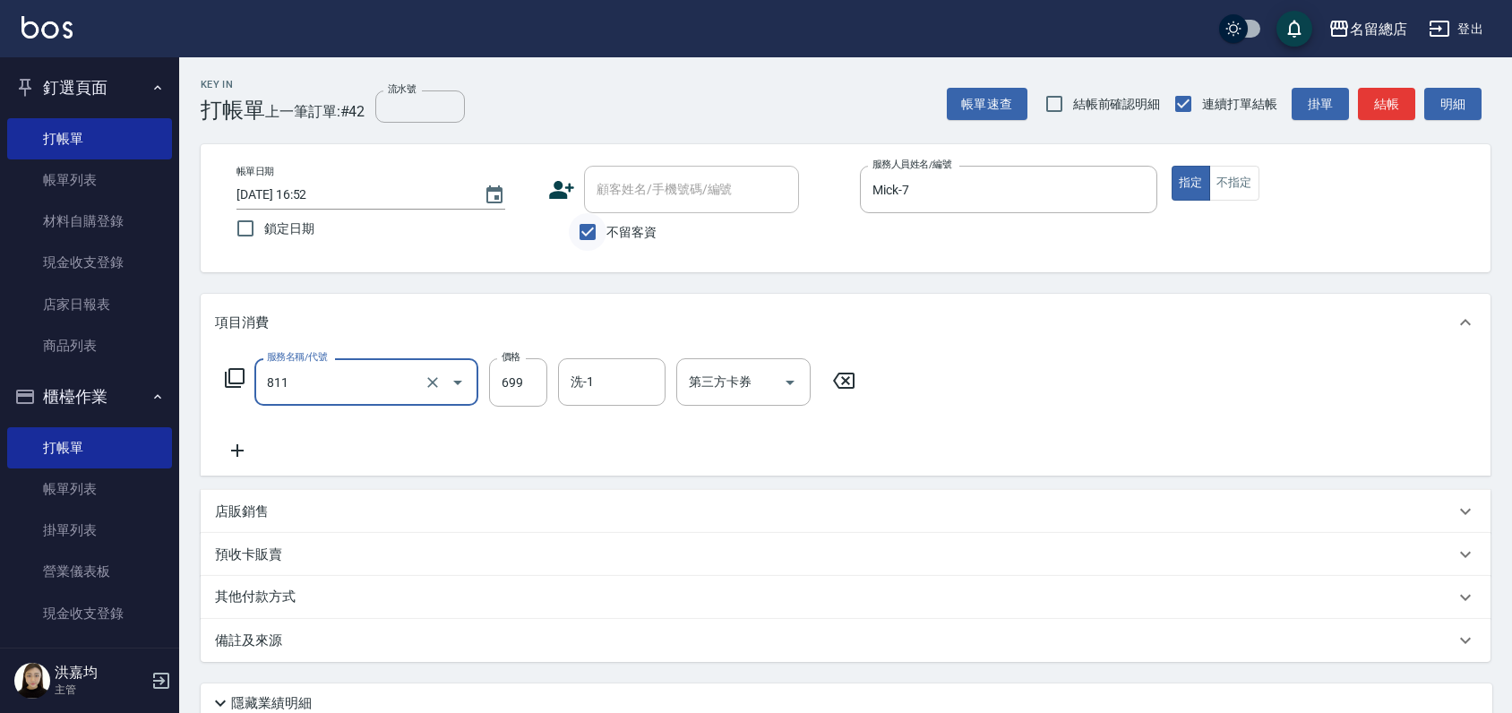
type input "洗+剪(811)"
type input "700"
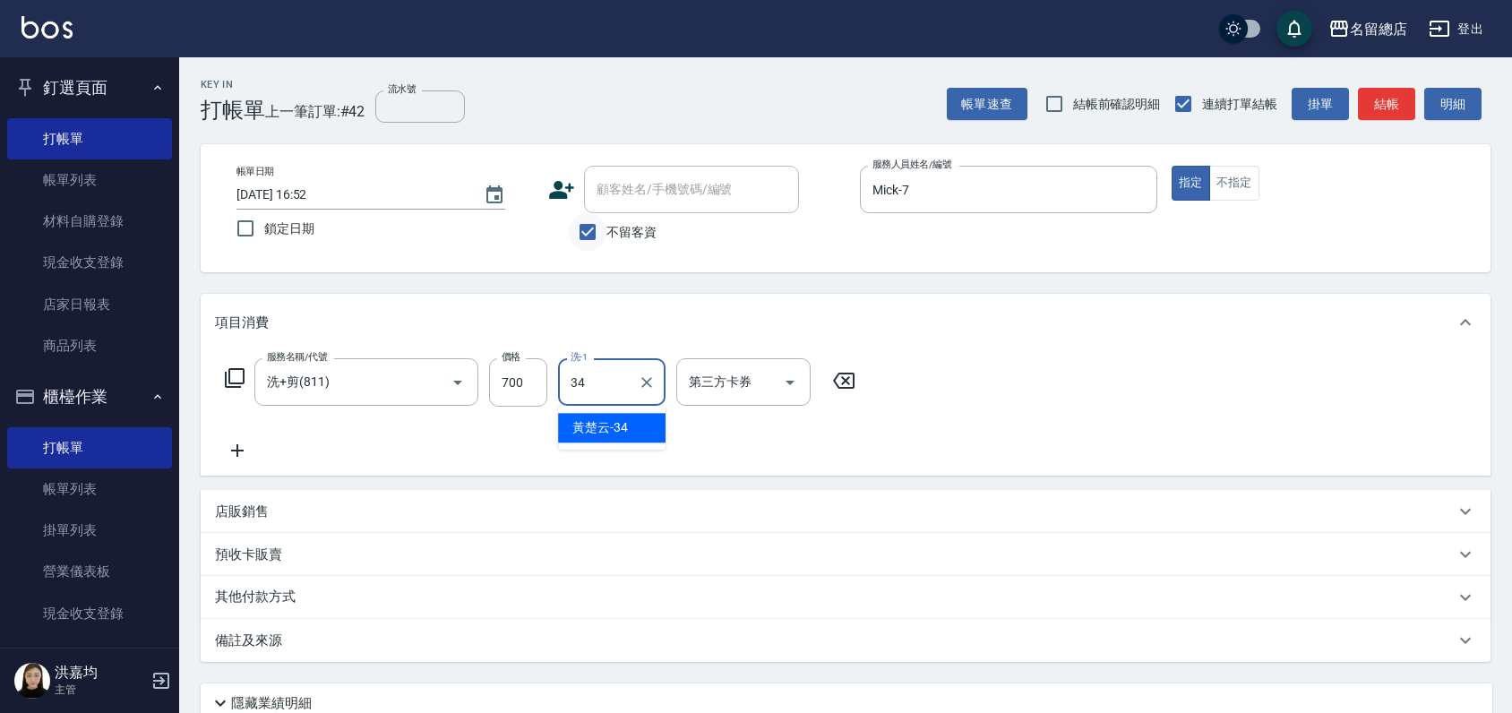
type input "[PERSON_NAME]-34"
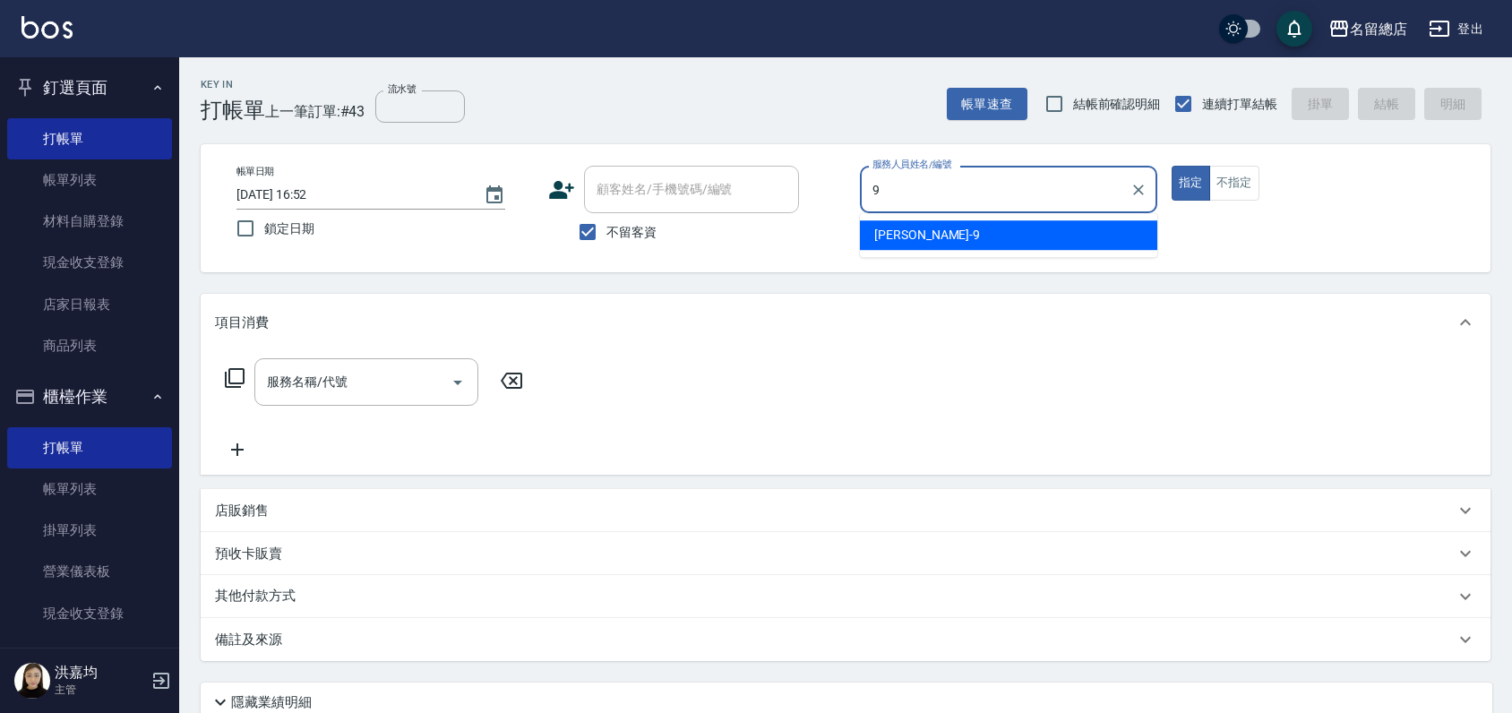
type input "[PERSON_NAME]-9"
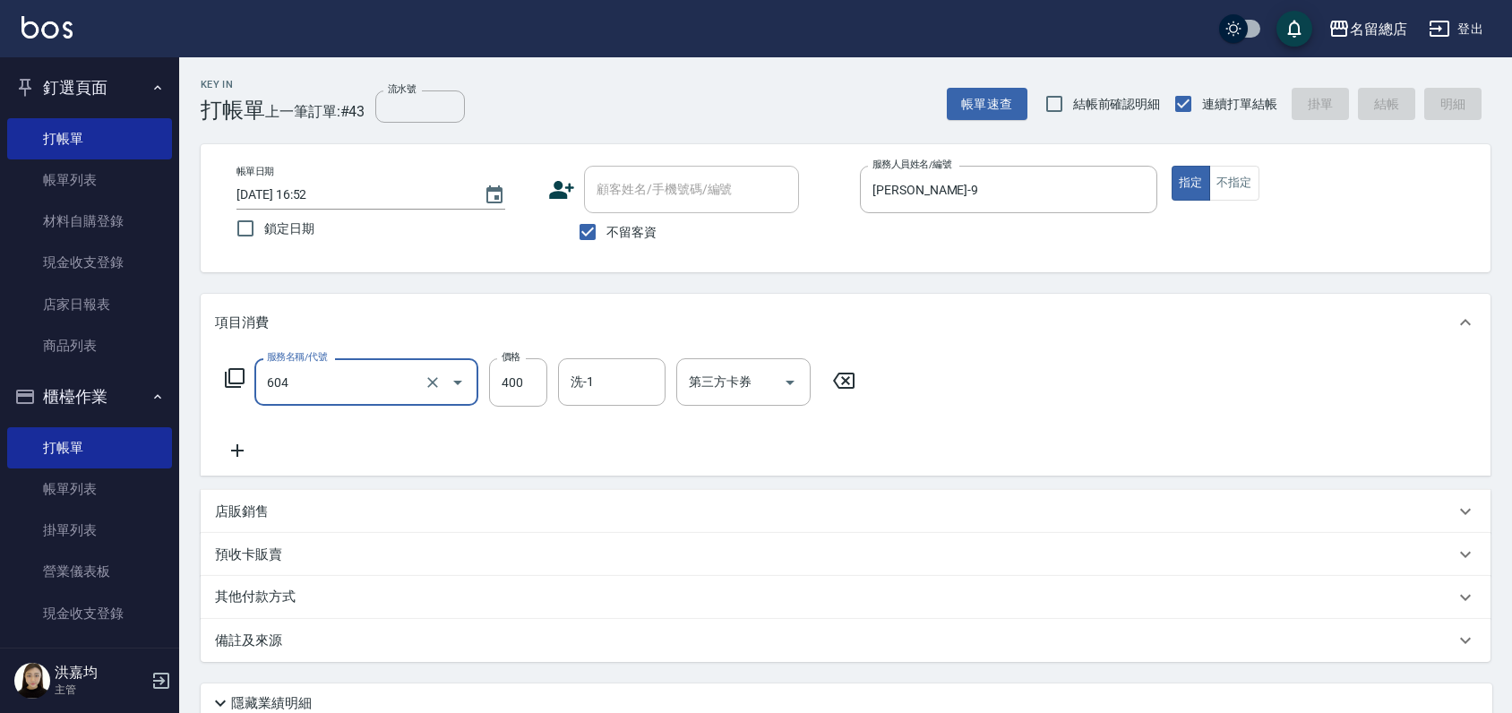
type input "604"
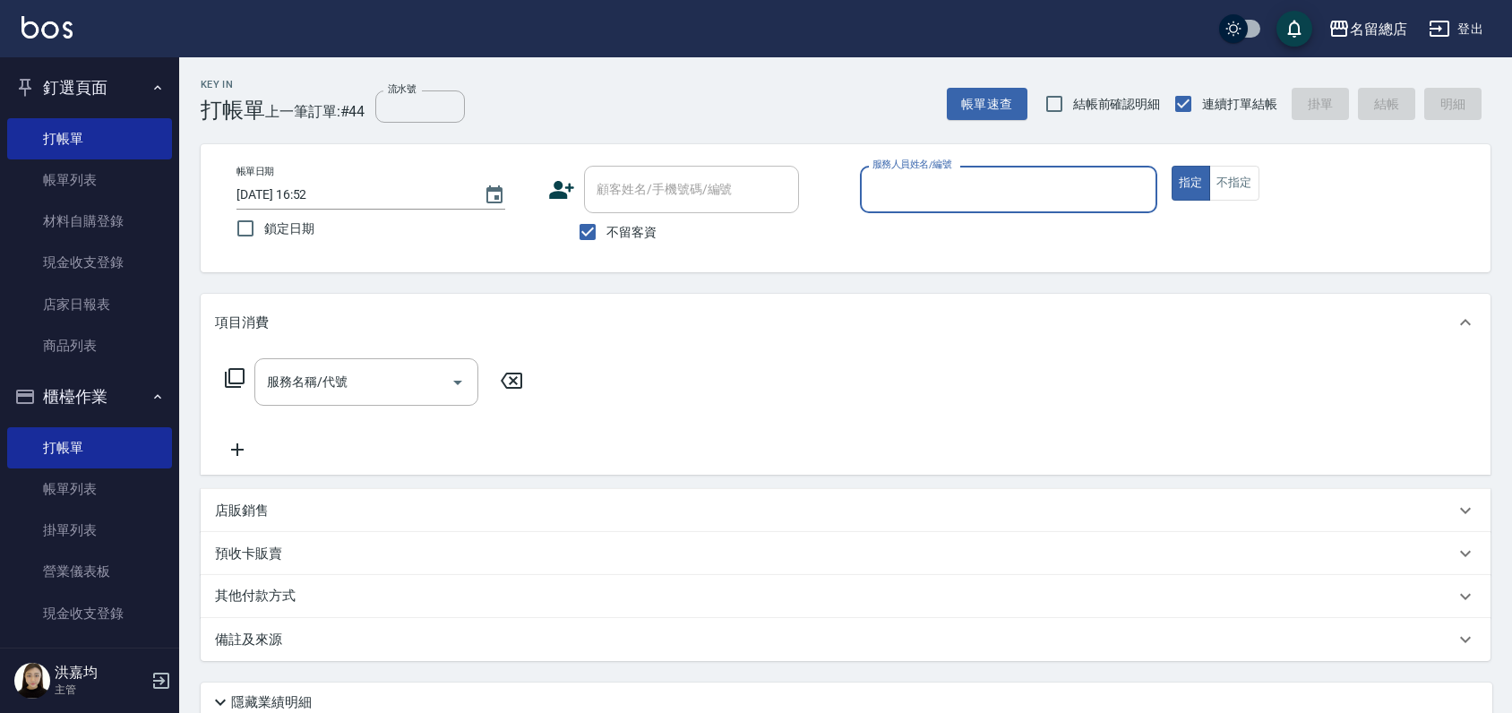
drag, startPoint x: 43, startPoint y: 181, endPoint x: 37, endPoint y: 103, distance: 78.2
click at [44, 181] on link "帳單列表" at bounding box center [89, 179] width 165 height 41
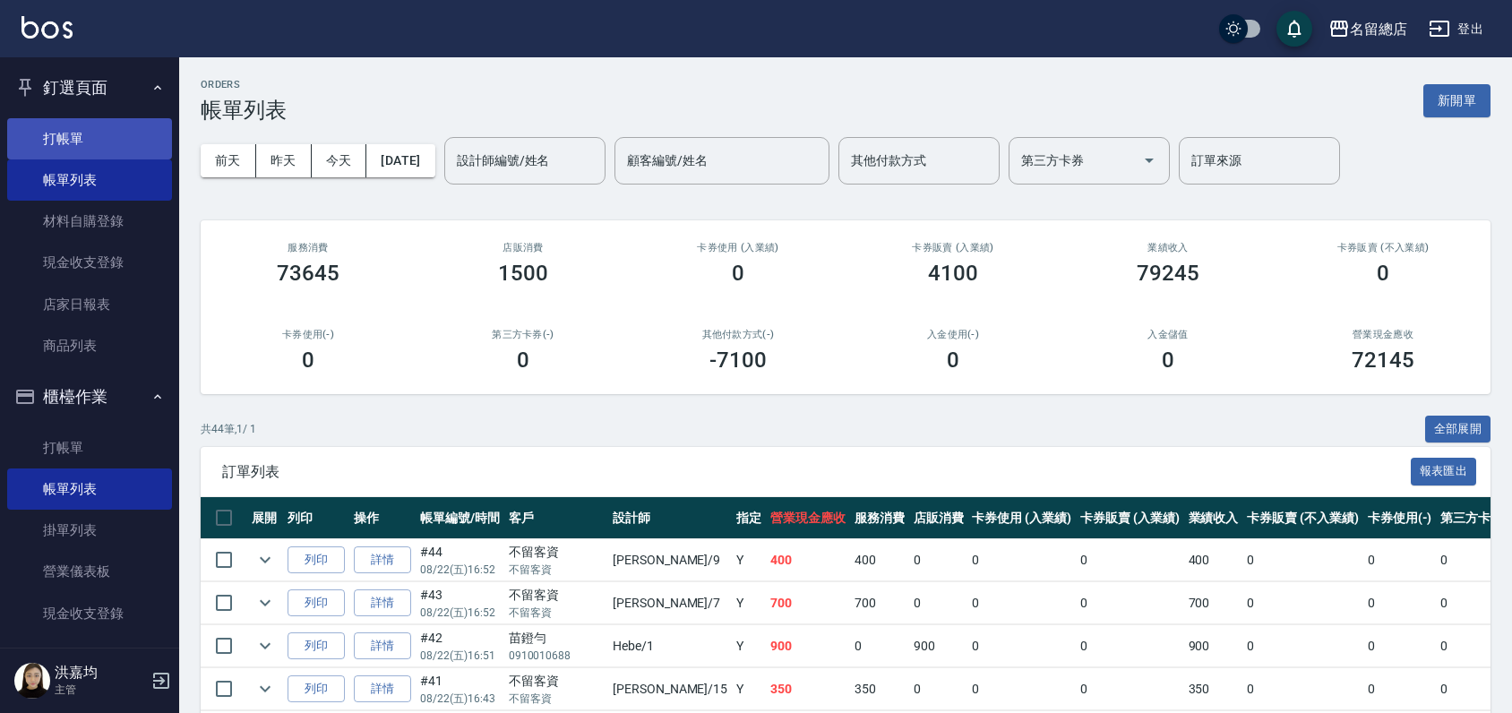
click at [79, 129] on link "打帳單" at bounding box center [89, 138] width 165 height 41
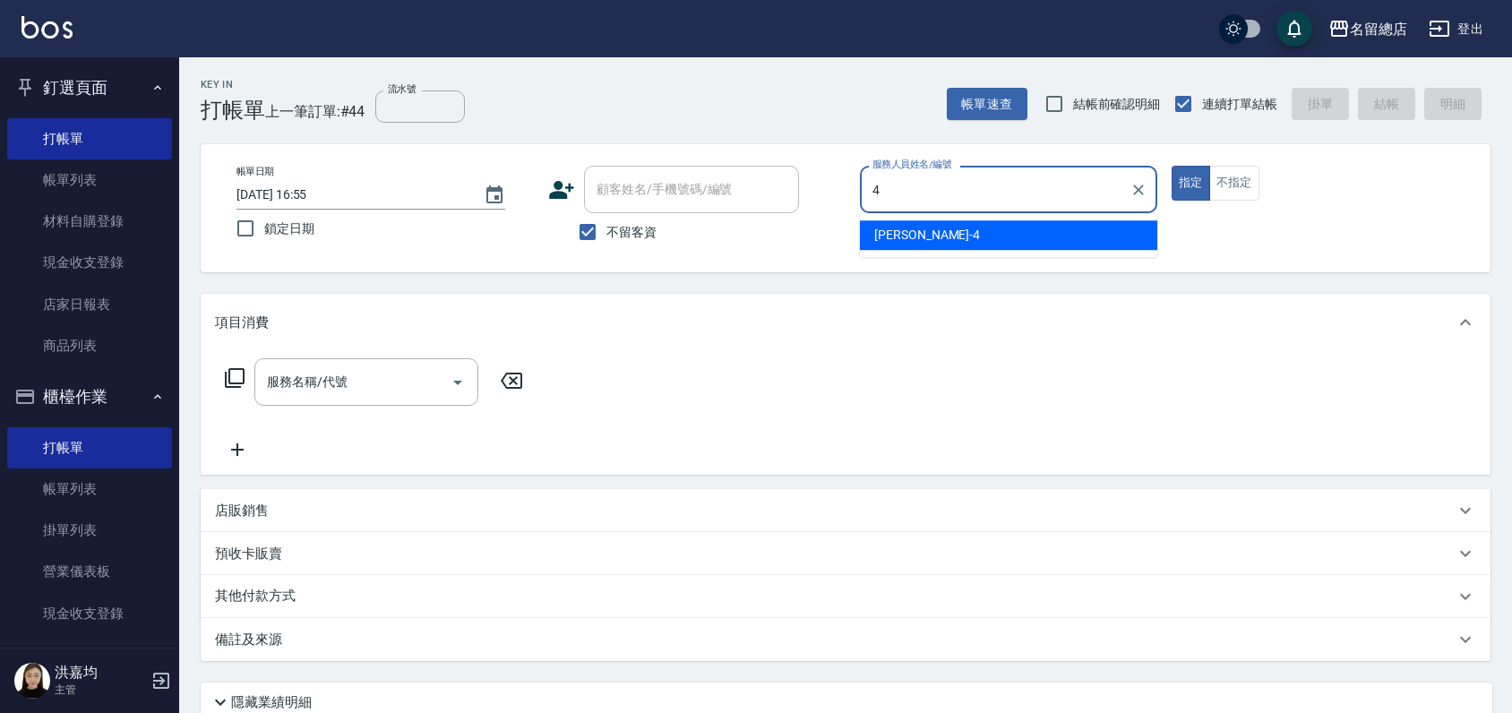
type input "[PERSON_NAME]-4"
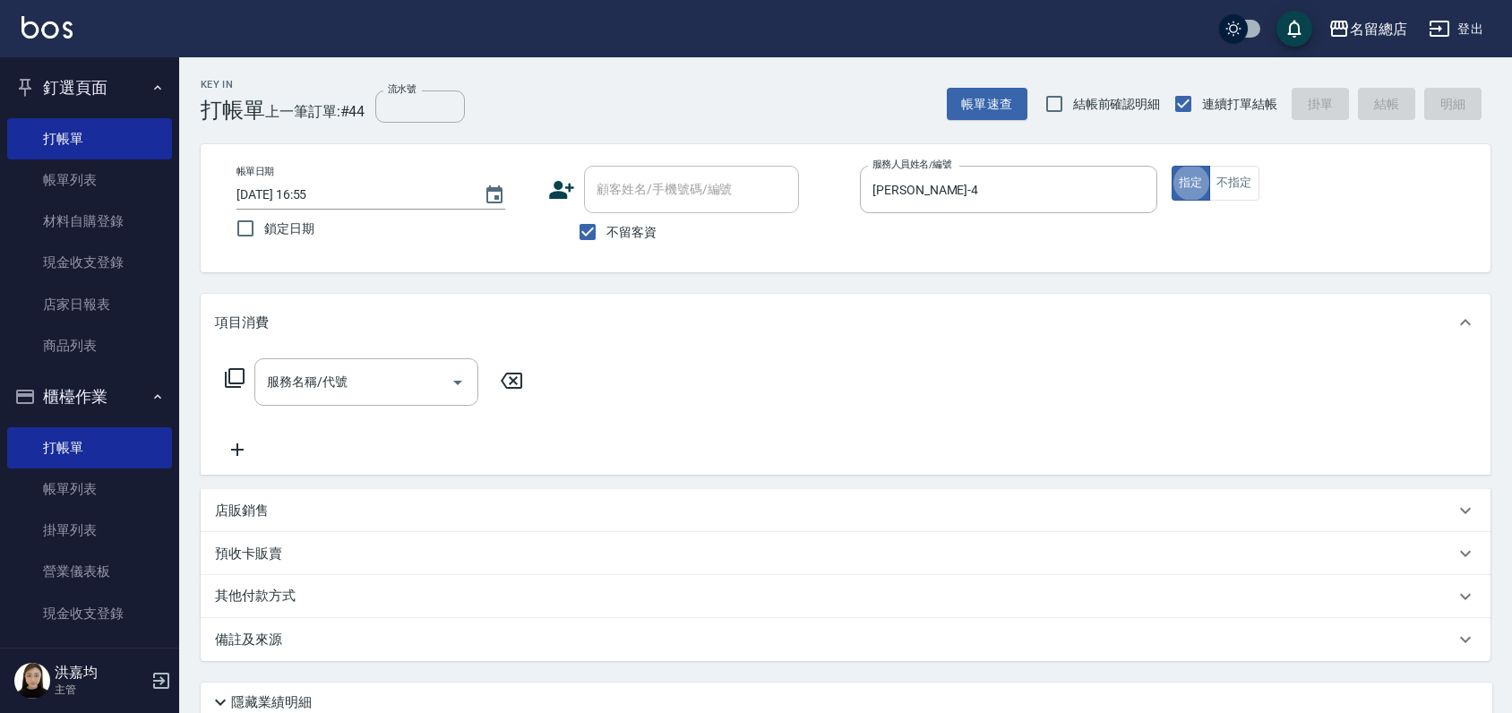
type button "true"
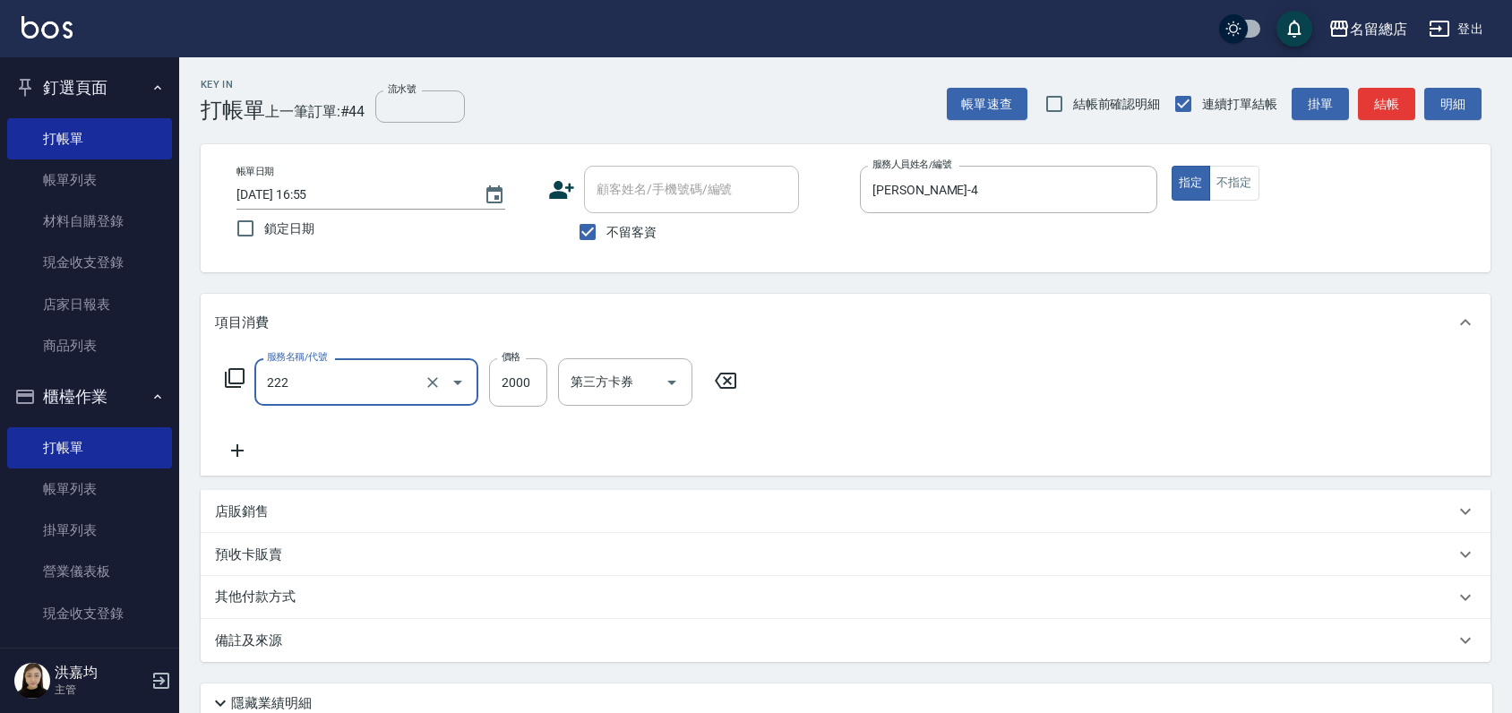
type input "燙髮2000以上(222)"
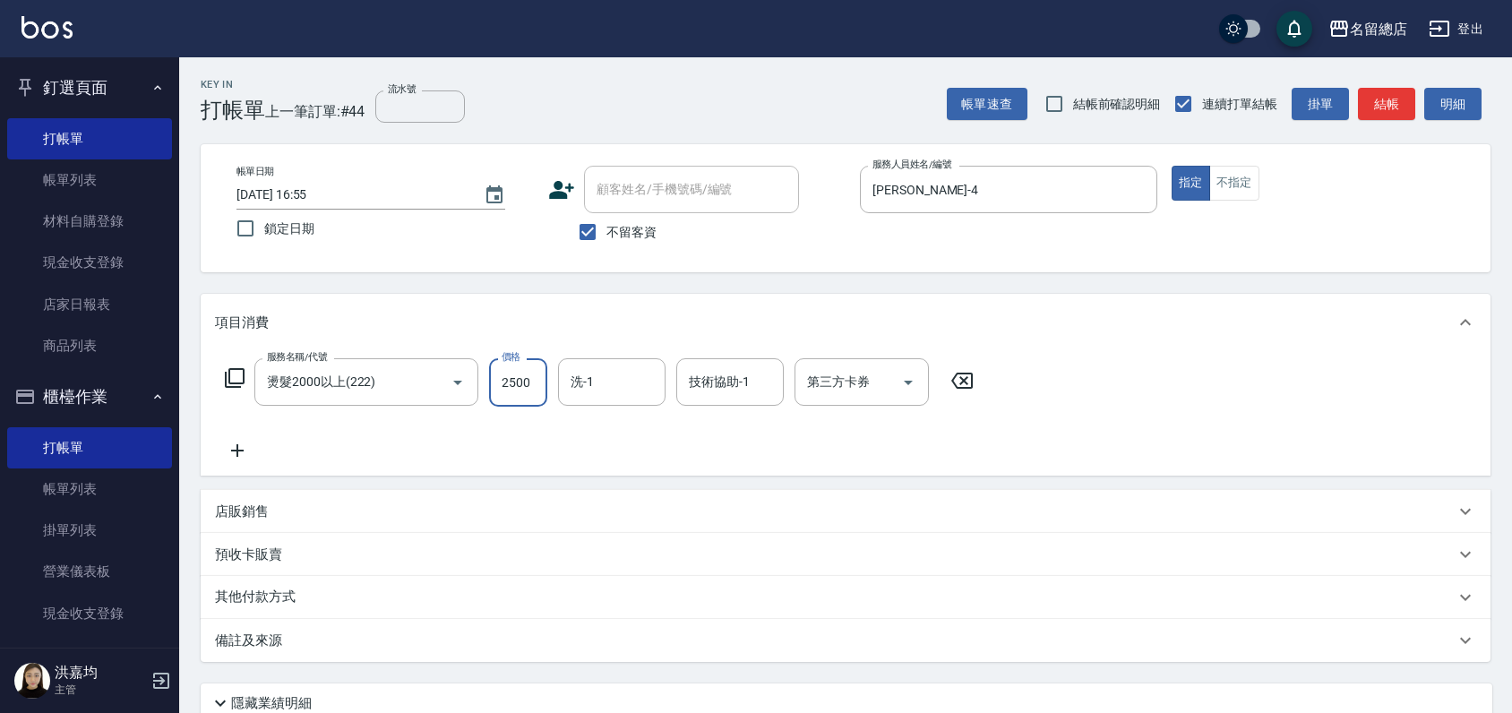
type input "2500"
type input "[PERSON_NAME]-25"
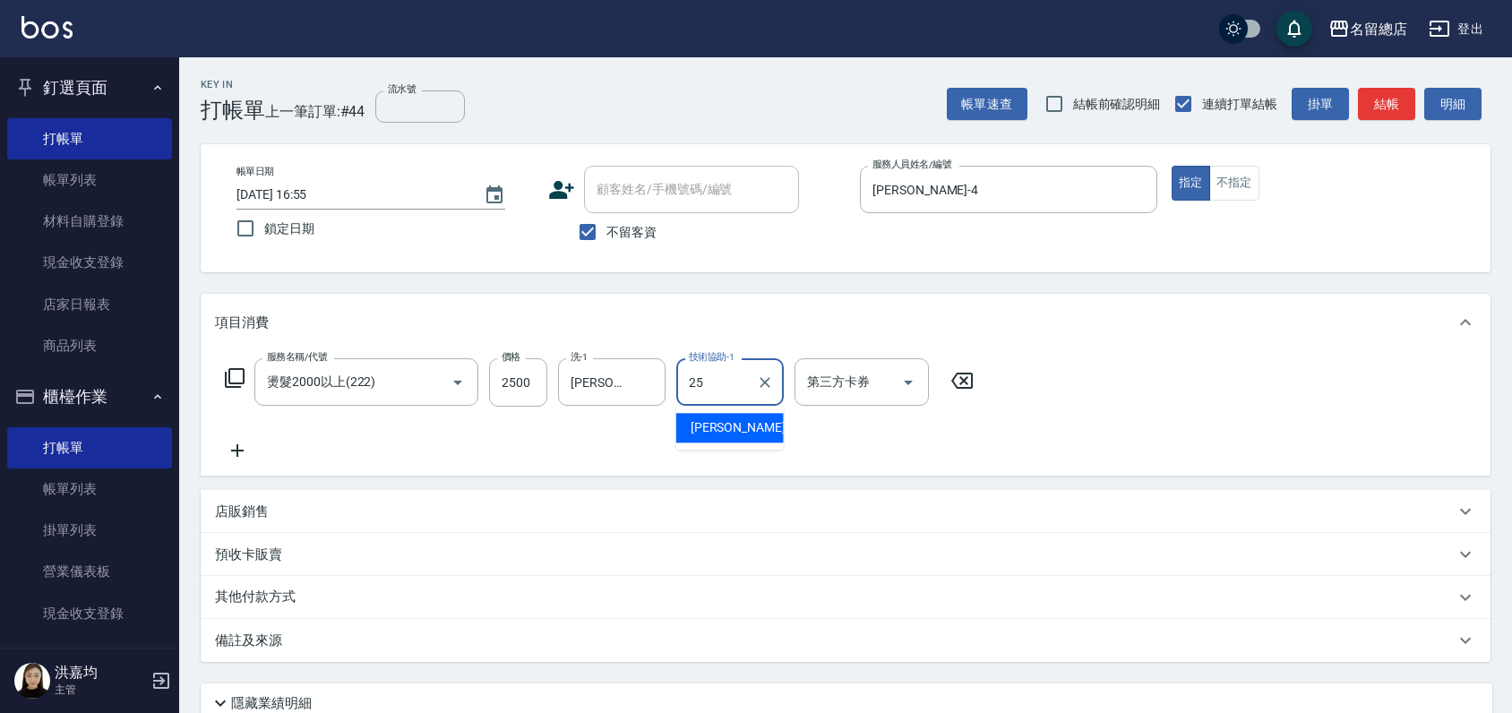
type input "[PERSON_NAME]-25"
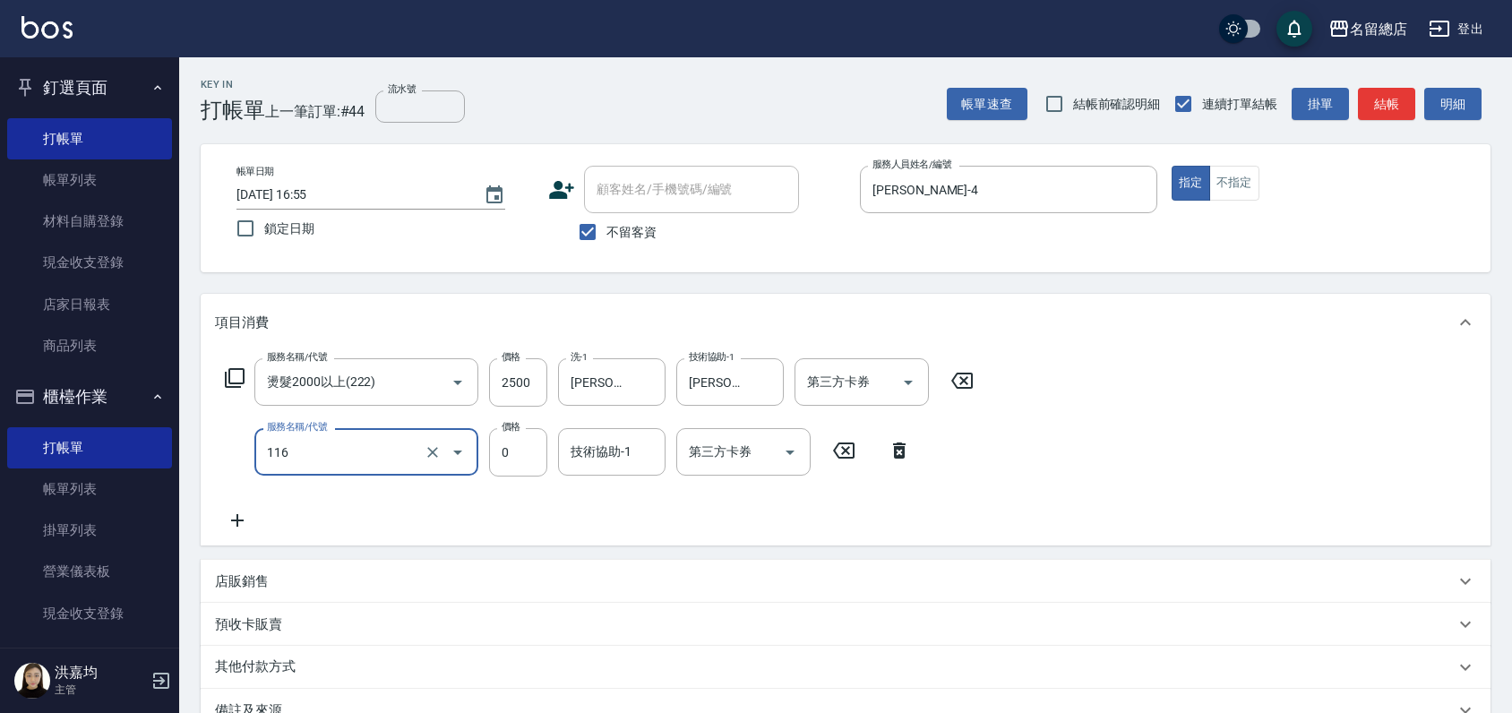
type input "頭皮蓋卡3點(116)"
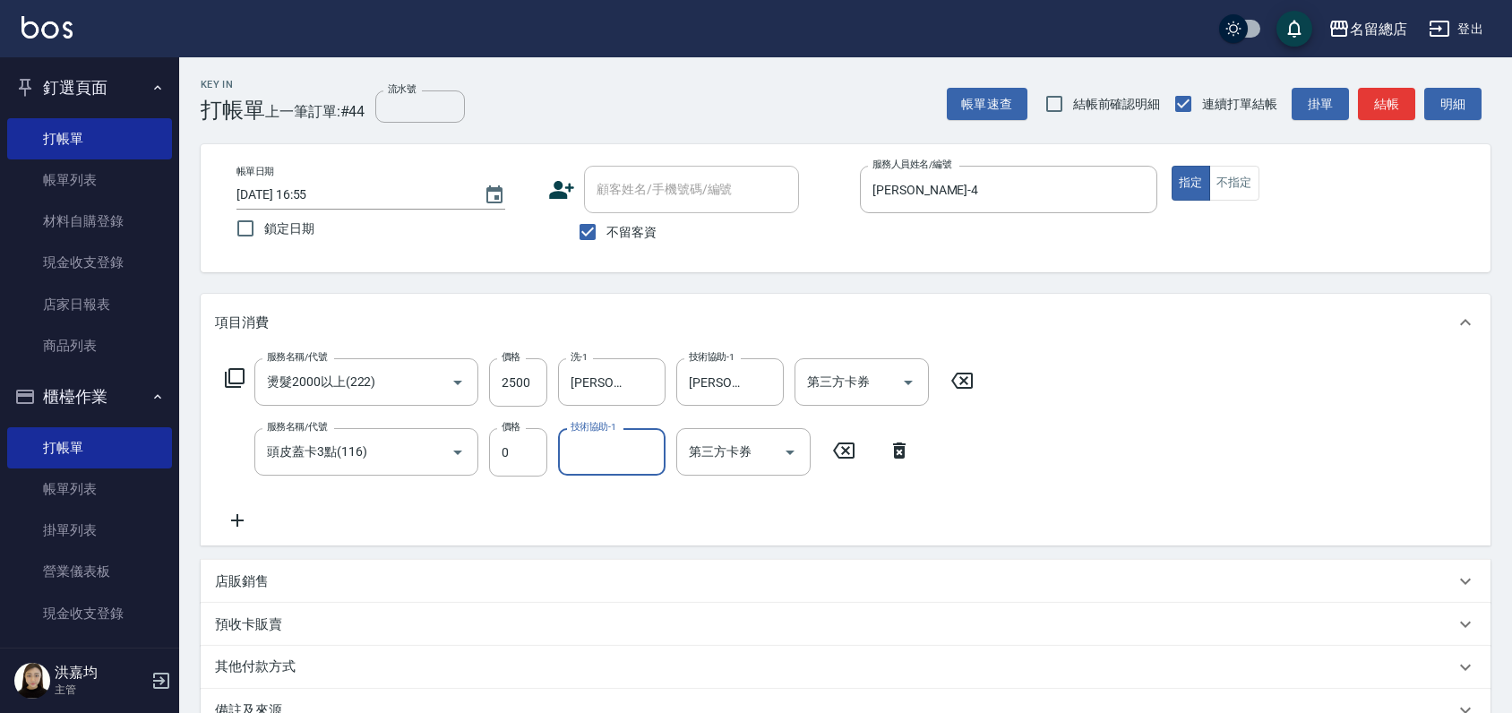
type input "3"
type input "[PERSON_NAME]-26"
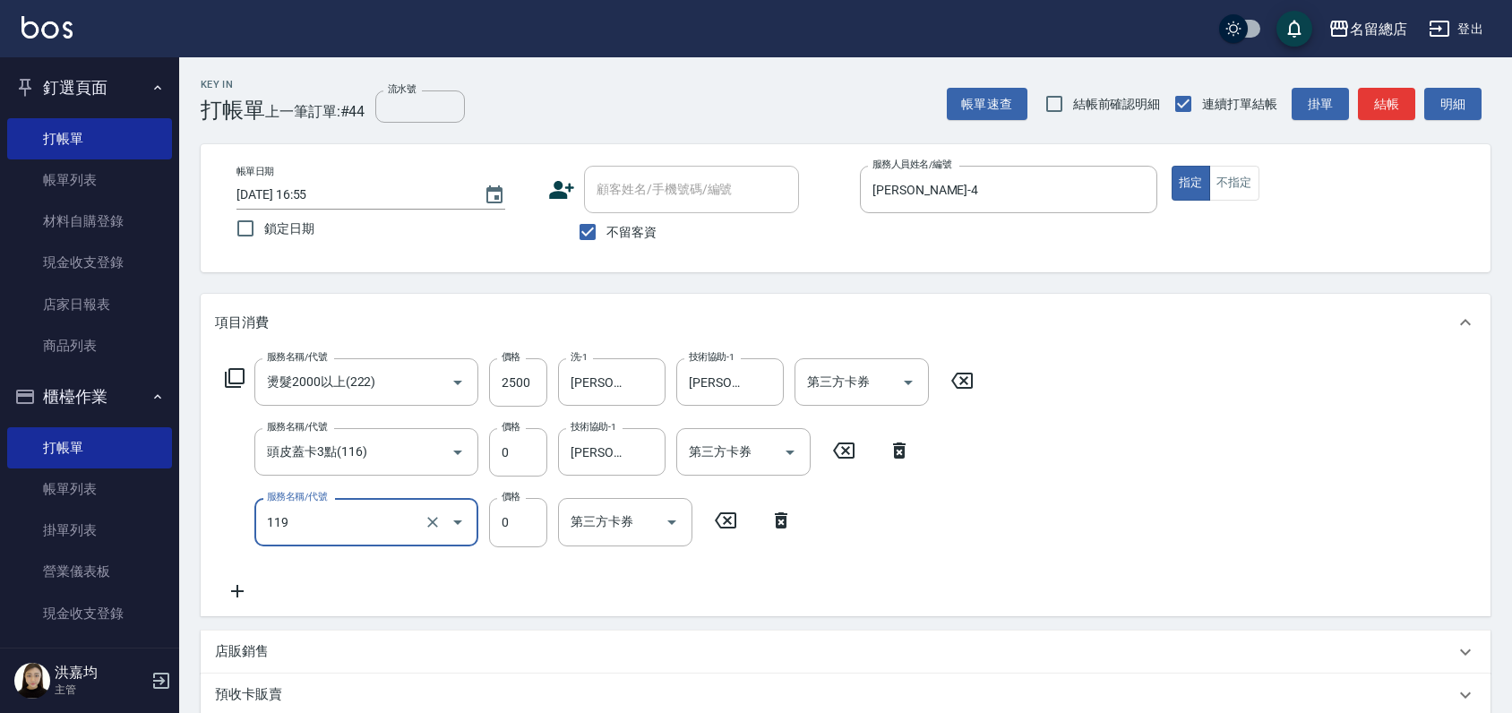
type input "頭皮蓋卡5點(119)"
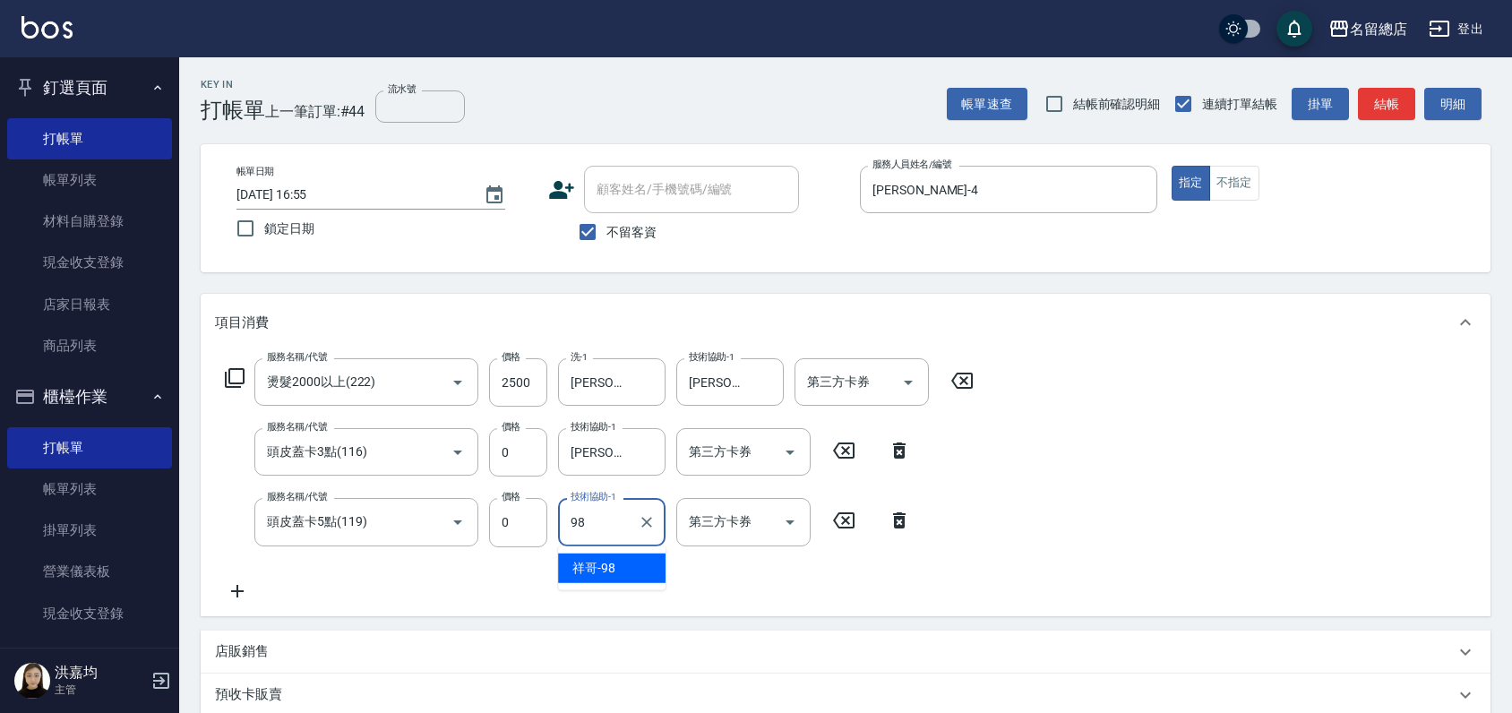
type input "祥哥-98"
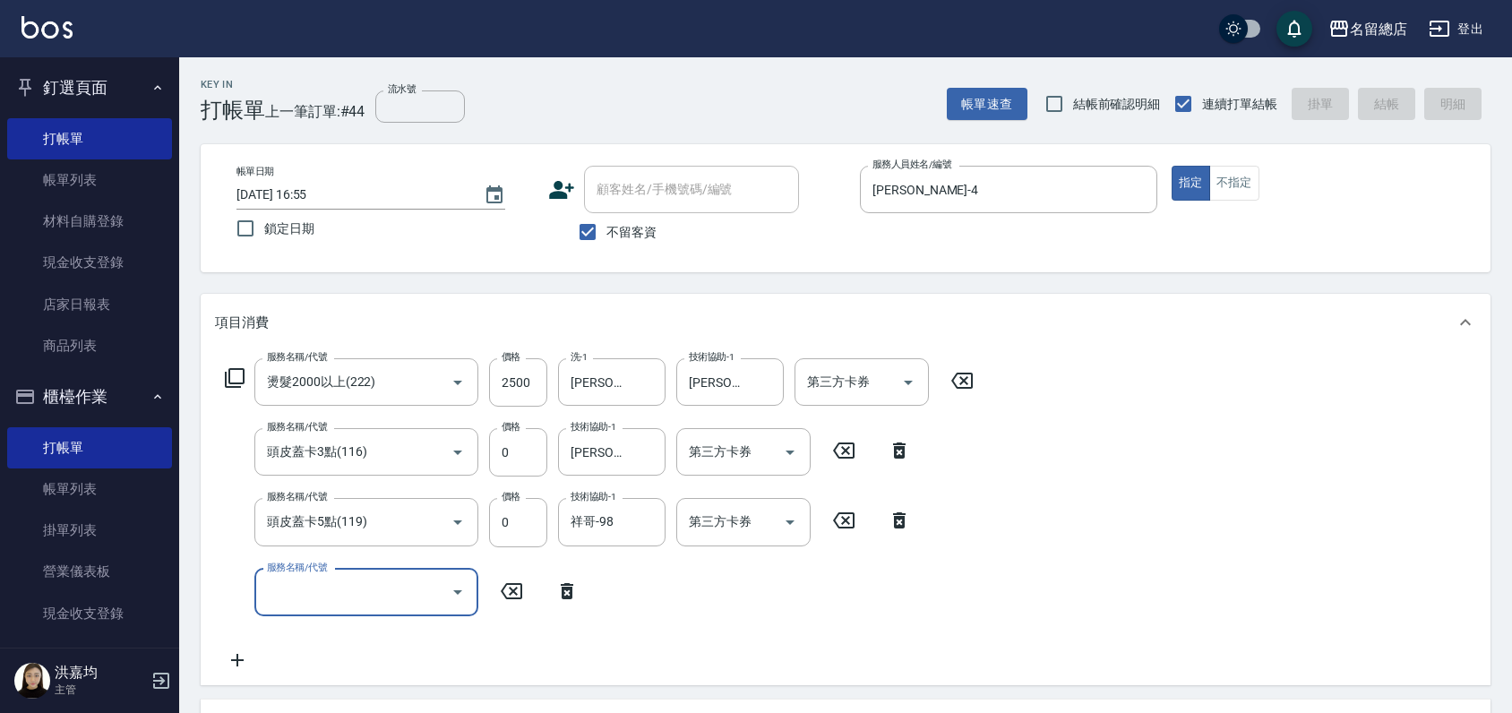
type input "[DATE] 17:06"
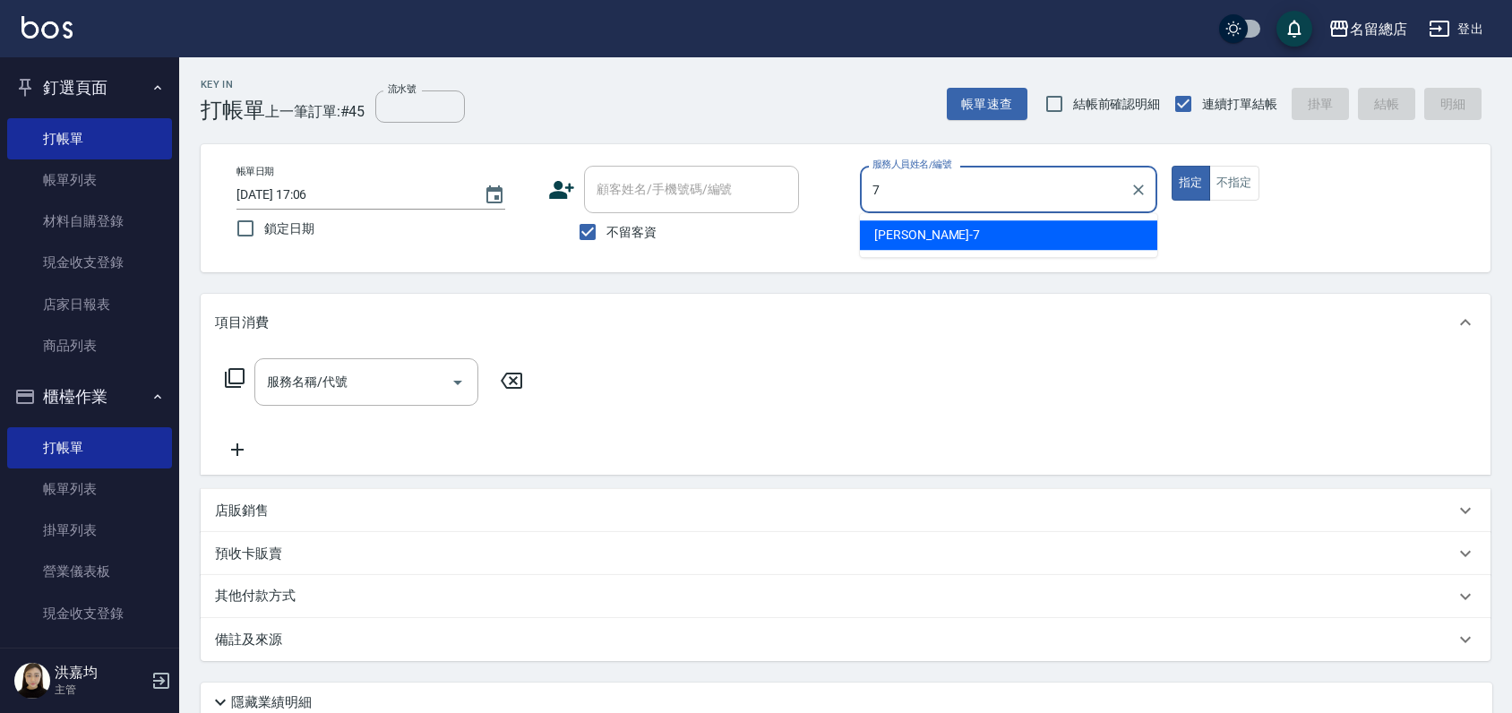
type input "Mick-7"
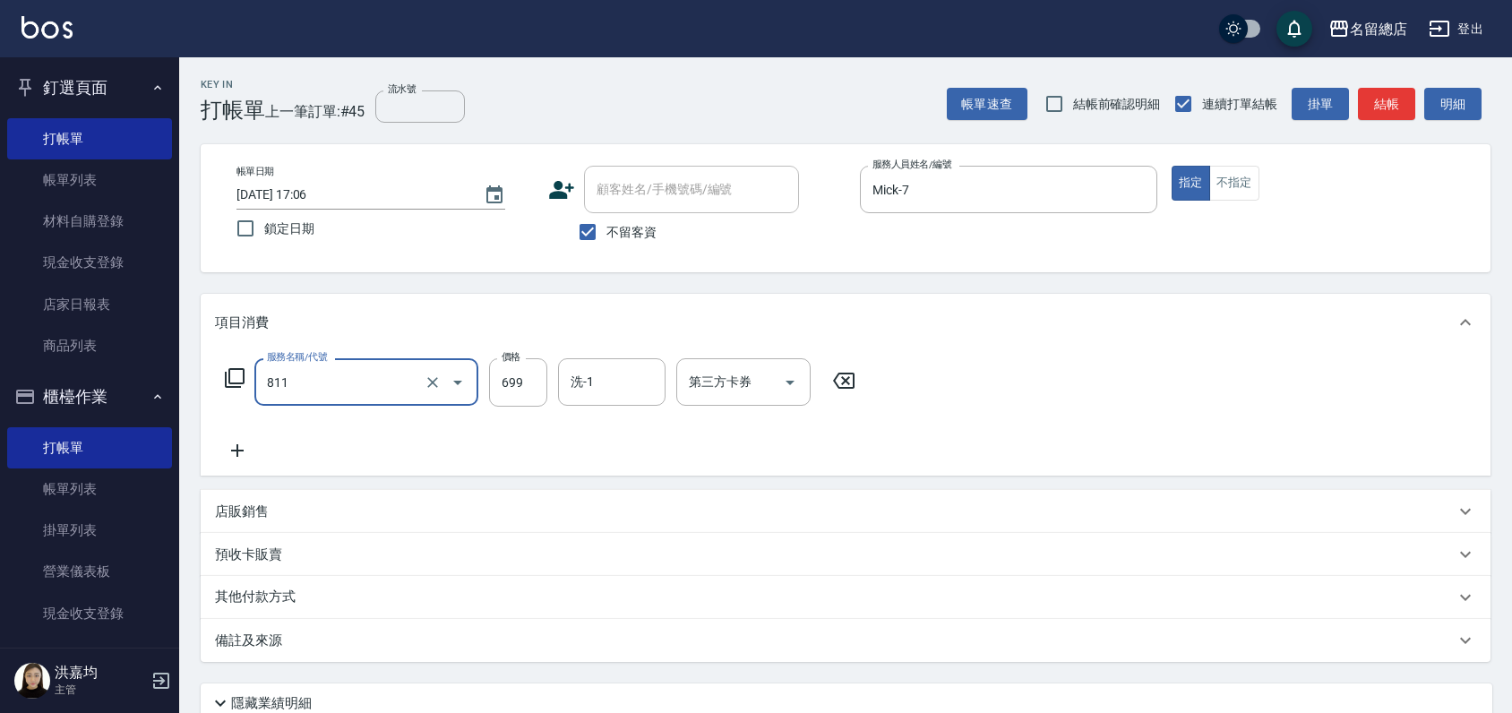
type input "洗+剪(811)"
type input "700"
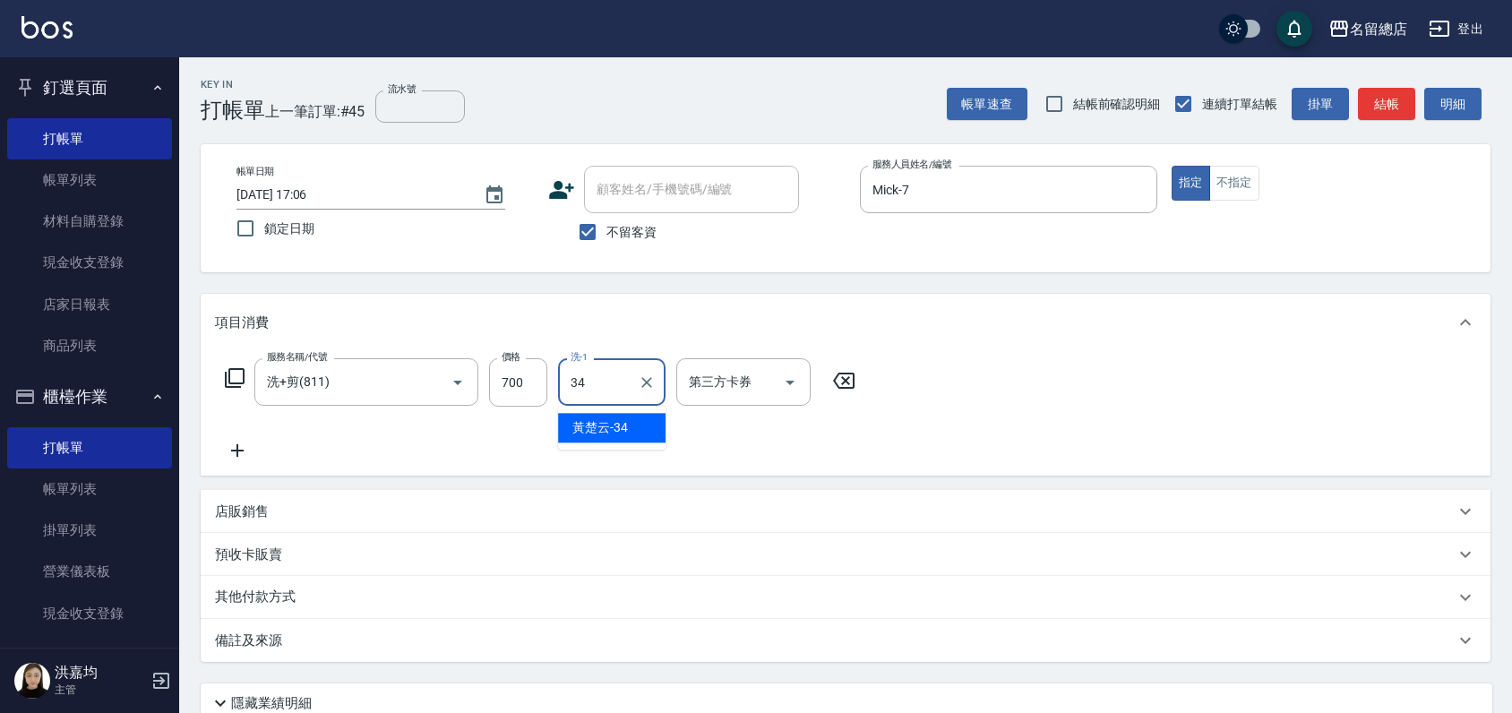
type input "[PERSON_NAME]-34"
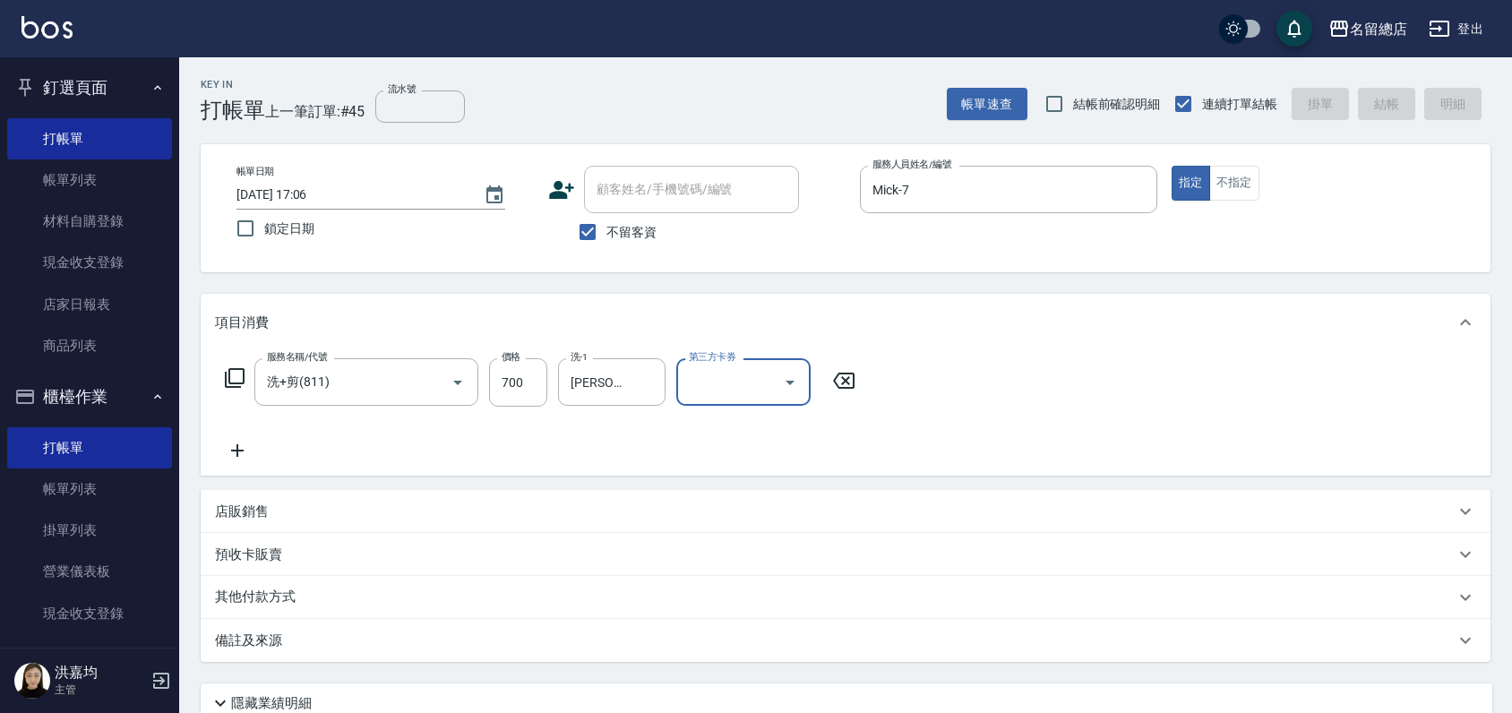
type input "[DATE] 17:07"
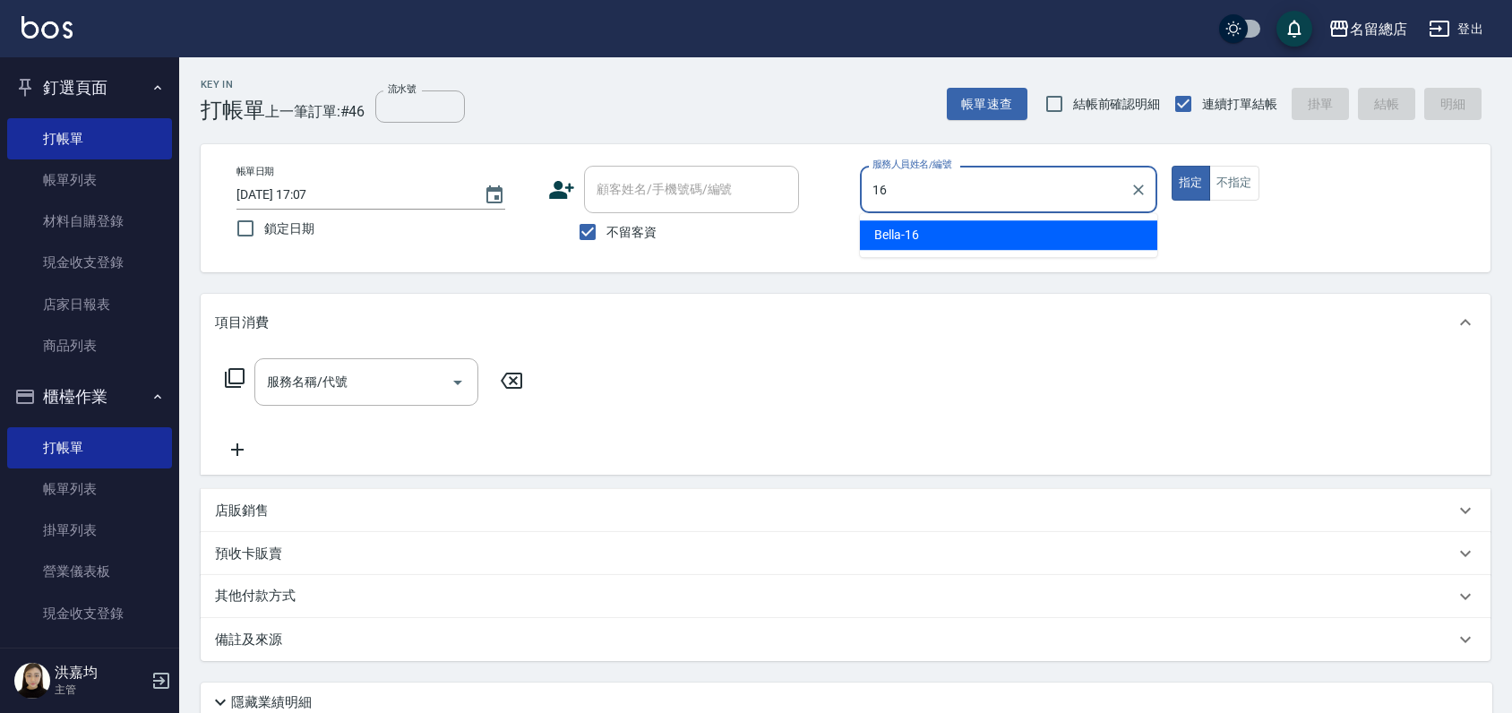
type input "Bella-16"
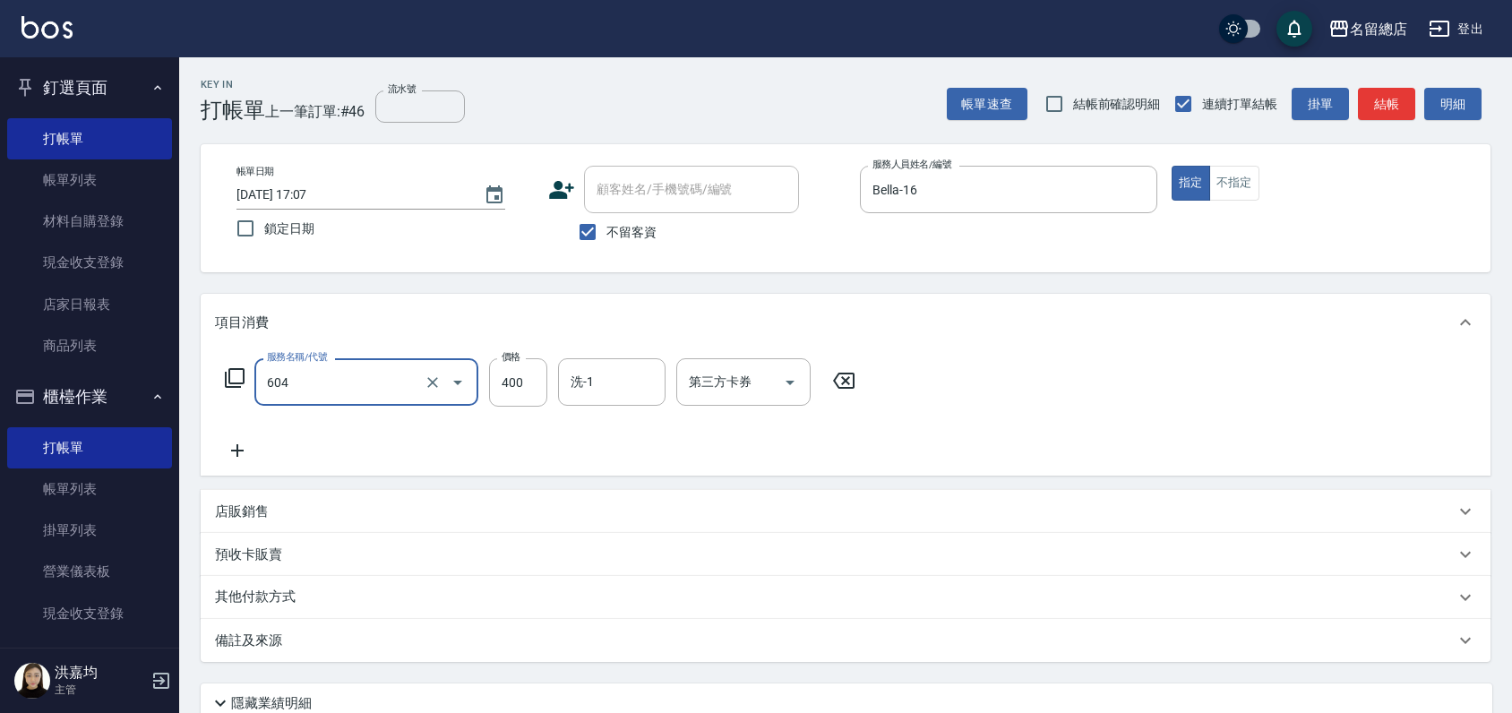
type input "健康洗髮(604)"
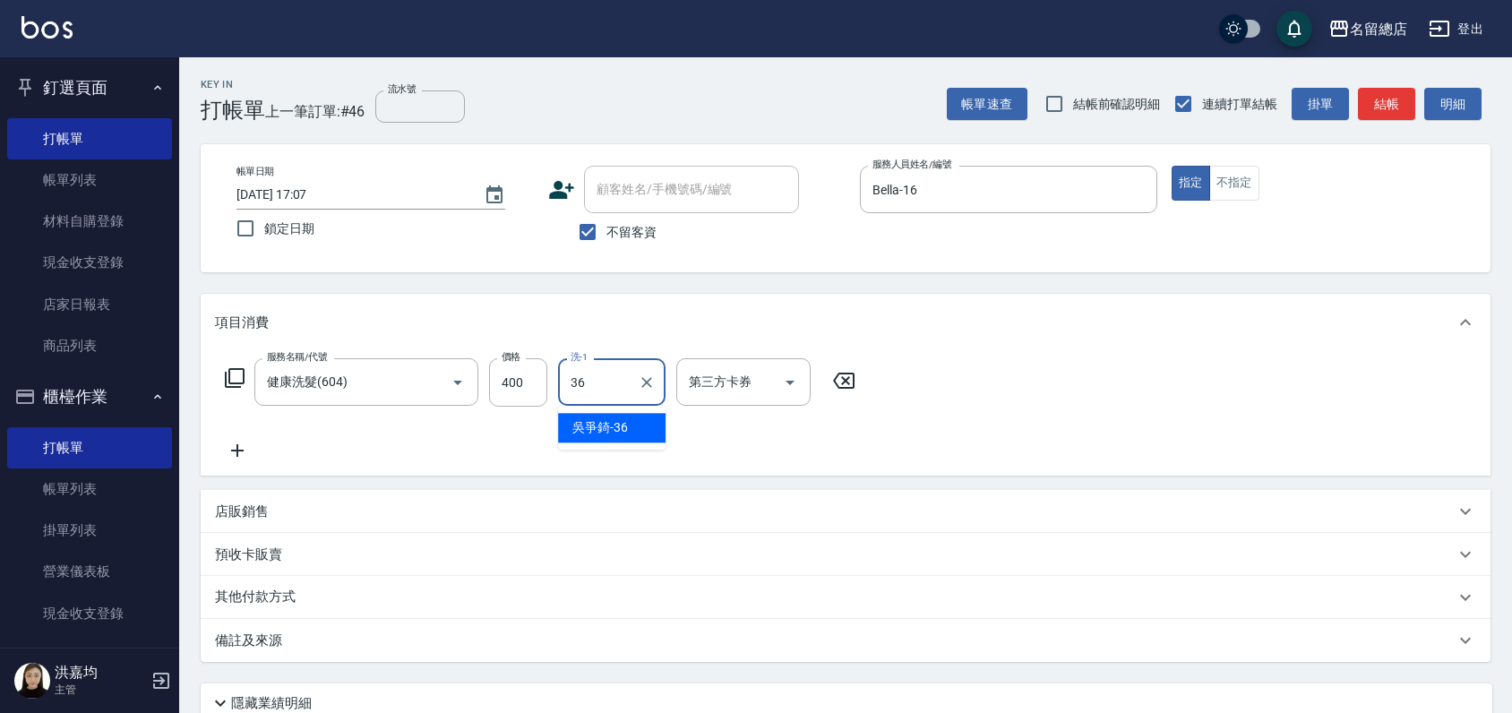
type input "[PERSON_NAME]-36"
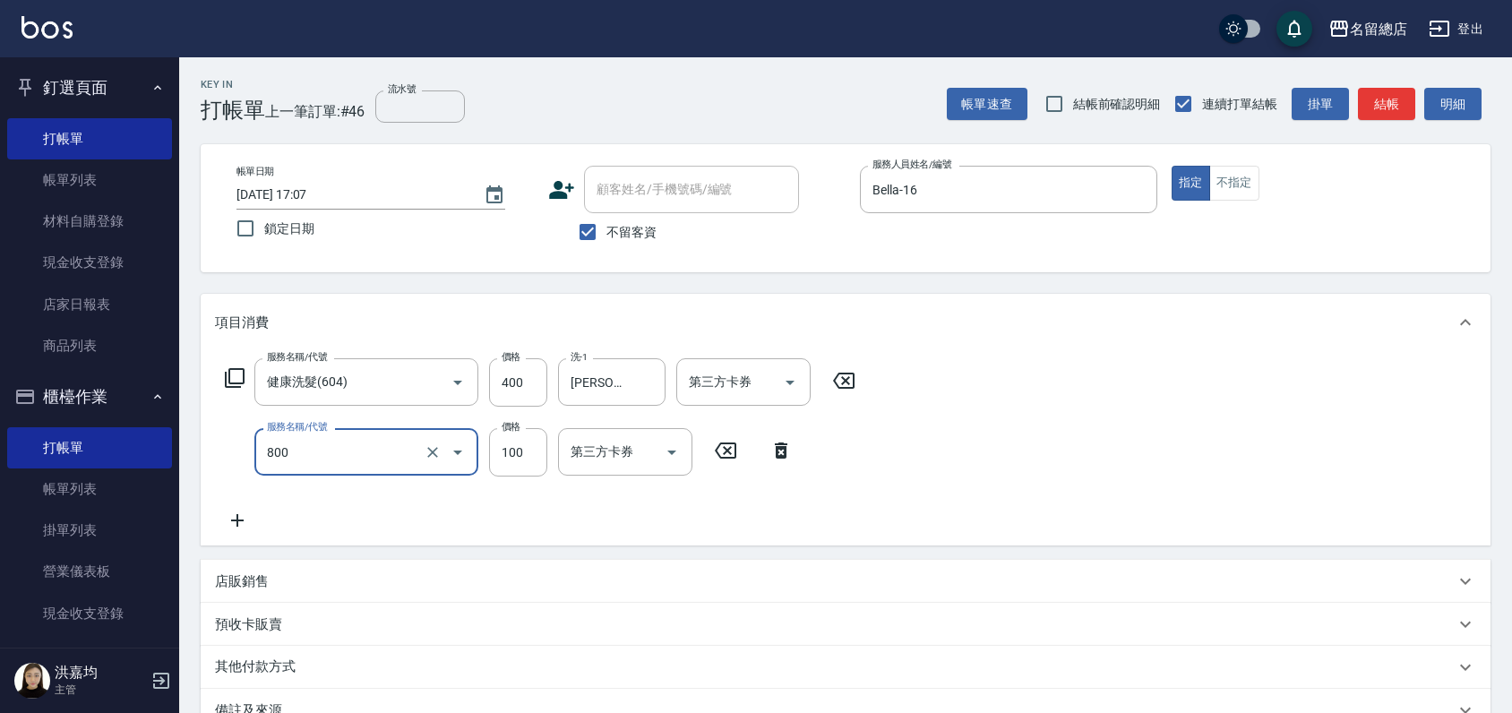
type input "梳髮(800)"
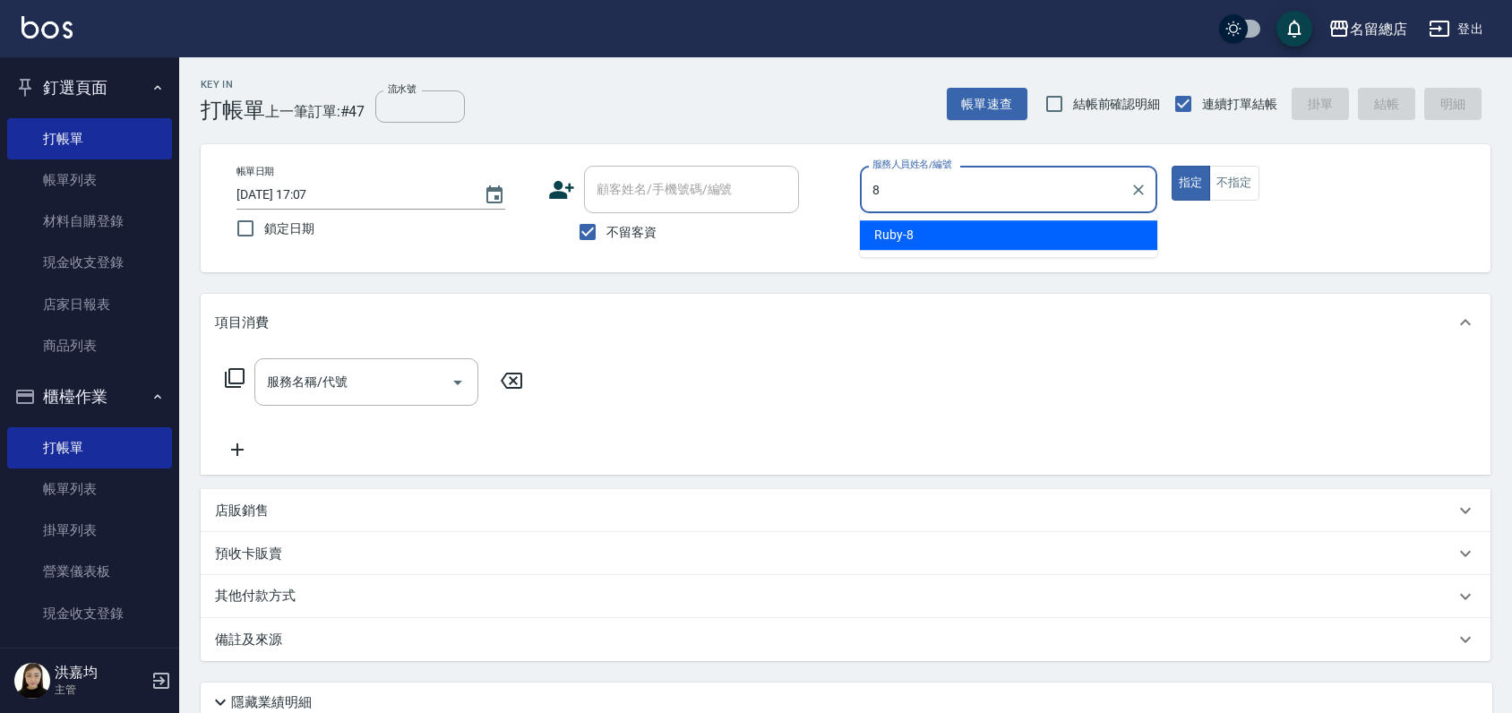
type input "Ruby-8"
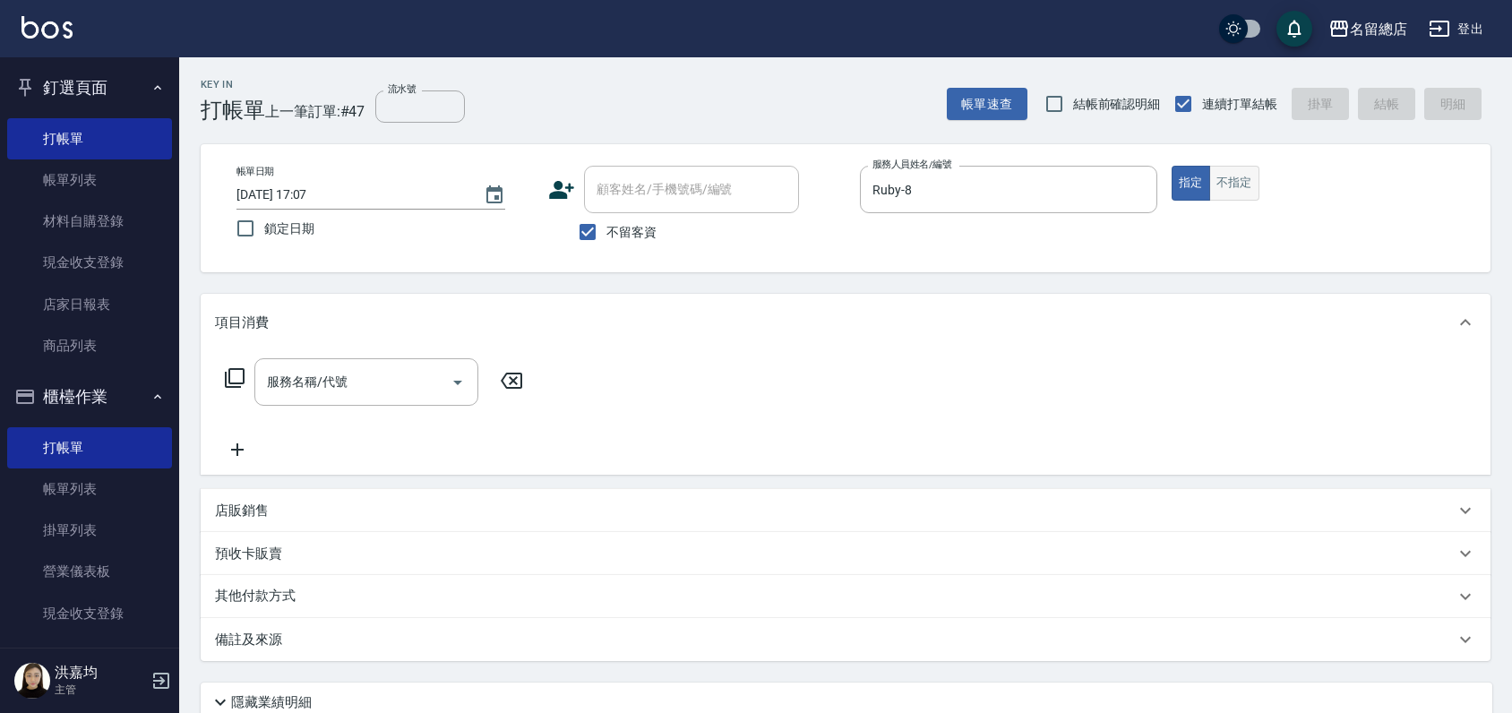
click at [1247, 186] on button "不指定" at bounding box center [1234, 183] width 50 height 35
type button "false"
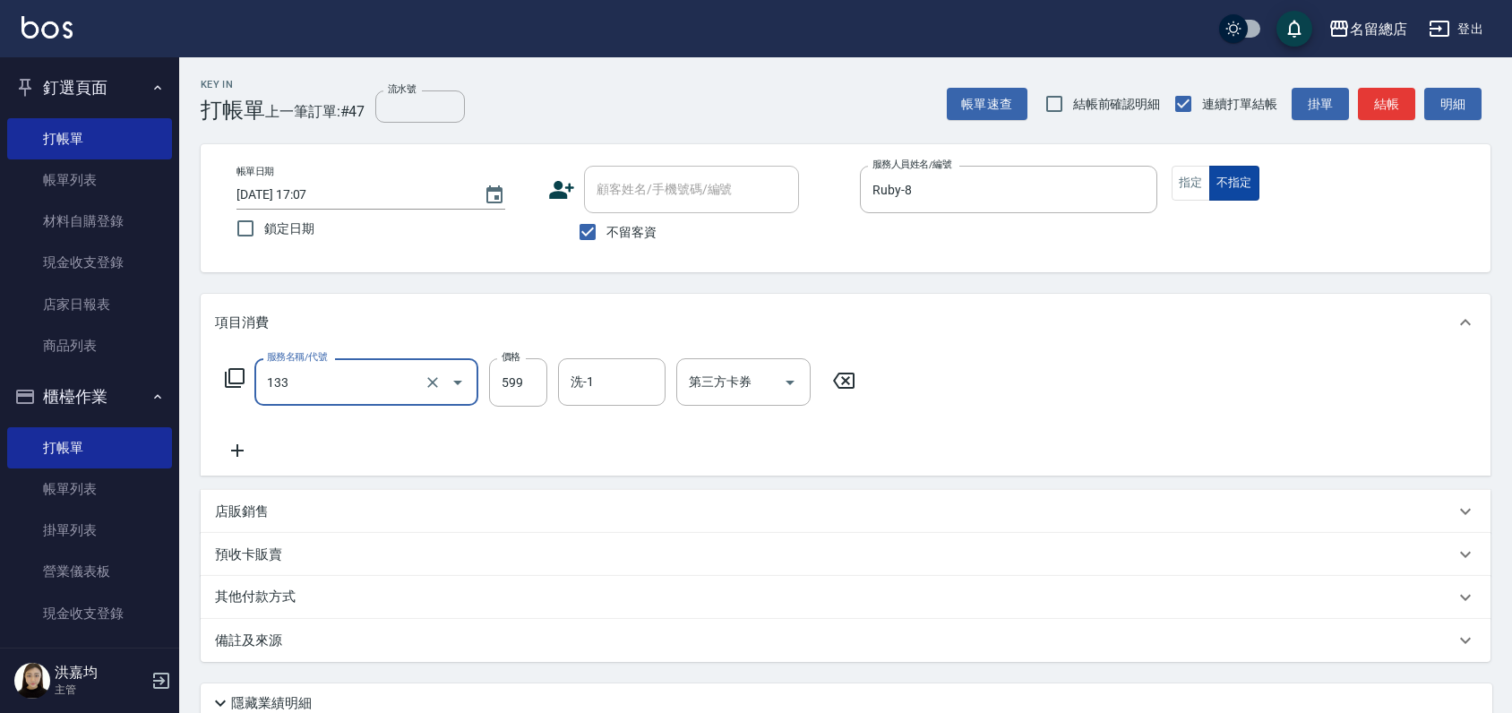
type input "飛梭洗髮(133)"
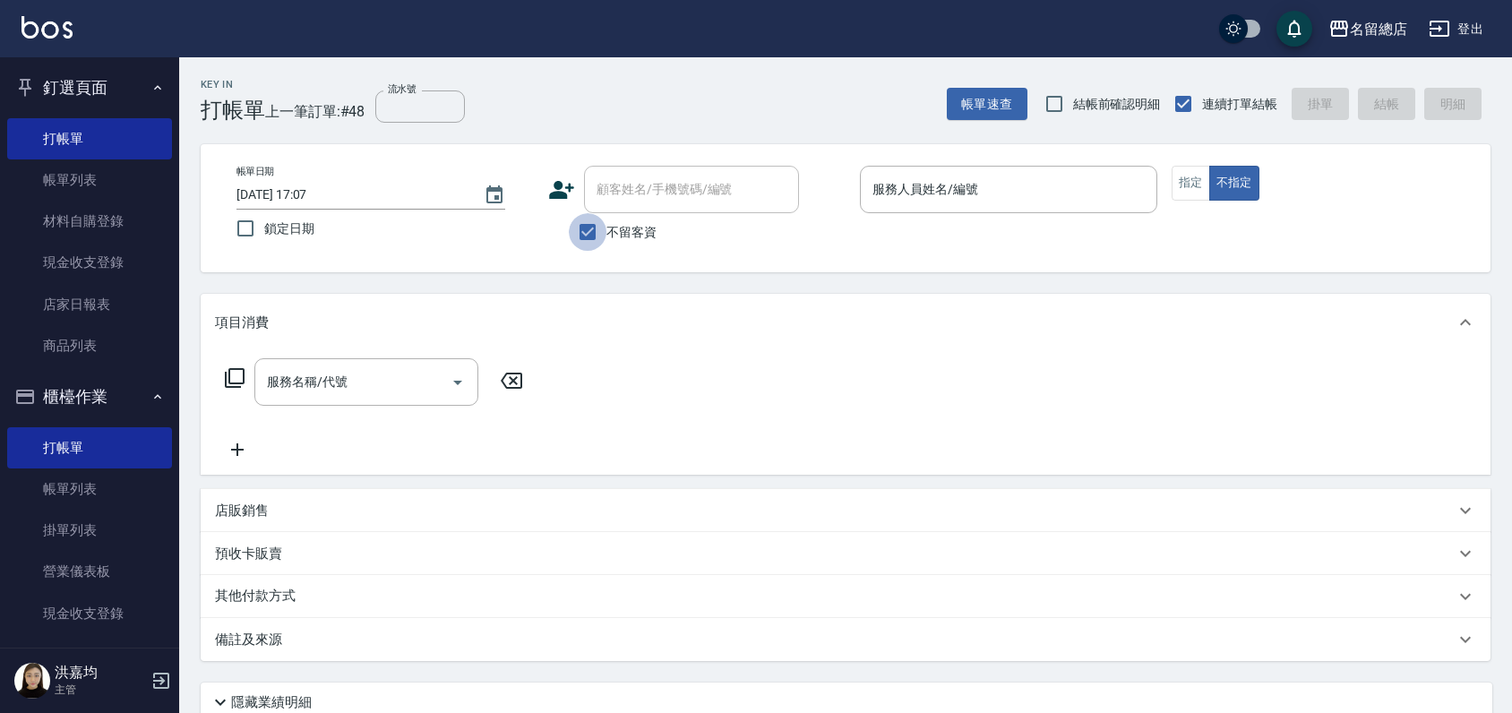
drag, startPoint x: 580, startPoint y: 232, endPoint x: 602, endPoint y: 217, distance: 27.1
click at [579, 232] on input "不留客資" at bounding box center [588, 232] width 38 height 38
checkbox input "false"
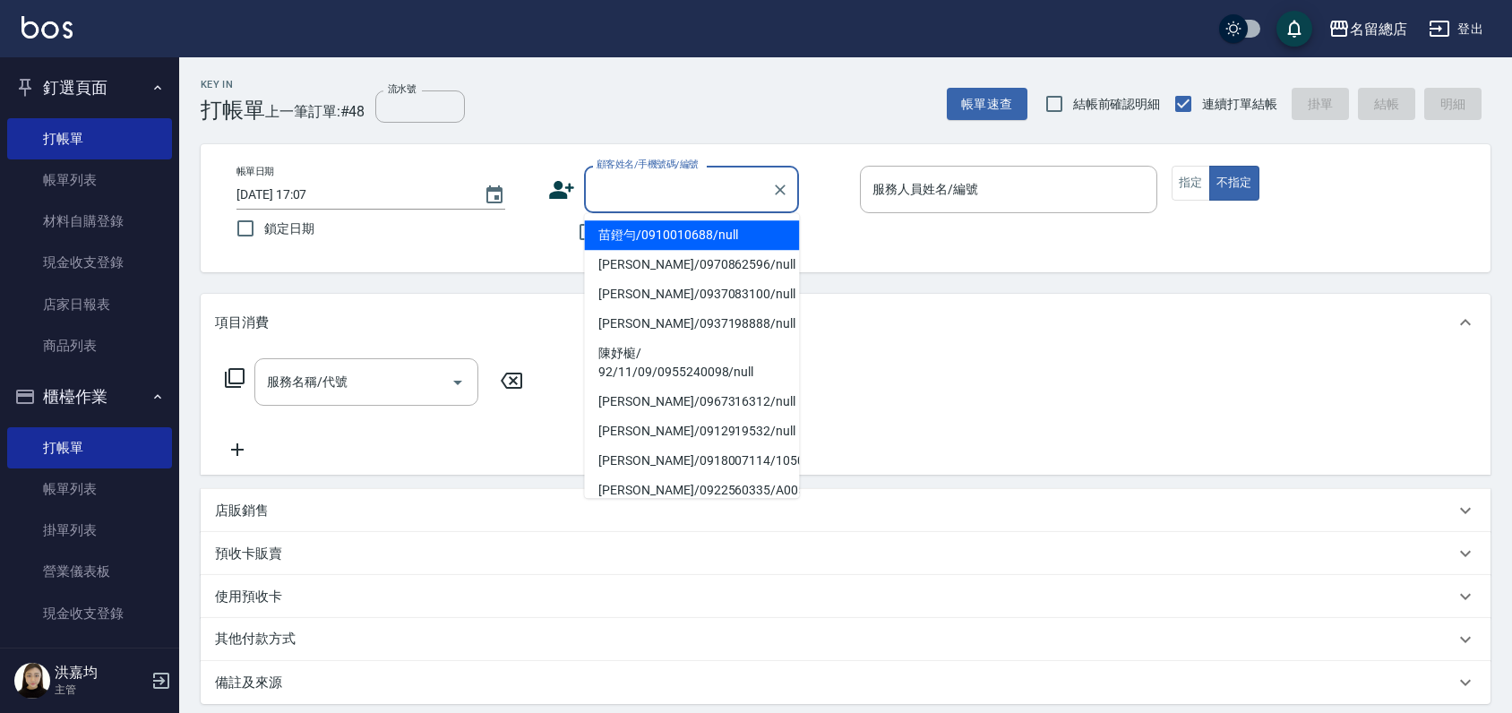
click at [620, 201] on input "顧客姓名/手機號碼/編號" at bounding box center [678, 189] width 172 height 31
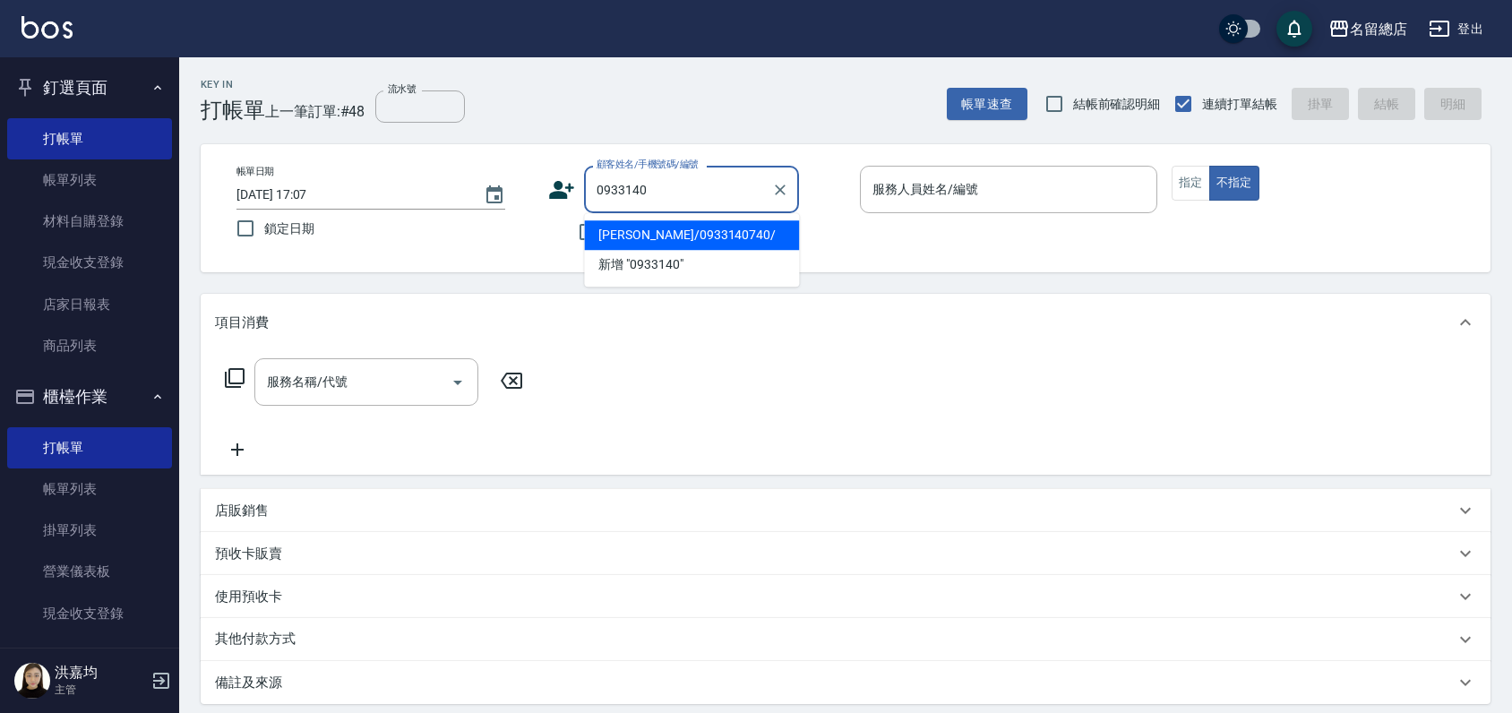
click at [709, 234] on li "[PERSON_NAME]/0933140740/" at bounding box center [691, 235] width 215 height 30
type input "[PERSON_NAME]/0933140740/"
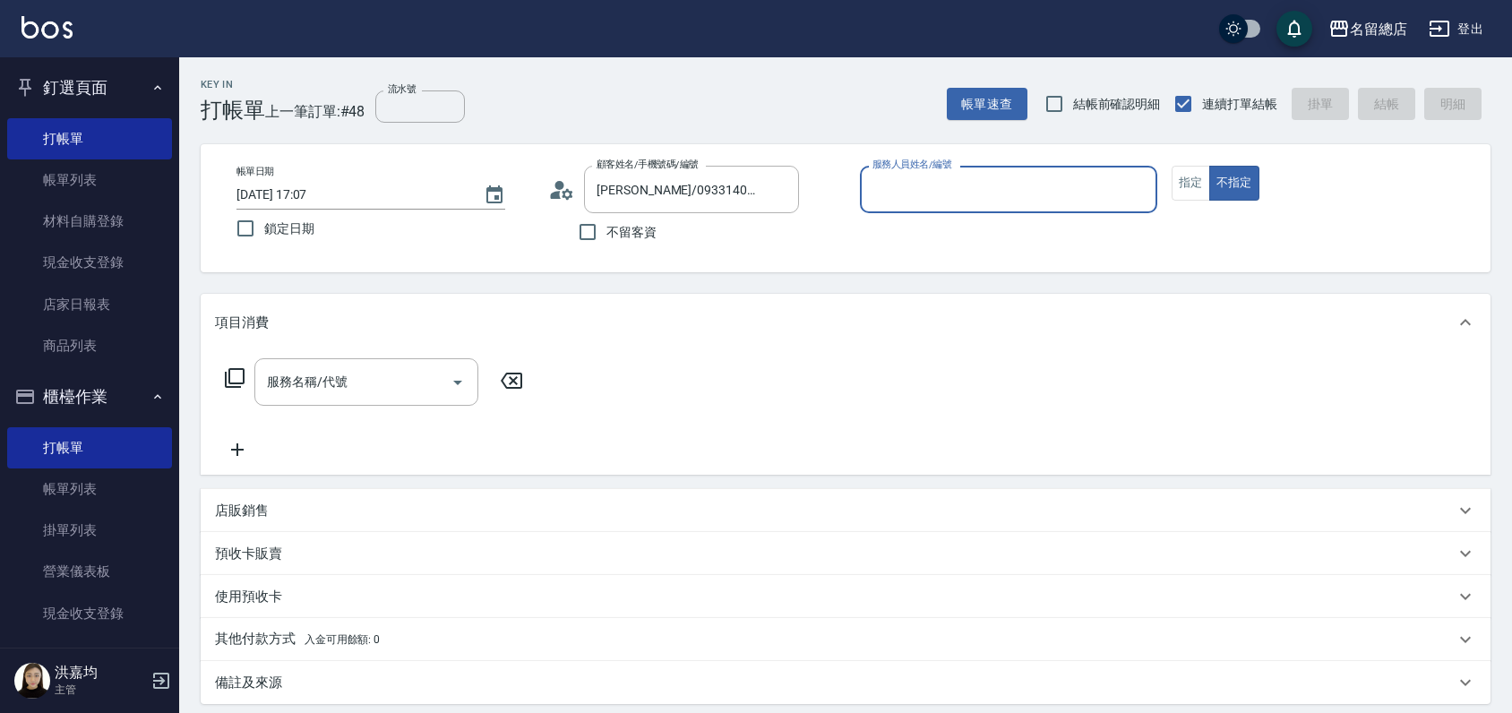
click at [1209, 166] on button "不指定" at bounding box center [1234, 183] width 50 height 35
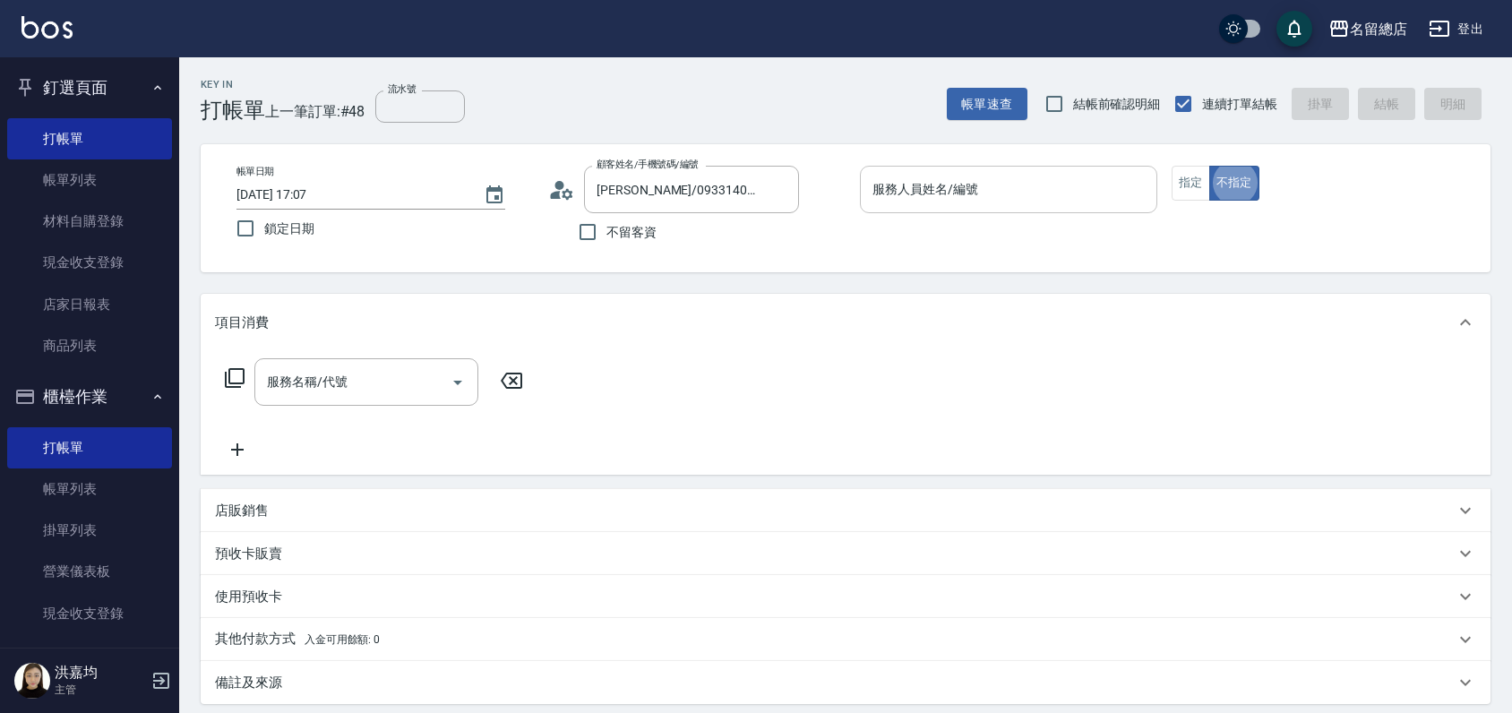
click at [975, 185] on input "服務人員姓名/編號" at bounding box center [1008, 189] width 281 height 31
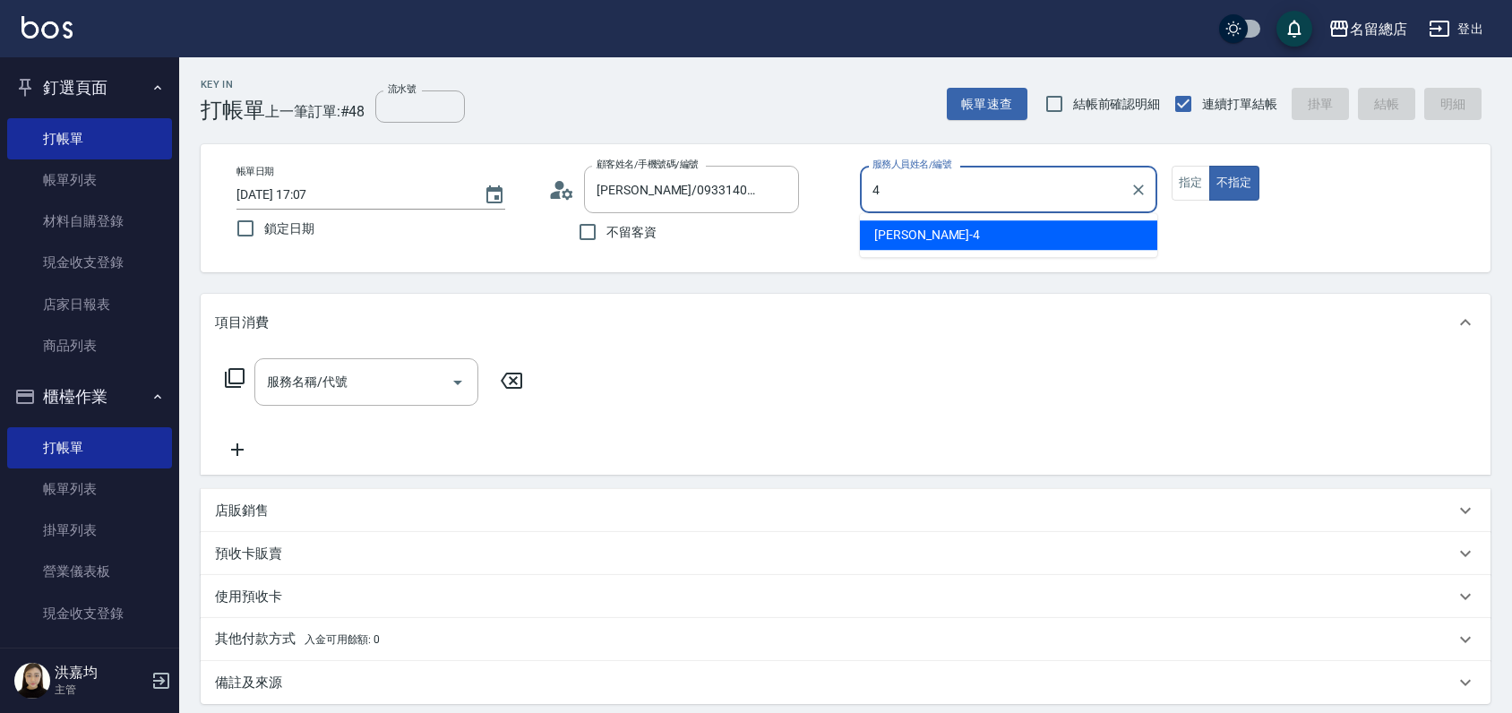
type input "[PERSON_NAME]-4"
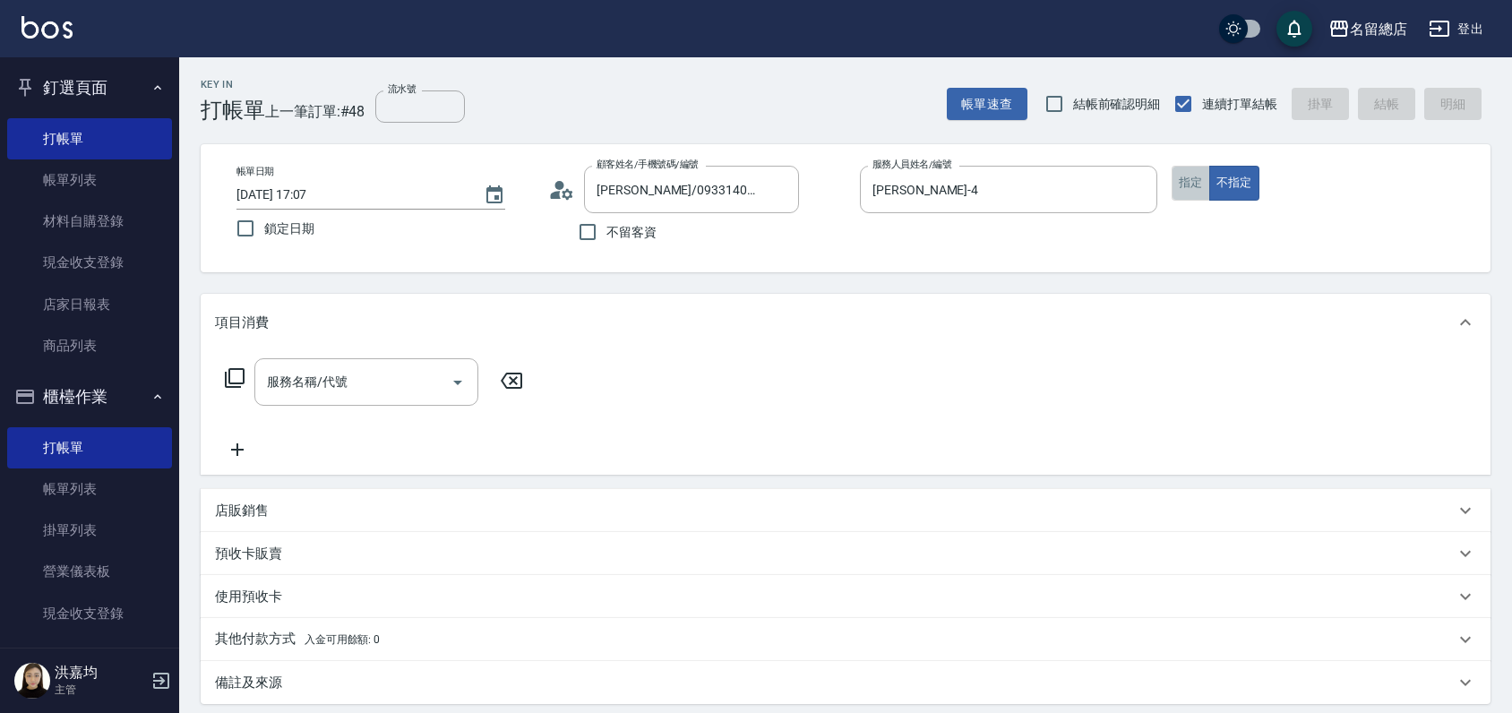
click at [1184, 176] on button "指定" at bounding box center [1191, 183] width 39 height 35
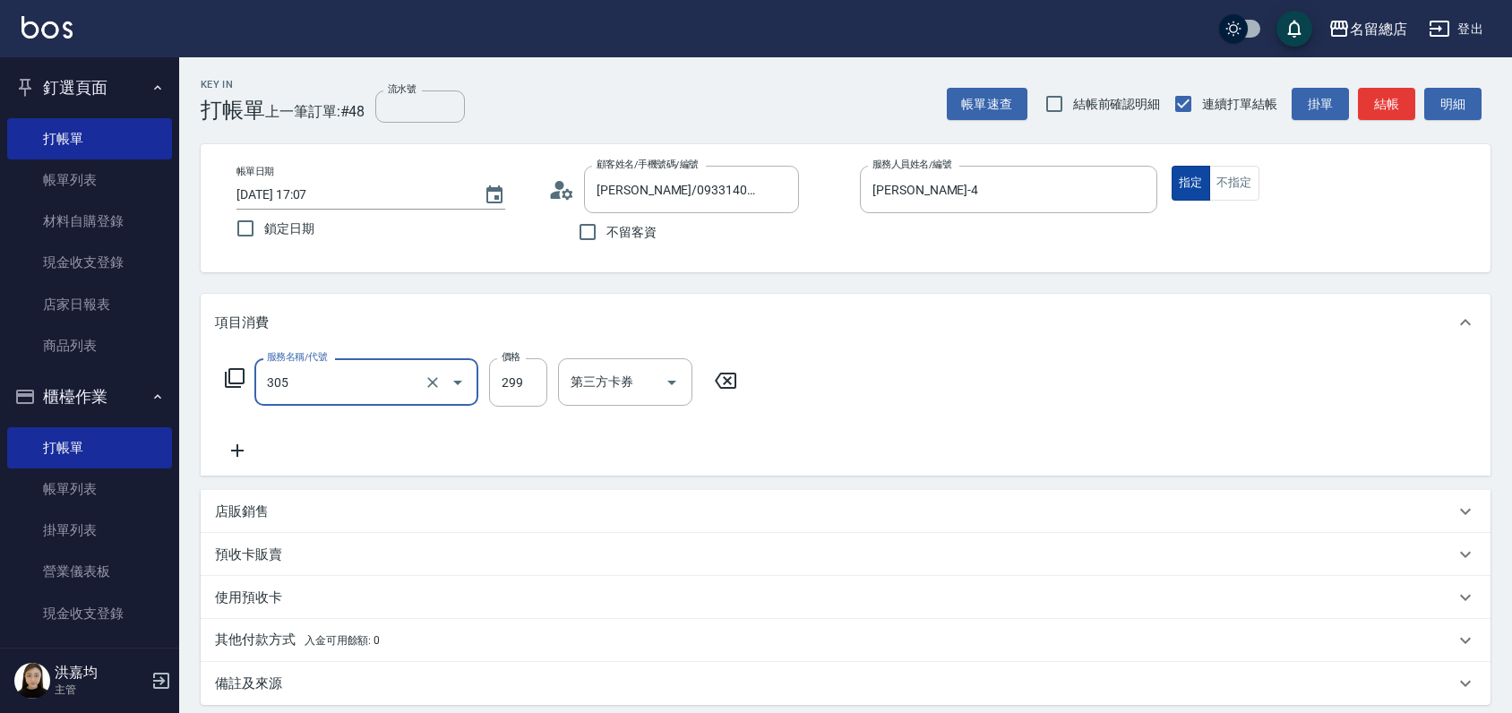
type input "剪髮(305)"
type input "500"
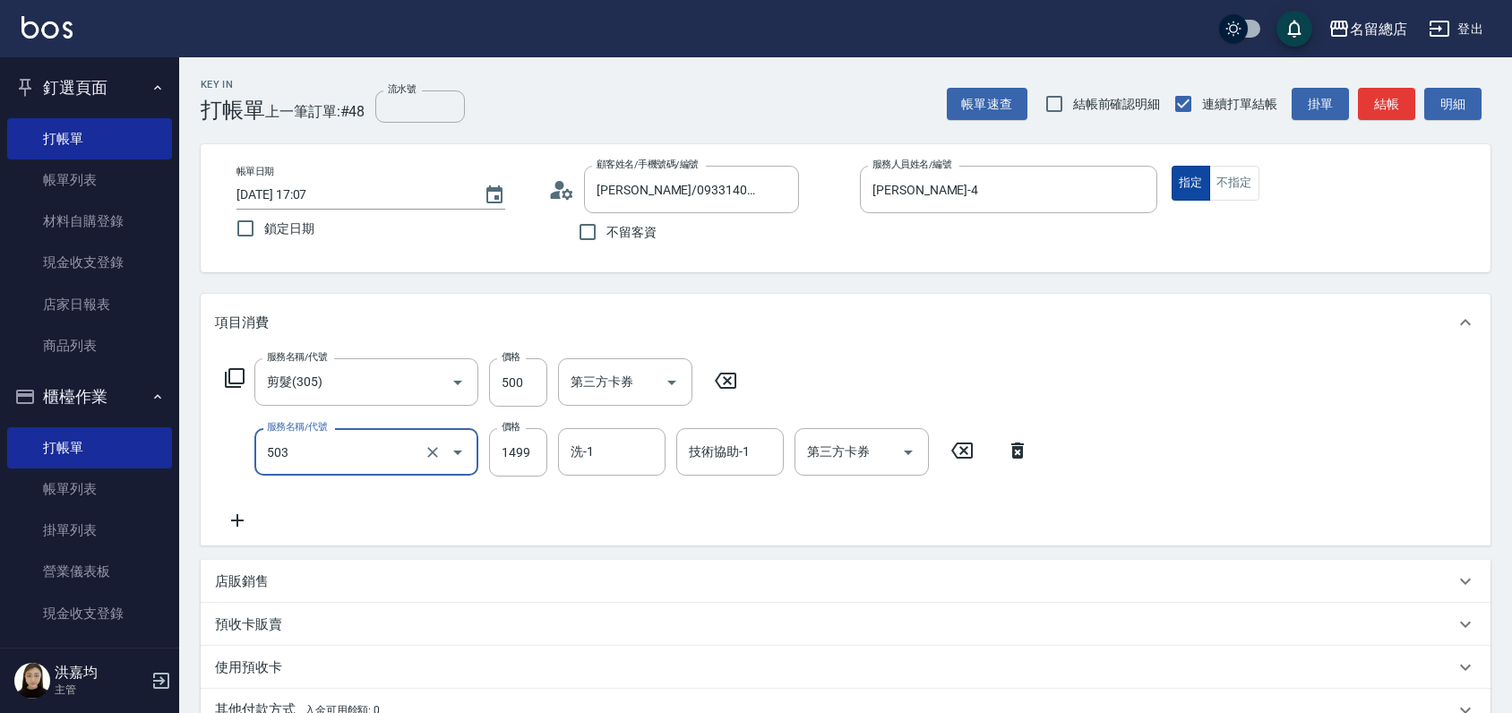
type input "染髮1000~1499(503)"
type input "1200"
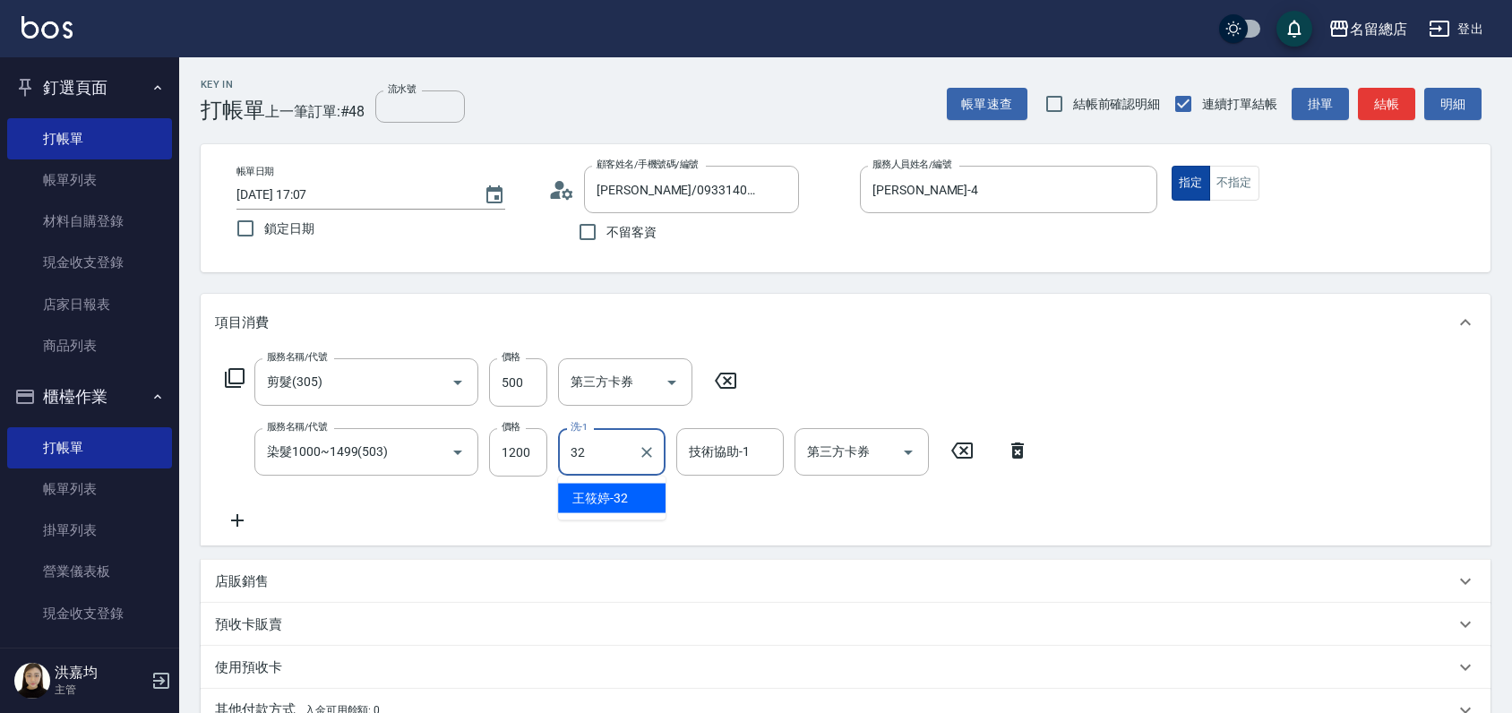
type input "[PERSON_NAME]-32"
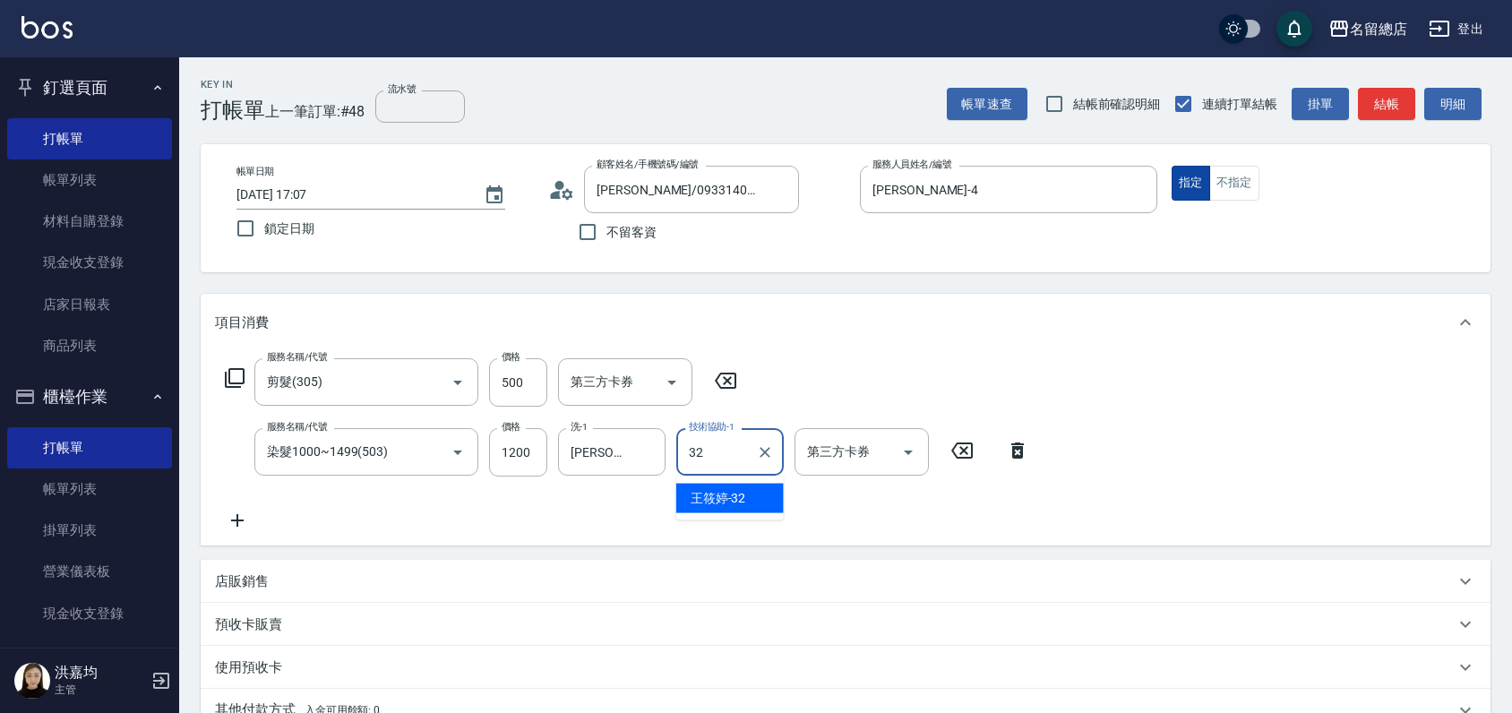
type input "[PERSON_NAME]-32"
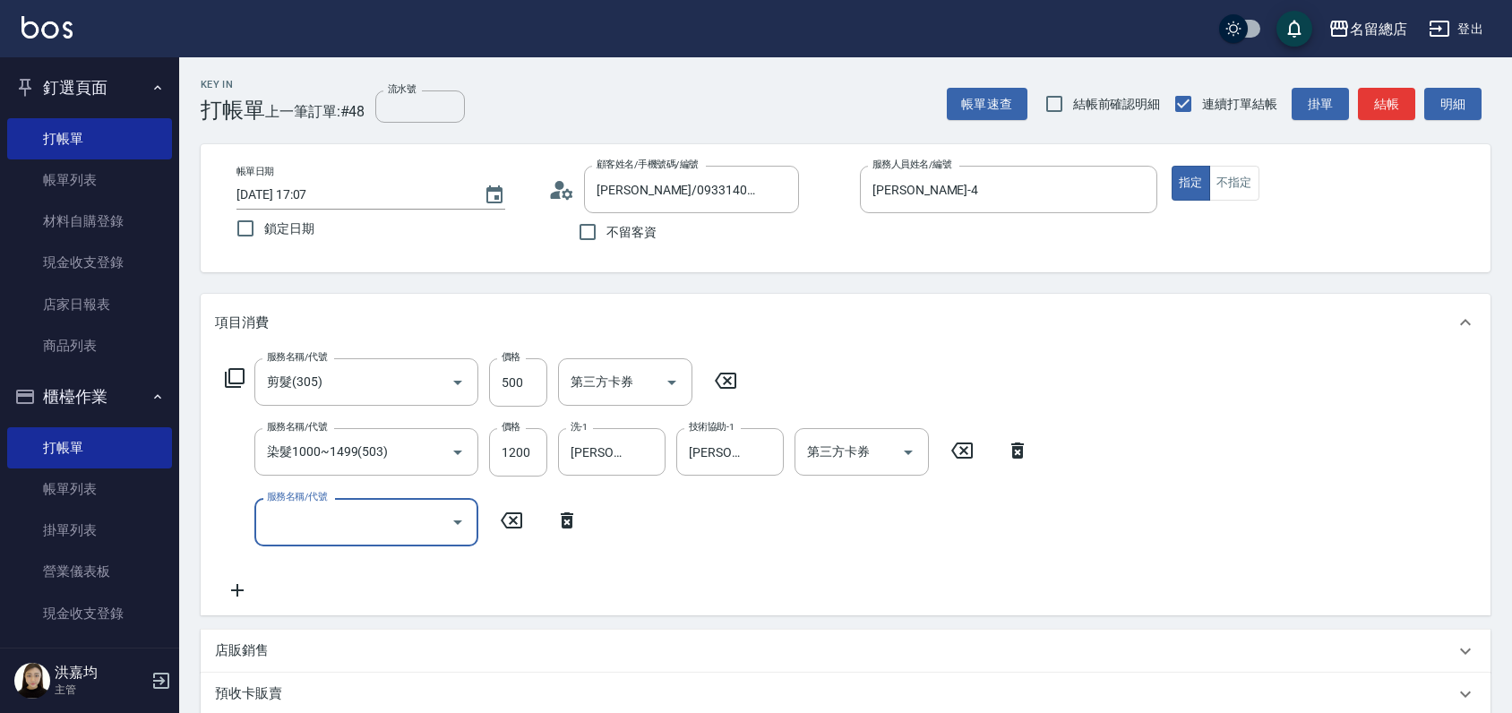
scroll to position [298, 0]
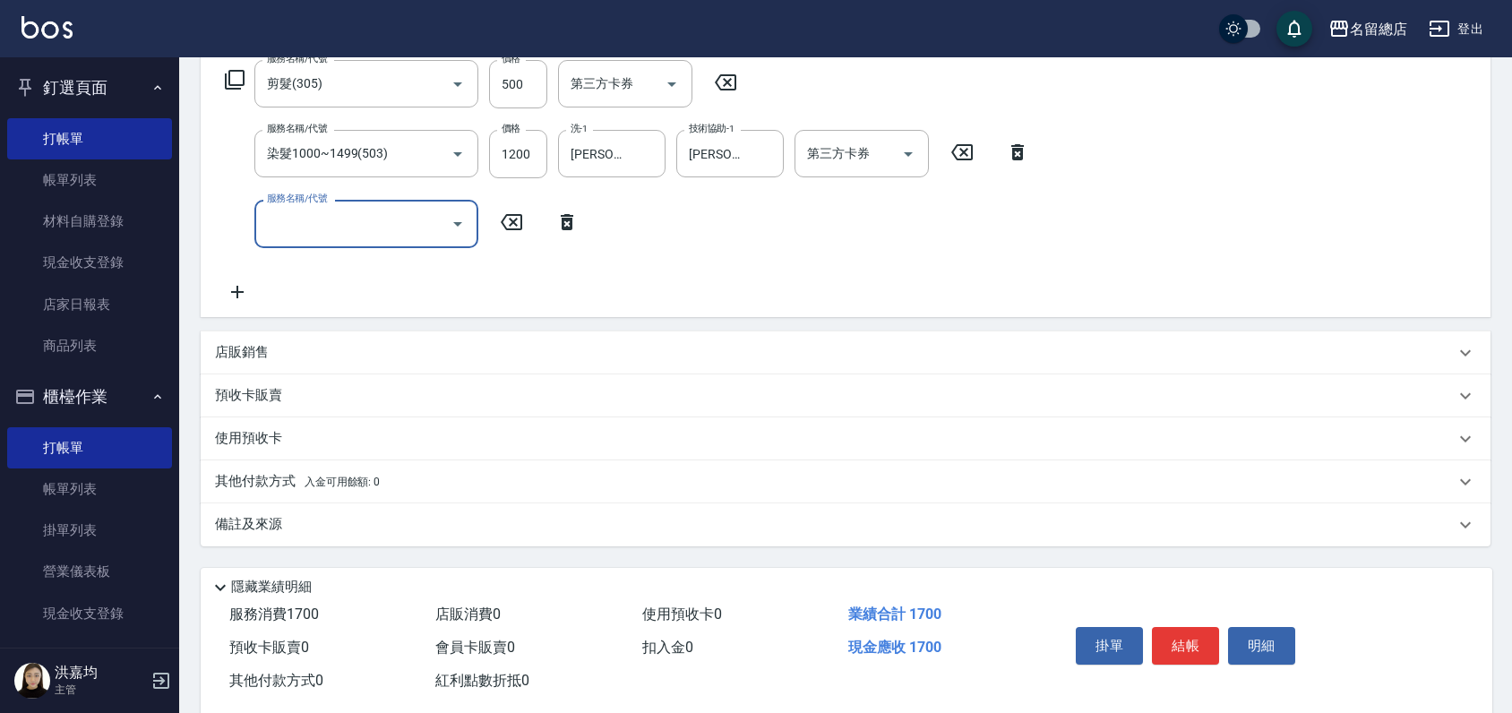
click at [280, 391] on p "預收卡販賣" at bounding box center [248, 395] width 67 height 19
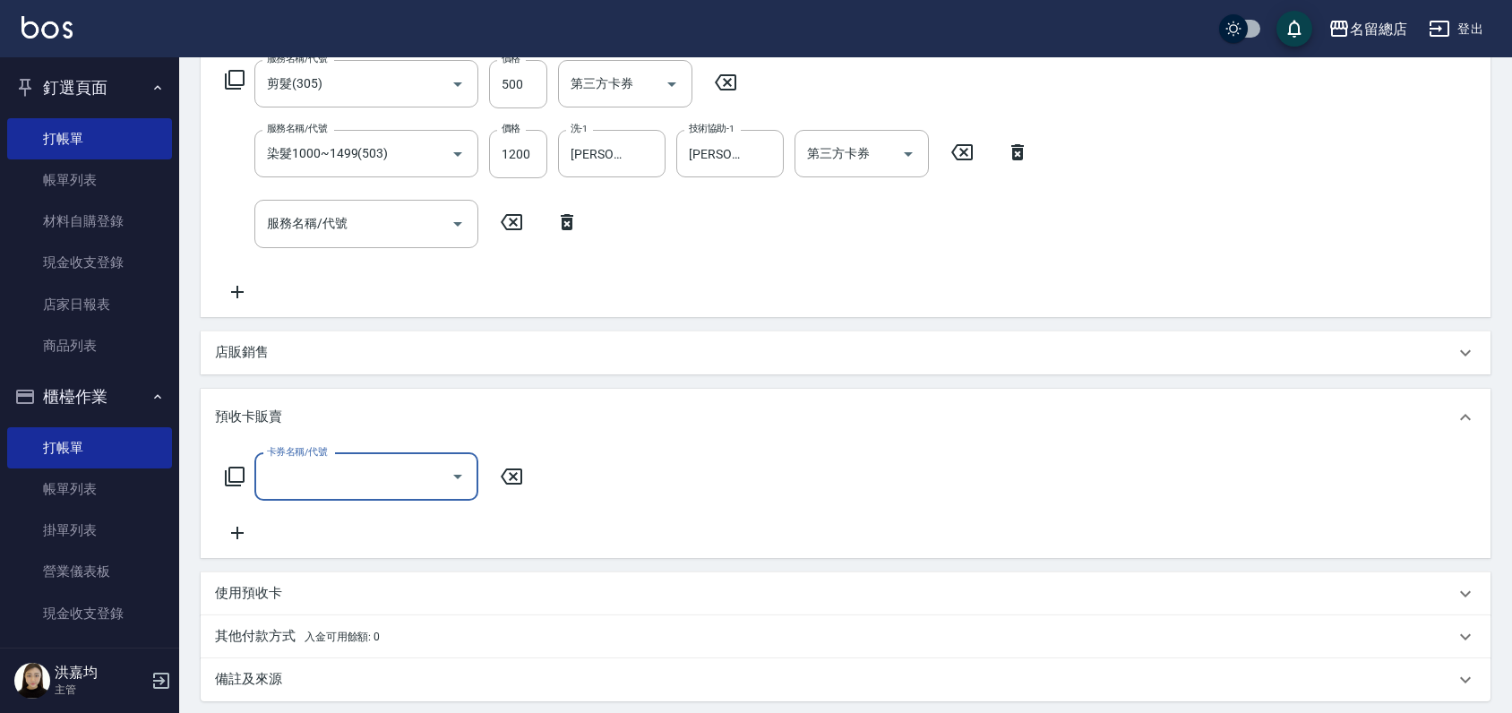
scroll to position [0, 0]
click at [340, 483] on input "卡券名稱/代號" at bounding box center [352, 476] width 181 height 31
type input "二段自備卡(407)"
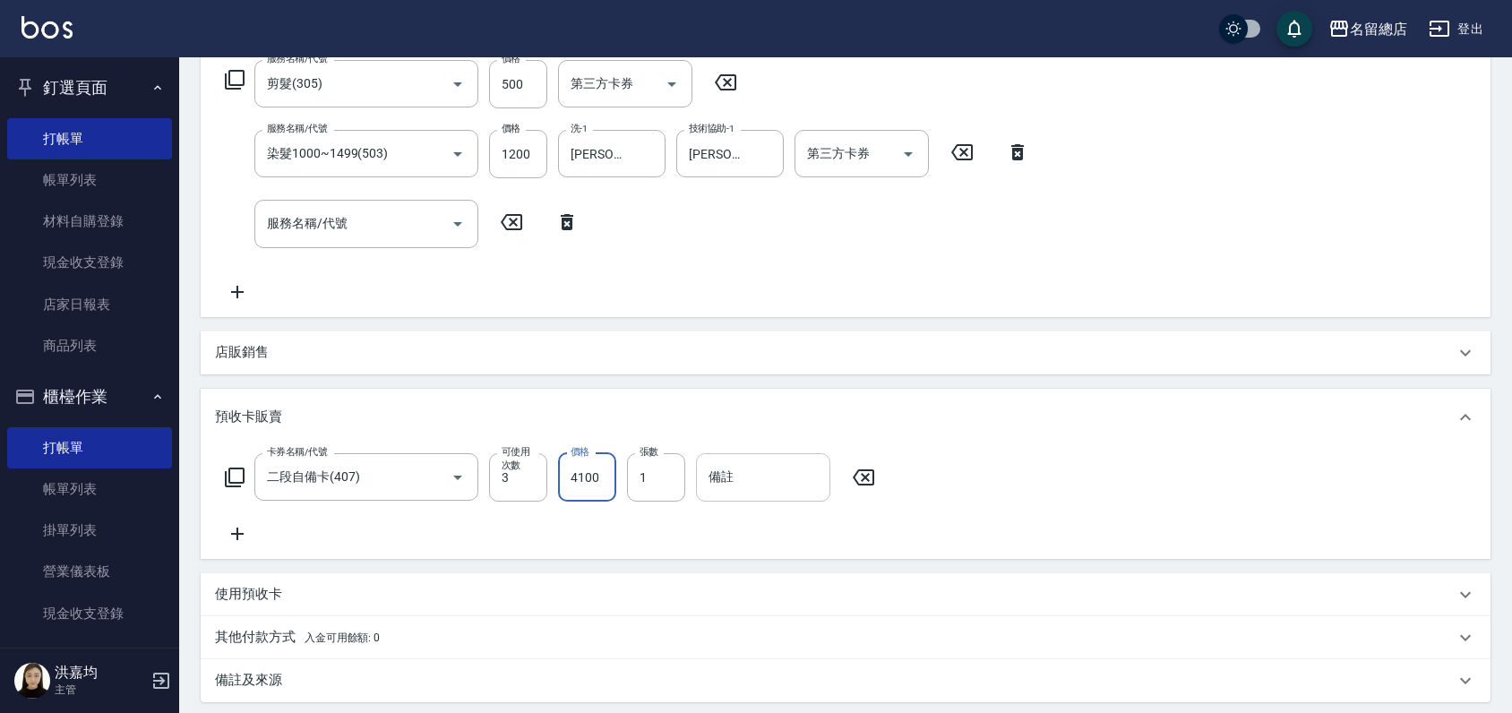
type input "4100"
click at [735, 485] on input "備註" at bounding box center [763, 477] width 134 height 48
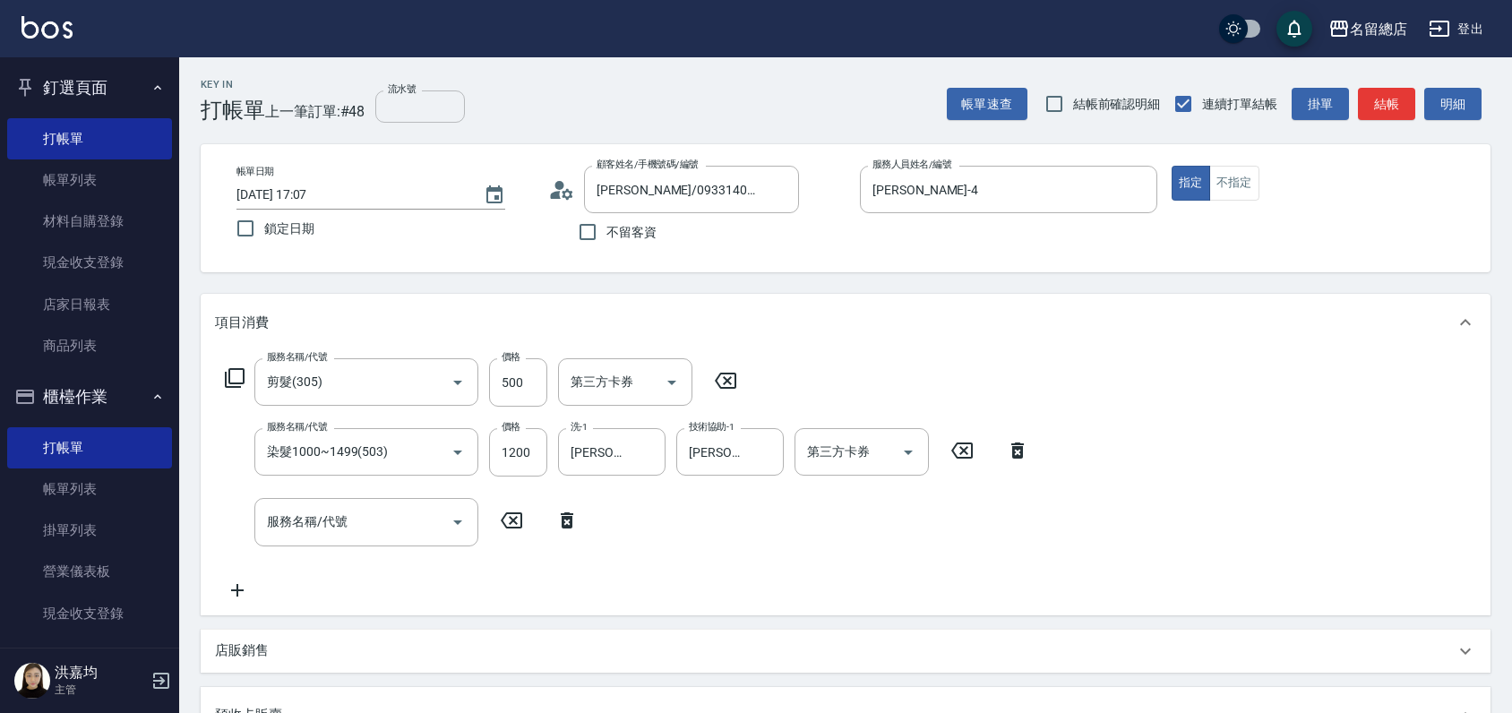
type input "9157"
click at [423, 107] on input "流水號" at bounding box center [420, 106] width 90 height 32
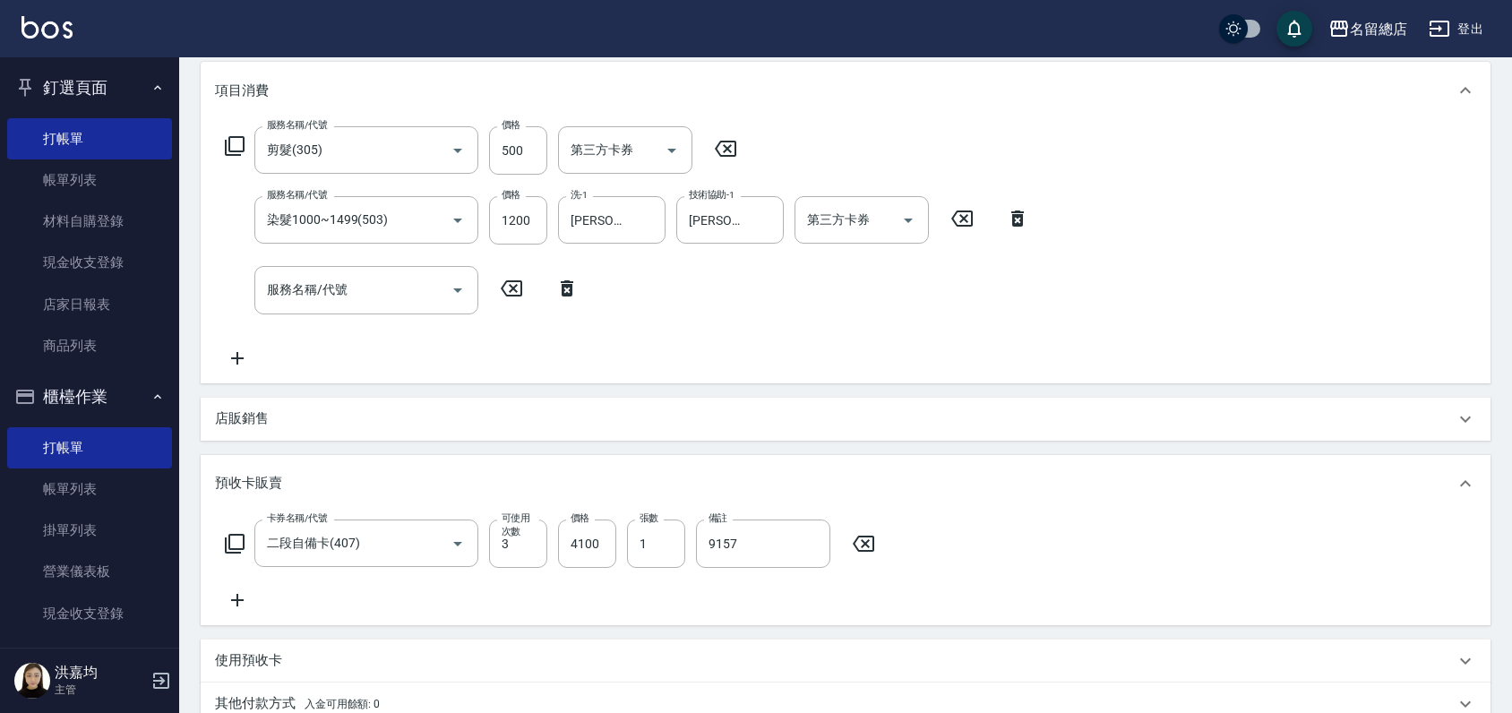
scroll to position [487, 0]
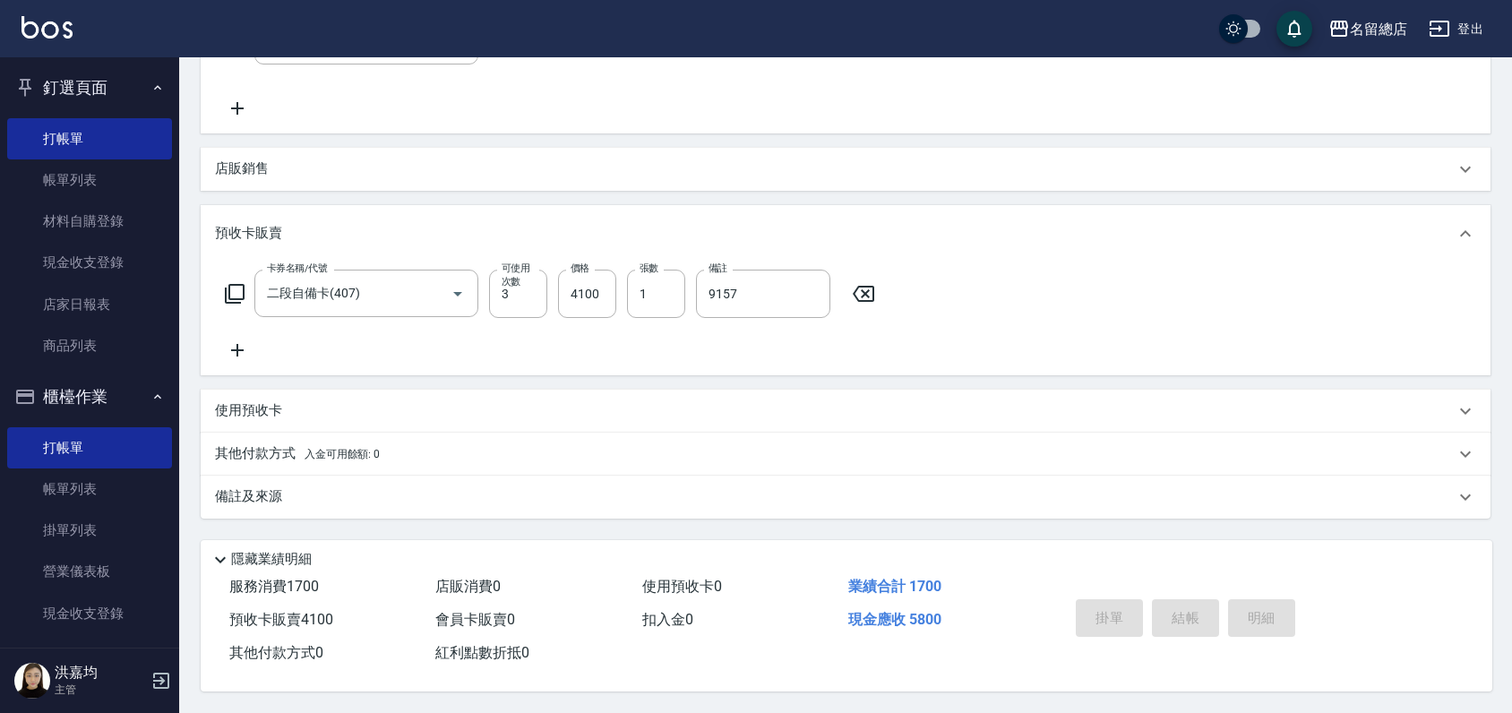
type input "9157"
type input "[DATE] 17:10"
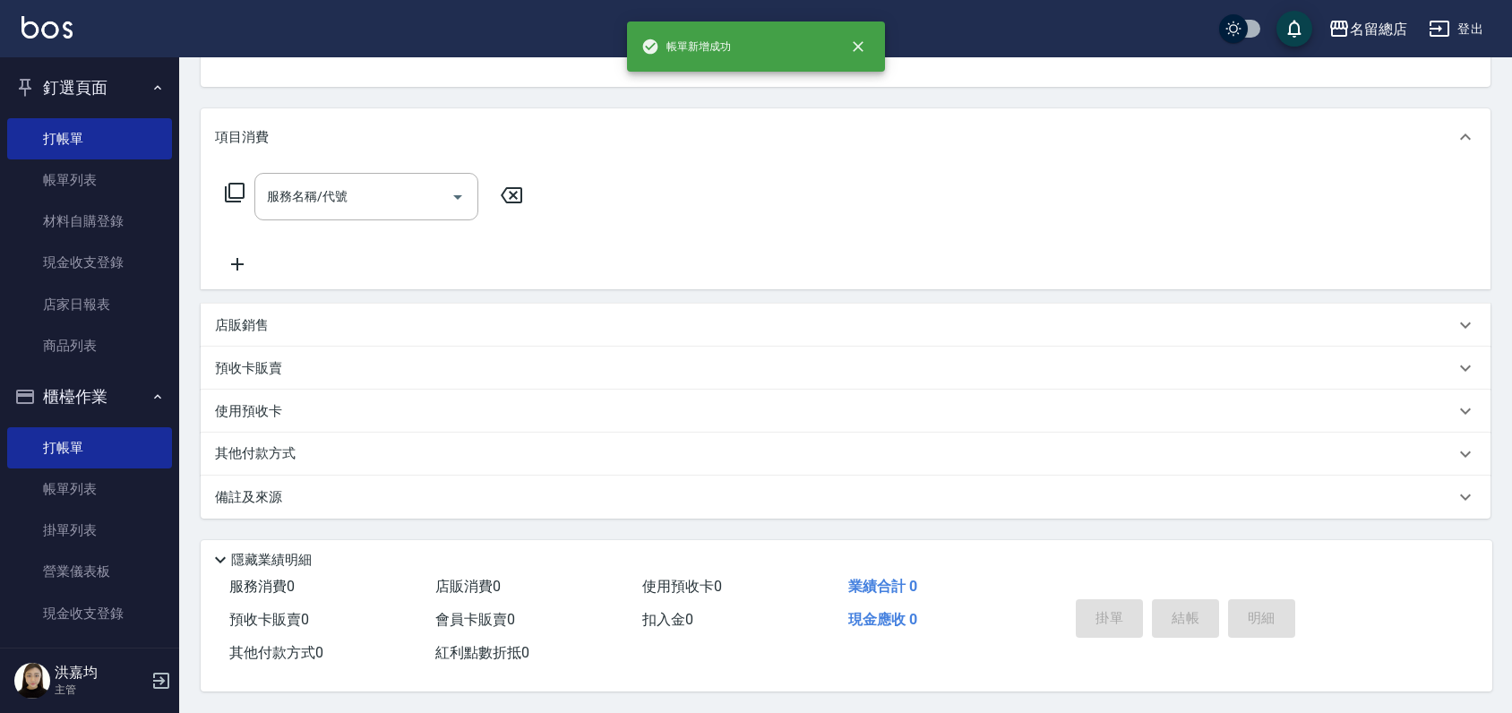
scroll to position [0, 0]
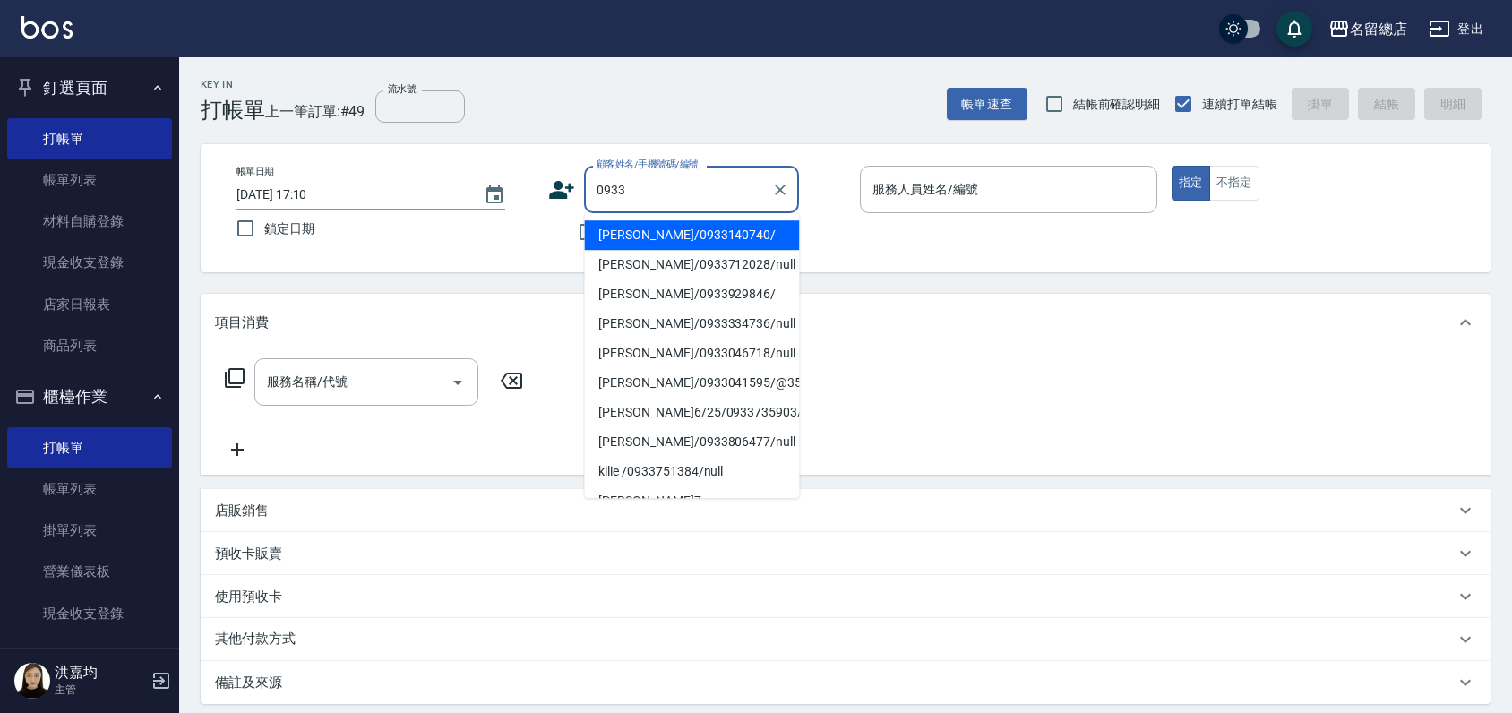
click at [603, 240] on li "[PERSON_NAME]/0933140740/" at bounding box center [691, 235] width 215 height 30
type input "[PERSON_NAME]/0933140740/"
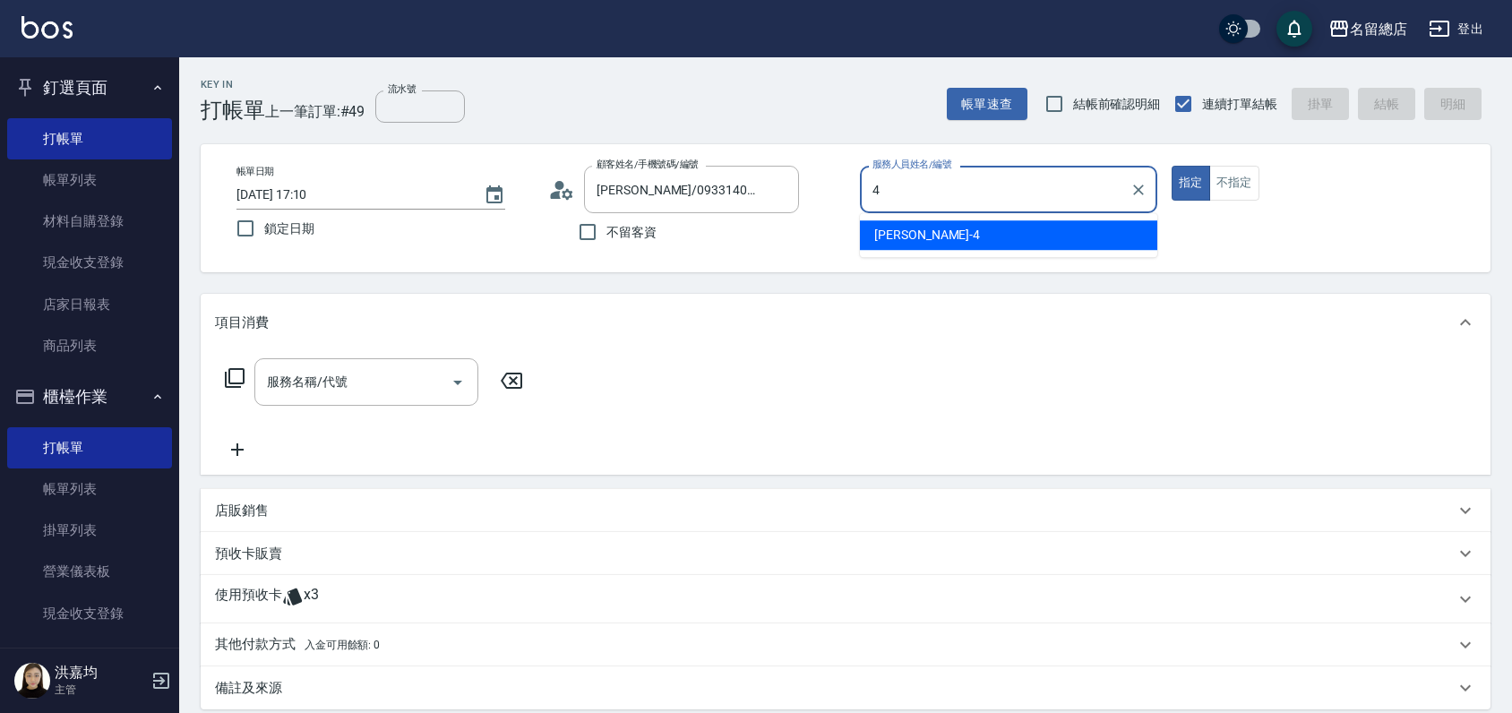
type input "[PERSON_NAME]-4"
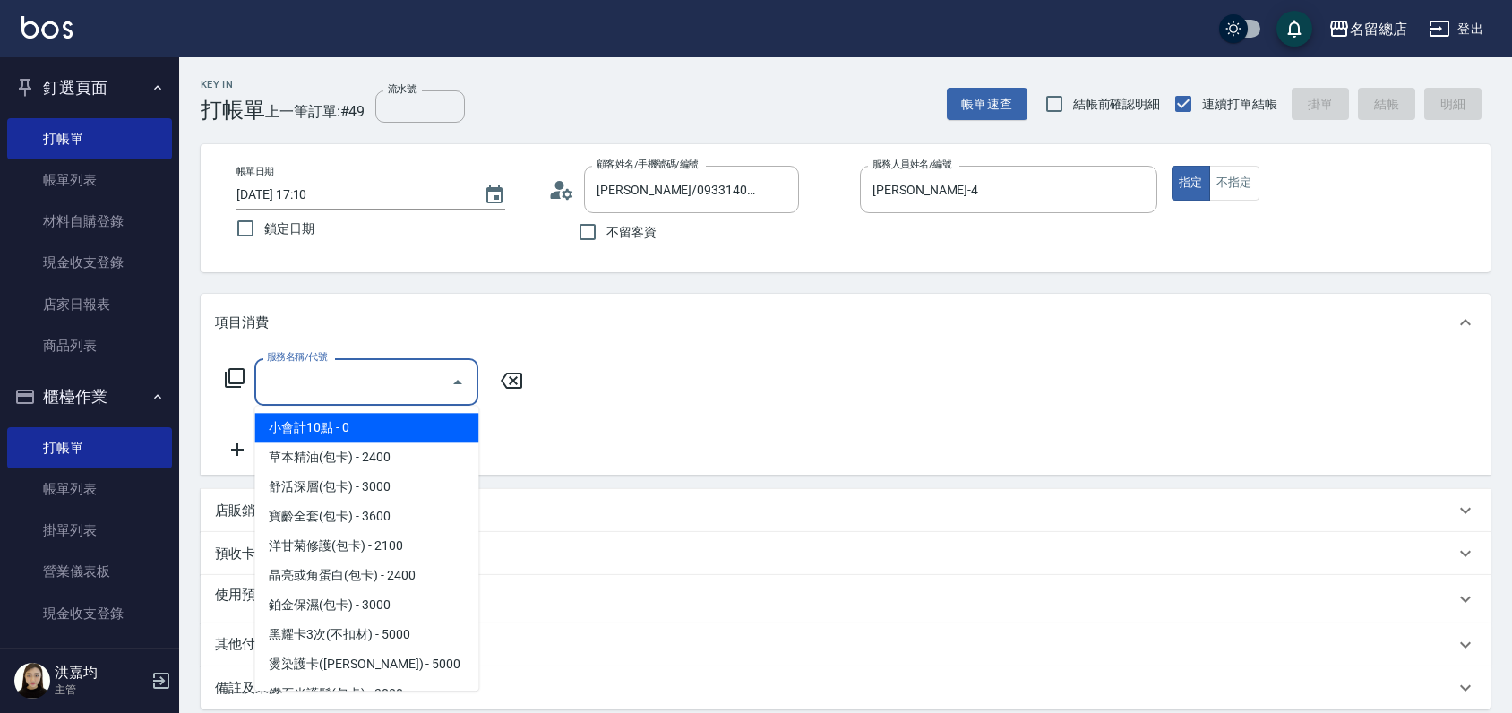
click at [353, 382] on input "服務名稱/代號" at bounding box center [352, 381] width 181 height 31
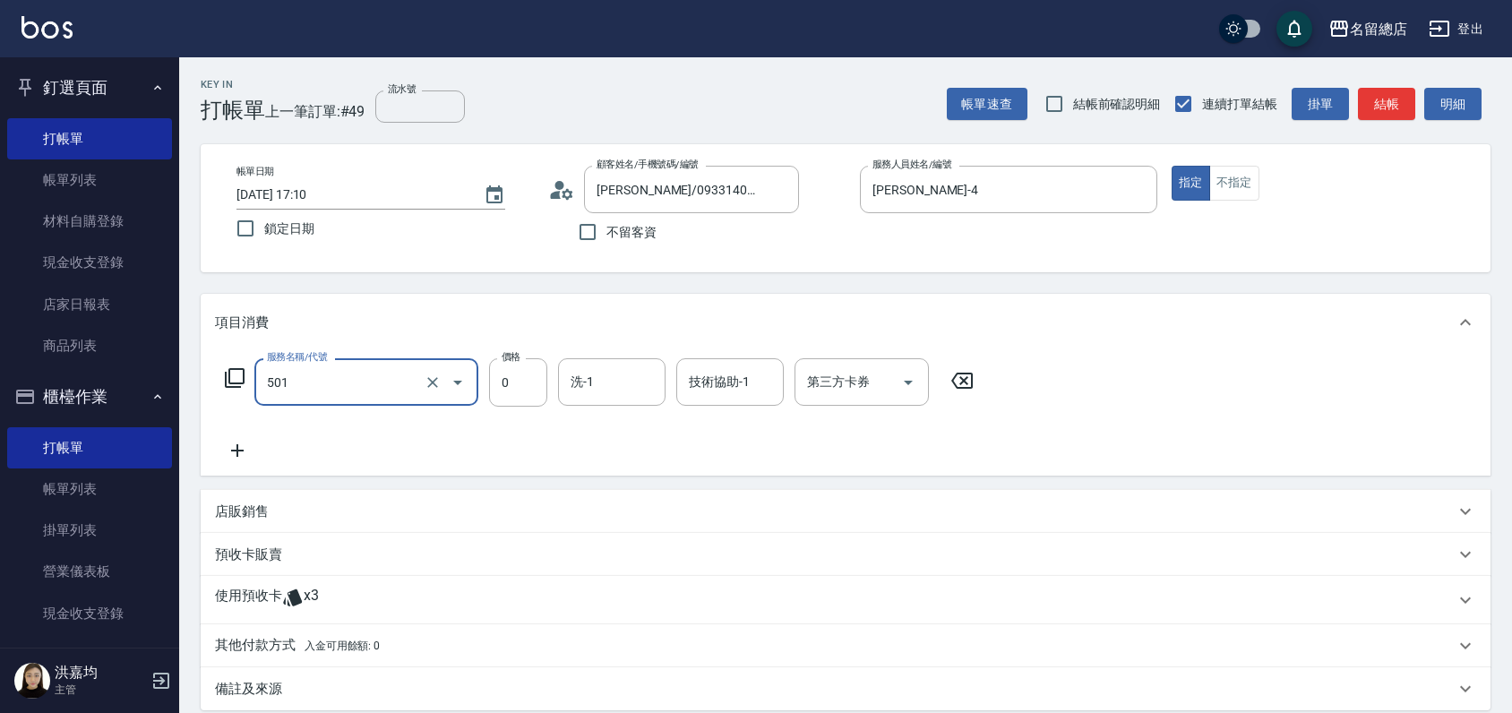
type input "2段蓋卡1300以上(501)"
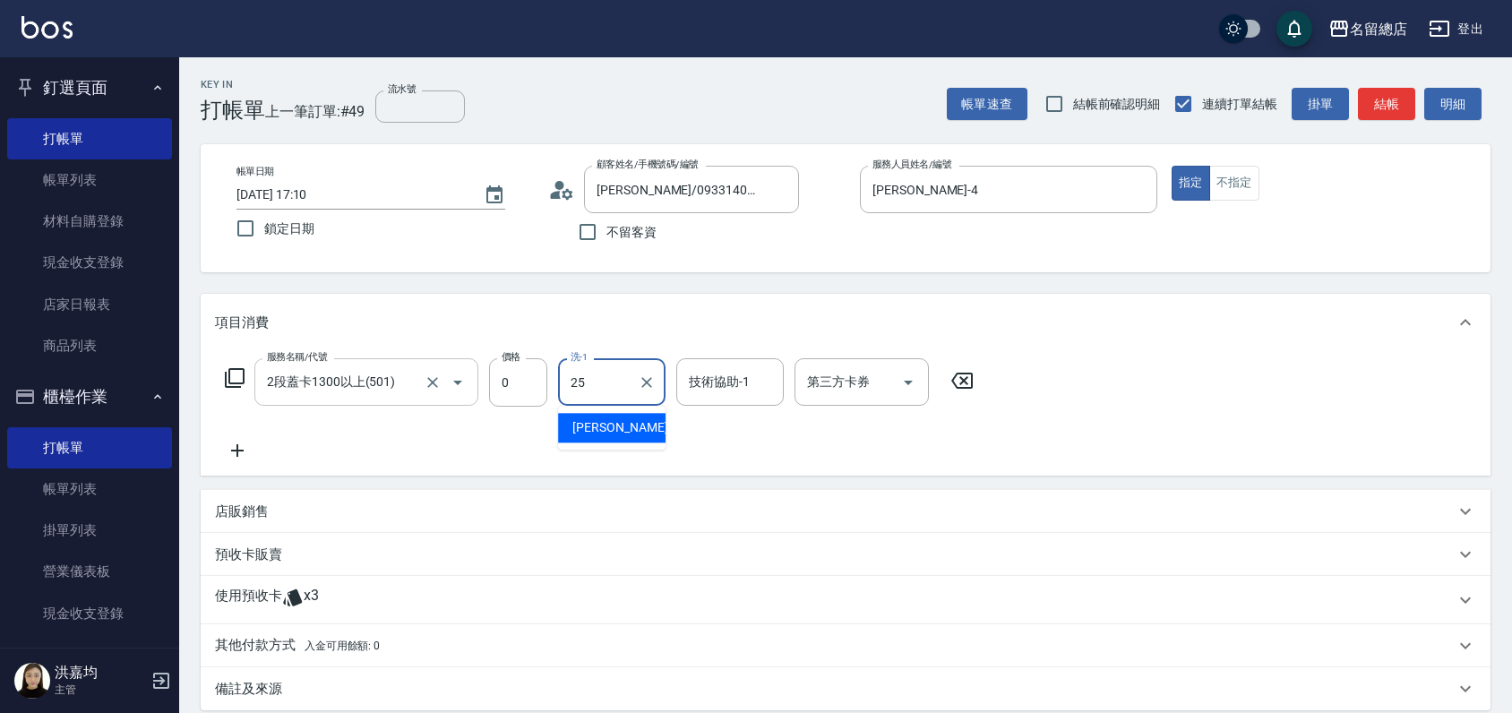
type input "[PERSON_NAME]-25"
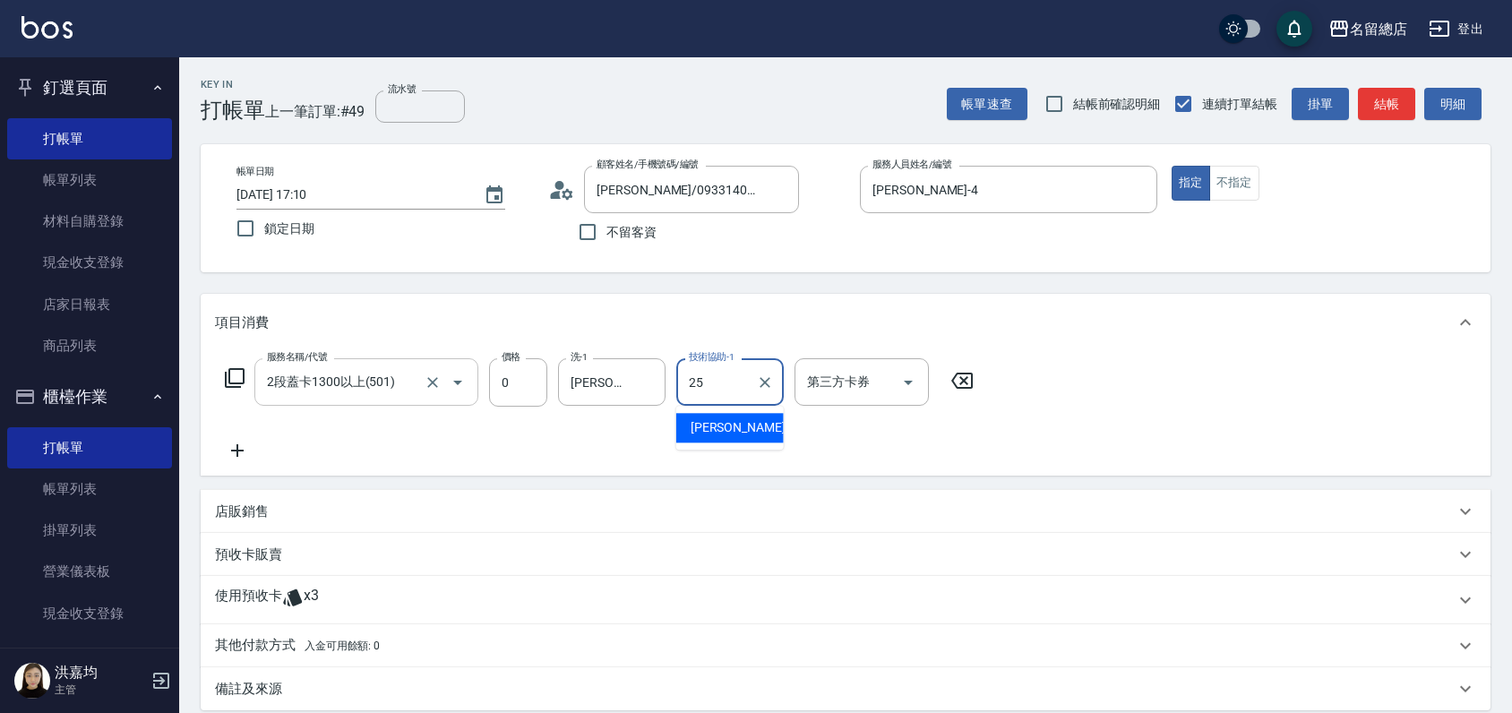
type input "[PERSON_NAME]-25"
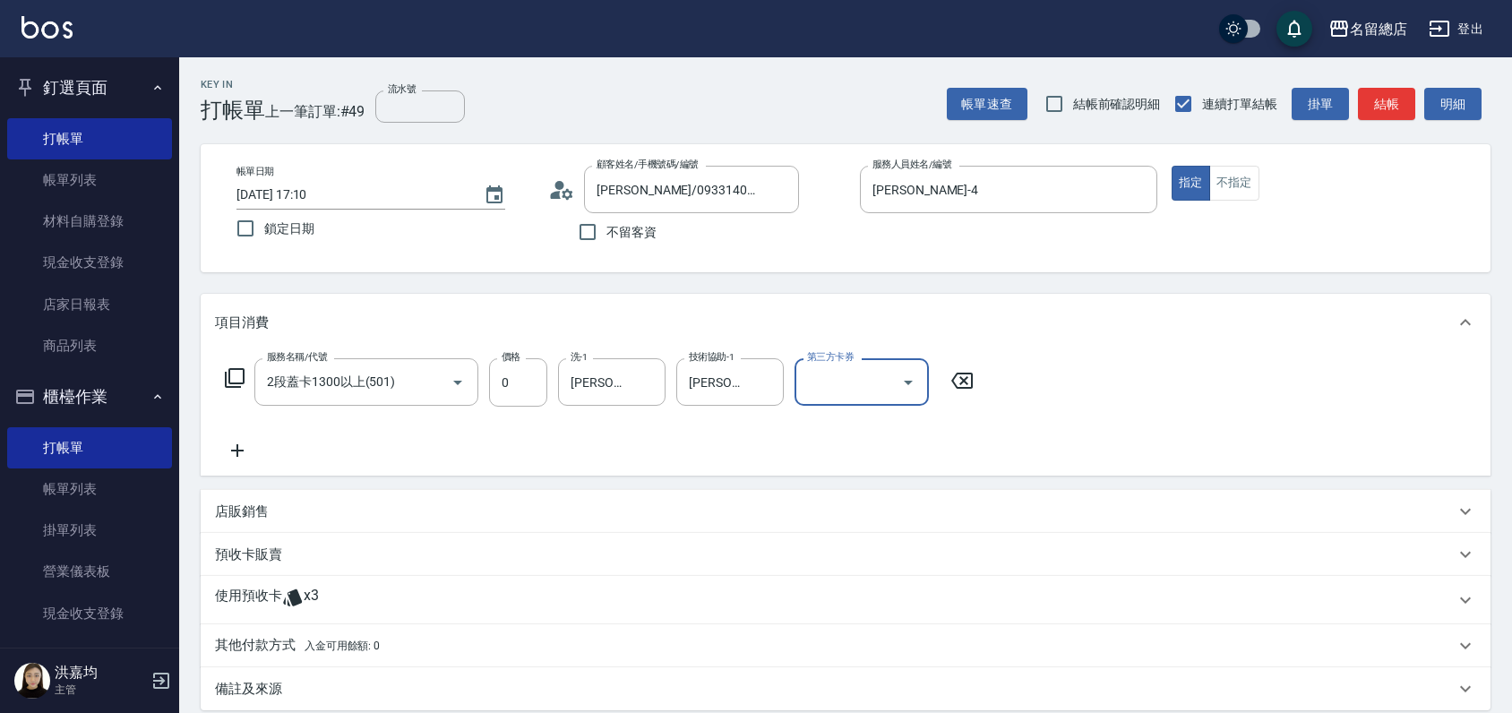
click at [239, 593] on p "使用預收卡" at bounding box center [248, 600] width 67 height 27
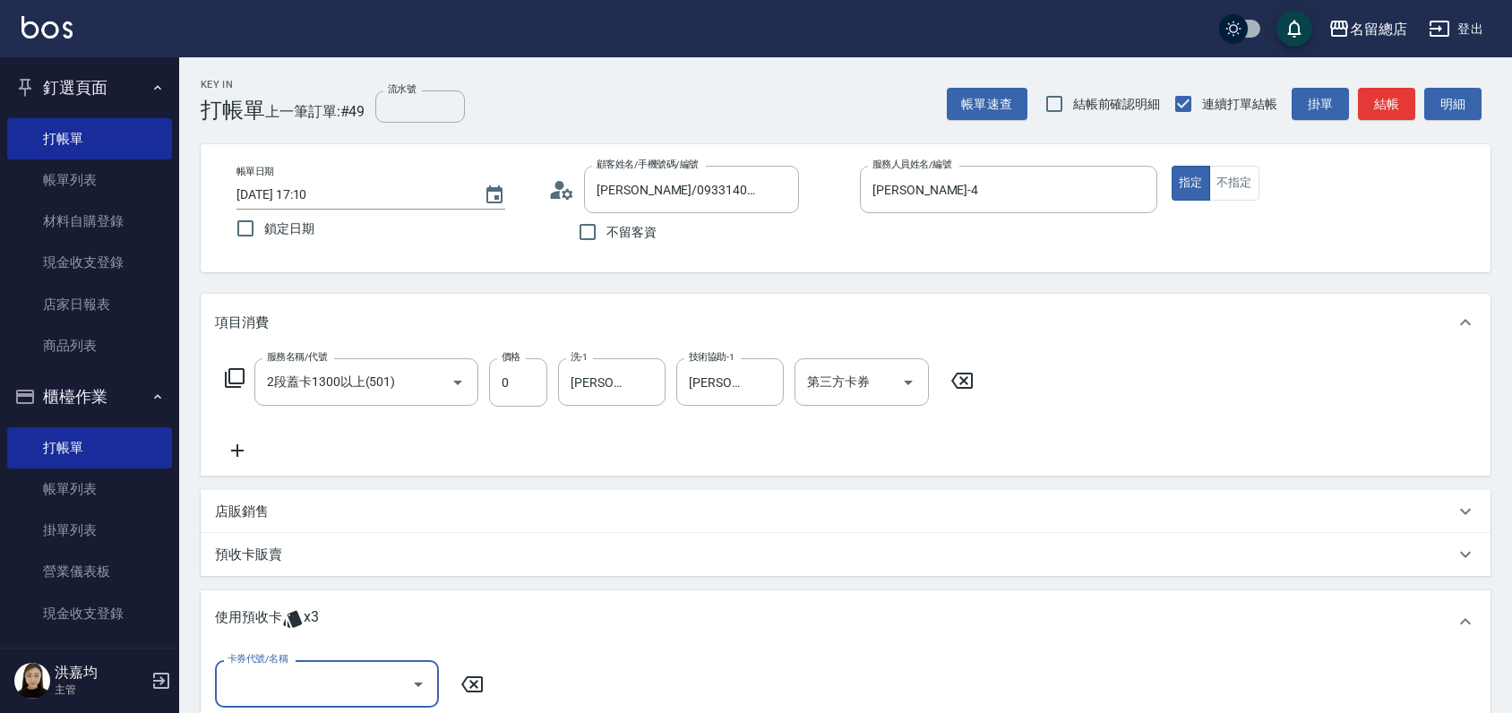
click at [340, 680] on input "卡券代號/名稱" at bounding box center [313, 683] width 181 height 31
click at [339, 633] on div "二段自備卡 剩餘3張 9157" at bounding box center [327, 638] width 224 height 30
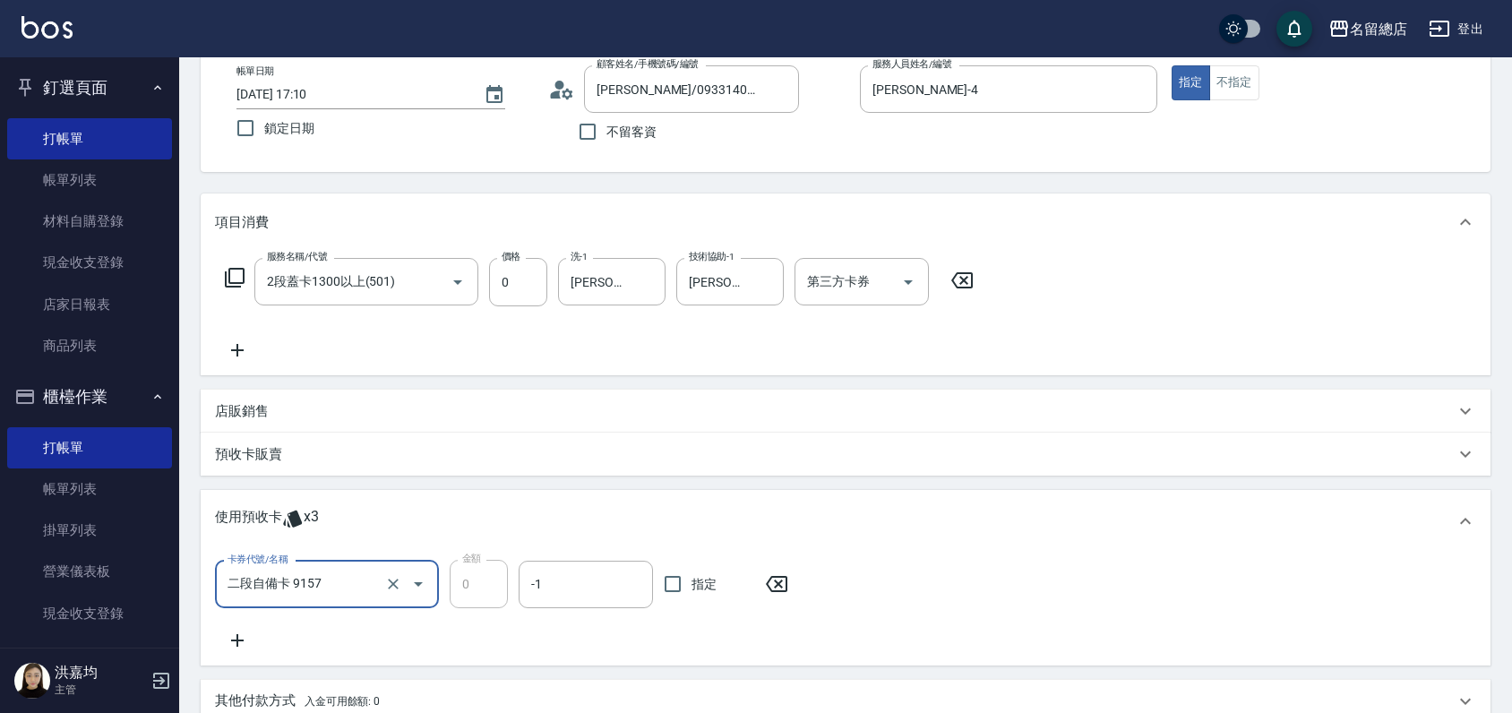
scroll to position [199, 0]
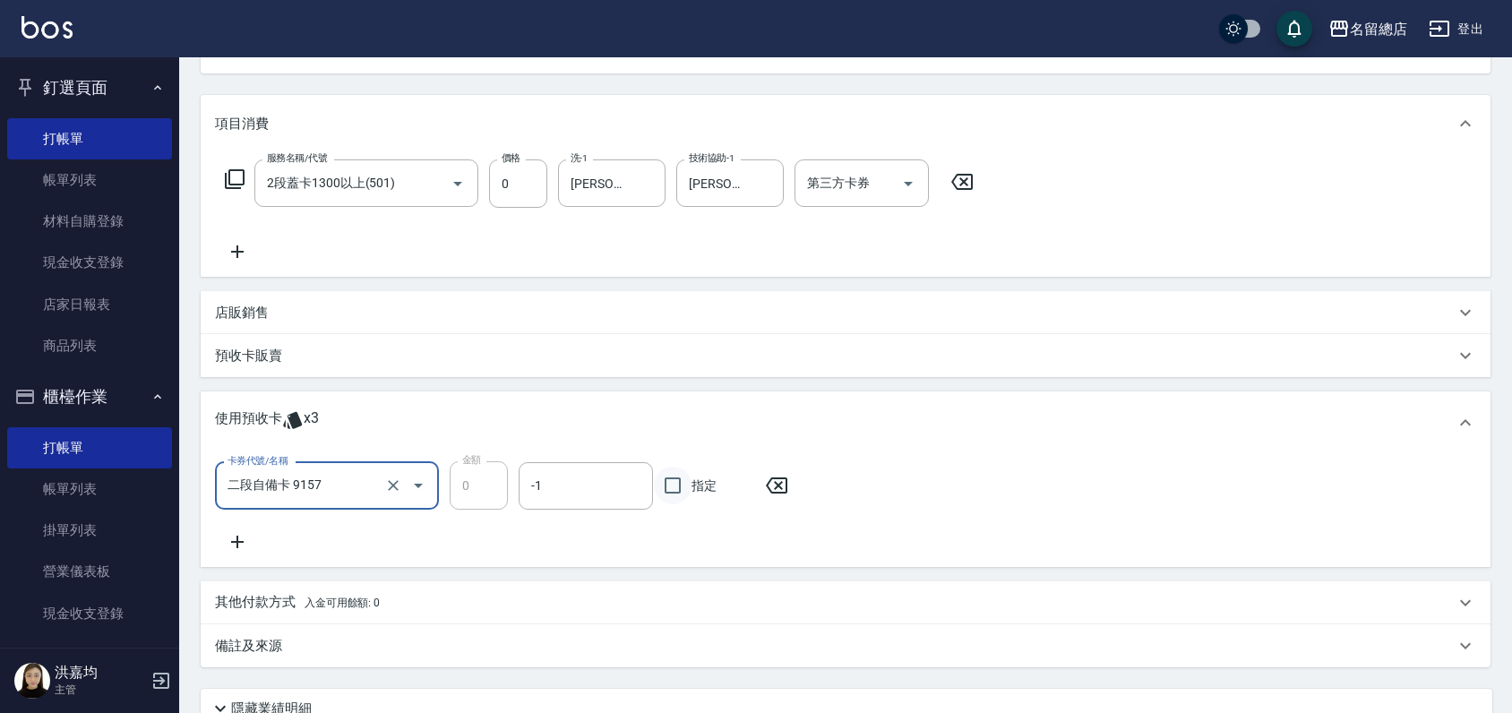
click at [670, 482] on input "指定" at bounding box center [673, 486] width 38 height 38
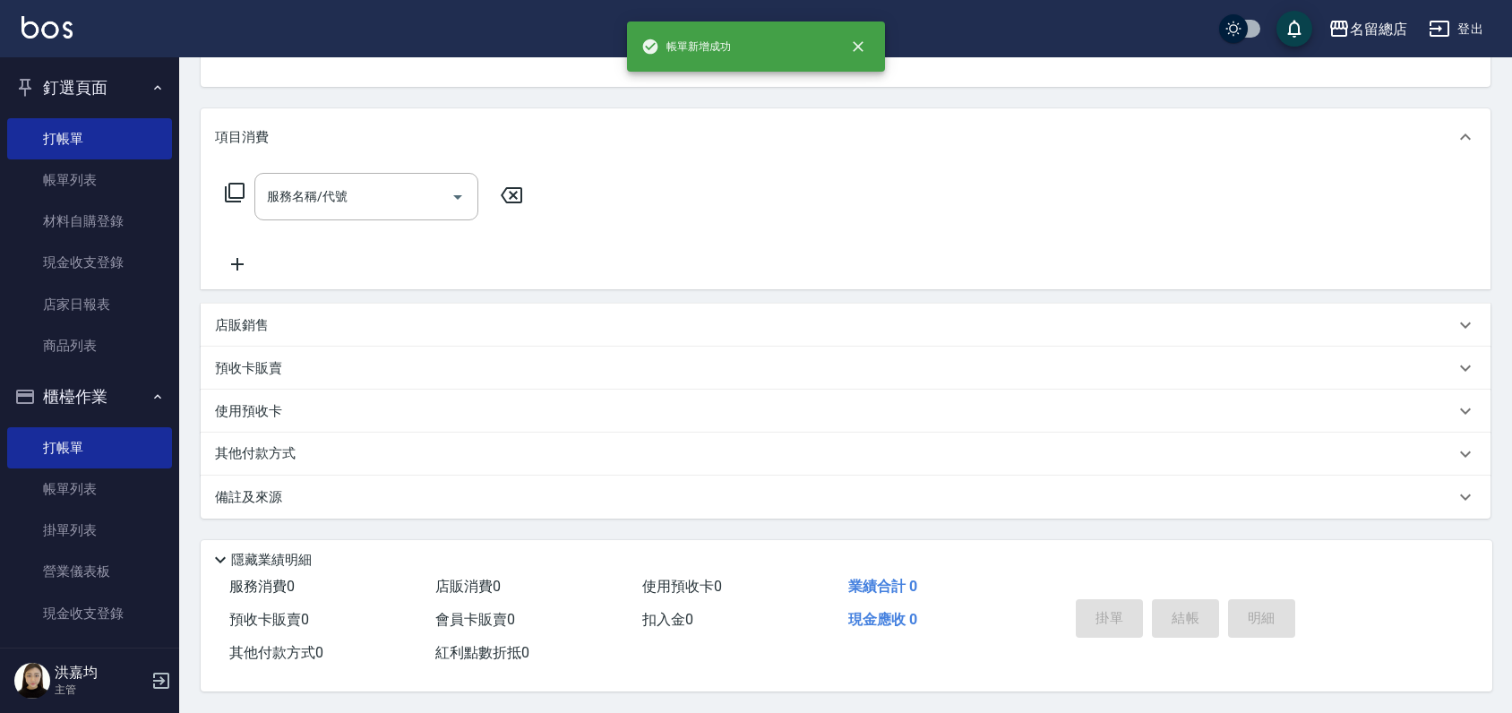
scroll to position [0, 0]
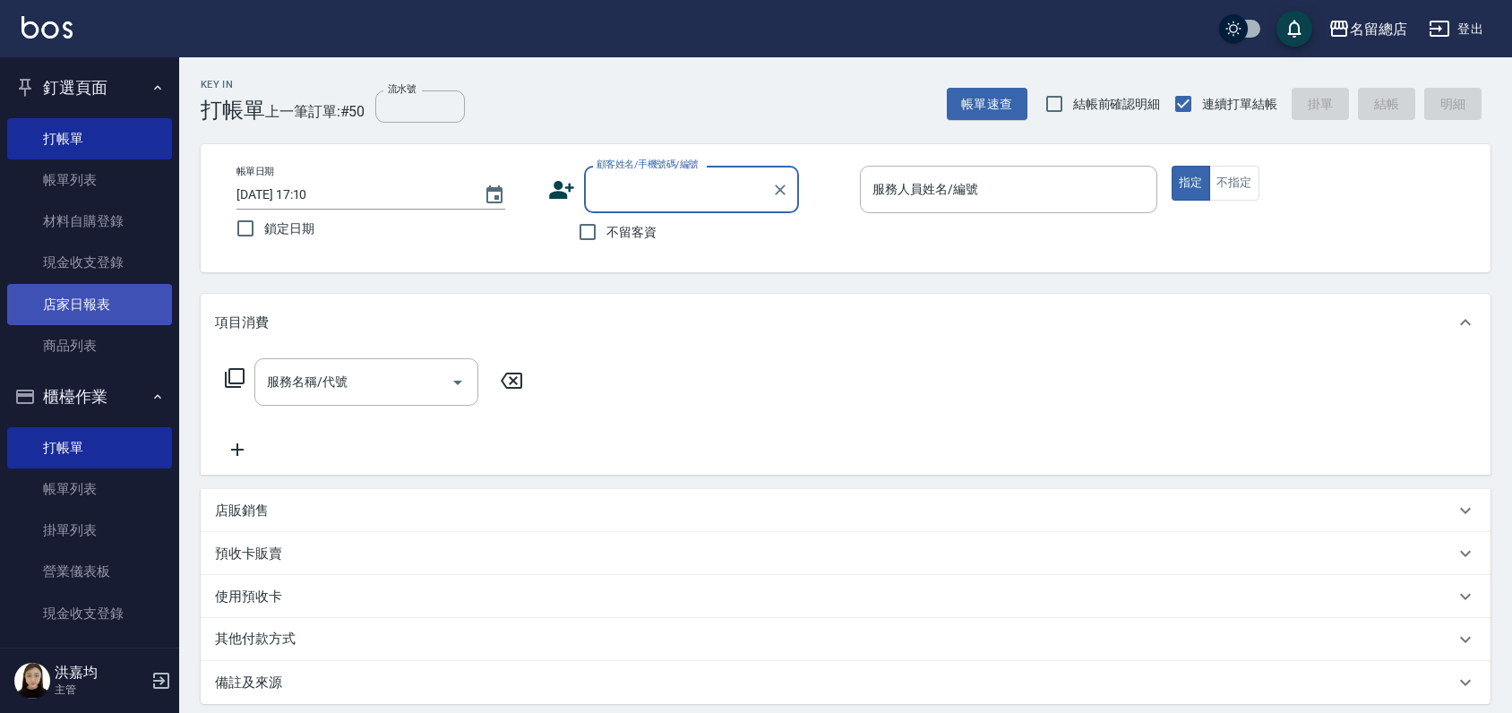
click at [70, 316] on link "店家日報表" at bounding box center [89, 304] width 165 height 41
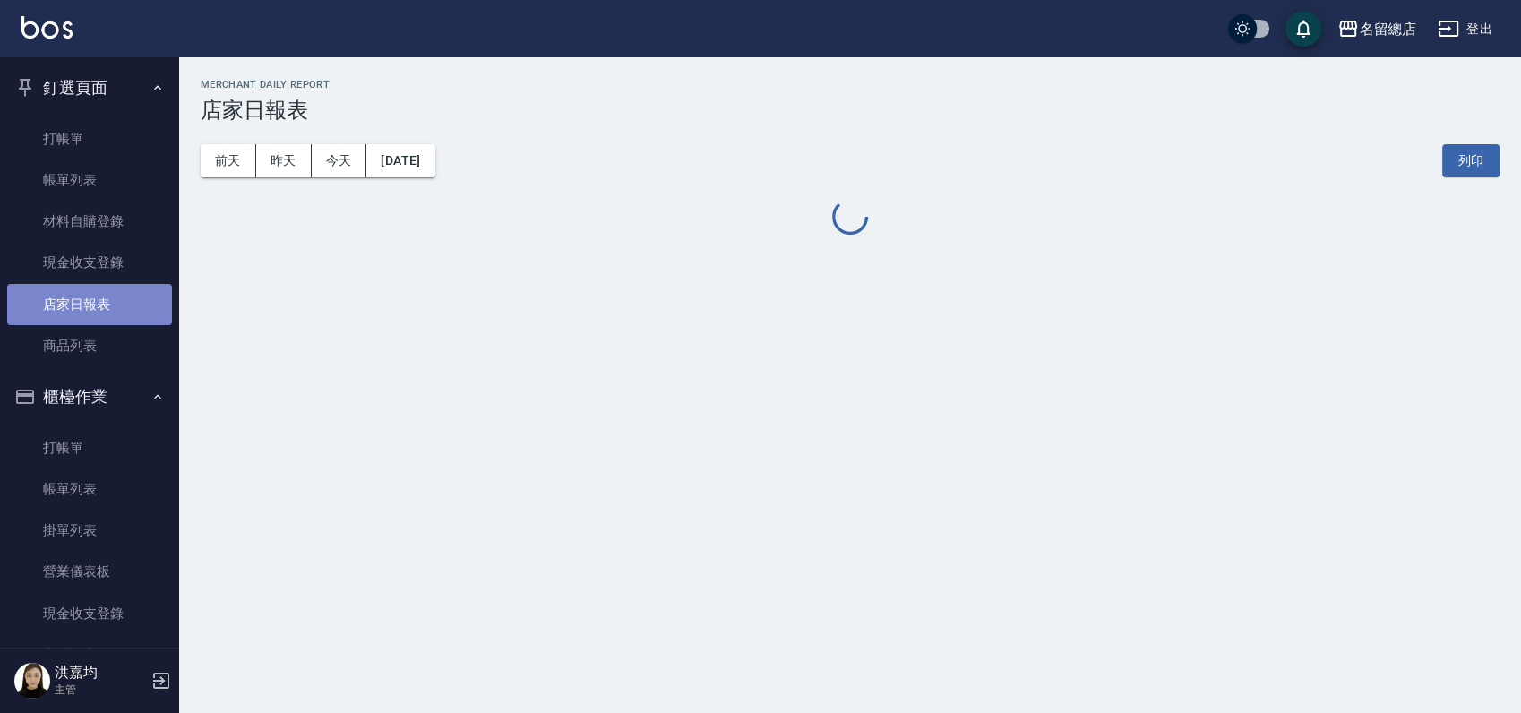
click at [93, 300] on link "店家日報表" at bounding box center [89, 304] width 165 height 41
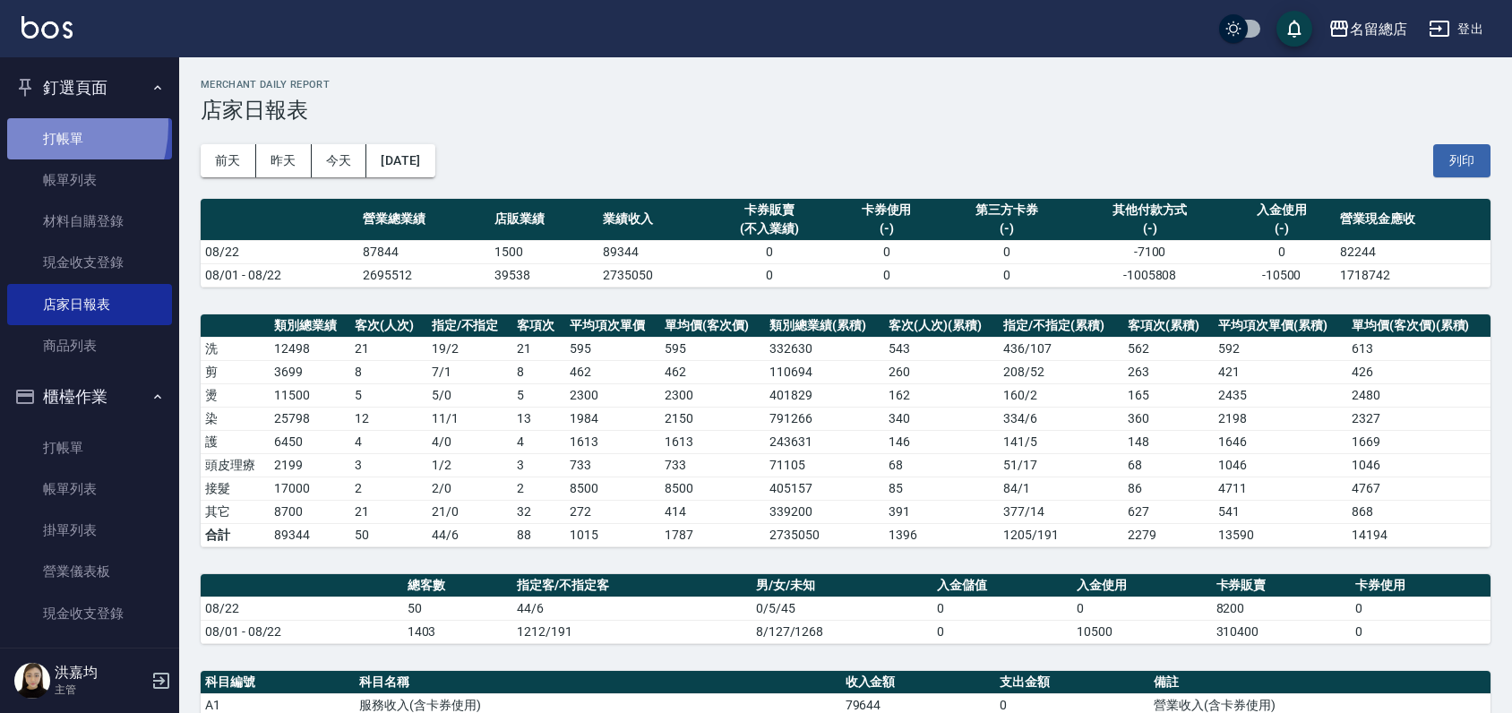
click at [29, 125] on link "打帳單" at bounding box center [89, 138] width 165 height 41
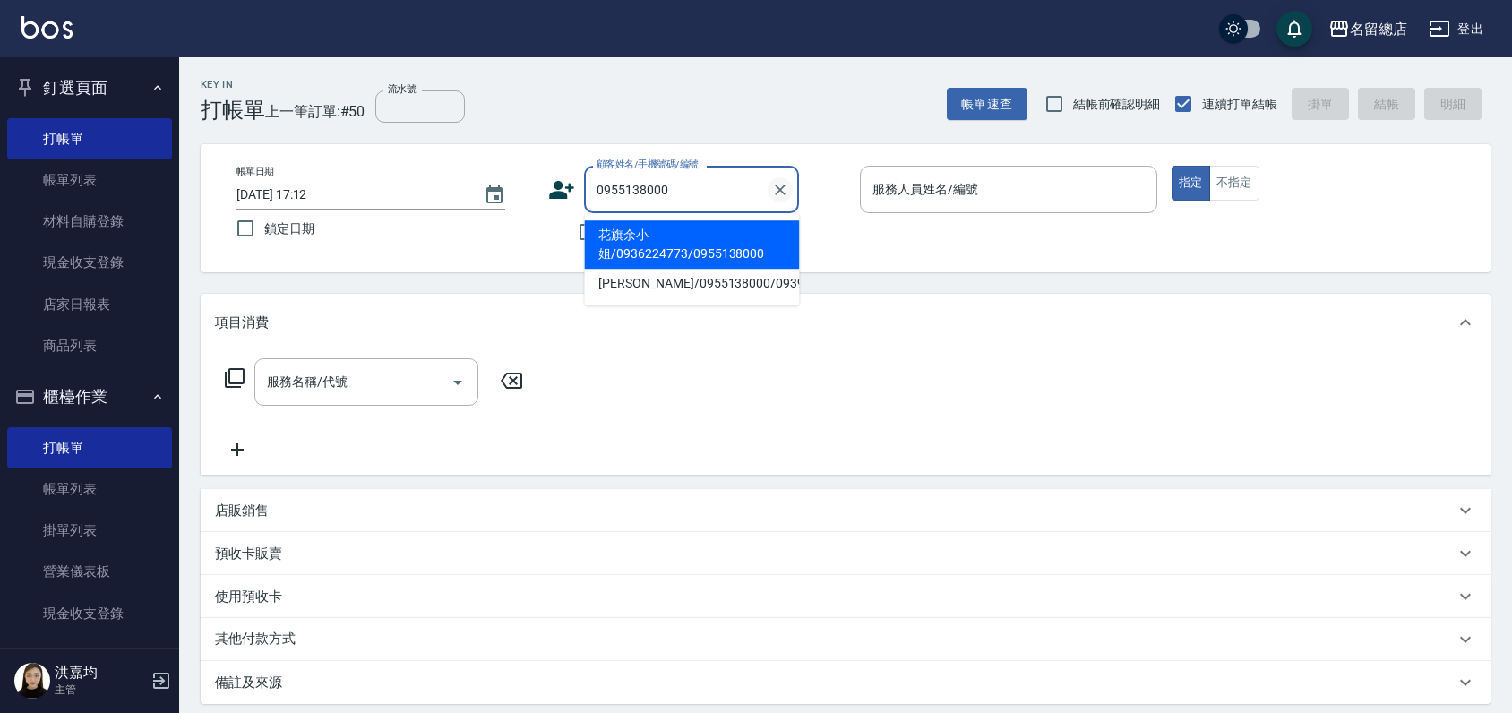
click at [783, 192] on icon "Clear" at bounding box center [780, 190] width 11 height 11
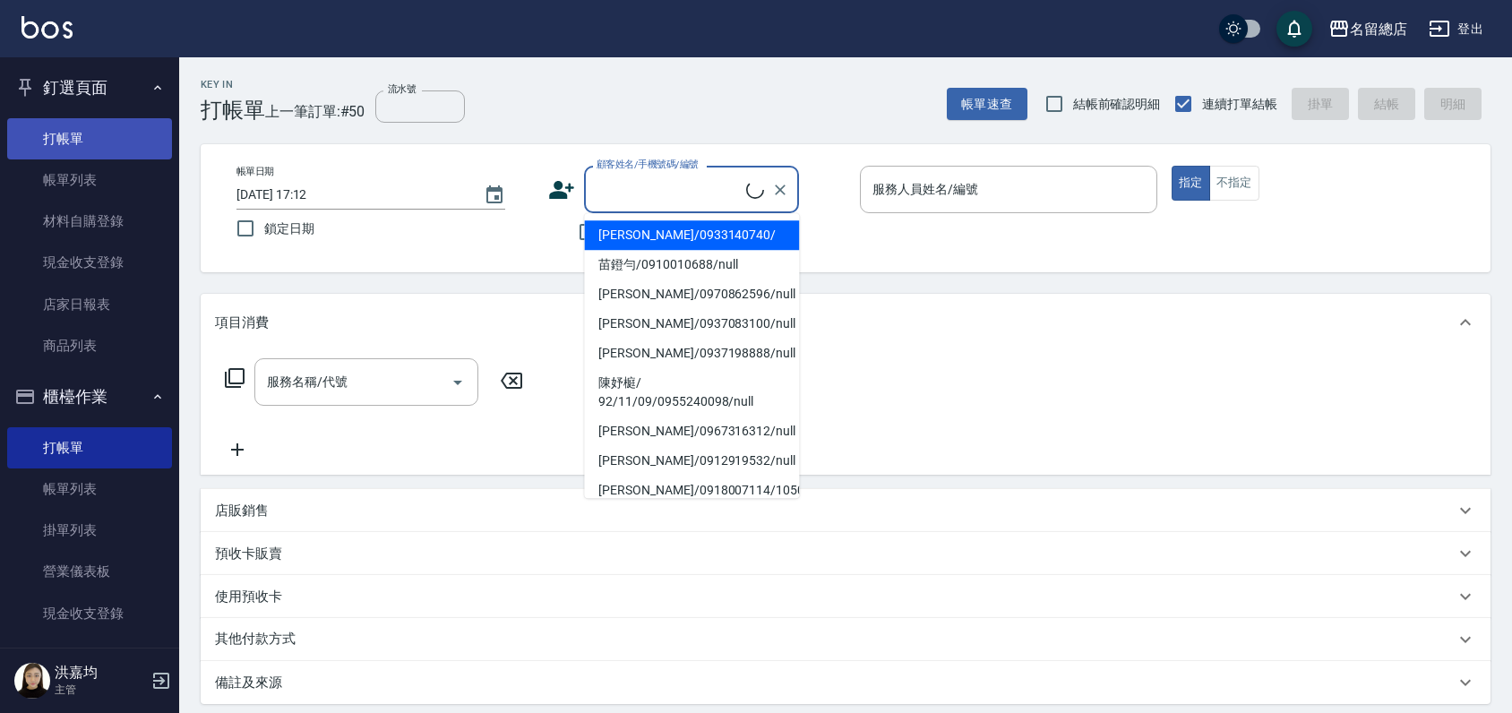
click at [61, 138] on link "打帳單" at bounding box center [89, 138] width 165 height 41
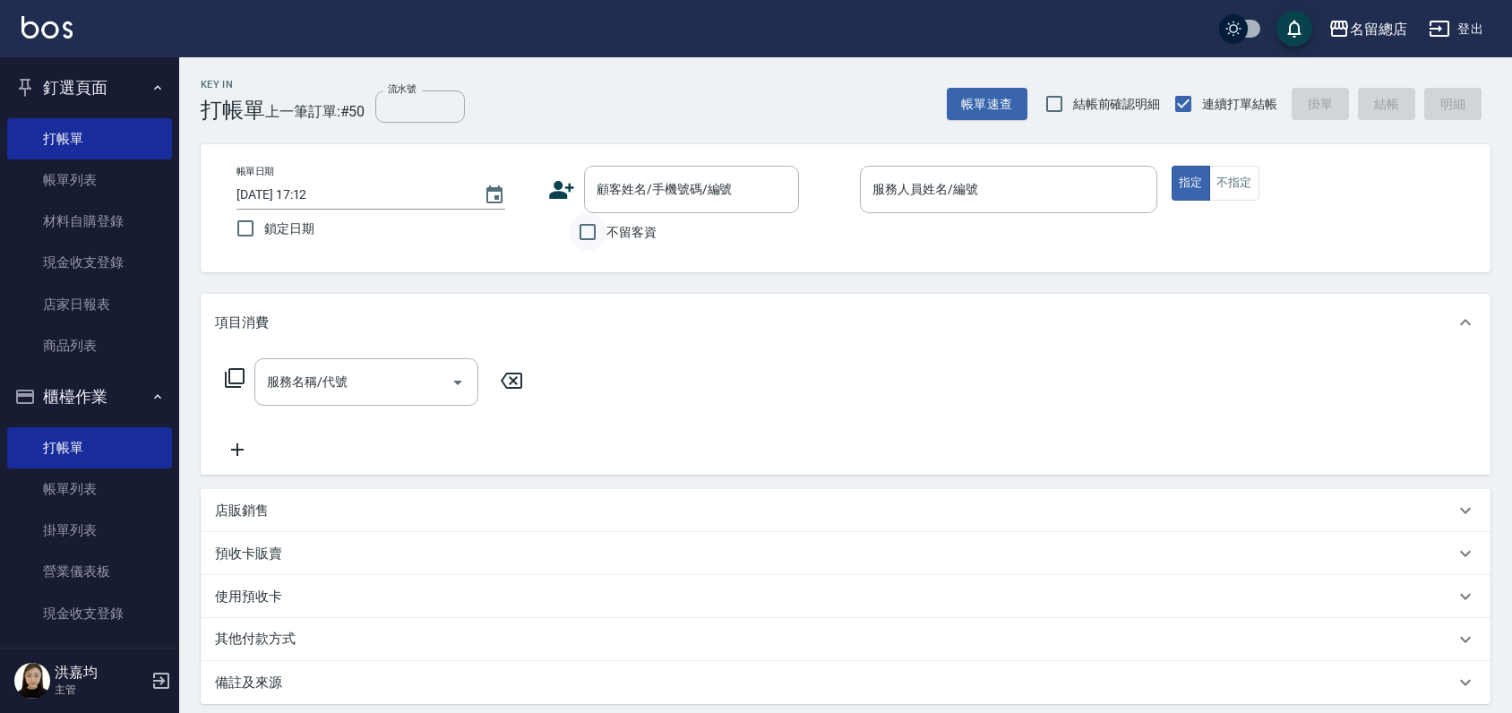
click at [592, 232] on input "不留客資" at bounding box center [588, 232] width 38 height 38
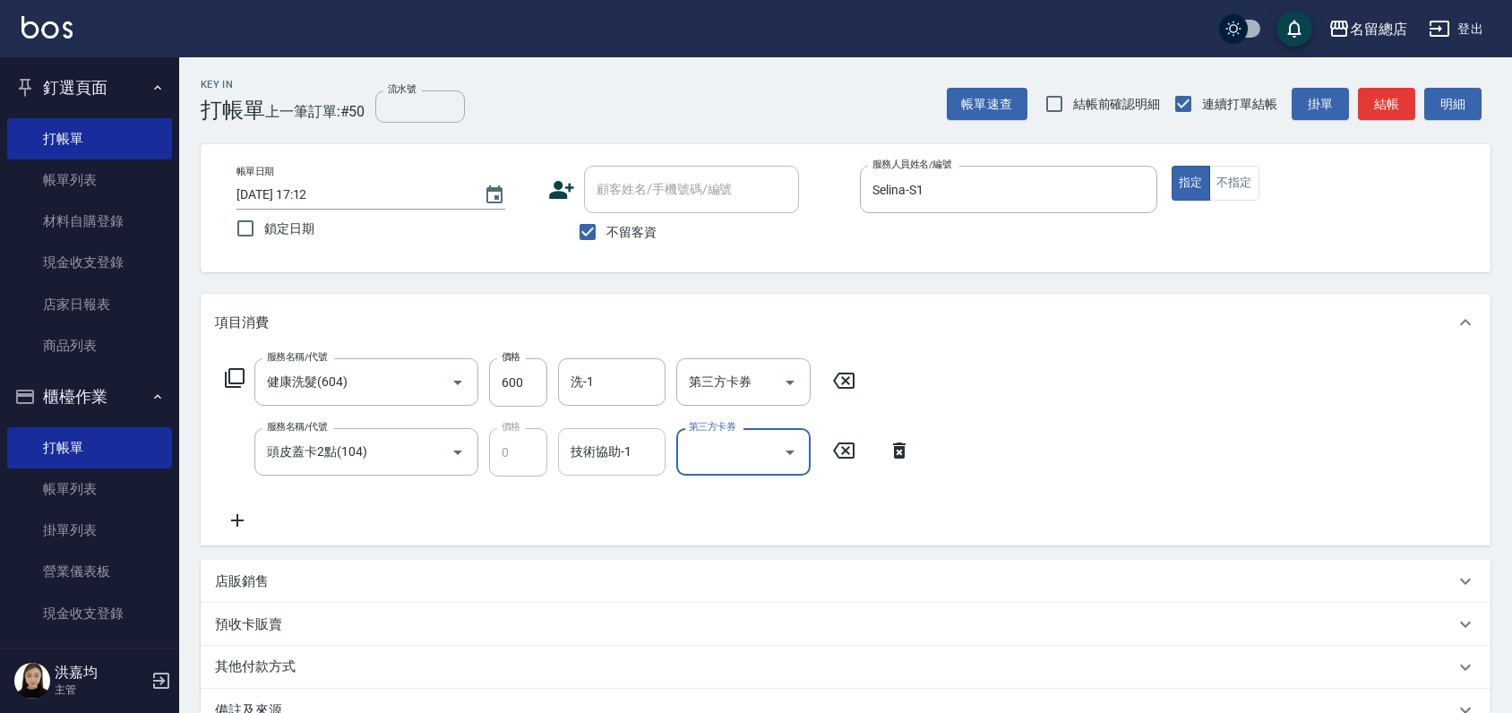
click at [589, 449] on input "技術協助-1" at bounding box center [611, 451] width 91 height 31
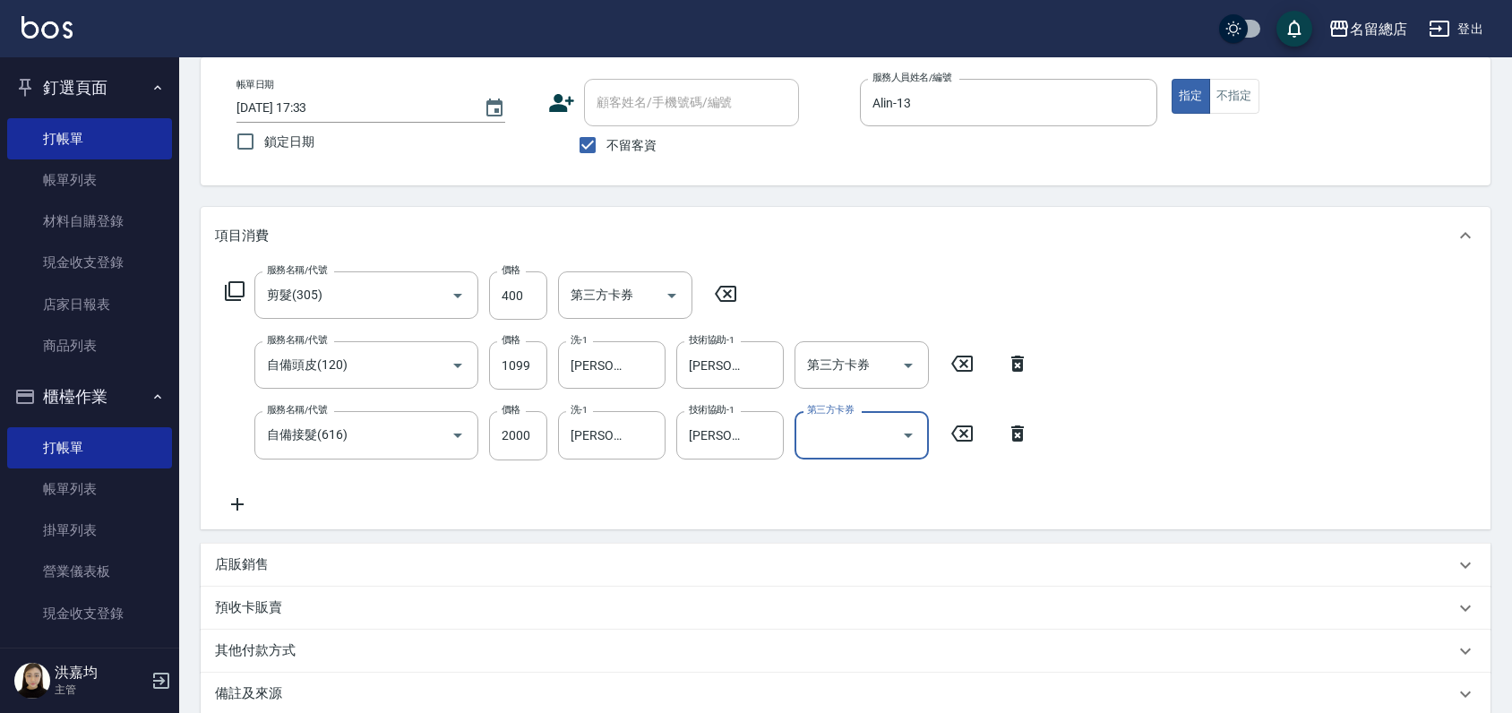
scroll to position [289, 0]
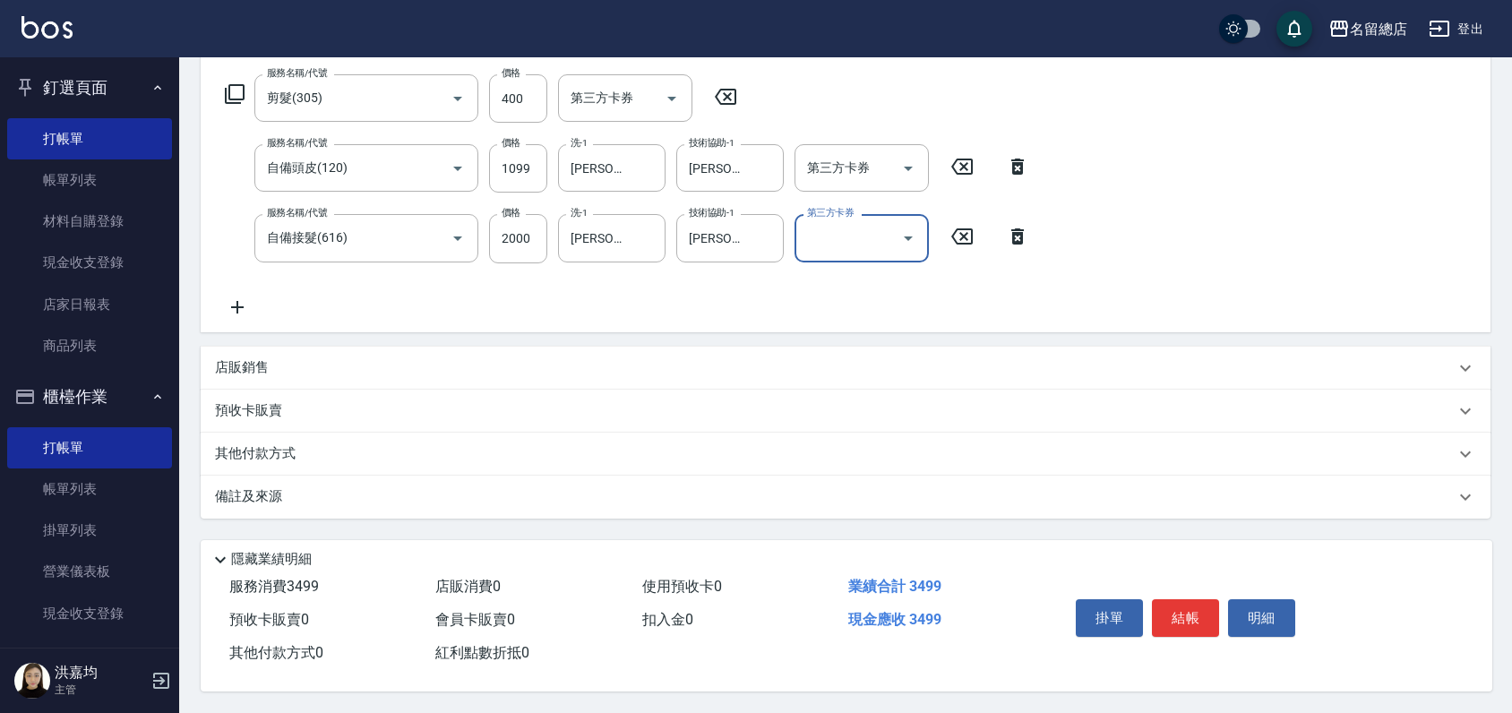
click at [296, 449] on p "其他付款方式" at bounding box center [260, 454] width 90 height 20
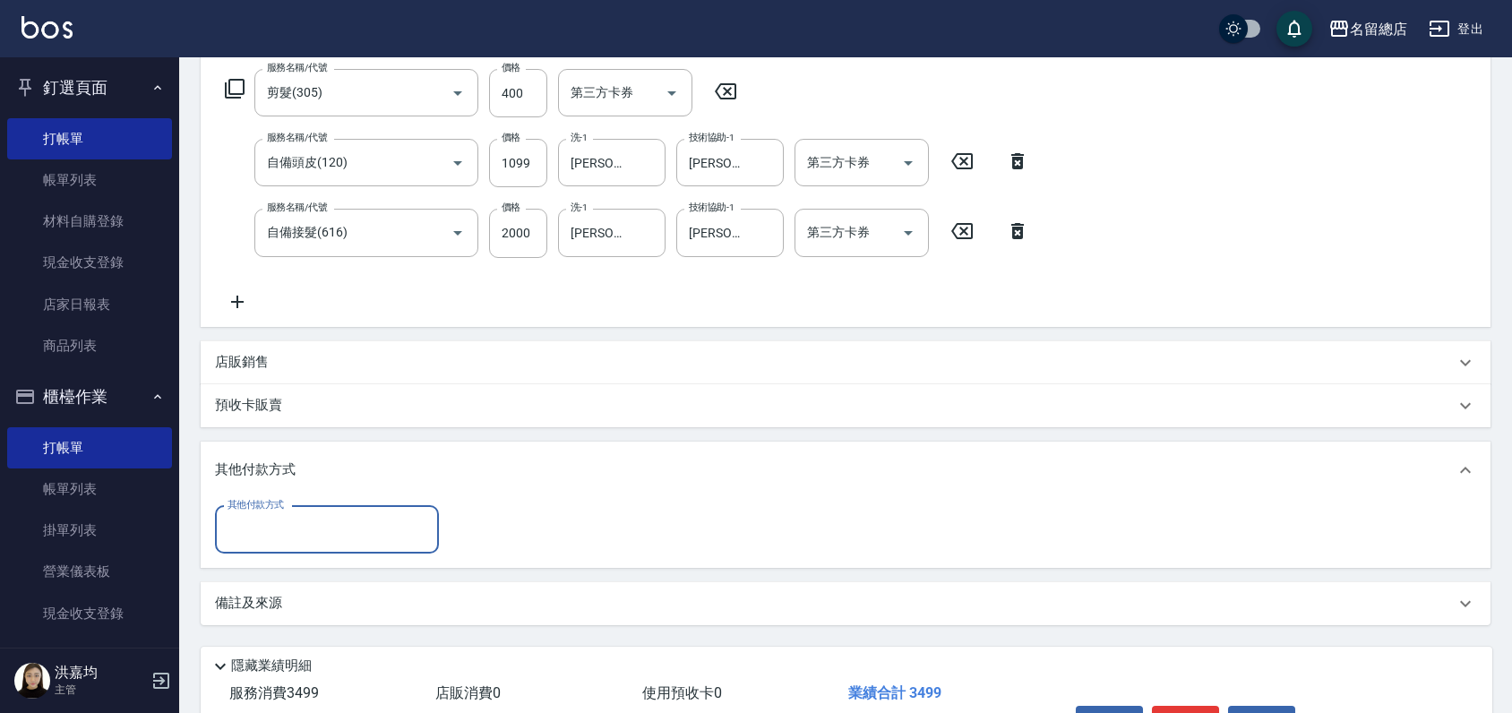
scroll to position [0, 0]
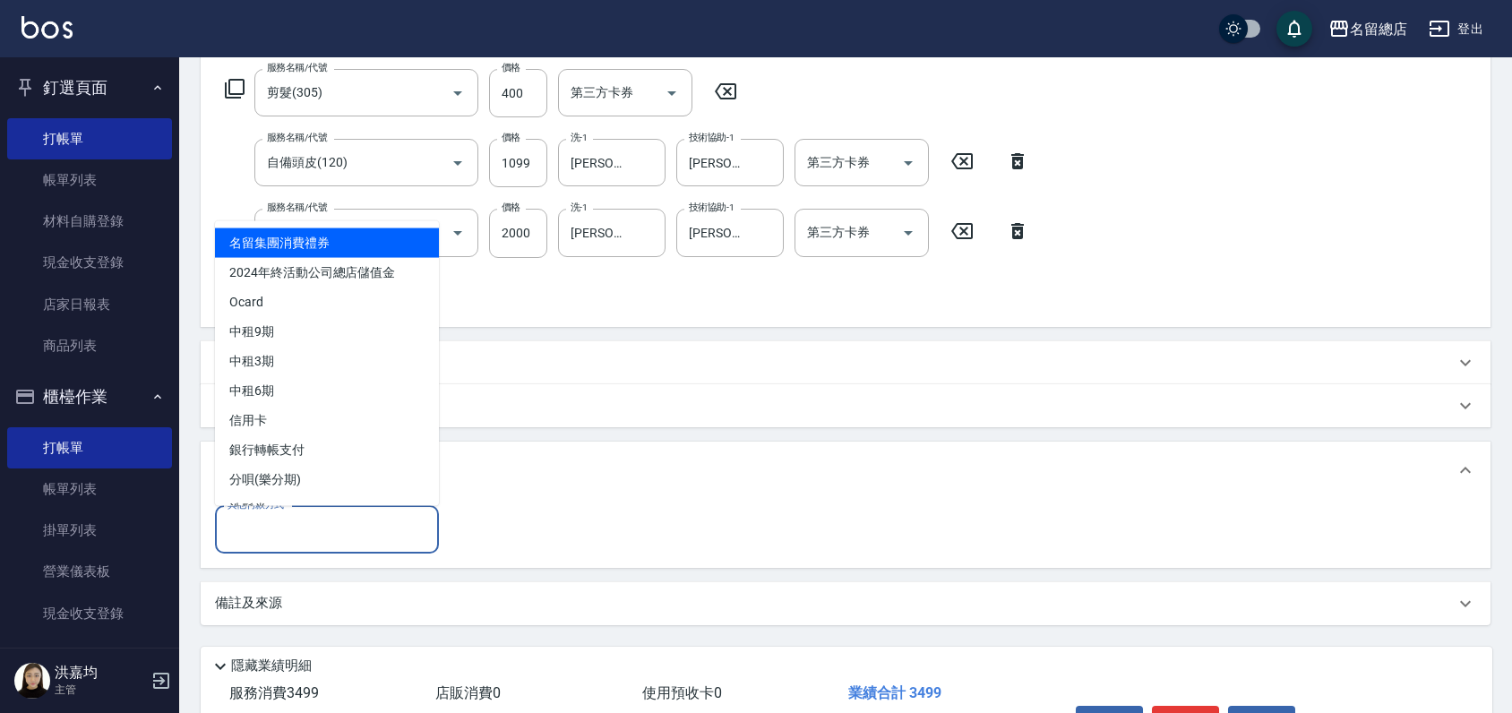
click at [268, 534] on input "其他付款方式" at bounding box center [327, 529] width 208 height 31
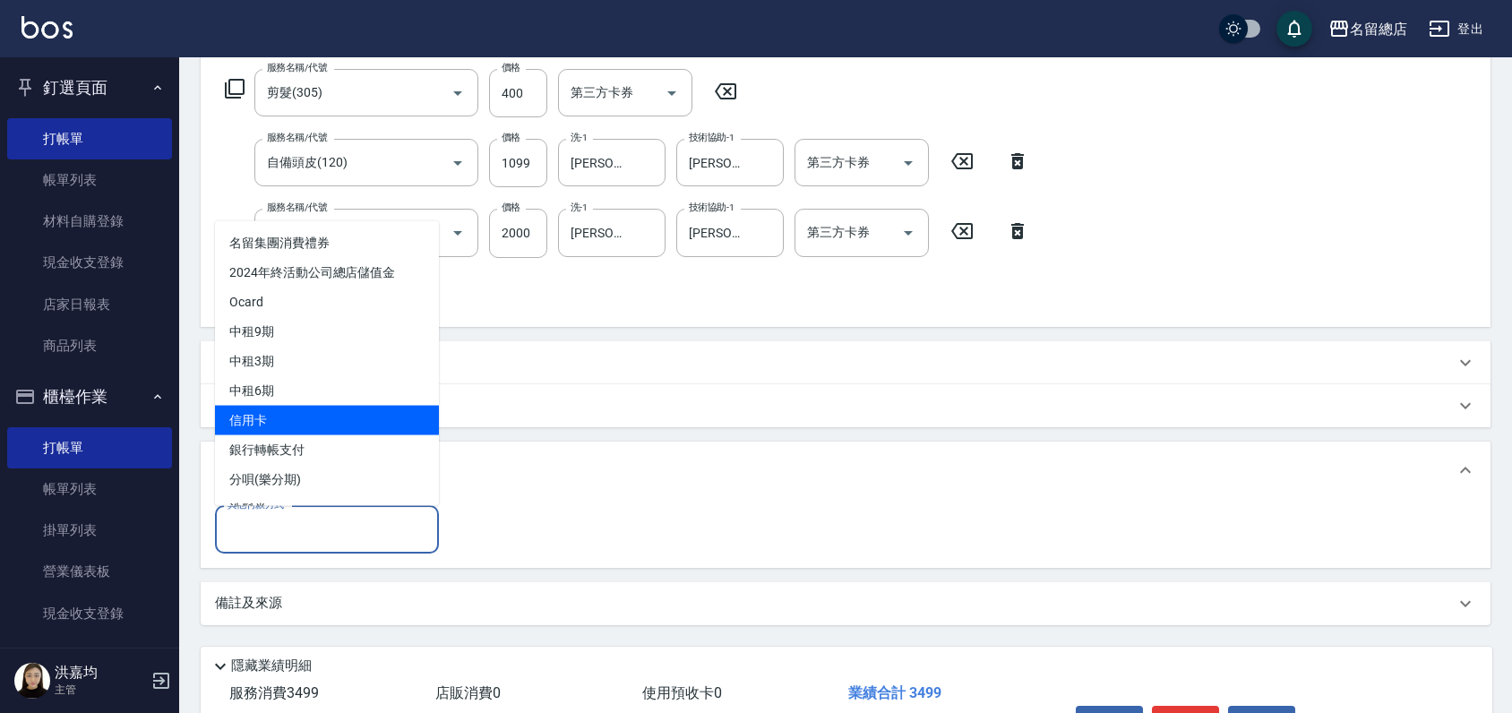
click at [254, 421] on span "信用卡" at bounding box center [327, 420] width 224 height 30
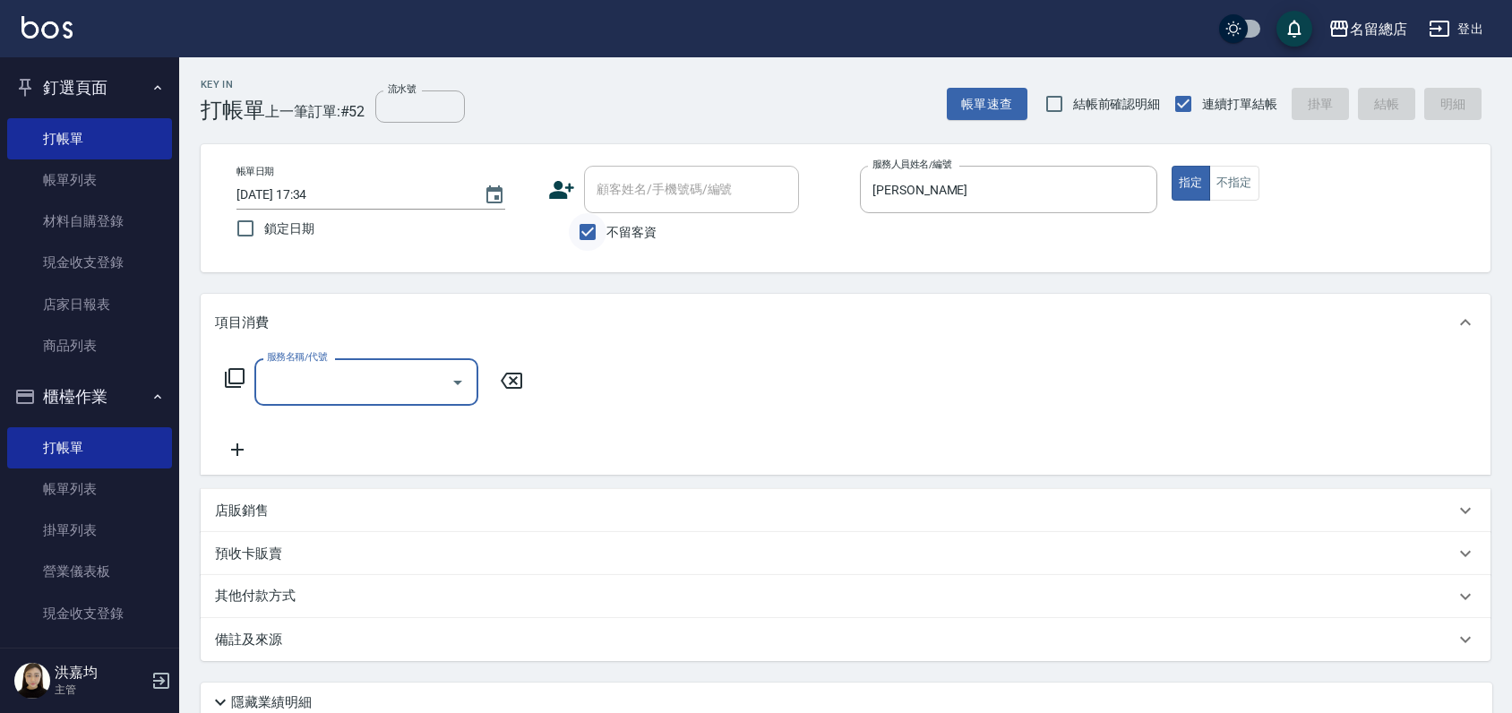
click at [586, 226] on input "不留客資" at bounding box center [588, 232] width 38 height 38
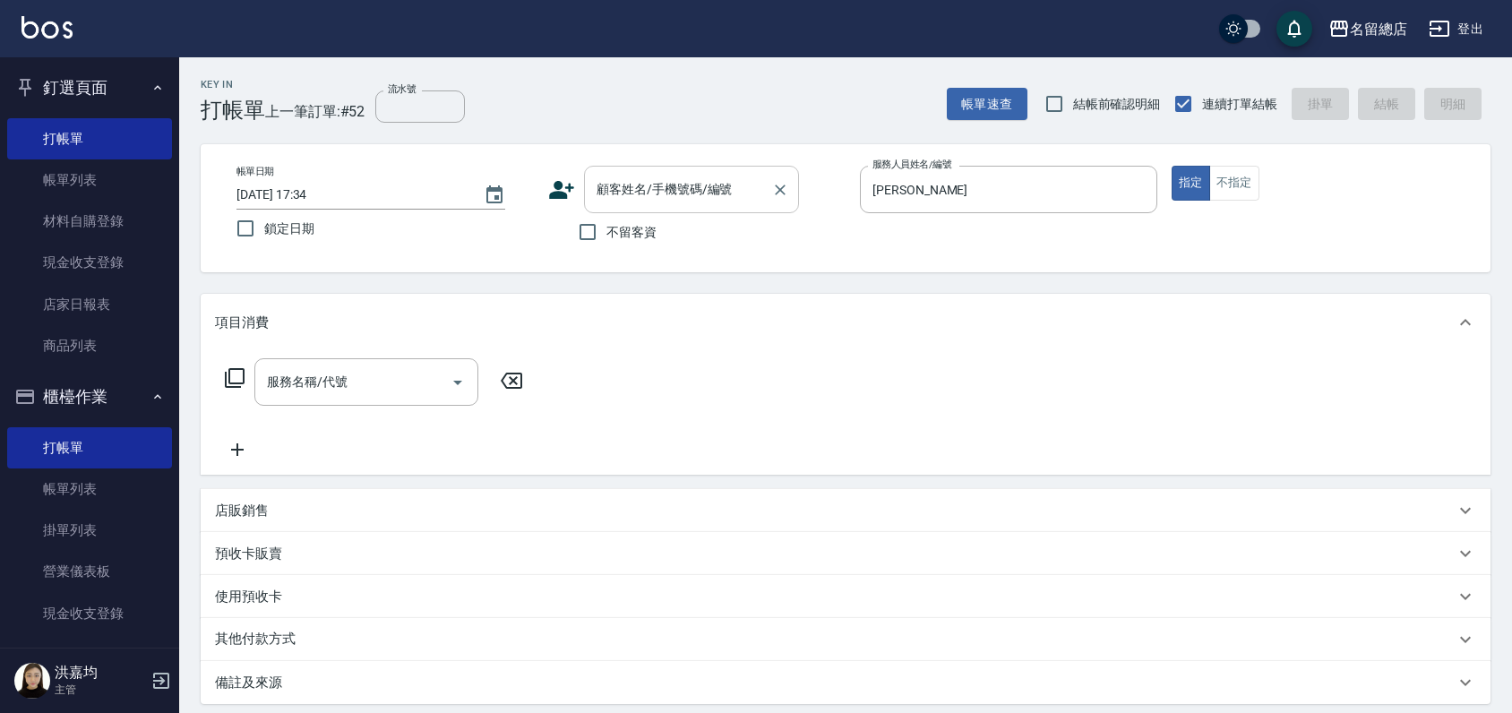
click at [600, 191] on input "顧客姓名/手機號碼/編號" at bounding box center [678, 189] width 172 height 31
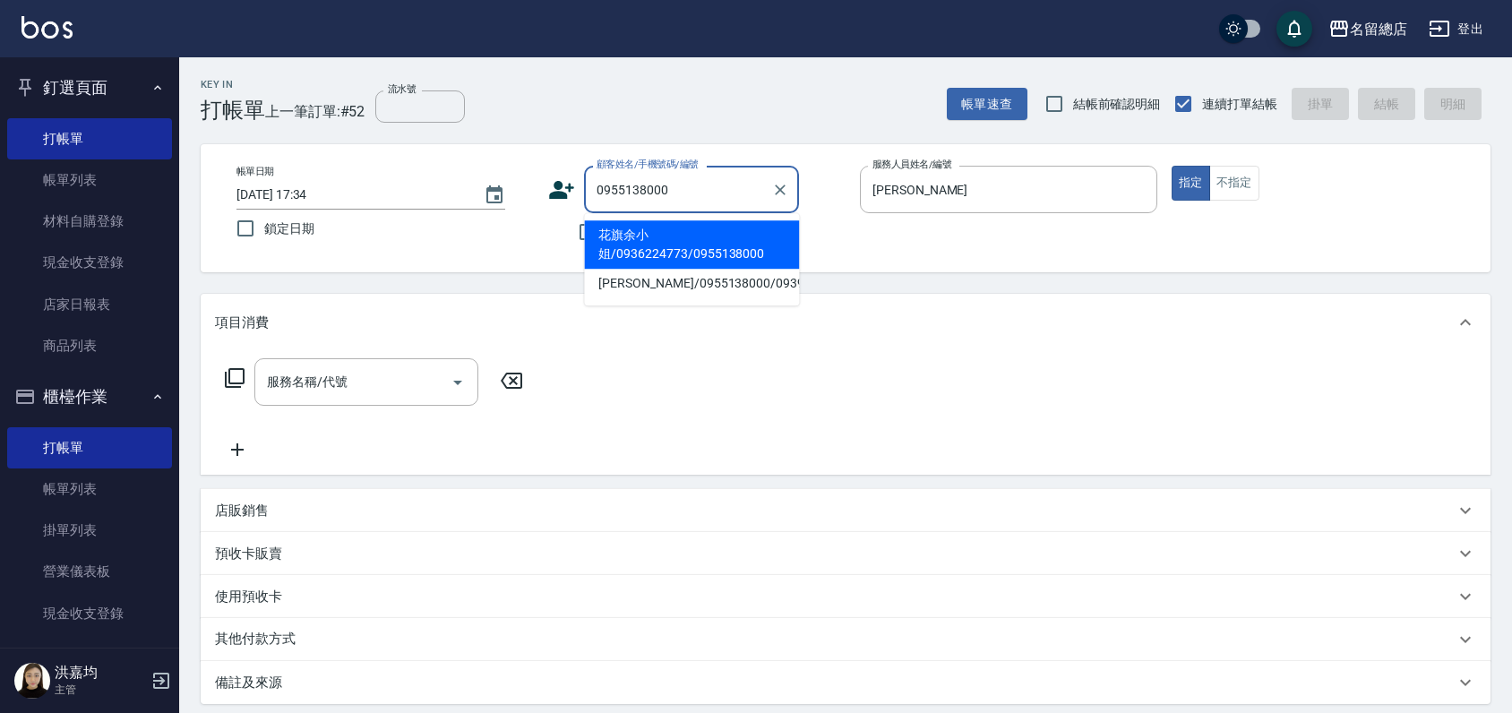
click at [639, 244] on li "花旗余小姐/0936224773/0955138000" at bounding box center [691, 244] width 215 height 48
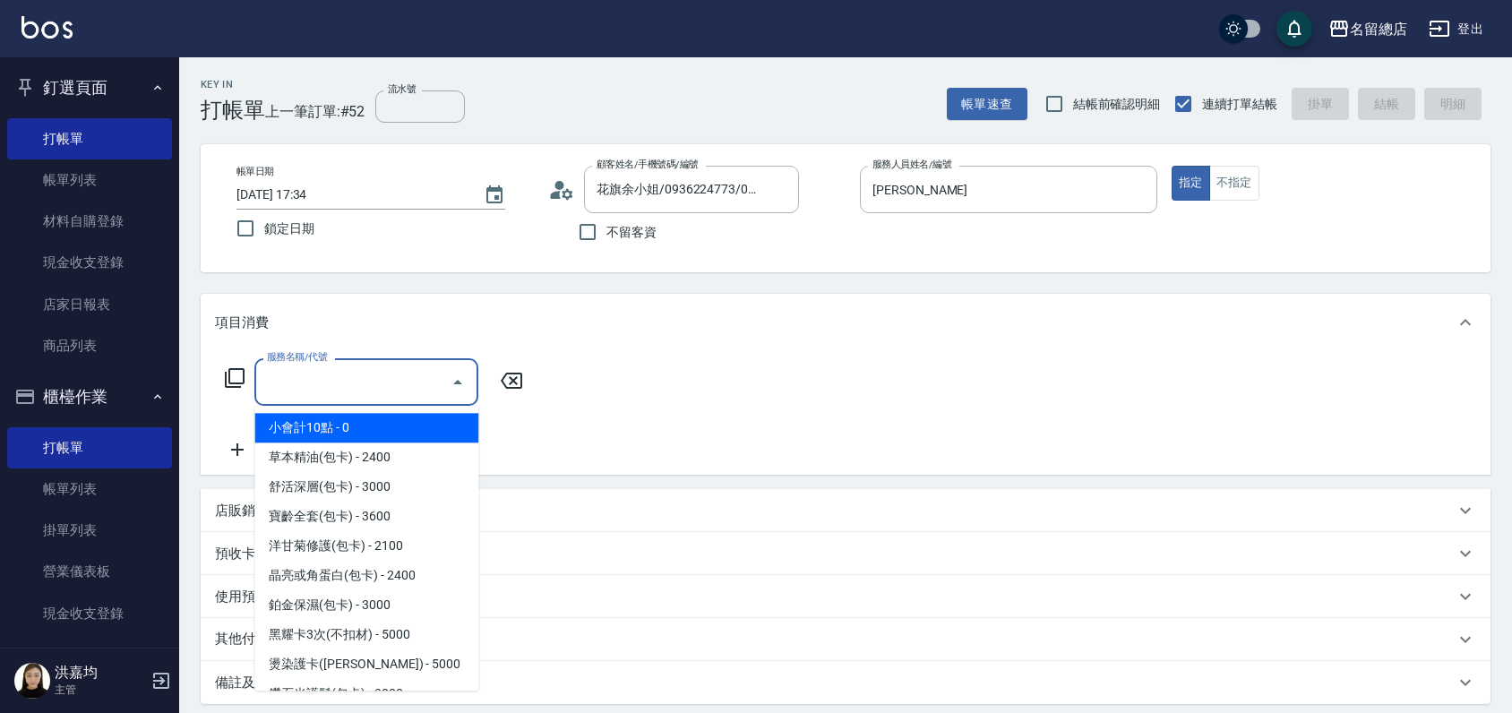
click at [337, 381] on input "服務名稱/代號" at bounding box center [352, 381] width 181 height 31
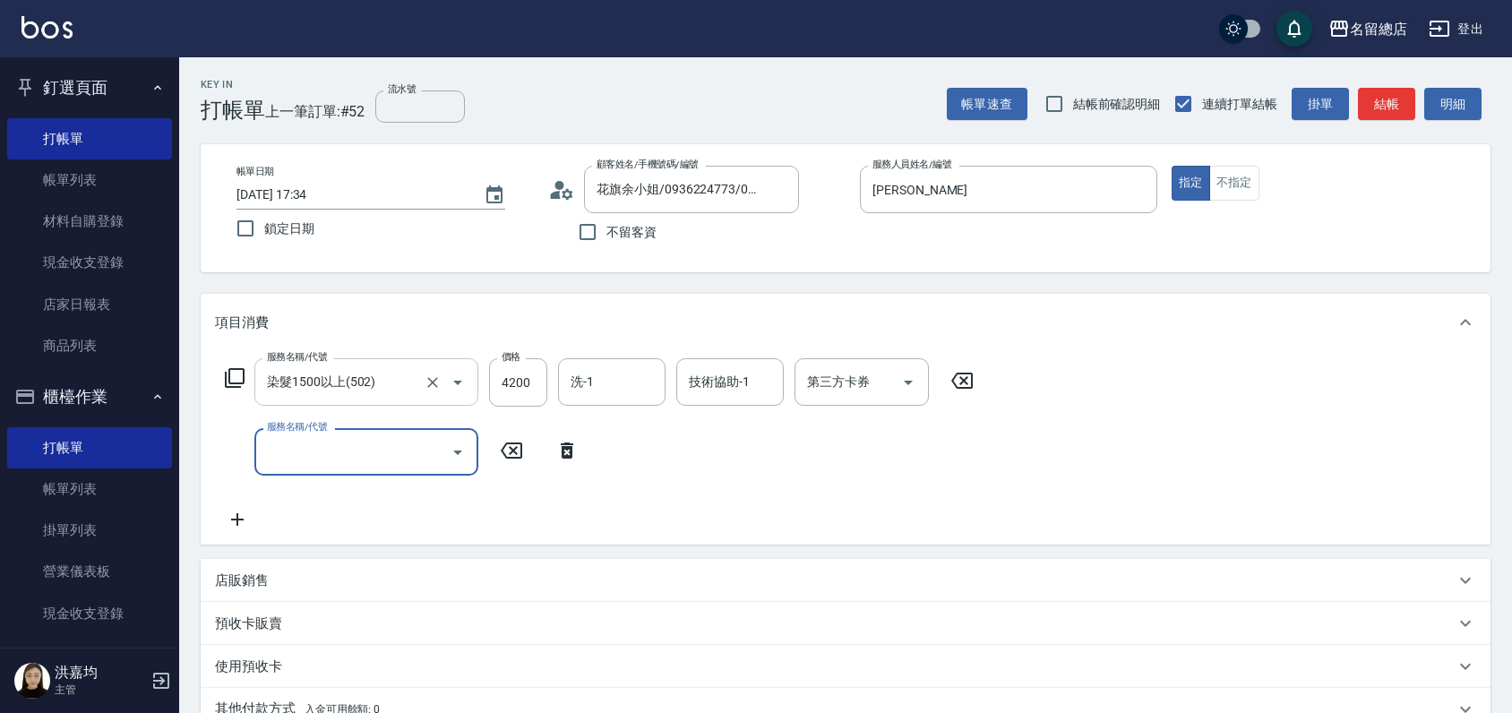
scroll to position [262, 0]
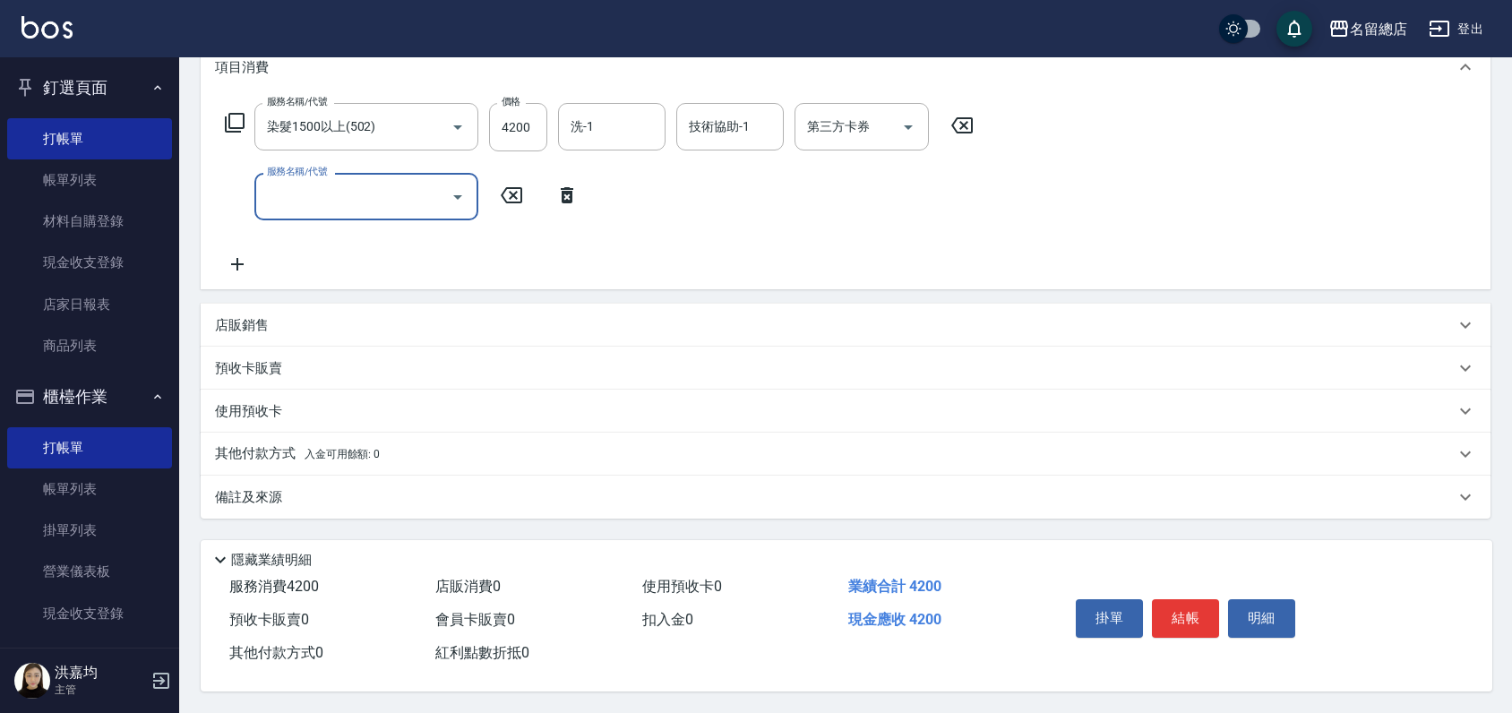
click at [255, 362] on p "預收卡販賣" at bounding box center [248, 368] width 67 height 19
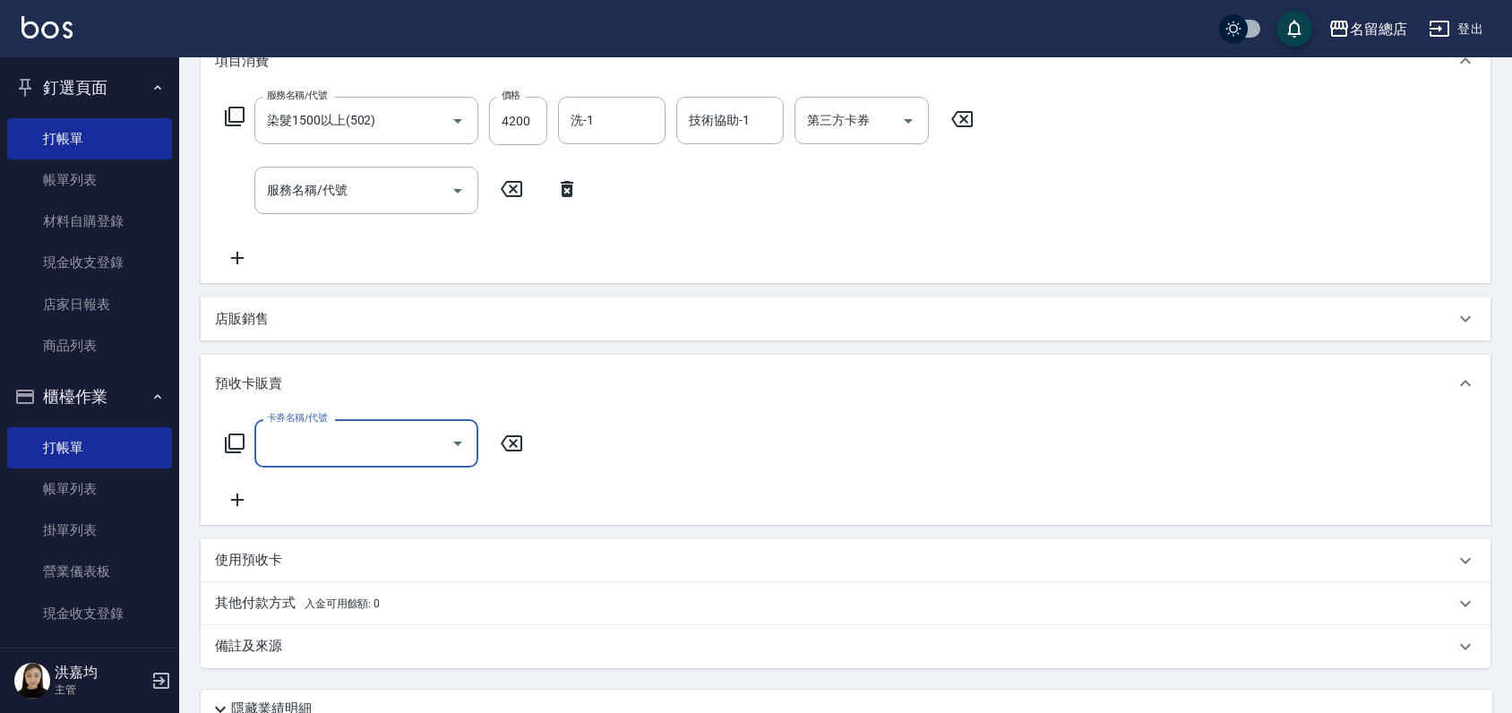
scroll to position [0, 0]
click at [311, 449] on input "卡券名稱/代號" at bounding box center [352, 442] width 181 height 31
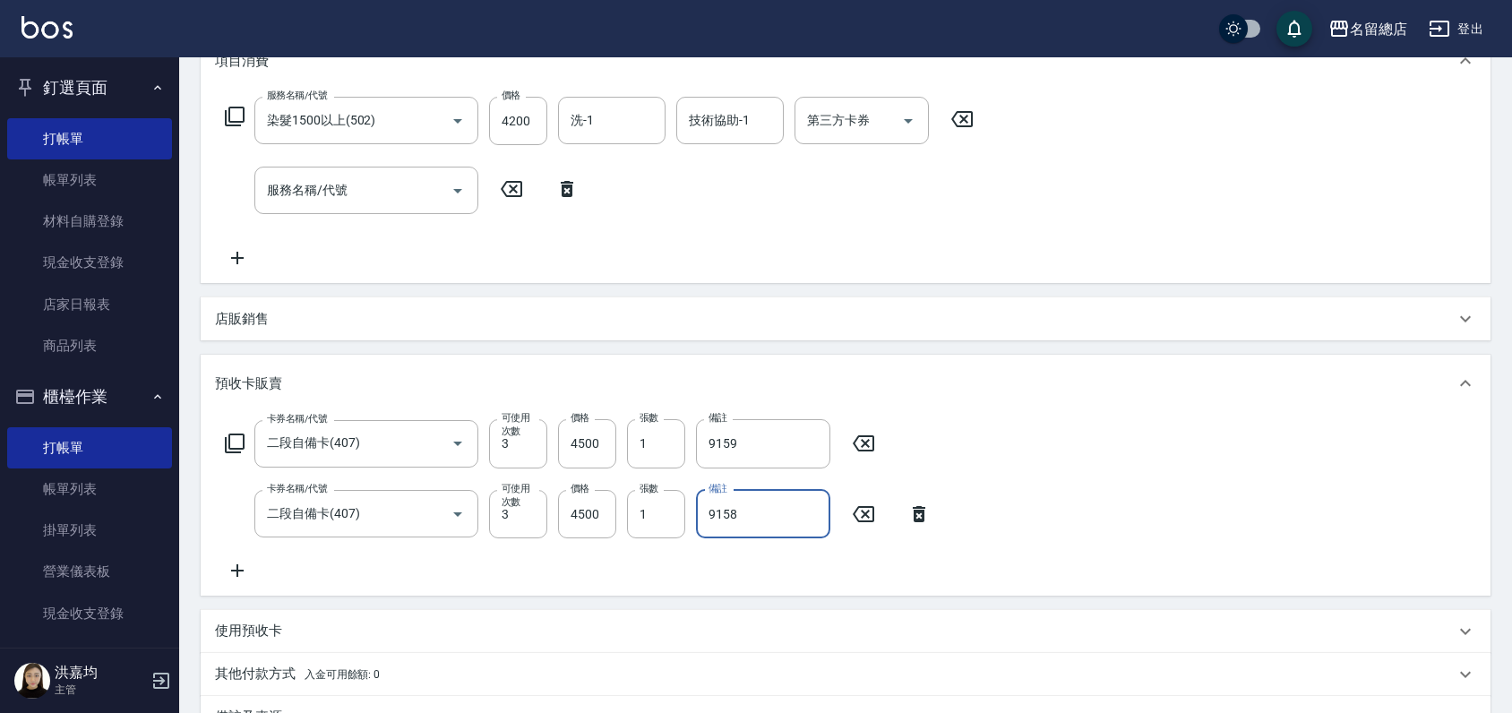
click at [738, 578] on div "卡券名稱/代號 二段自備卡(407) 卡券名稱/代號 可使用次數 3 可使用次數 價格 4500 價格 張數 1 張數 備註 9159 備註 卡券名稱/代號 …" at bounding box center [845, 499] width 1261 height 161
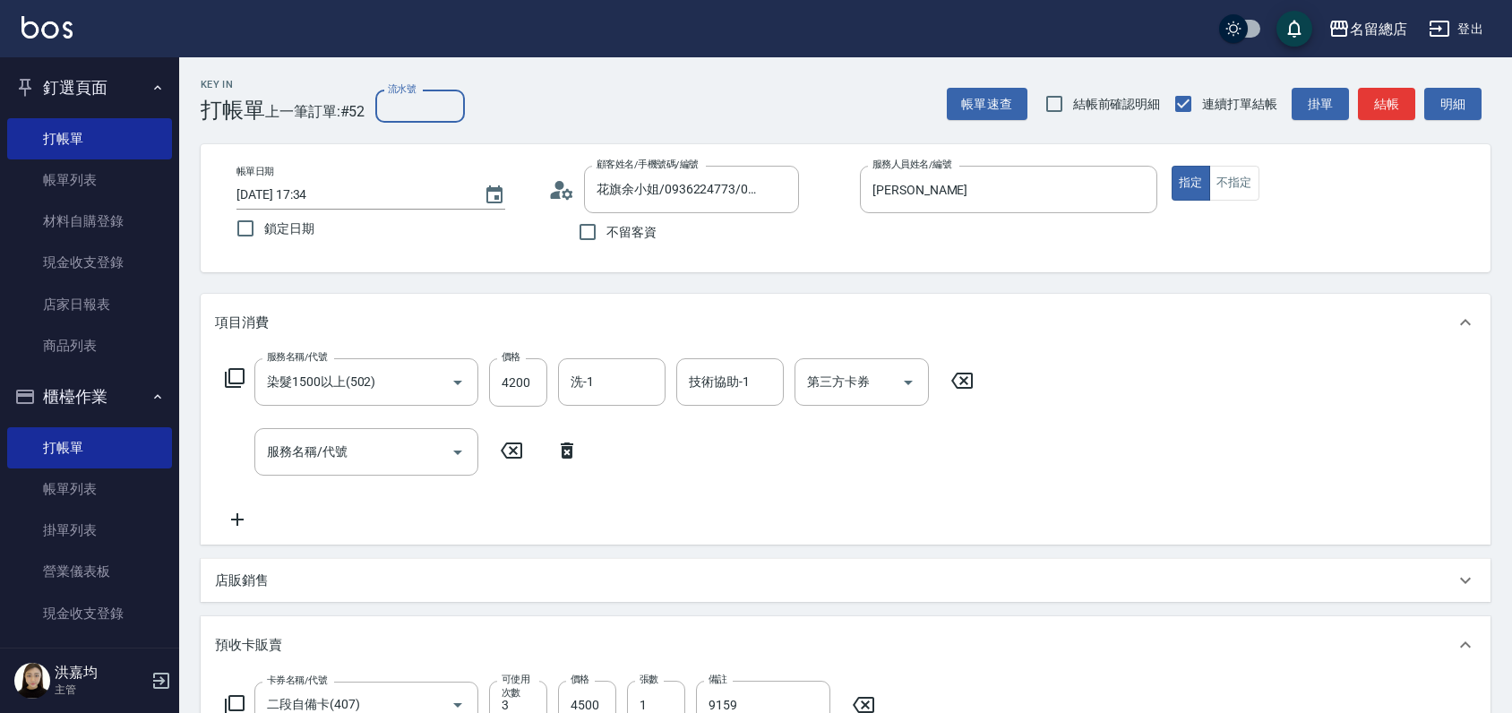
click at [427, 107] on input "流水號" at bounding box center [420, 106] width 90 height 32
